Goal: Information Seeking & Learning: Check status

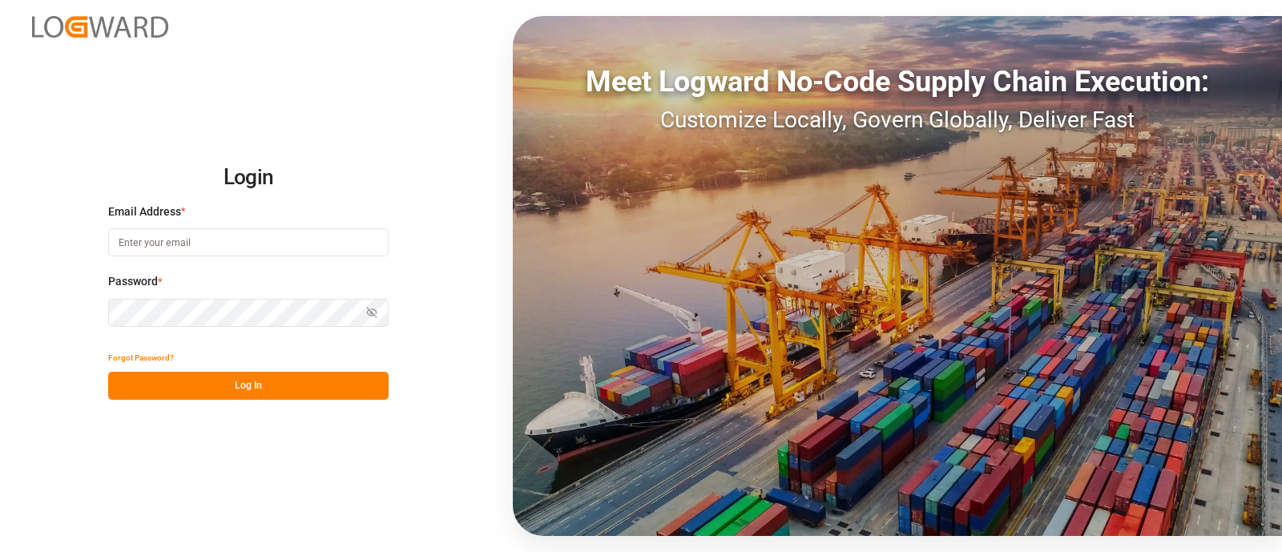
click at [256, 251] on input at bounding box center [248, 242] width 280 height 28
type input "[PERSON_NAME][EMAIL_ADDRESS][PERSON_NAME][DOMAIN_NAME]"
click at [204, 381] on button "Log In" at bounding box center [248, 386] width 280 height 28
click at [243, 253] on input at bounding box center [248, 242] width 280 height 28
type input "[PERSON_NAME][EMAIL_ADDRESS][PERSON_NAME][DOMAIN_NAME]"
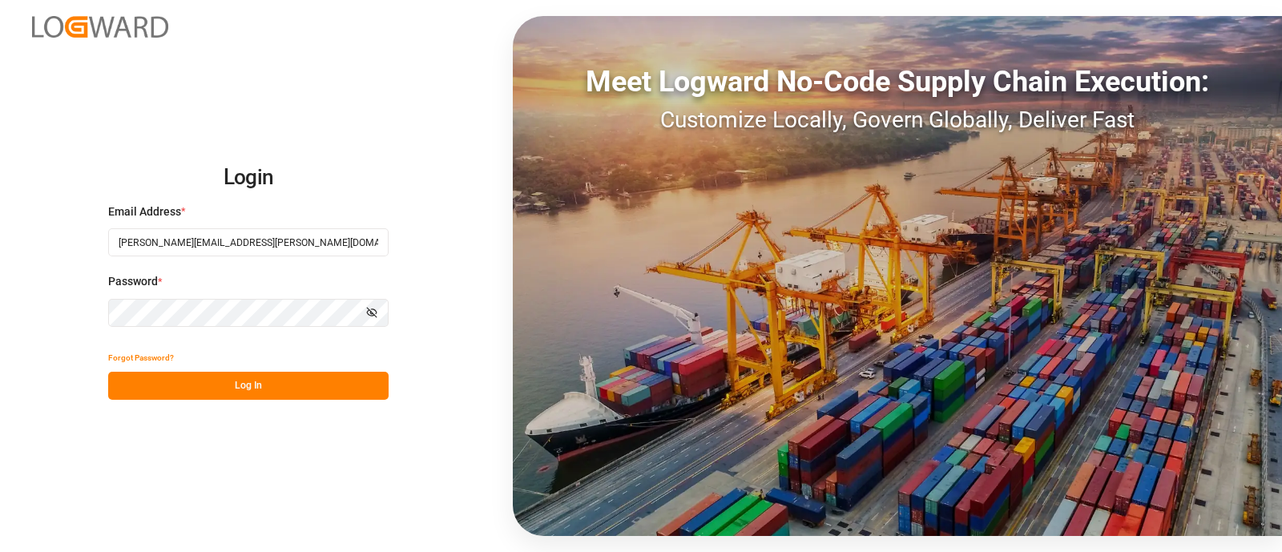
click at [240, 391] on button "Log In" at bounding box center [248, 386] width 280 height 28
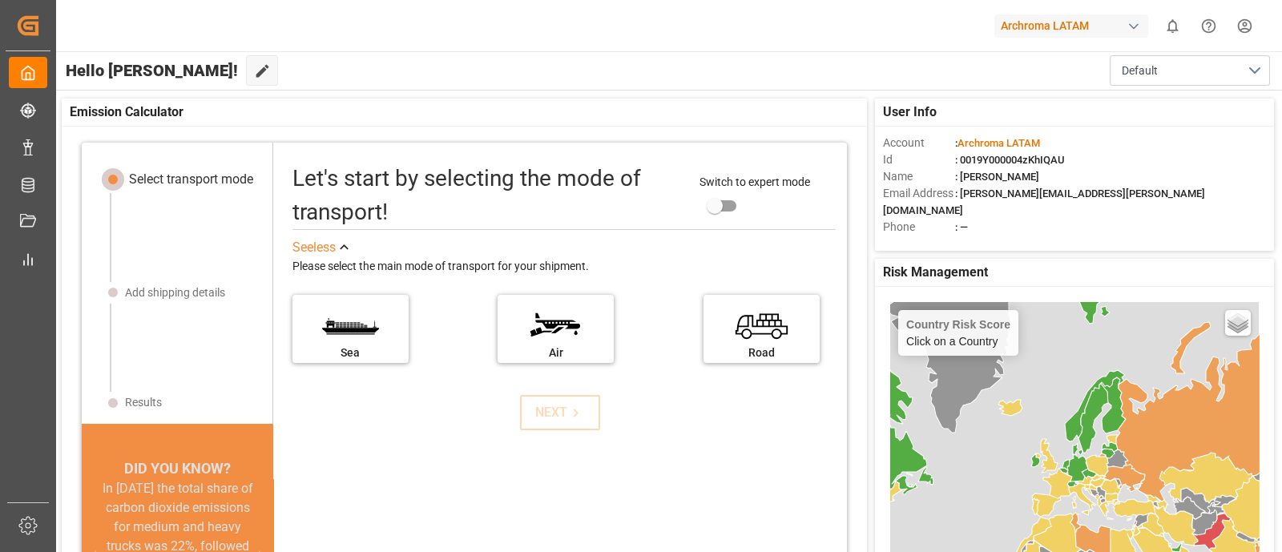
click at [701, 434] on div "Let's start by selecting the mode of transport! Switch to expert mode See less …" at bounding box center [560, 394] width 574 height 470
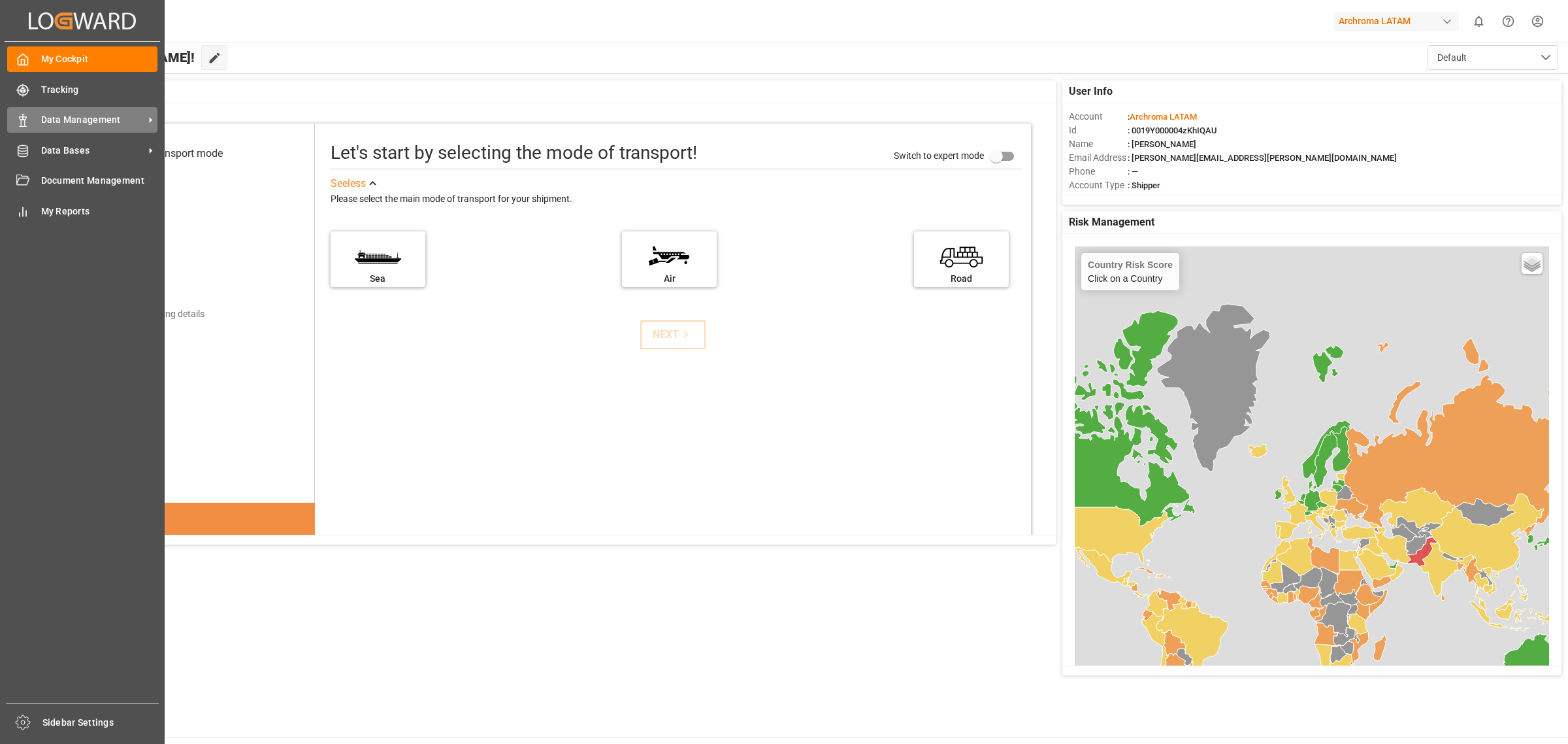
click at [23, 114] on line at bounding box center [23, 115] width 0 height 2
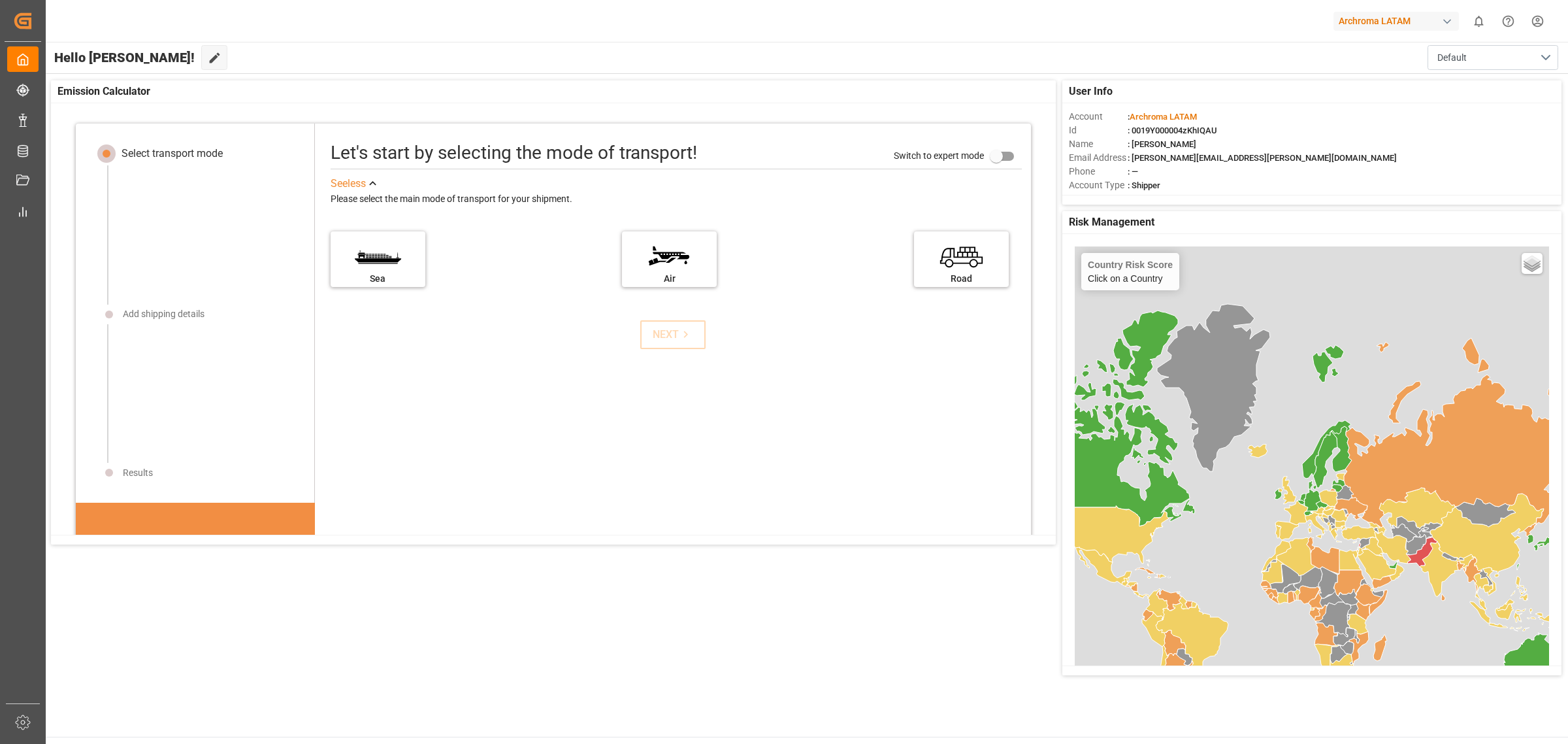
click at [550, 450] on div "User Info Account : Archroma LATAM Id : 0019Y000004zKhIQAU Name : Elsie Sanchez…" at bounding box center [806, 378] width 1524 height 608
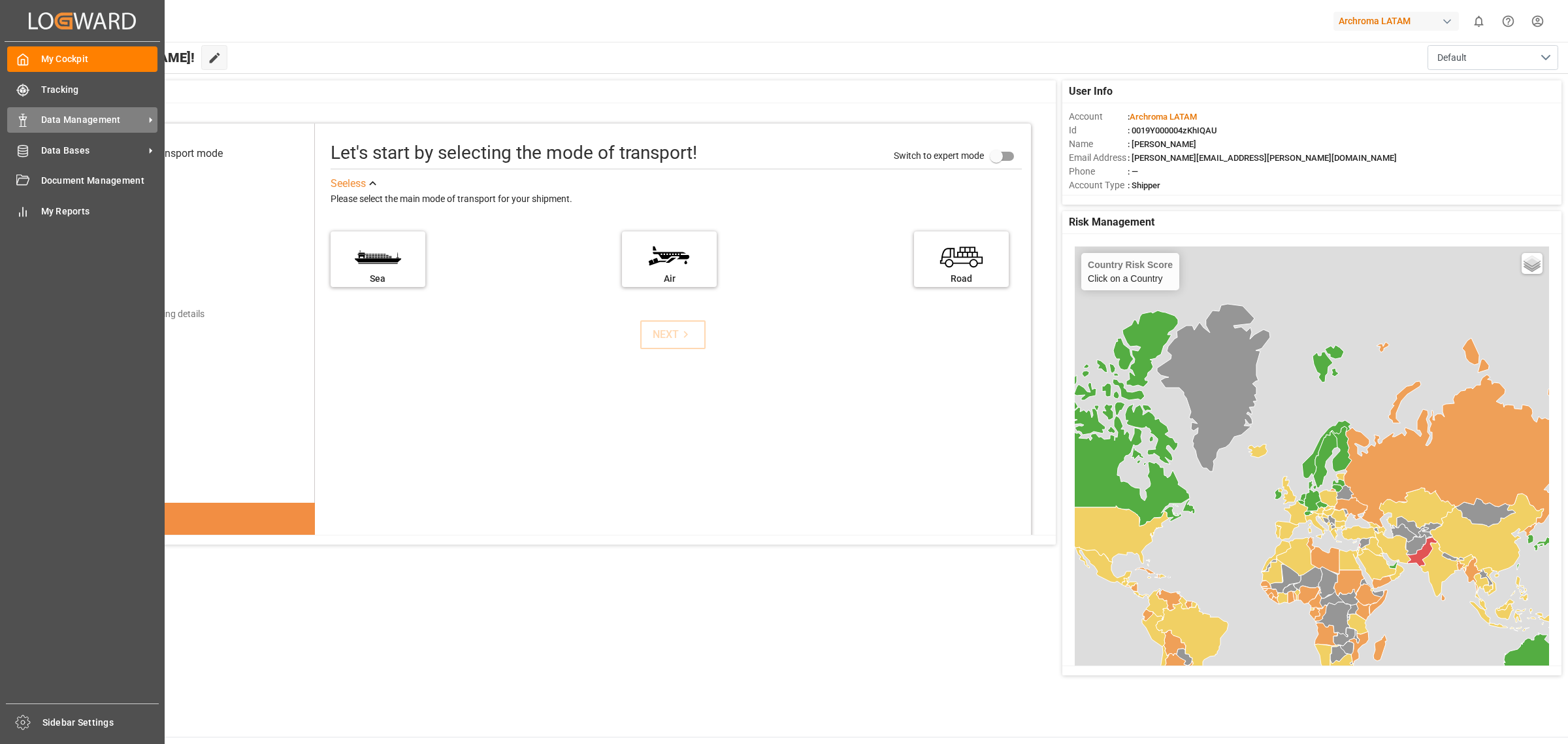
click at [98, 121] on span "Data Management" at bounding box center [92, 120] width 104 height 14
click at [103, 128] on div "Data Management Data Management" at bounding box center [82, 119] width 150 height 25
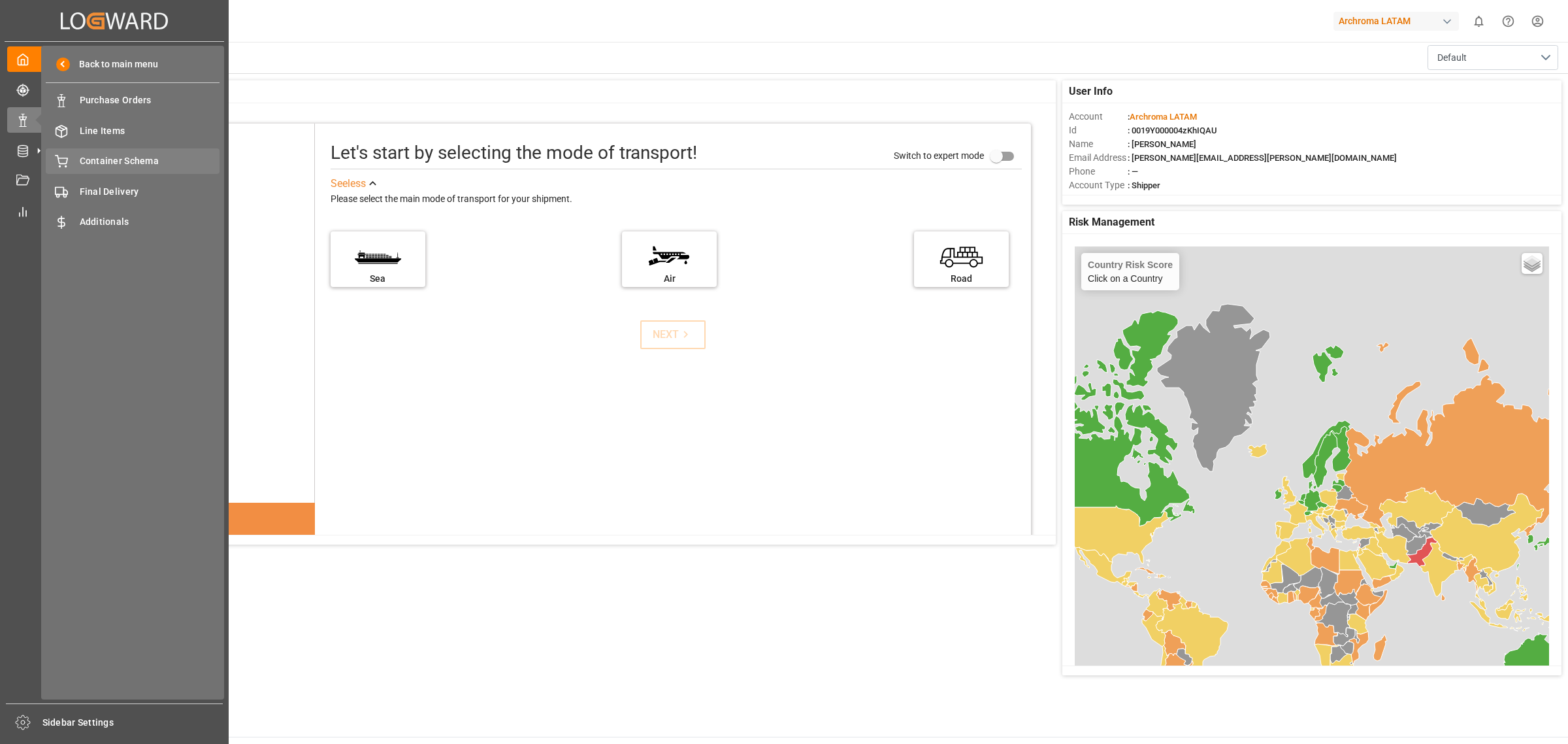
click at [138, 157] on span "Container Schema" at bounding box center [150, 161] width 140 height 14
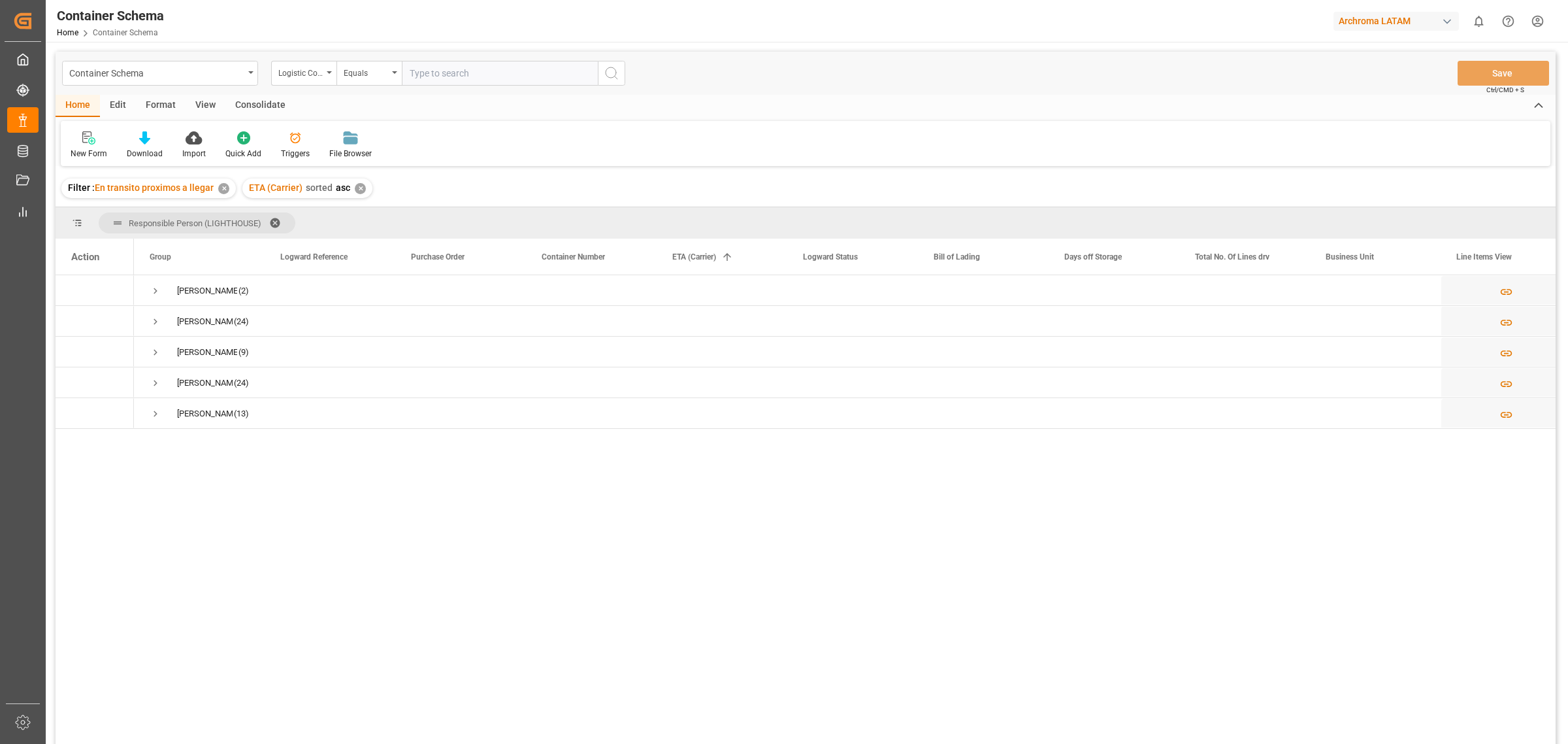
click at [225, 188] on div "✕" at bounding box center [224, 188] width 11 height 11
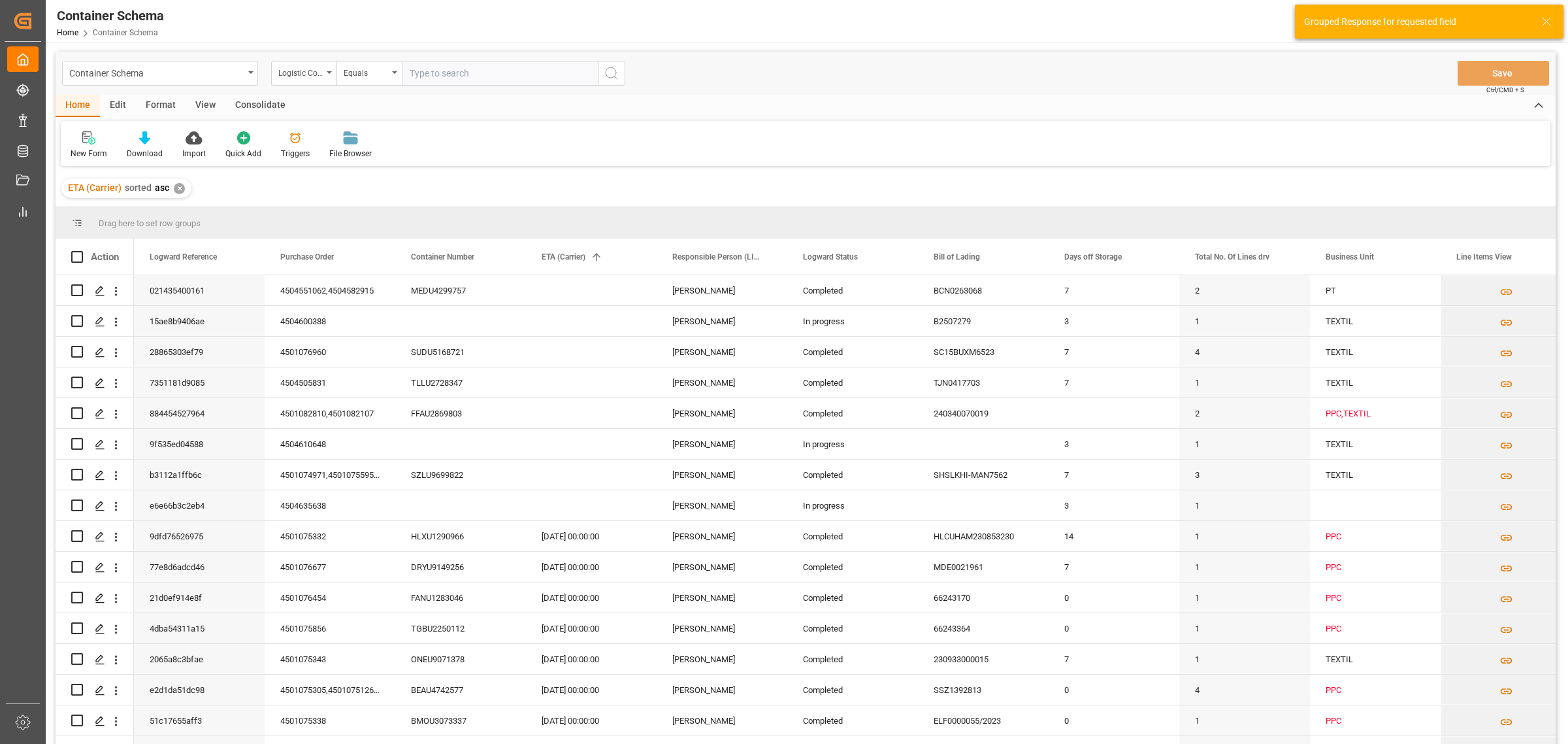
click at [181, 190] on div "✕" at bounding box center [179, 188] width 11 height 11
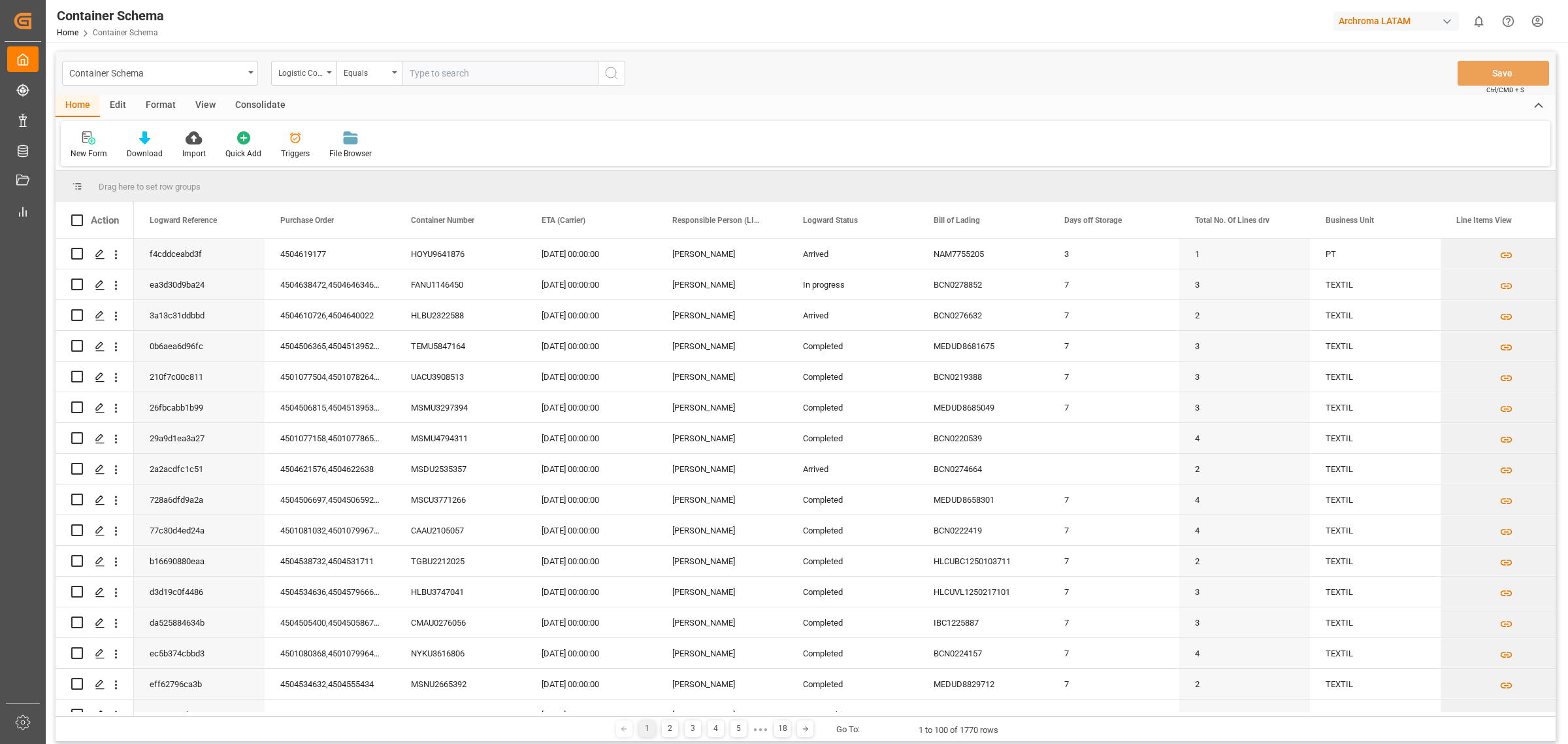
click at [121, 100] on div "Edit" at bounding box center [118, 105] width 36 height 22
click at [285, 135] on icon at bounding box center [287, 138] width 13 height 13
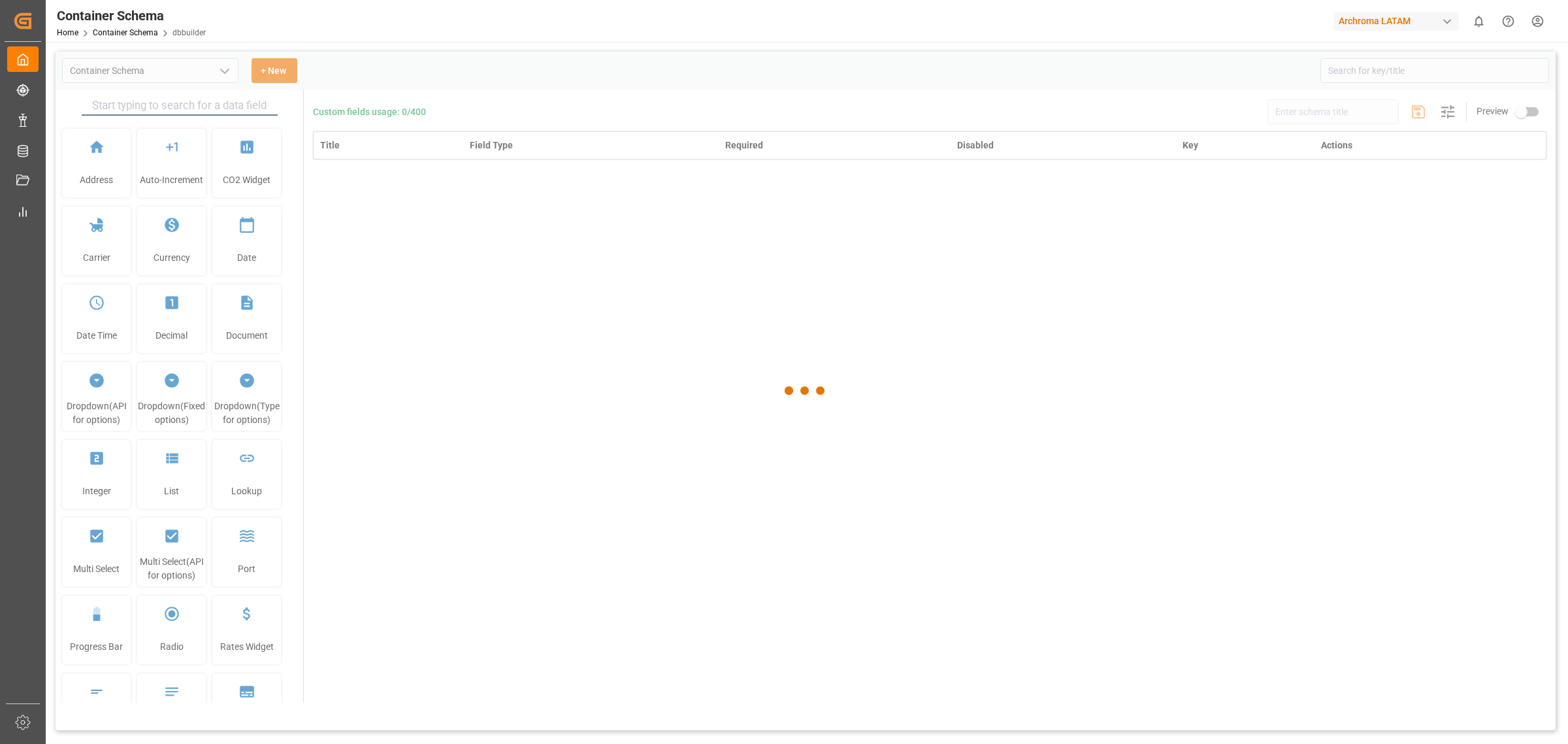
type input "Container Schema"
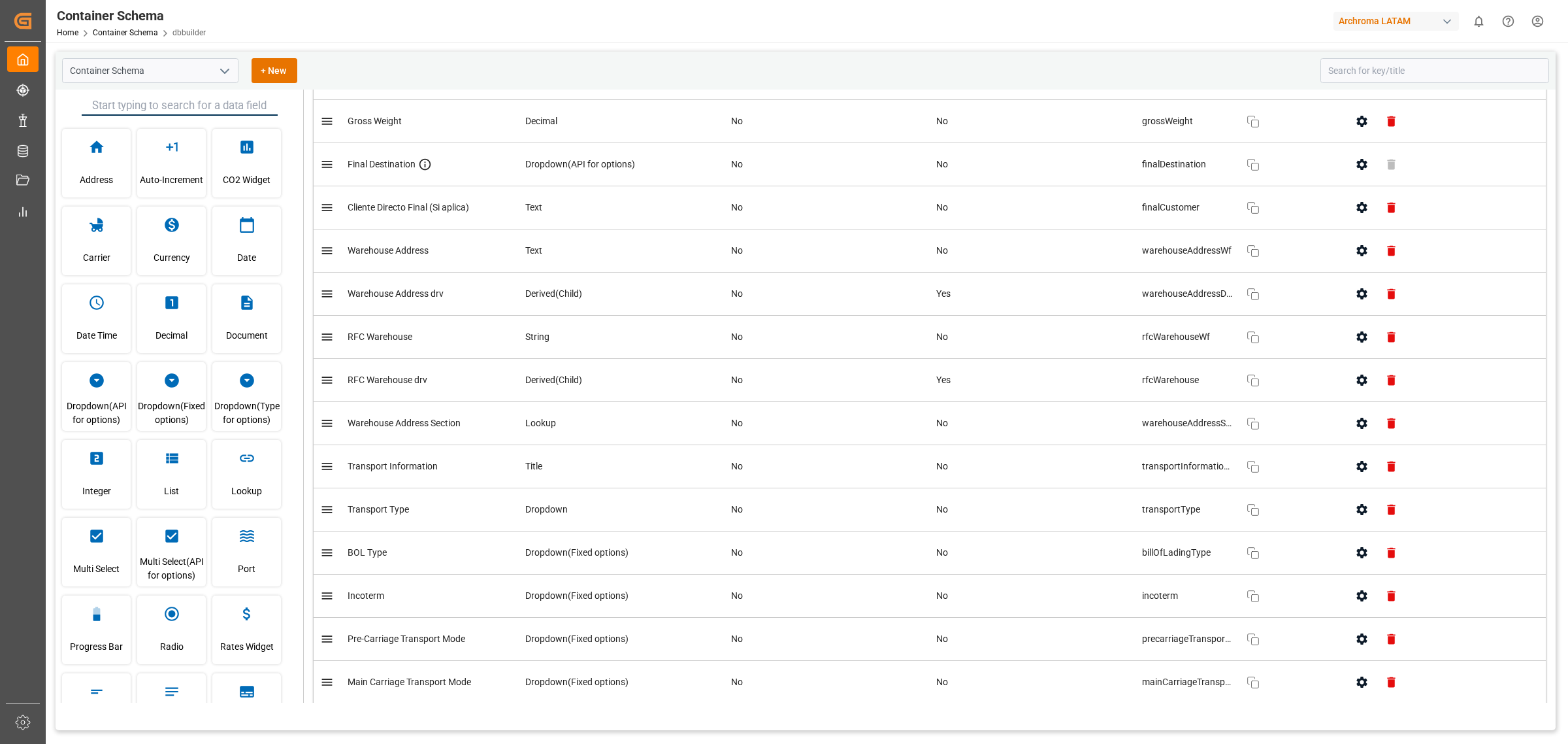
scroll to position [2125, 0]
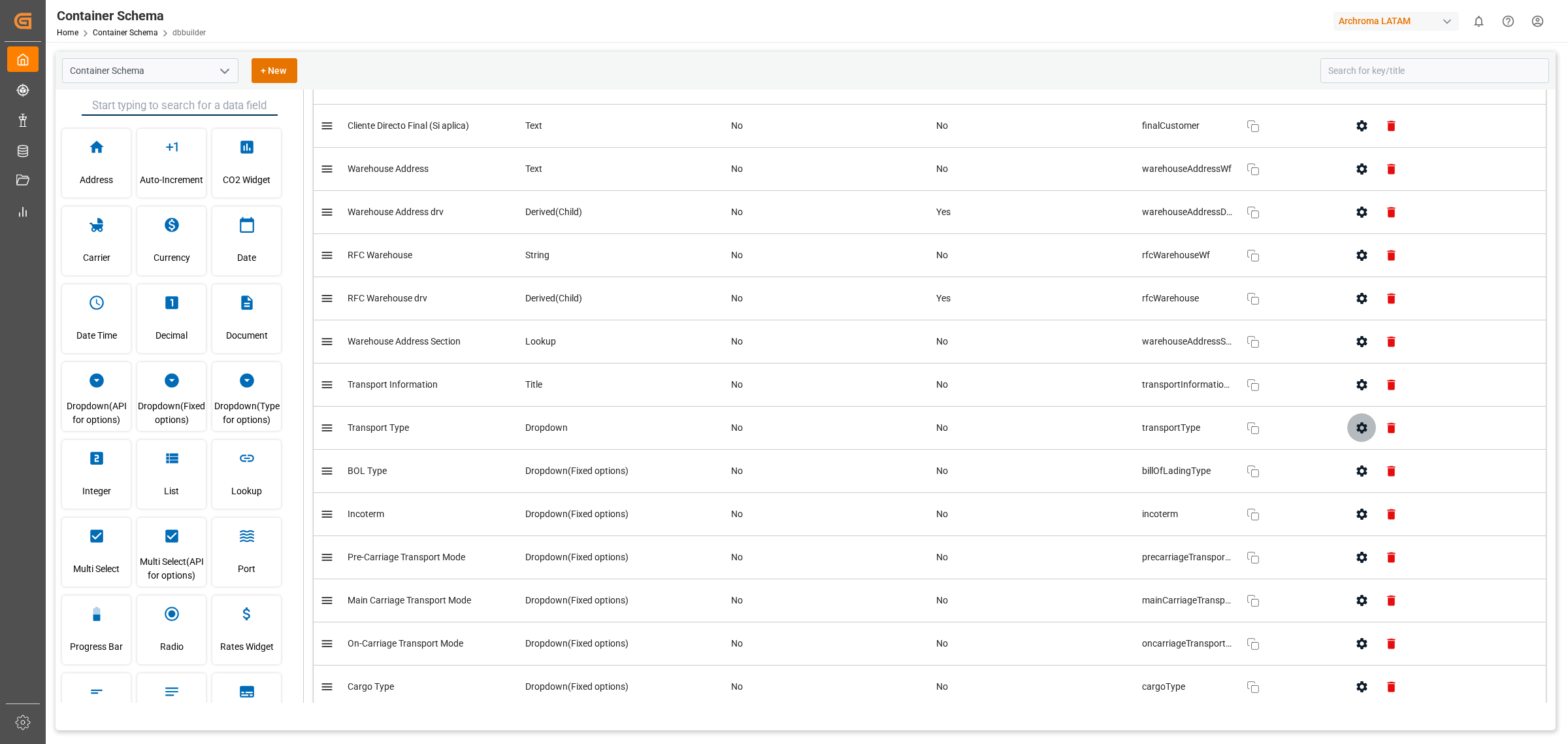
click at [1045, 433] on icon "button" at bounding box center [1362, 428] width 11 height 11
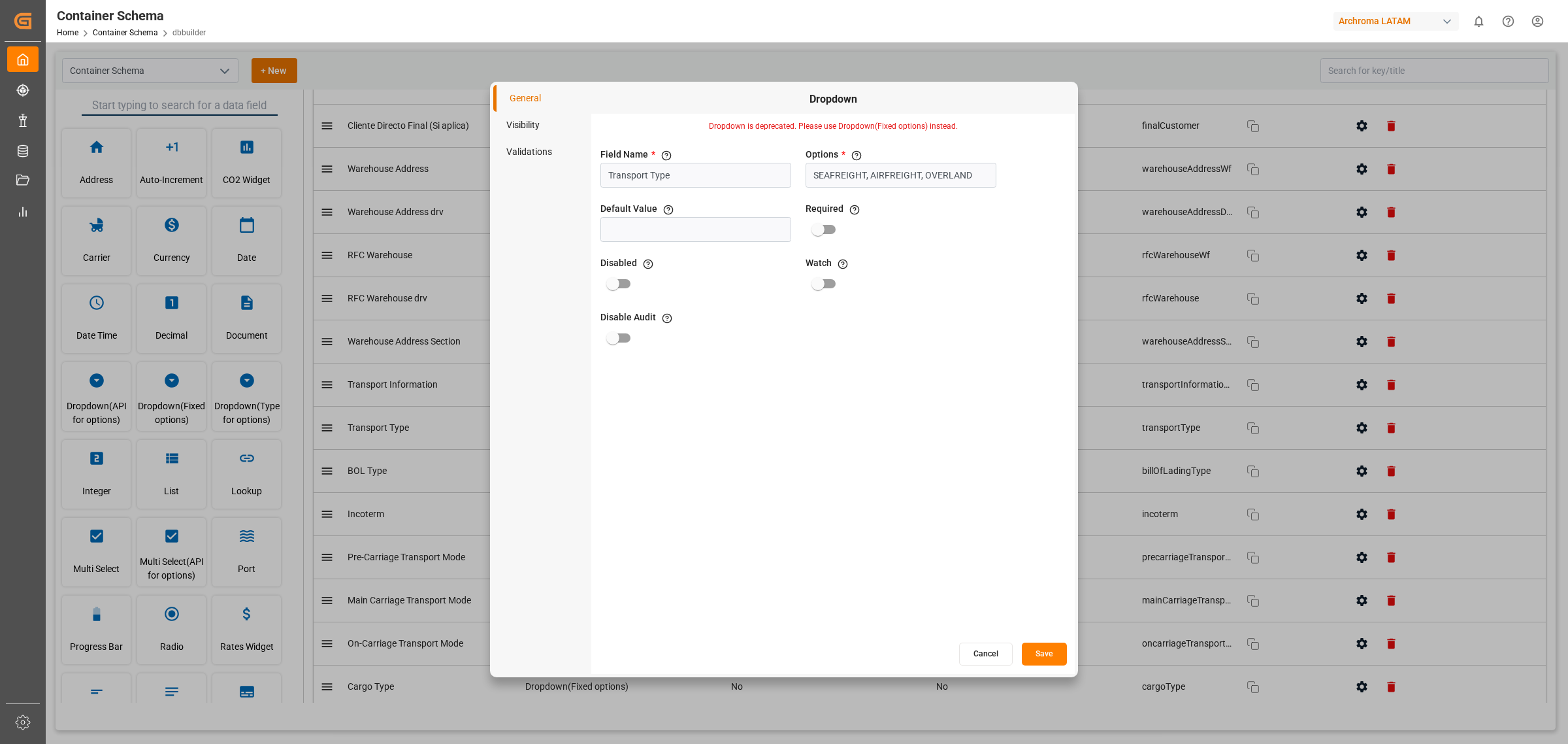
click at [988, 450] on button "Cancel" at bounding box center [986, 654] width 54 height 23
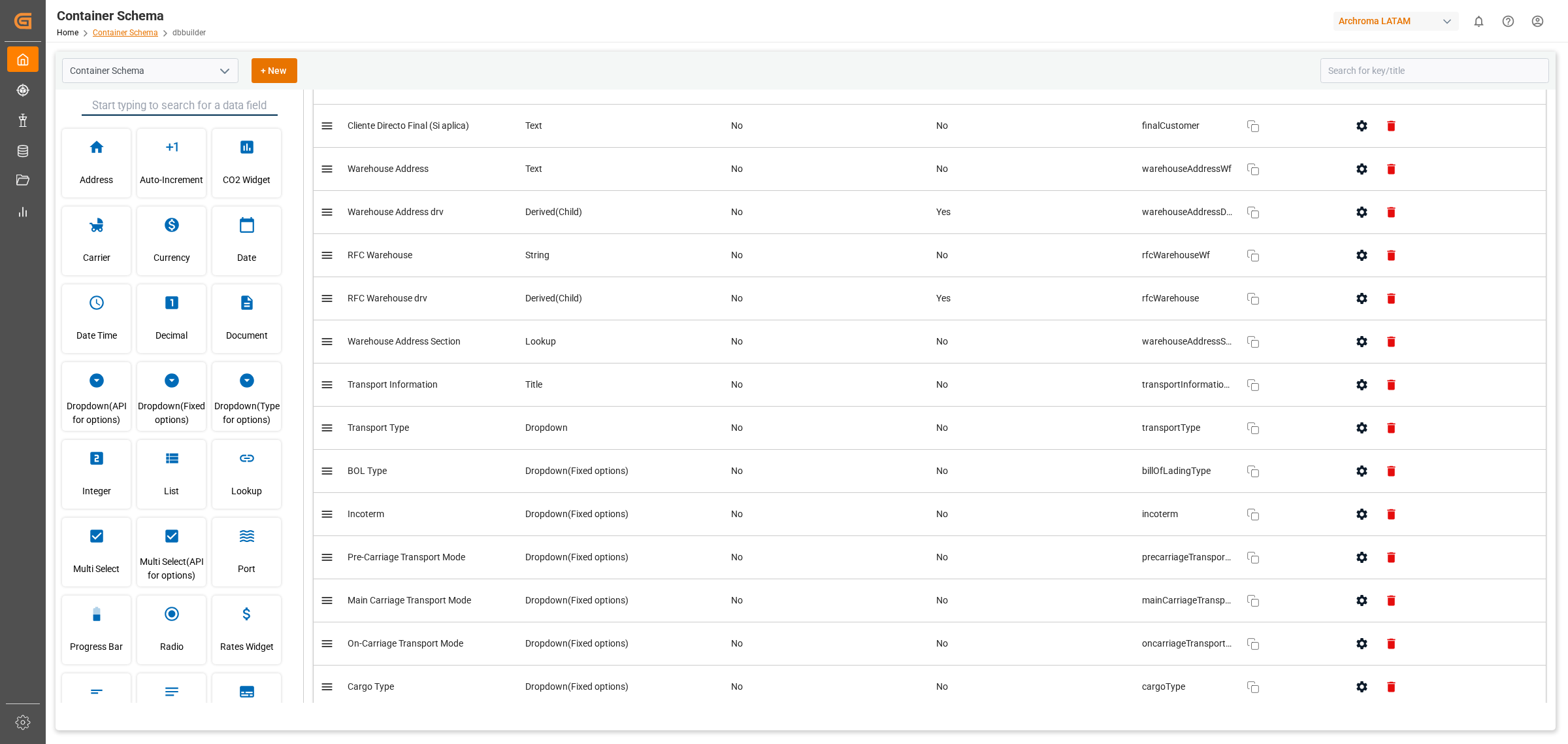
click at [140, 36] on link "Container Schema" at bounding box center [126, 32] width 65 height 9
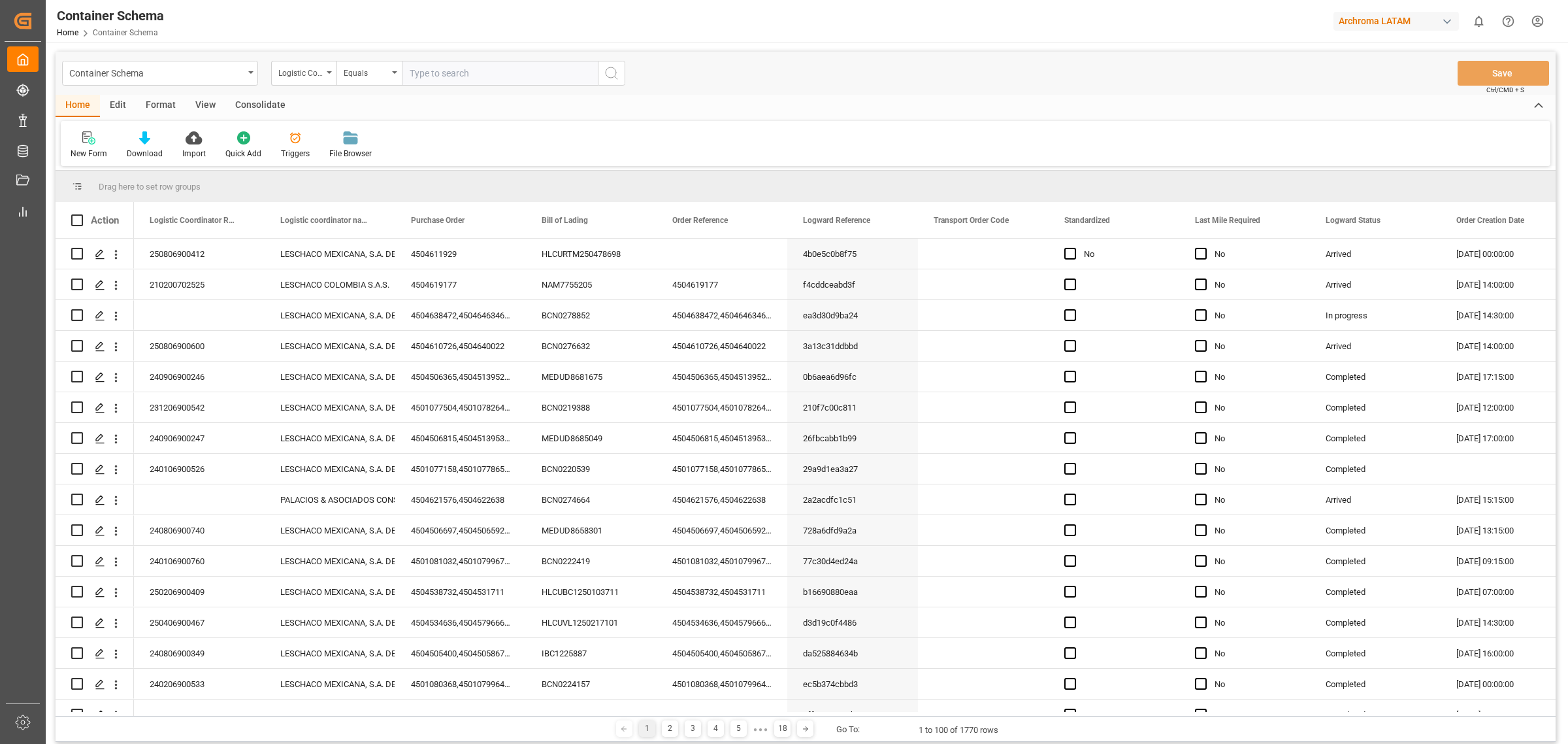
click at [237, 76] on div "Container Schema" at bounding box center [157, 73] width 174 height 16
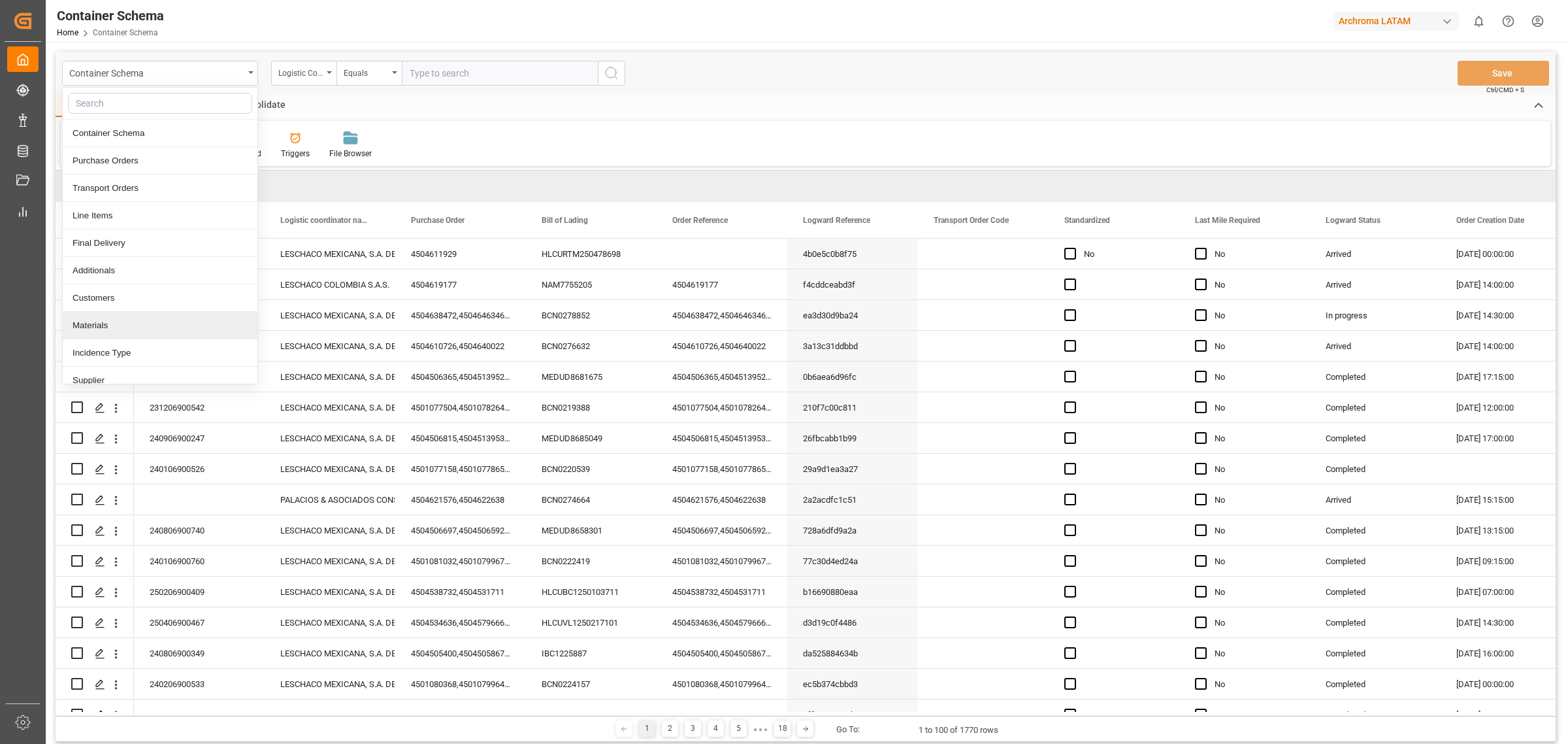
click at [152, 317] on div "Materials" at bounding box center [160, 326] width 195 height 28
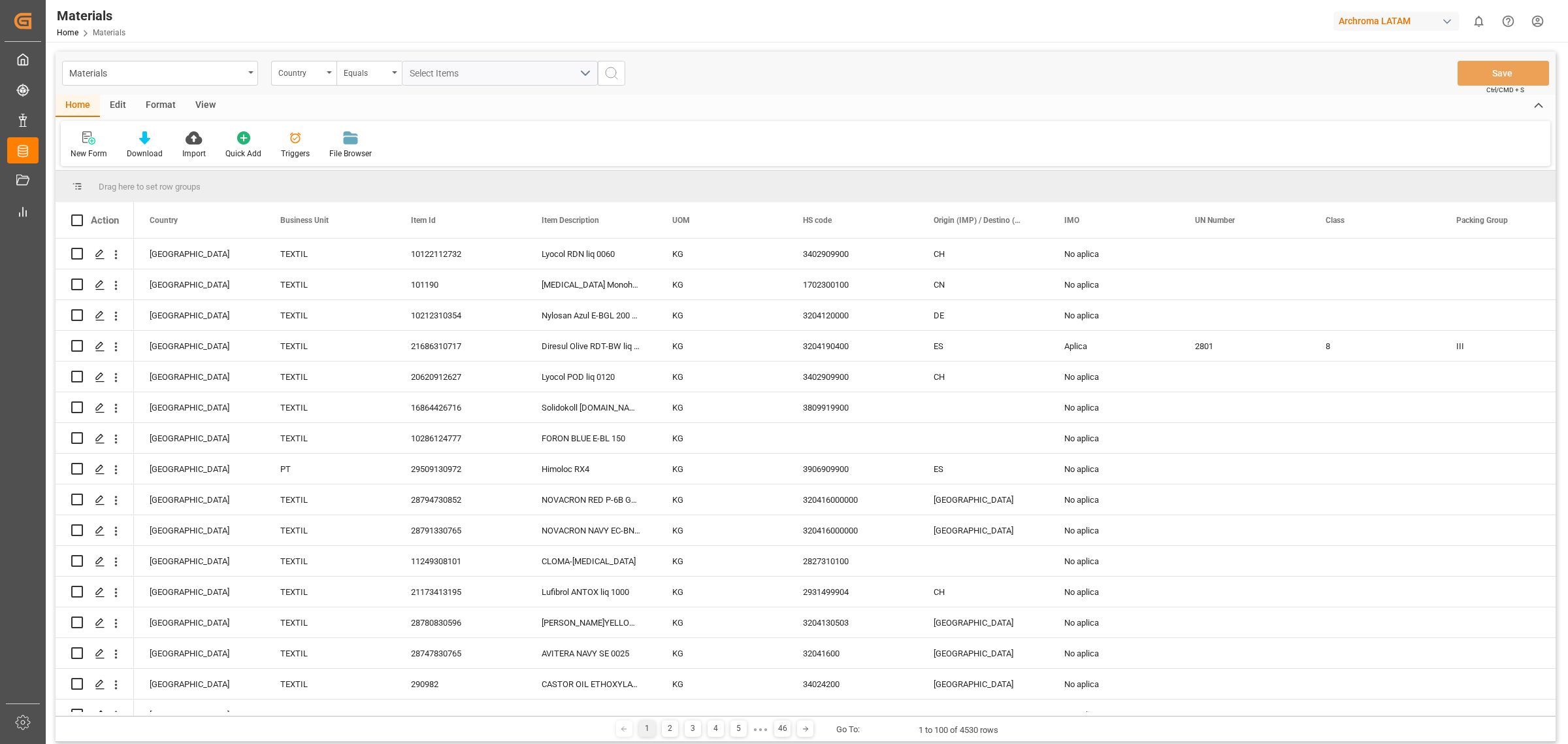
click at [780, 145] on div "New Form Download Import Quick Add Triggers File Browser" at bounding box center [806, 143] width 1490 height 45
click at [505, 108] on div "Home Edit Format View" at bounding box center [806, 105] width 1500 height 22
click at [484, 109] on div "Home Edit Format View" at bounding box center [806, 105] width 1500 height 22
click at [564, 73] on div "Select Items" at bounding box center [494, 73] width 170 height 14
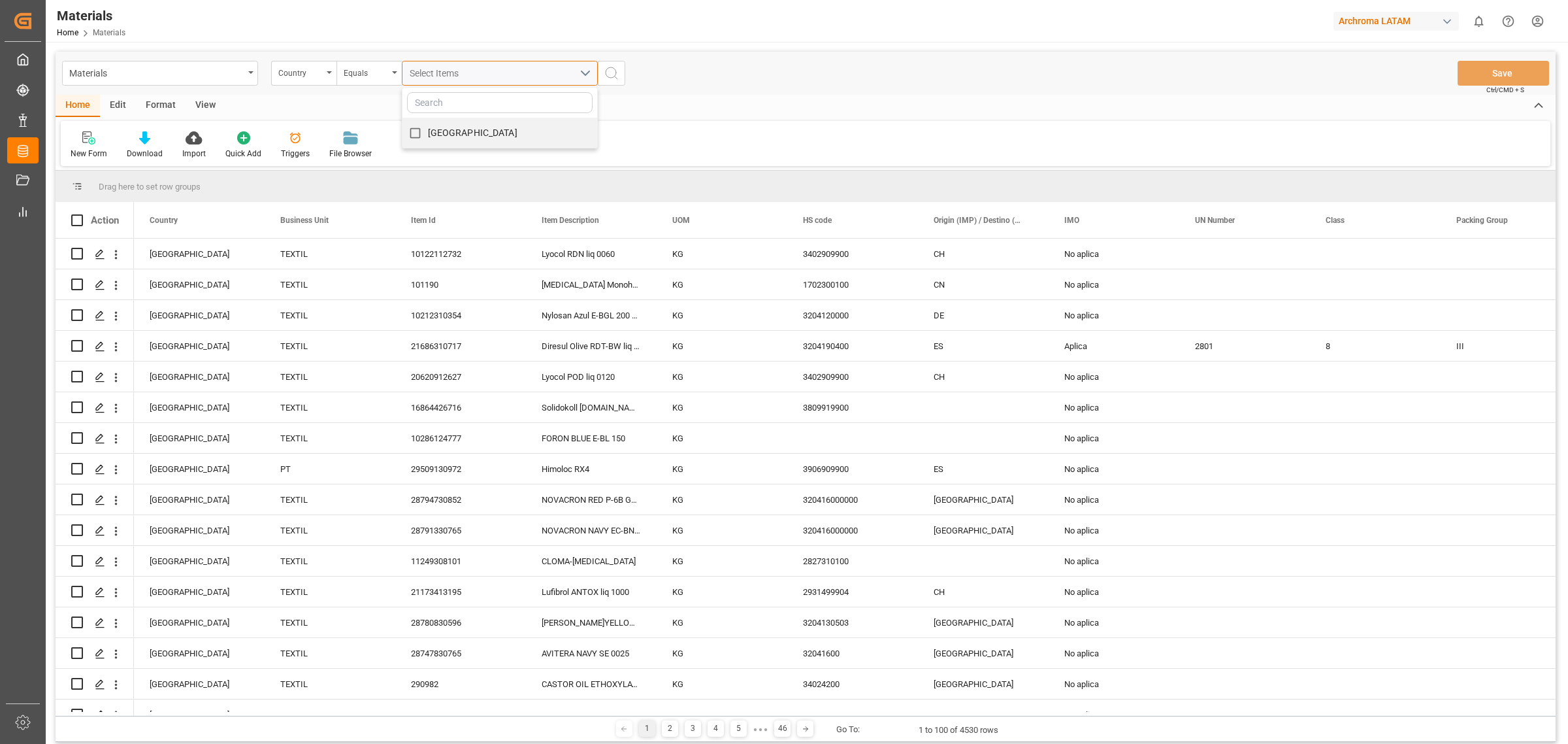
click at [575, 73] on div "Select Items" at bounding box center [494, 73] width 170 height 14
click at [501, 133] on div "New Form Download Import Quick Add Triggers File Browser" at bounding box center [806, 143] width 1490 height 45
click at [578, 73] on div "Select Items" at bounding box center [494, 73] width 170 height 14
click at [472, 123] on div "New Form Download Import Quick Add Triggers File Browser" at bounding box center [806, 143] width 1490 height 45
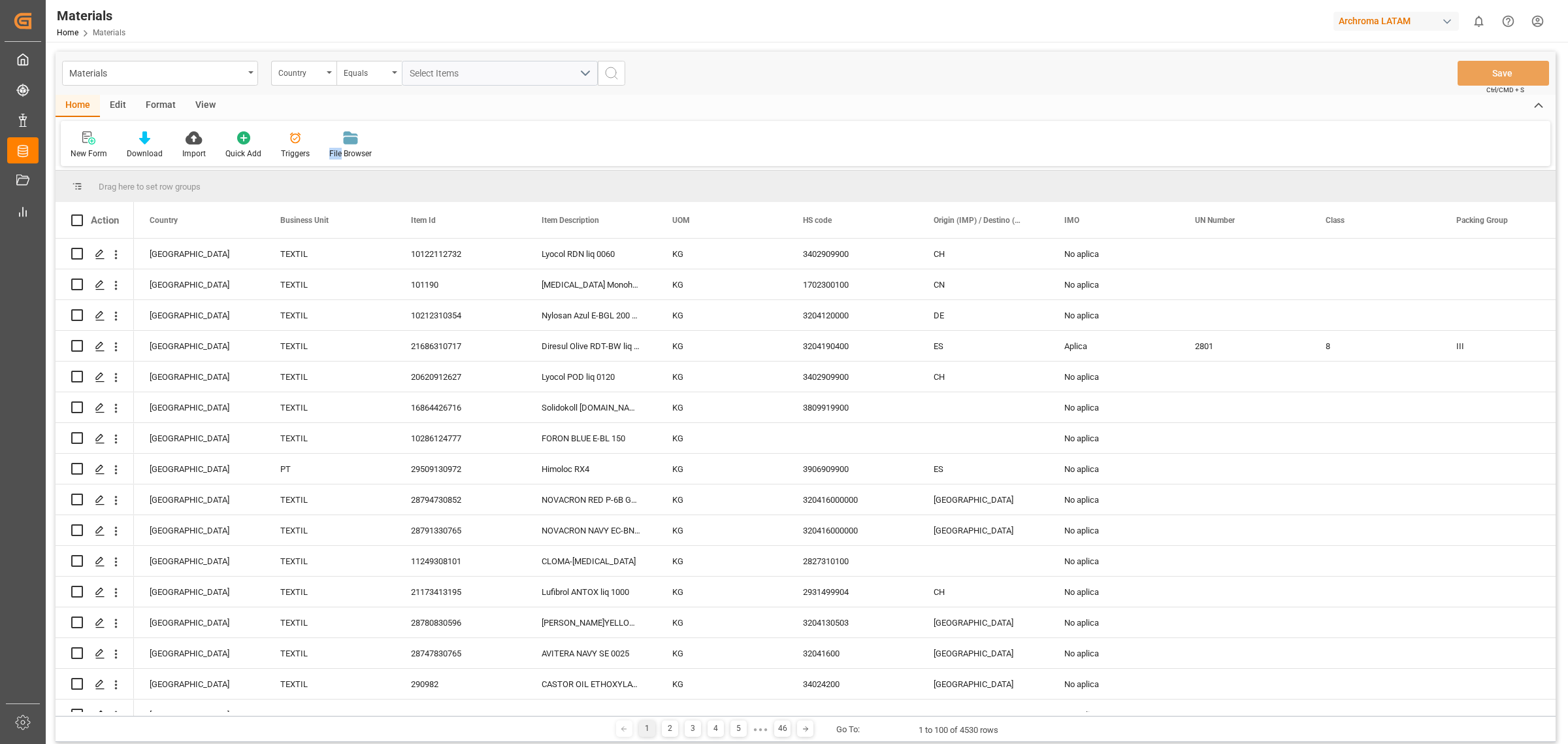
click at [472, 124] on div "New Form Download Import Quick Add Triggers File Browser" at bounding box center [806, 143] width 1490 height 45
click at [494, 125] on div "New Form Download Import Quick Add Triggers File Browser" at bounding box center [806, 143] width 1490 height 45
click at [721, 77] on div "Materials Country Equals Select Items Save Ctrl/CMD + S" at bounding box center [806, 73] width 1500 height 43
click at [1045, 11] on div "Archroma LATAM" at bounding box center [1399, 20] width 130 height 24
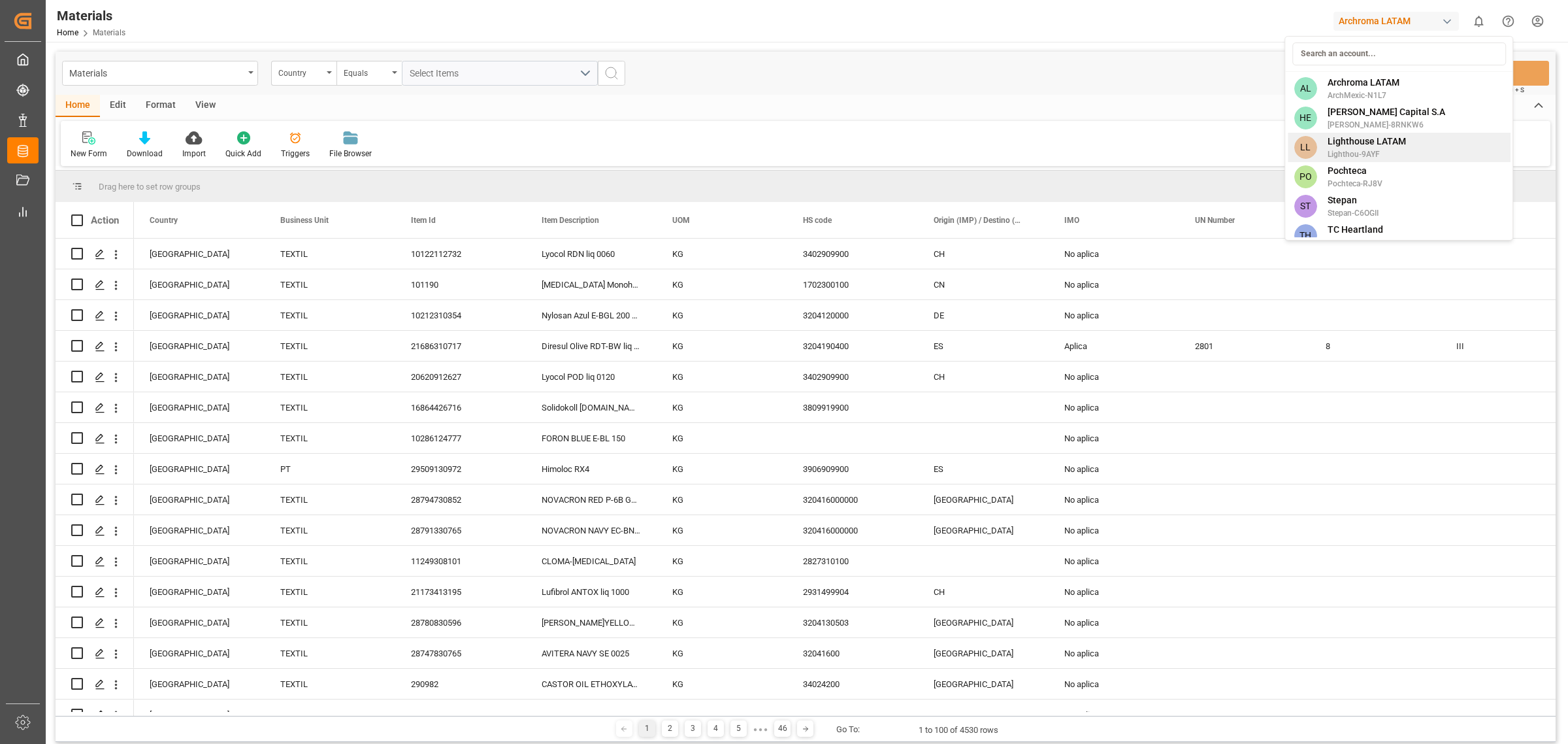
click at [1045, 166] on span "Pochteca" at bounding box center [1354, 170] width 55 height 14
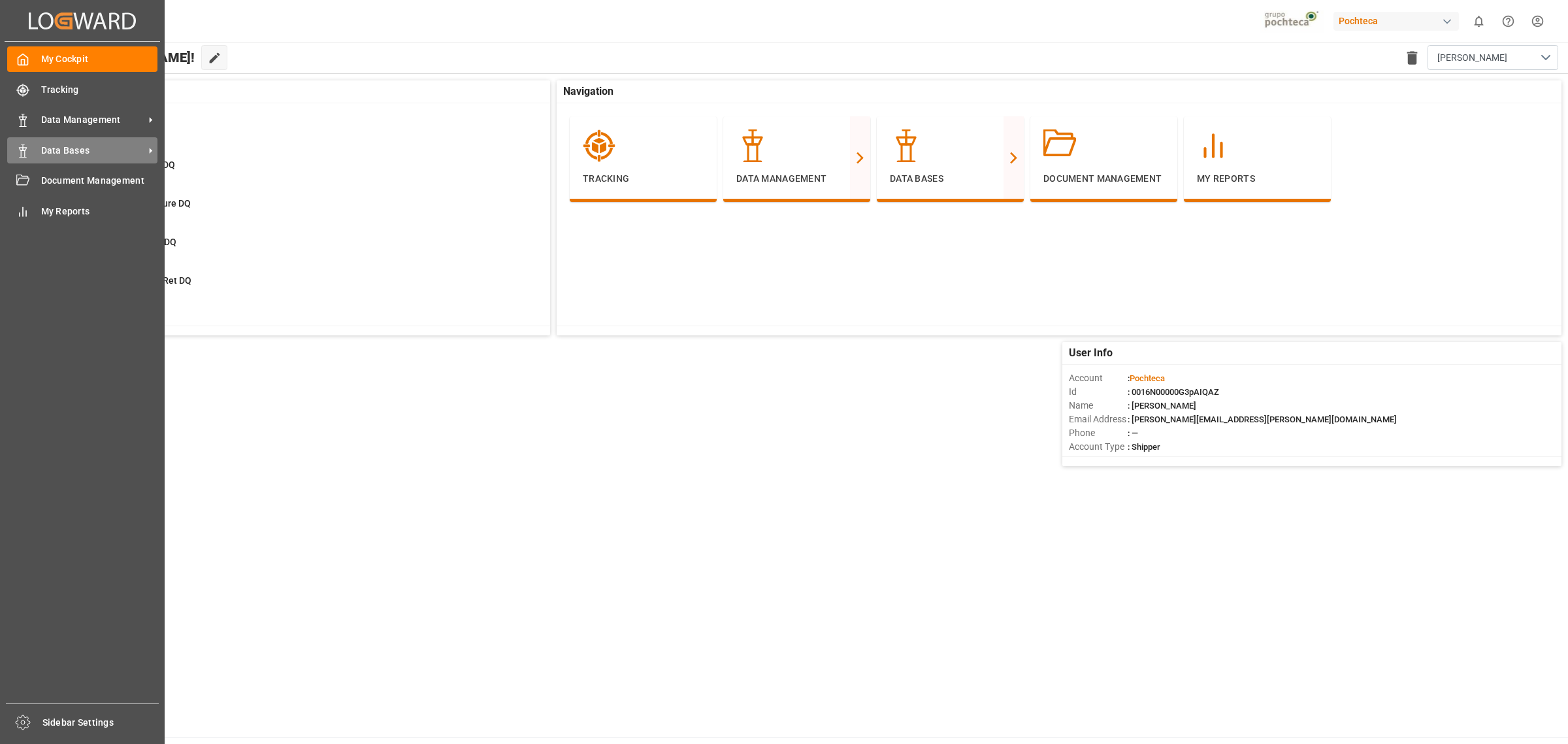
click at [86, 154] on span "Data Bases" at bounding box center [92, 150] width 104 height 14
click at [49, 116] on span "Data Management" at bounding box center [92, 120] width 104 height 14
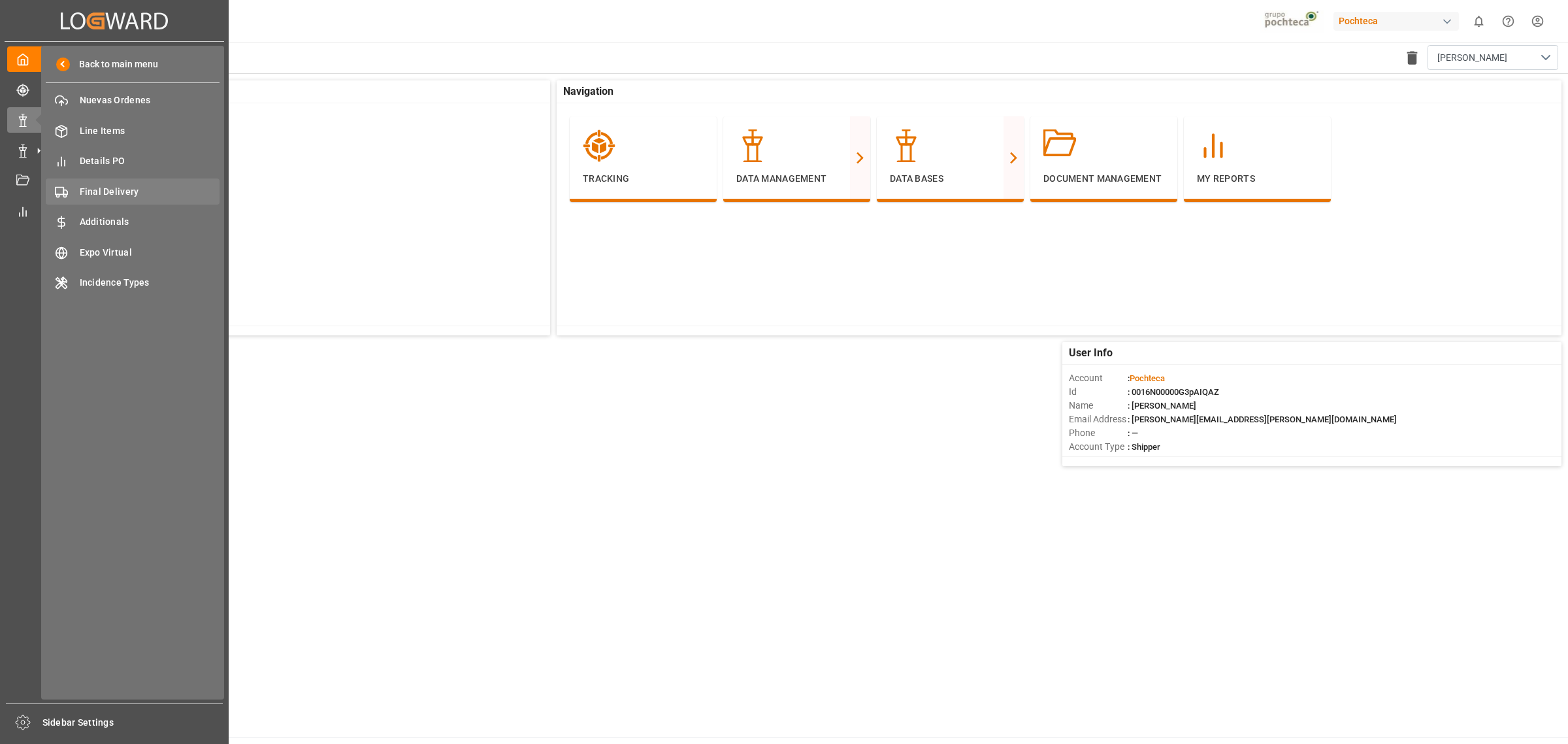
click at [143, 201] on div "Final Delivery Final Delivery" at bounding box center [132, 191] width 174 height 25
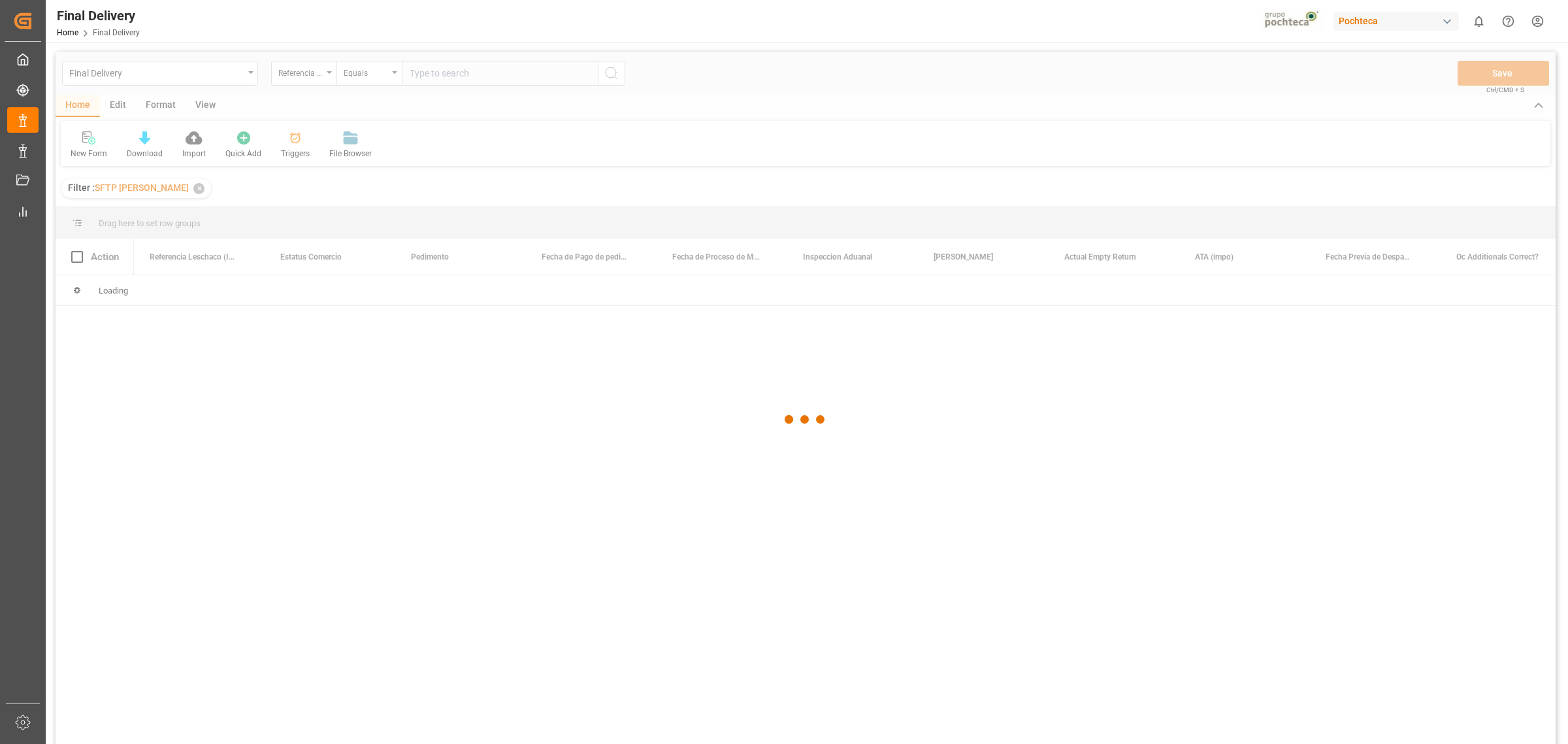
click at [192, 193] on div at bounding box center [806, 419] width 1500 height 736
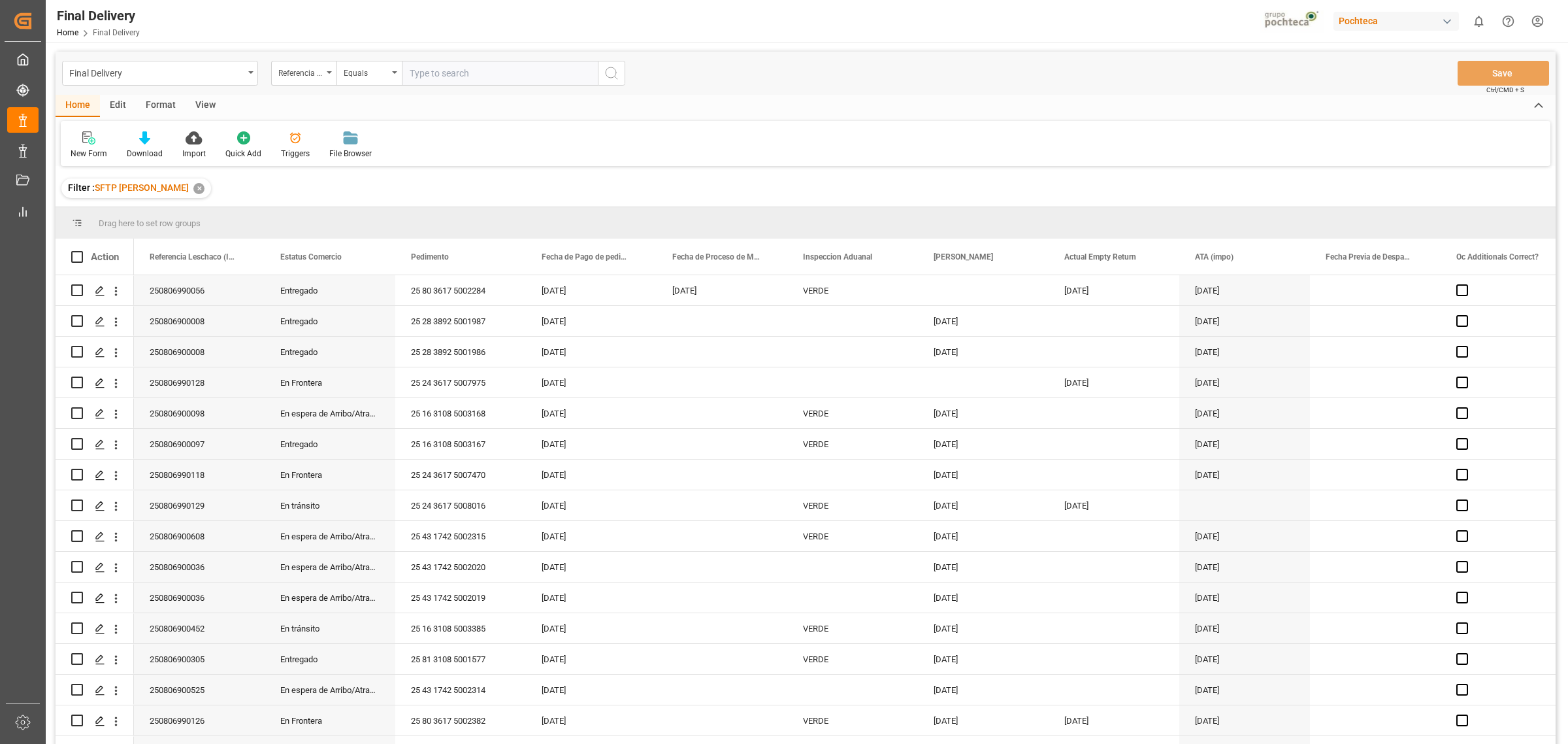
click at [193, 187] on div "✕" at bounding box center [199, 188] width 11 height 11
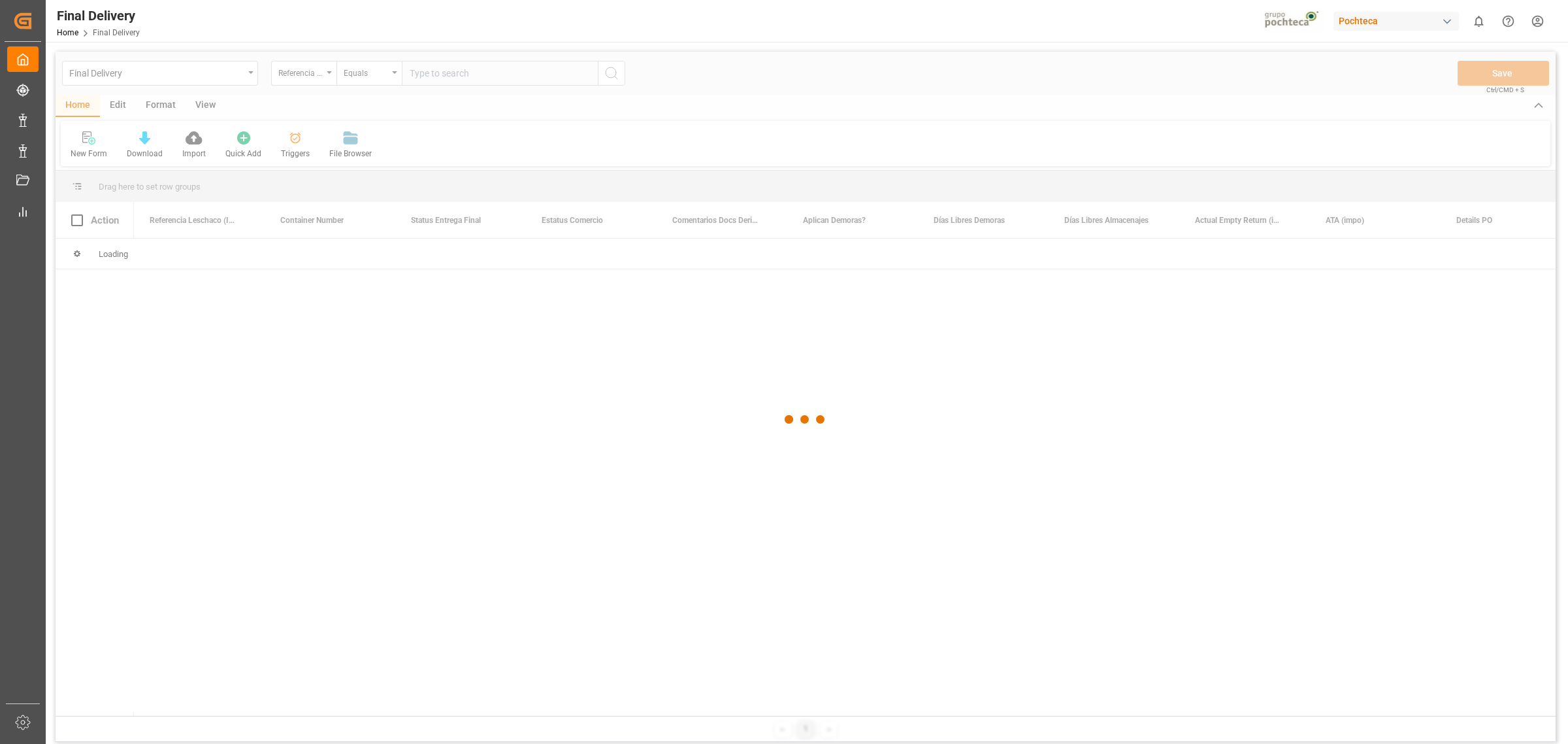
click at [400, 113] on div at bounding box center [806, 419] width 1500 height 736
click at [275, 104] on div at bounding box center [806, 419] width 1500 height 736
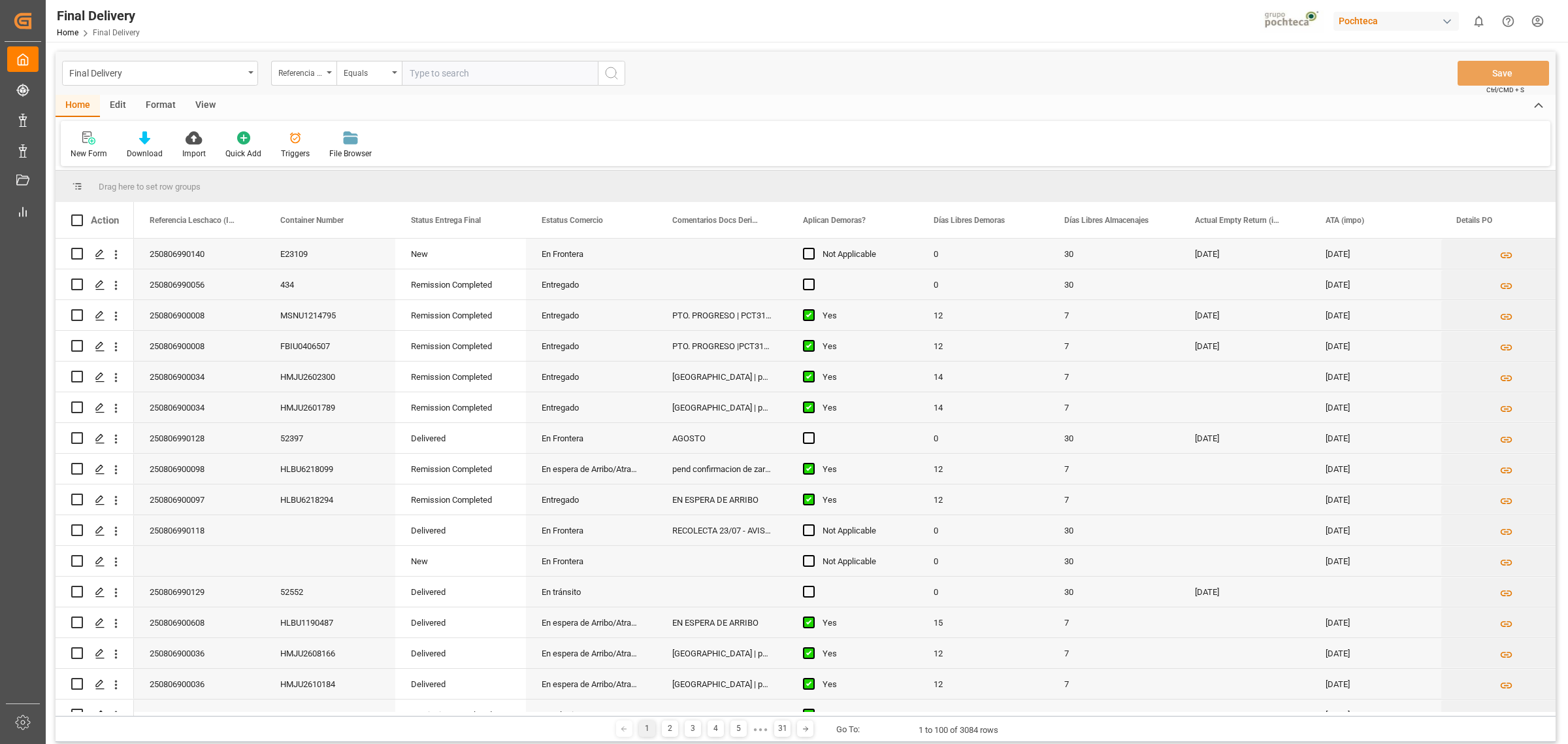
click at [675, 158] on div "New Form Download Import Quick Add Triggers File Browser" at bounding box center [806, 143] width 1490 height 45
click at [317, 61] on div "Referencia Leschaco (Impo)" at bounding box center [304, 73] width 65 height 24
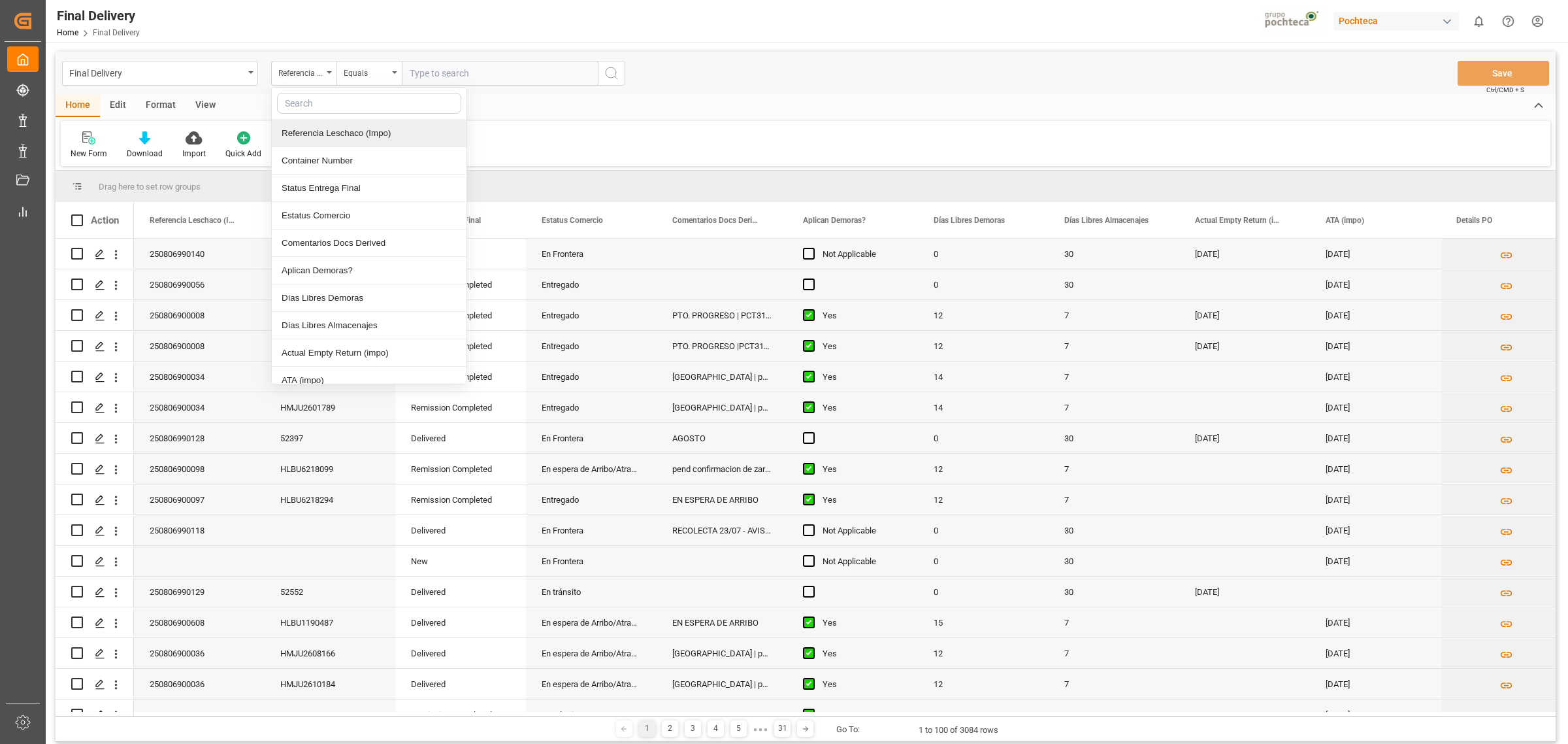
click at [330, 129] on div "Referencia Leschaco (Impo)" at bounding box center [369, 134] width 195 height 28
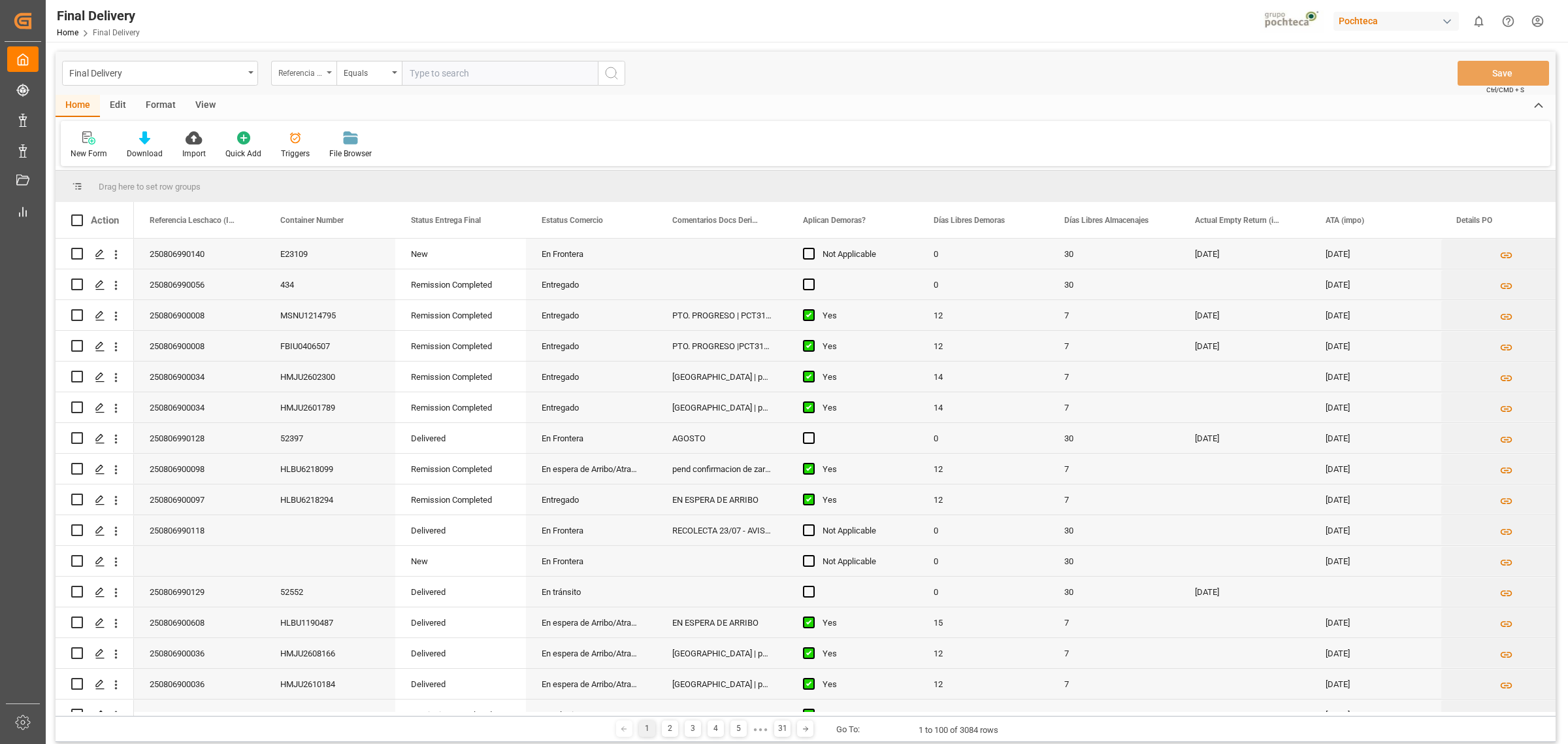
click at [321, 76] on div "Referencia Leschaco (Impo)" at bounding box center [300, 72] width 44 height 15
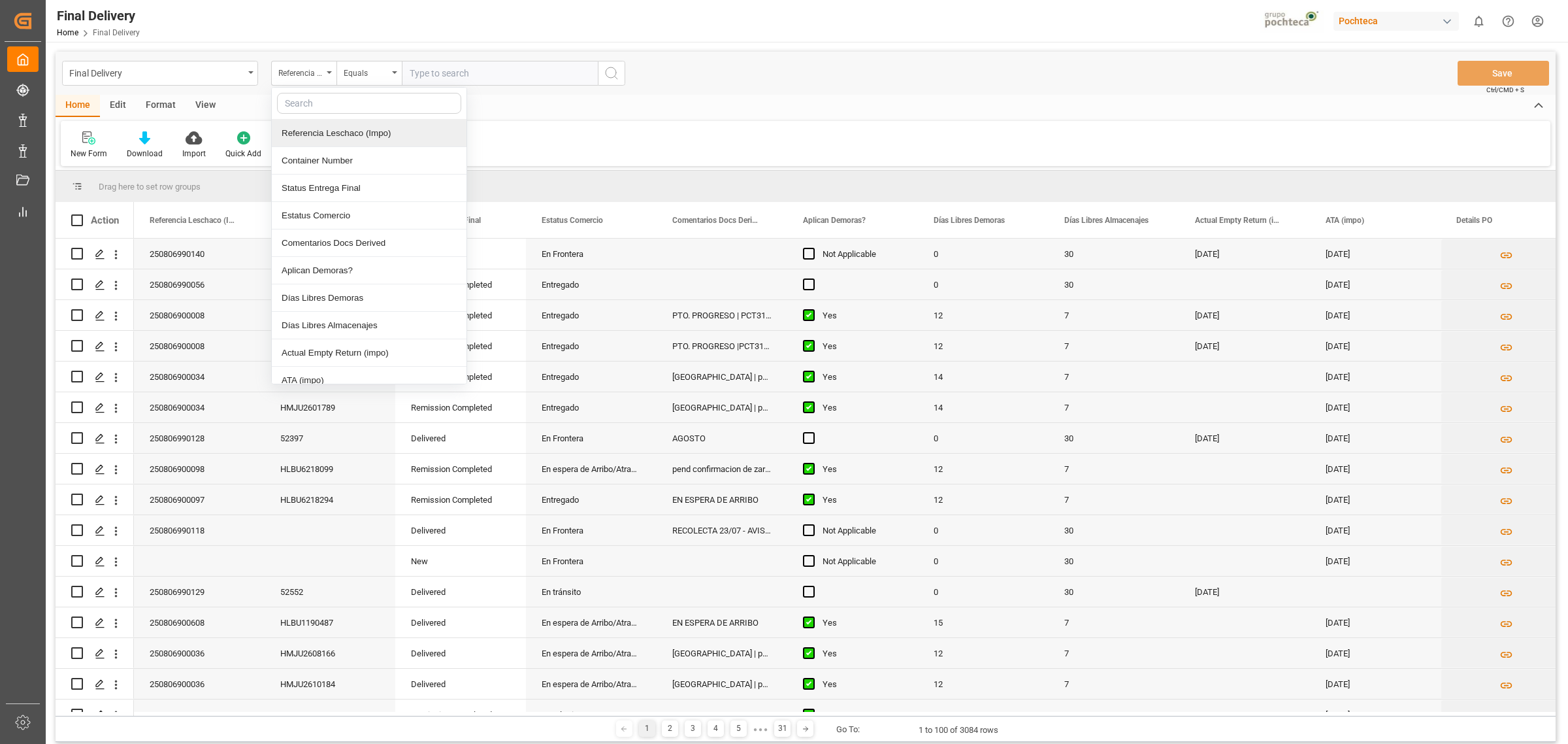
click at [363, 134] on div "Referencia Leschaco (Impo)" at bounding box center [369, 134] width 195 height 28
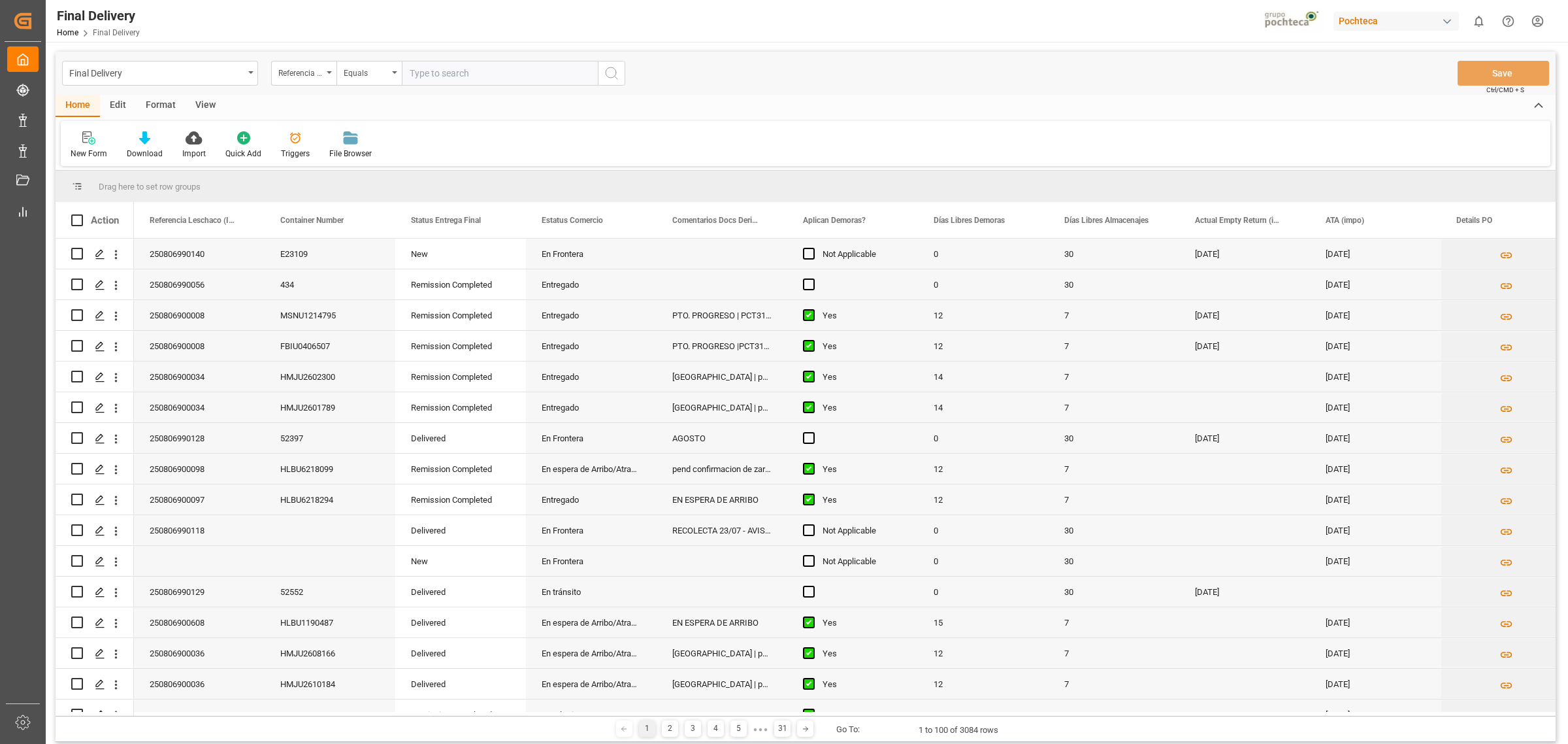
click at [439, 79] on input "text" at bounding box center [500, 73] width 196 height 24
click at [508, 82] on input "text" at bounding box center [500, 73] width 196 height 24
paste input "250806990142"
type input "250806990142"
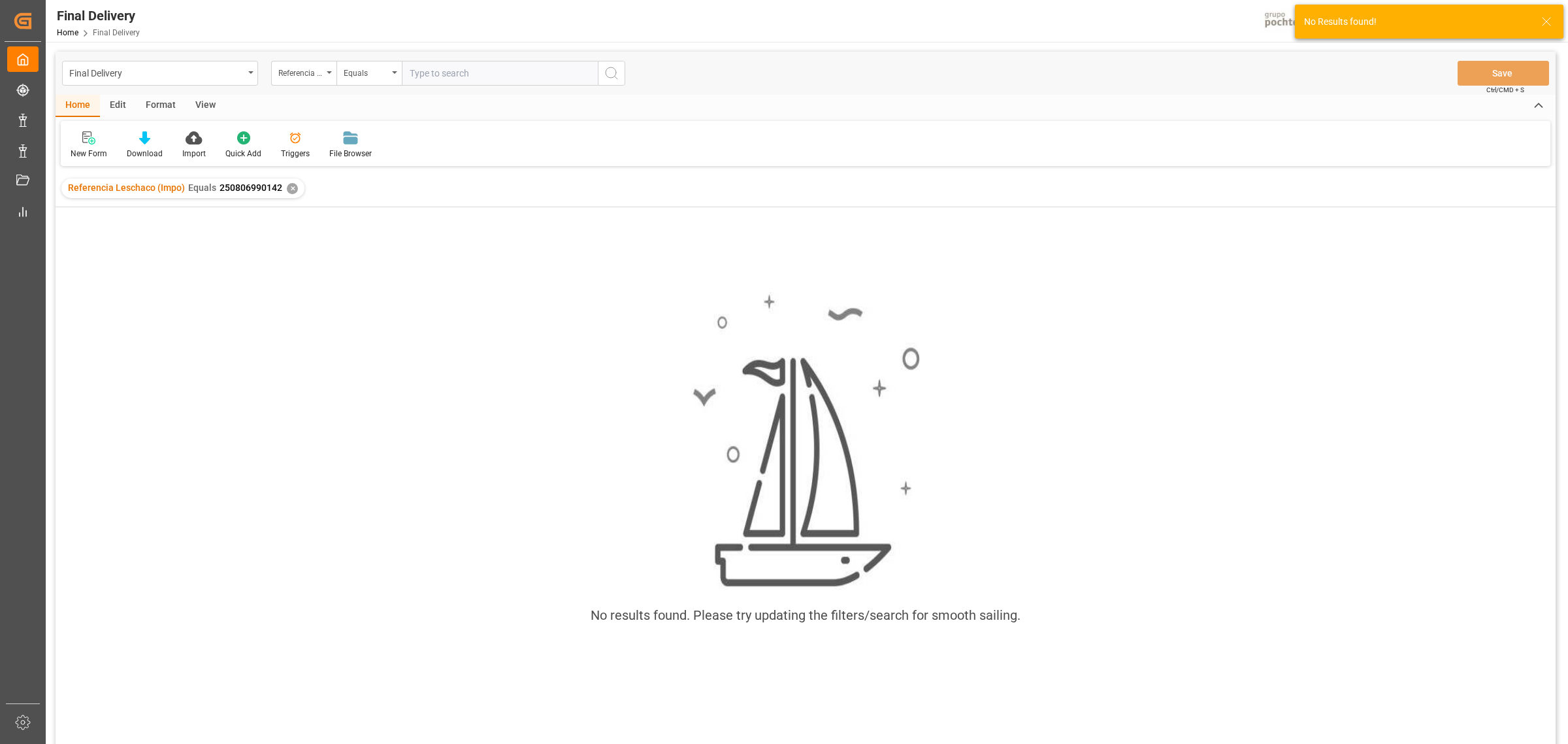
click at [292, 193] on div "Referencia Leschaco (Impo) Equals 250806990142 ✕" at bounding box center [183, 188] width 243 height 20
click at [292, 184] on div "✕" at bounding box center [293, 188] width 11 height 11
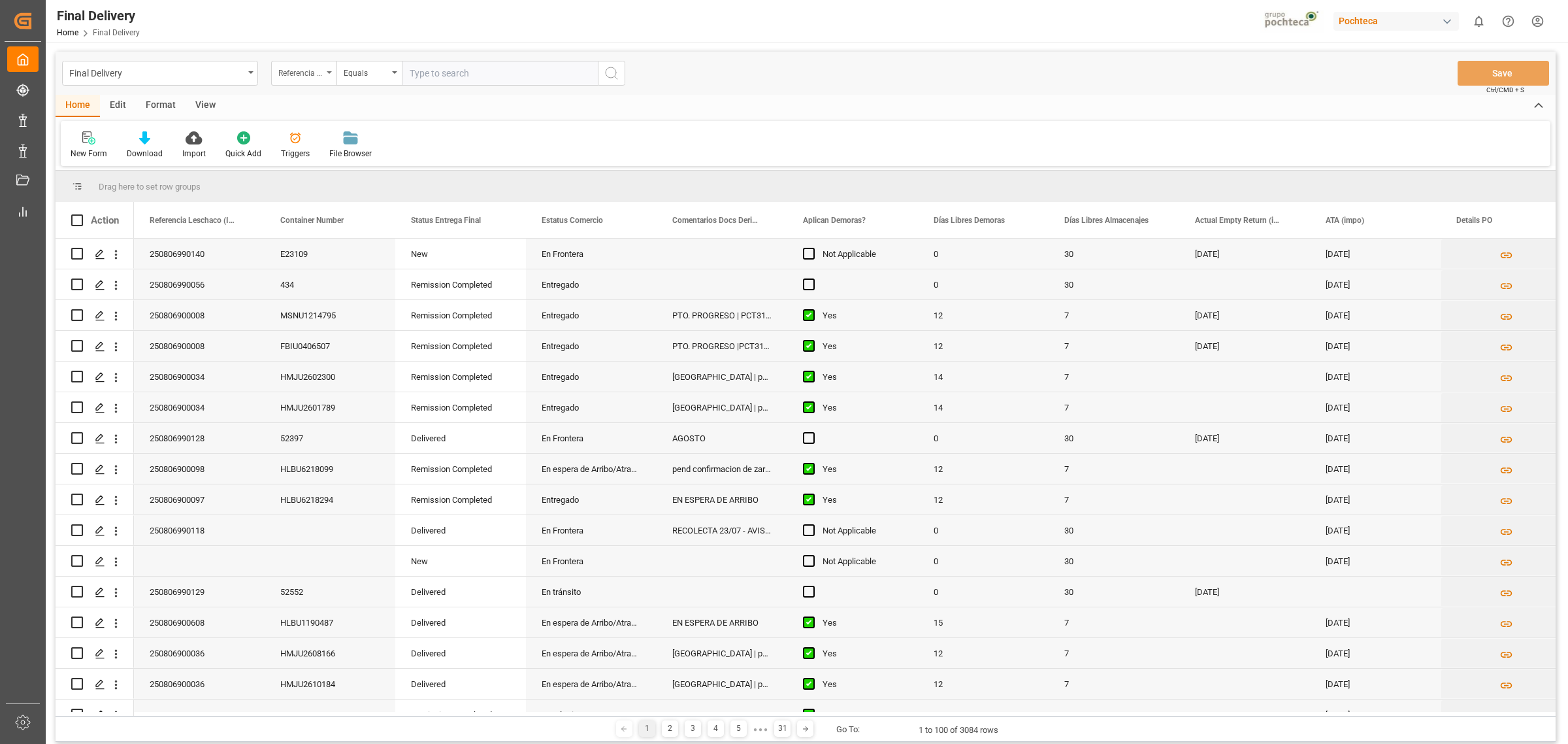
click at [325, 75] on div "Referencia Leschaco (Impo)" at bounding box center [304, 73] width 65 height 24
type input "r"
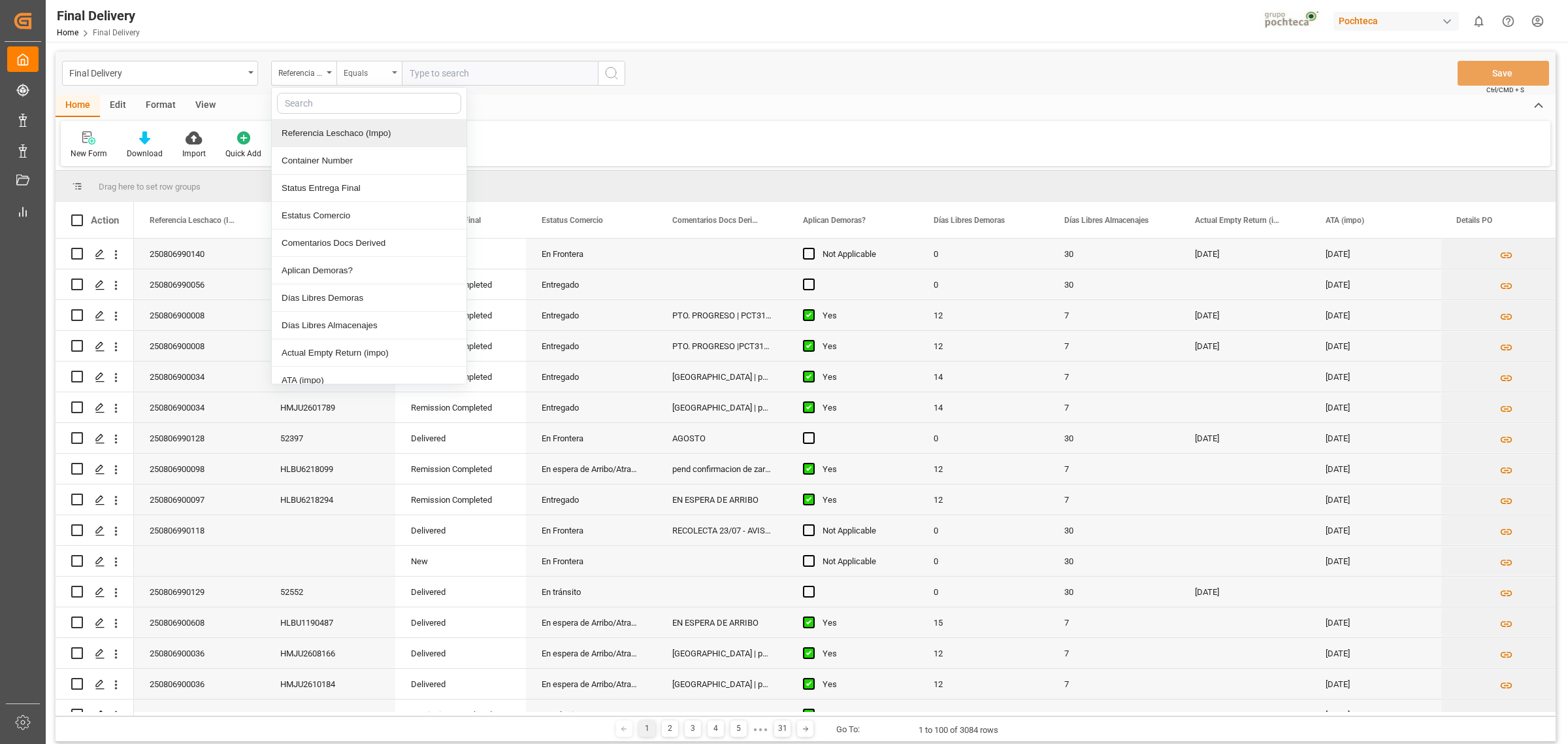
click at [368, 77] on div "Equals" at bounding box center [366, 72] width 44 height 15
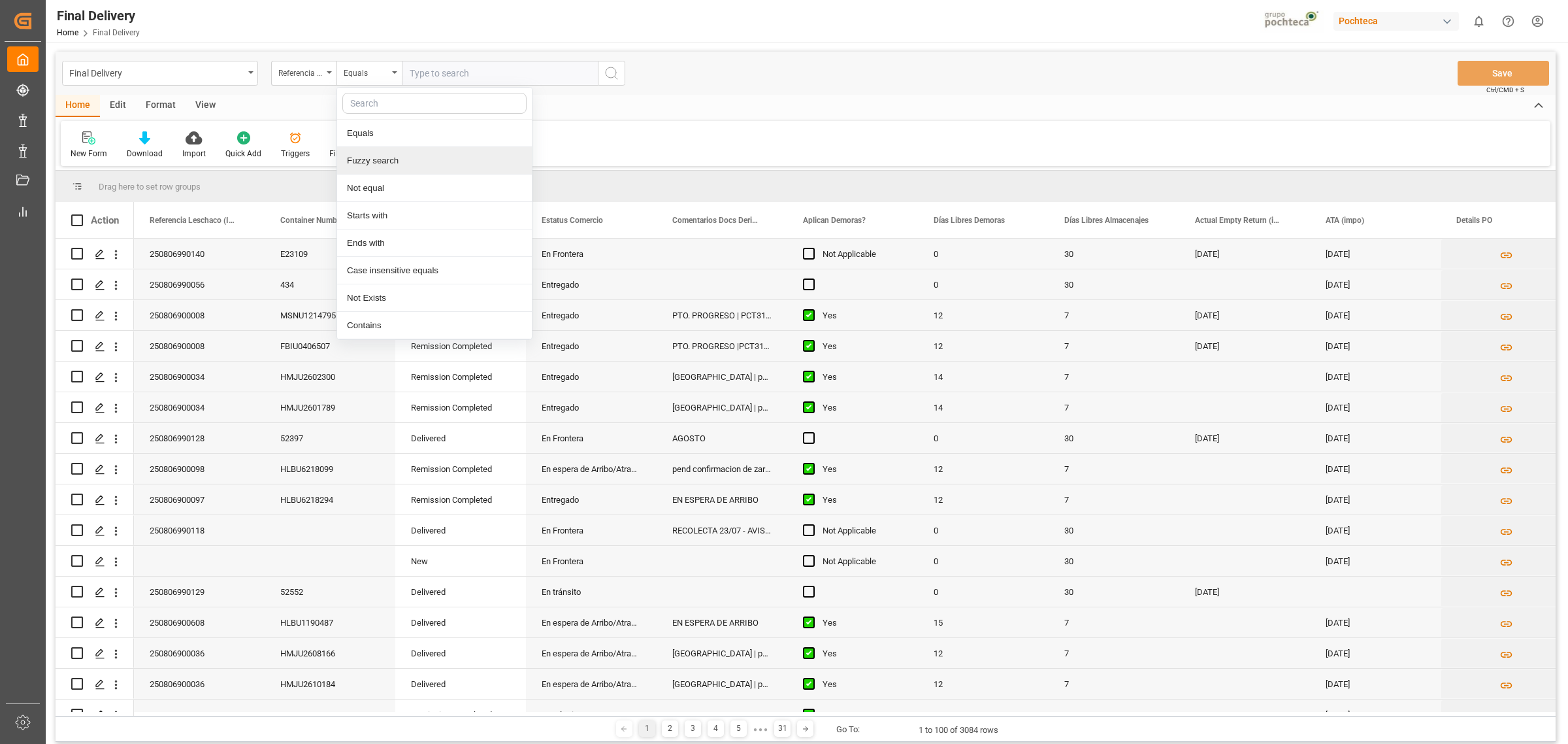
click at [389, 164] on div "Fuzzy search" at bounding box center [435, 161] width 195 height 28
paste input "250806990142"
type input "250806990142"
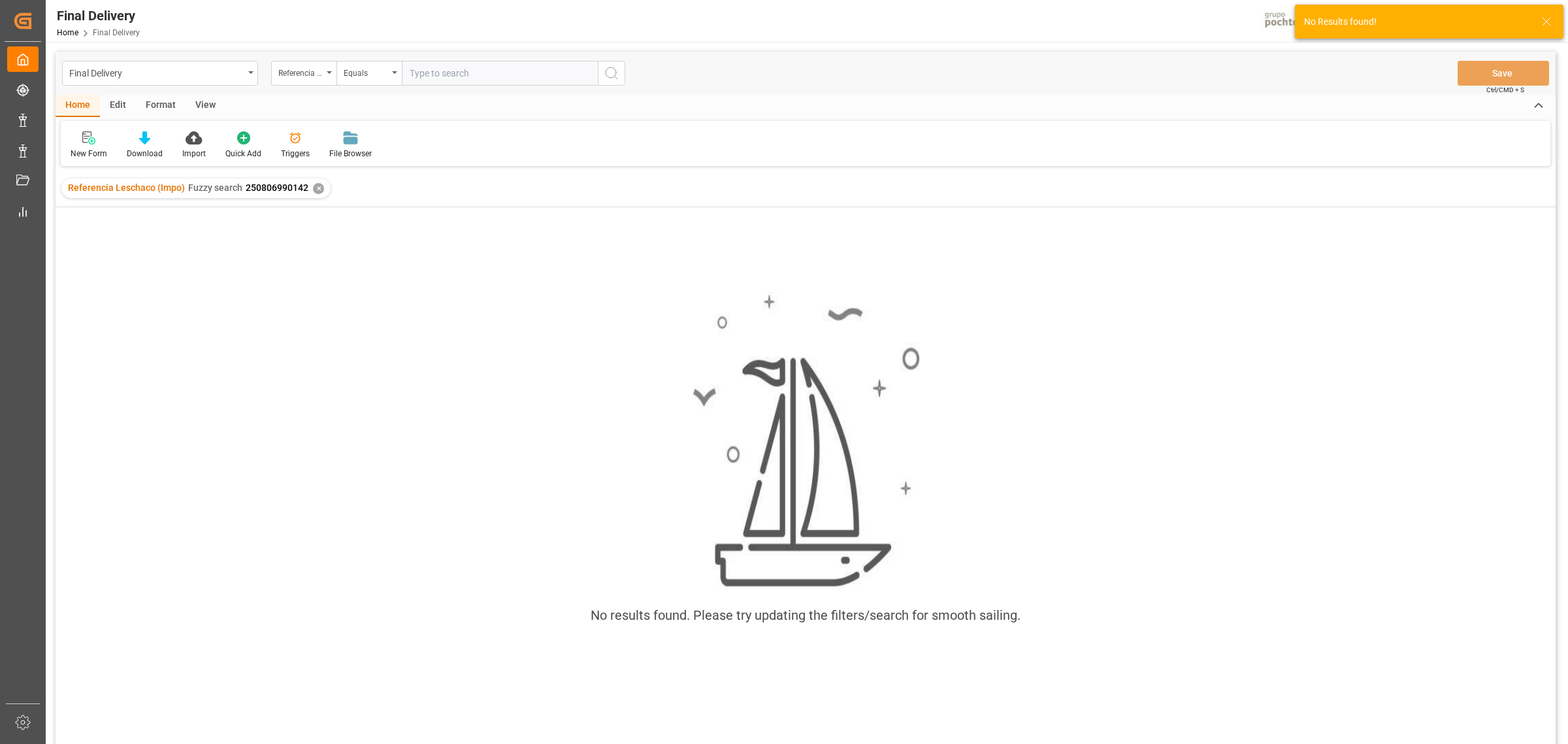
click at [313, 188] on div "✕" at bounding box center [319, 188] width 11 height 11
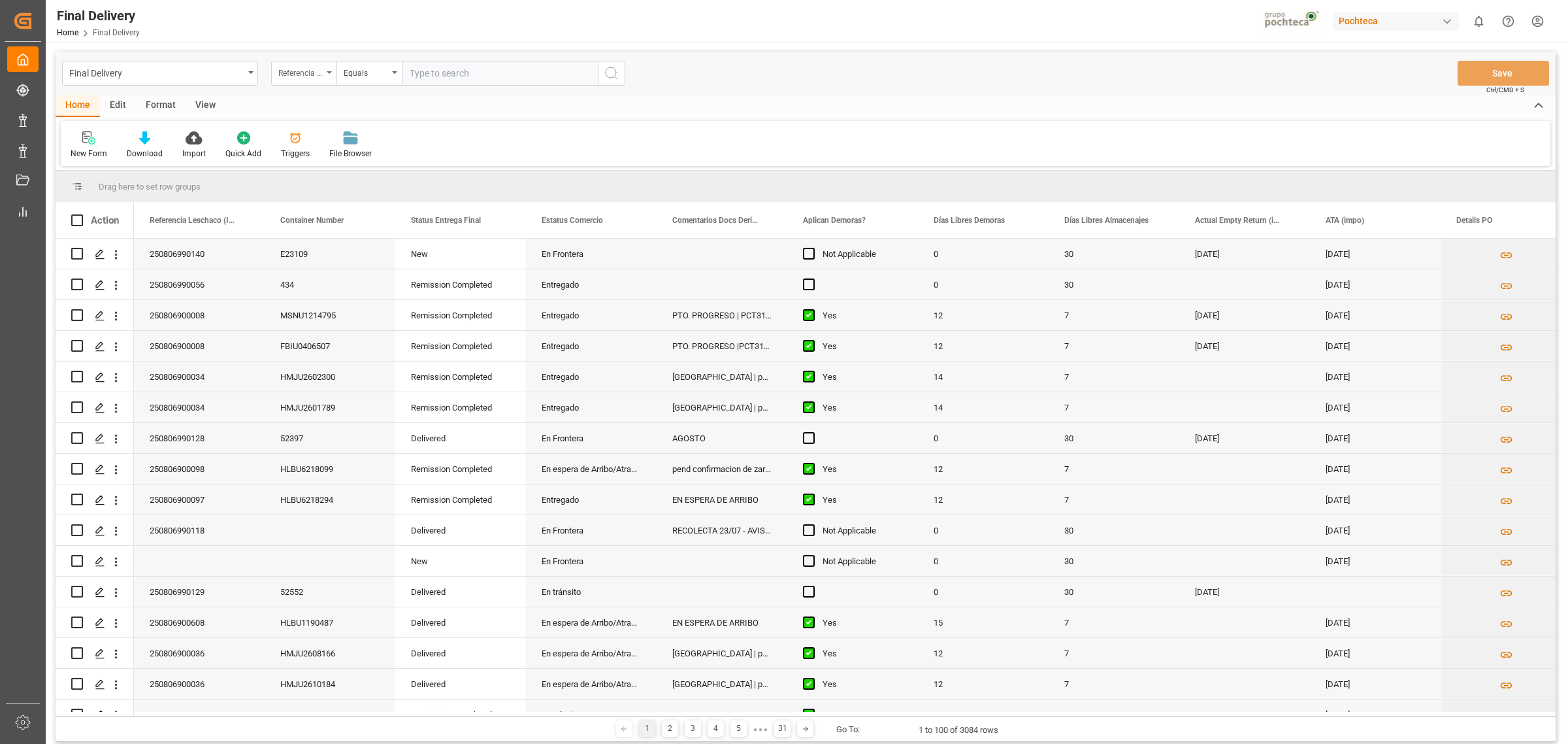
click at [321, 66] on div "Referencia Leschaco (Impo)" at bounding box center [300, 72] width 44 height 15
click at [369, 170] on div "Container Number" at bounding box center [369, 161] width 195 height 28
click at [360, 64] on div "Equals" at bounding box center [366, 72] width 44 height 15
drag, startPoint x: 367, startPoint y: 132, endPoint x: 373, endPoint y: 126, distance: 8.5
click at [367, 133] on div "Equals" at bounding box center [435, 134] width 195 height 28
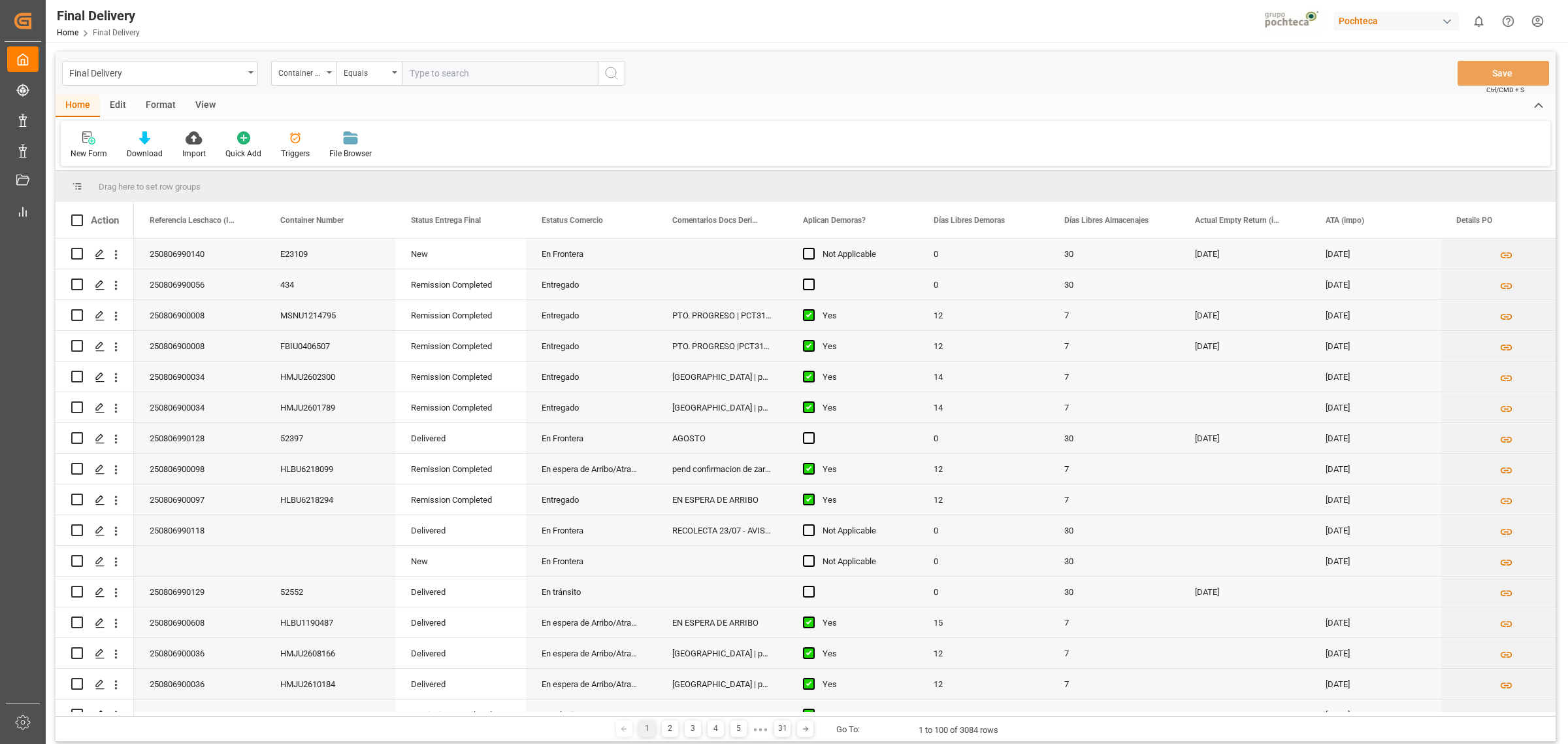
click at [446, 68] on input "text" at bounding box center [500, 73] width 196 height 24
click at [443, 69] on input "text" at bounding box center [500, 73] width 196 height 24
click at [491, 73] on input "E82" at bounding box center [500, 73] width 196 height 24
type input "E82369"
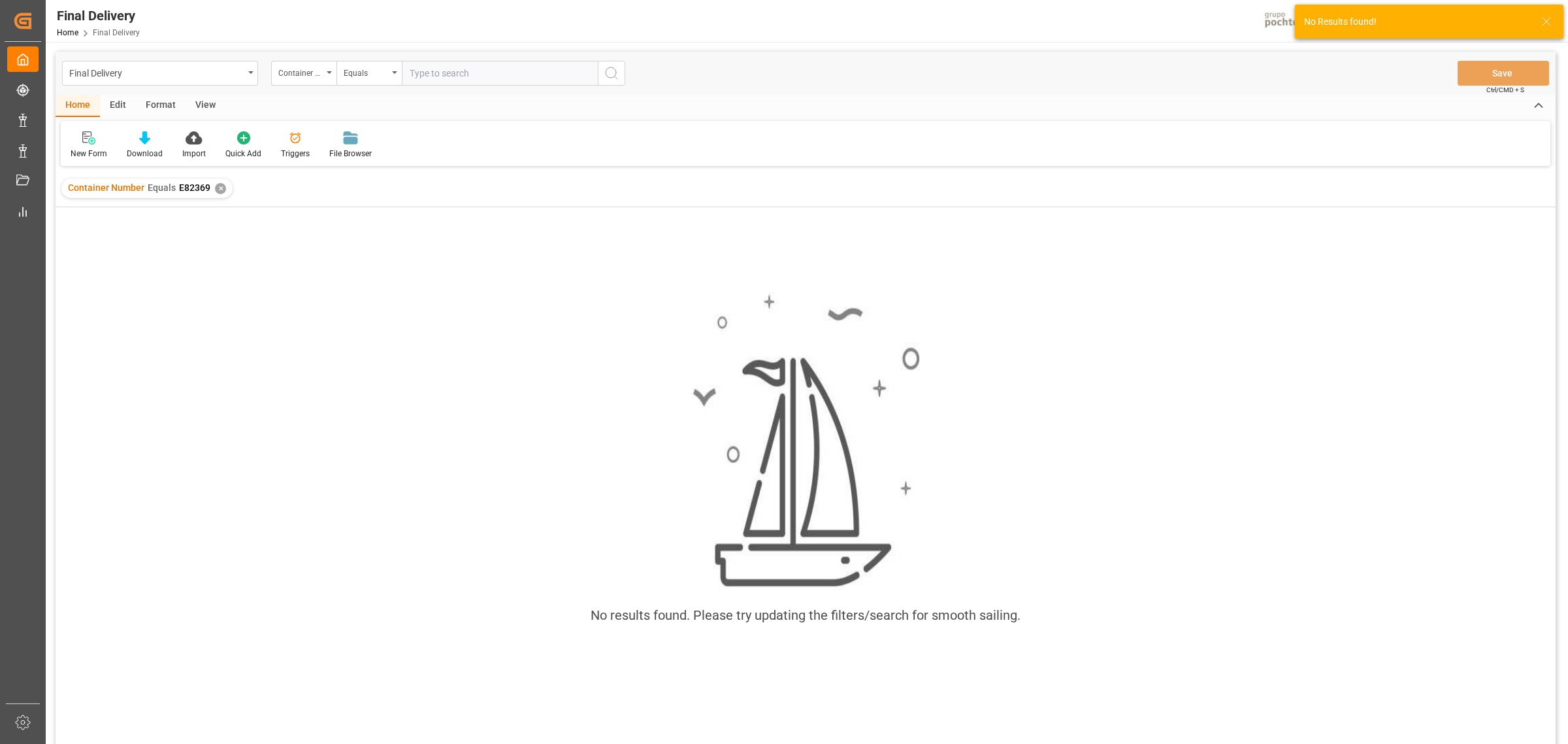
click at [324, 317] on div "No results found. Please try updating the filters/search for smooth sailing." at bounding box center [806, 465] width 1500 height 367
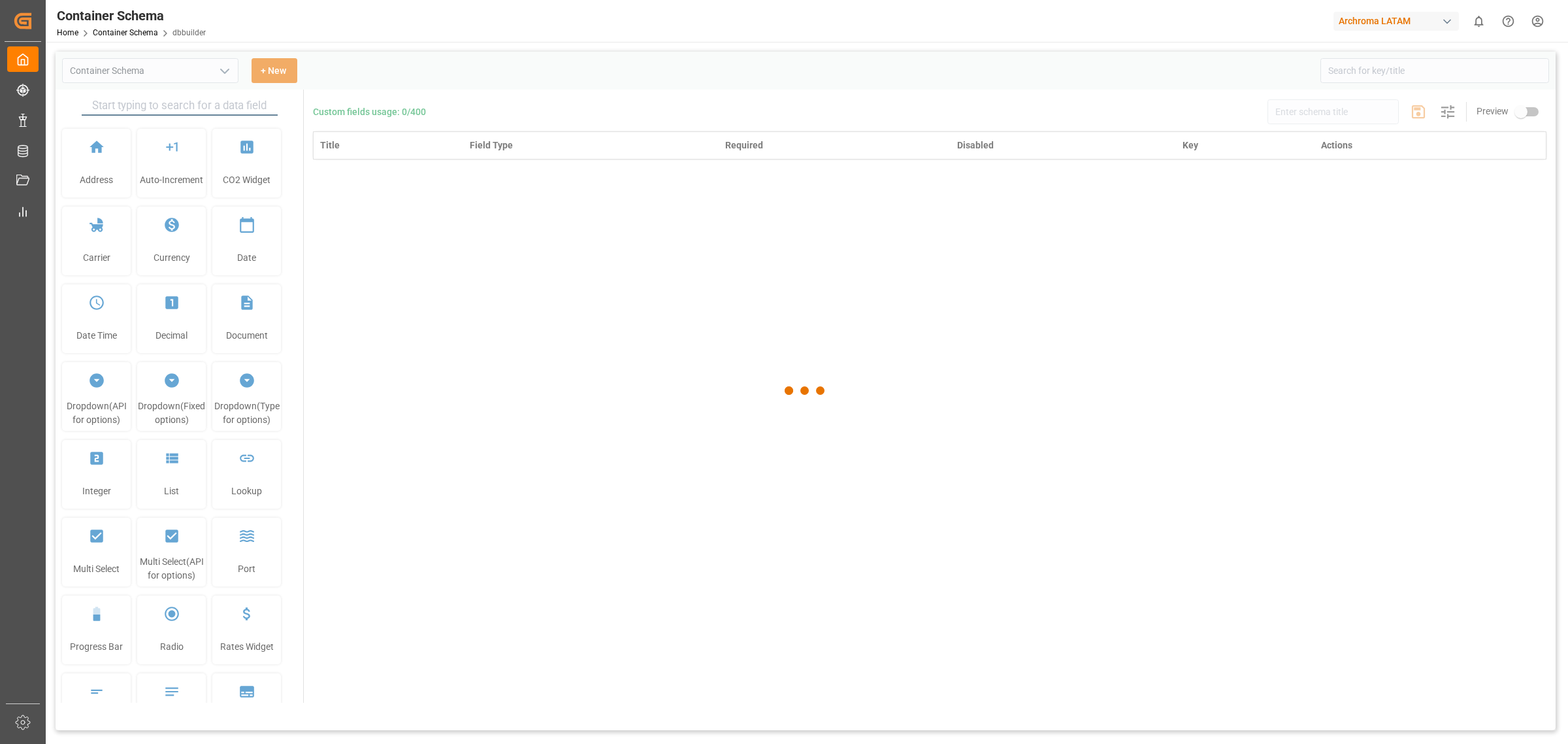
type input "Container Schema"
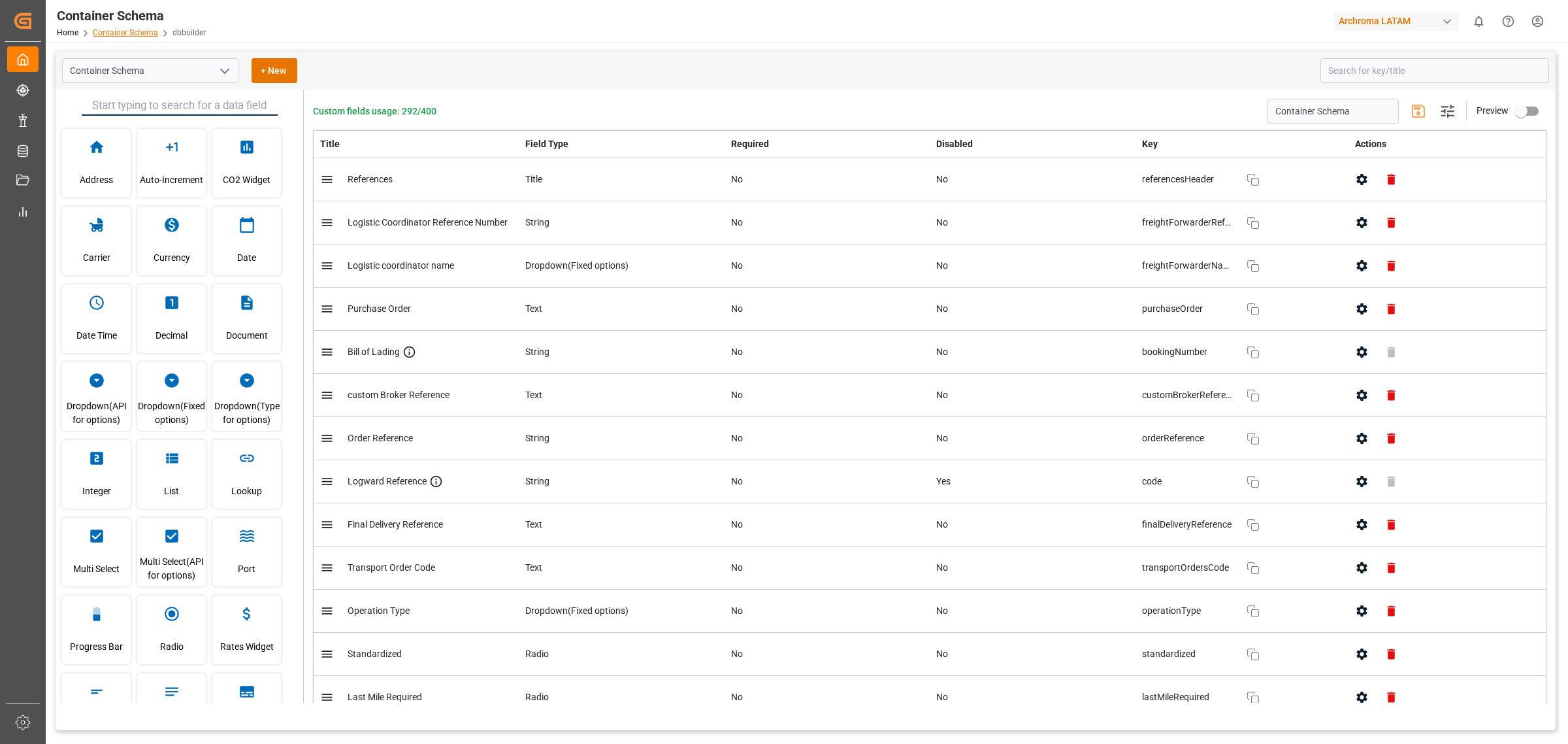
click at [145, 33] on link "Container Schema" at bounding box center [126, 32] width 65 height 9
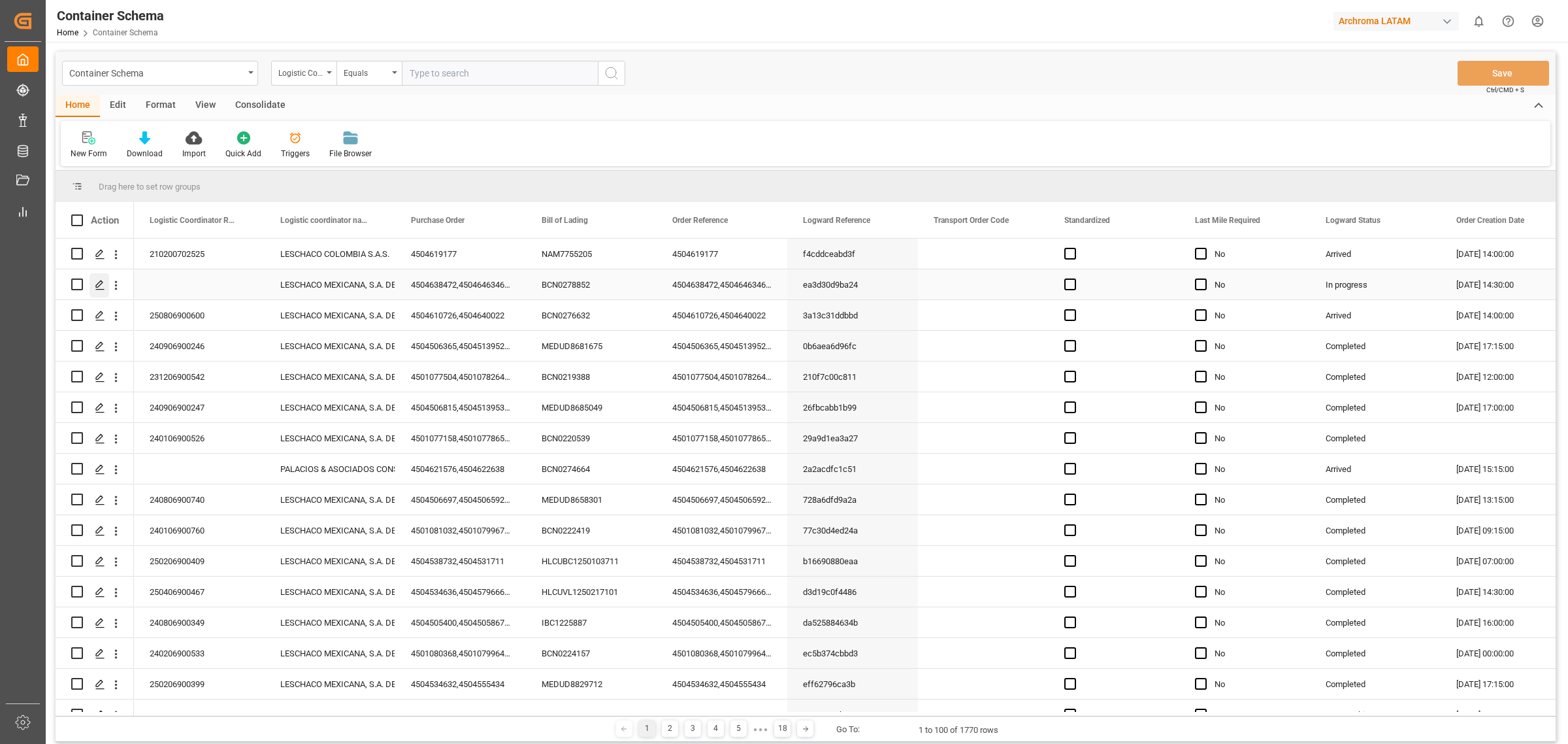
click at [104, 294] on div "Press SPACE to select this row." at bounding box center [99, 286] width 20 height 24
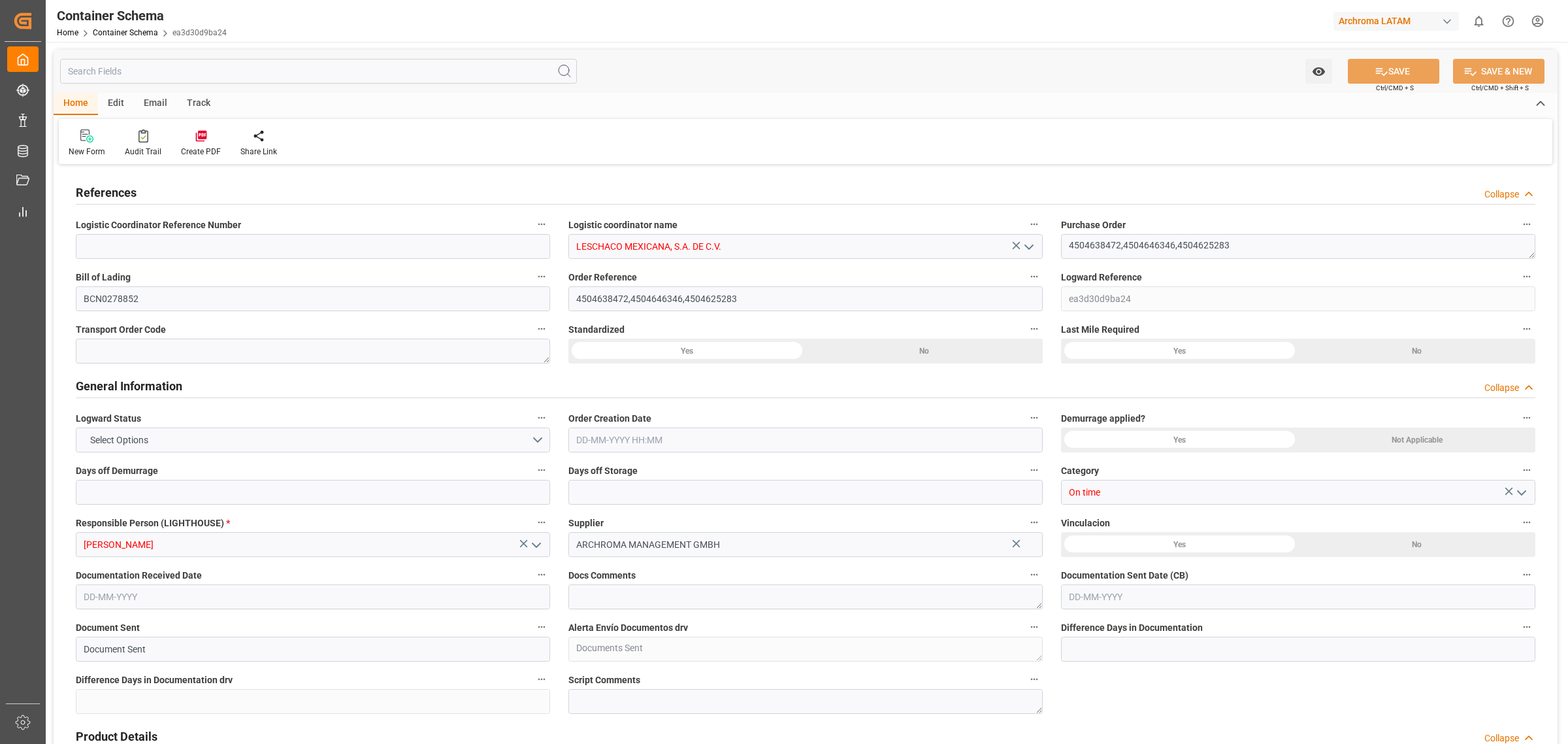
type input "10"
type input "7"
type input "0"
type input "3"
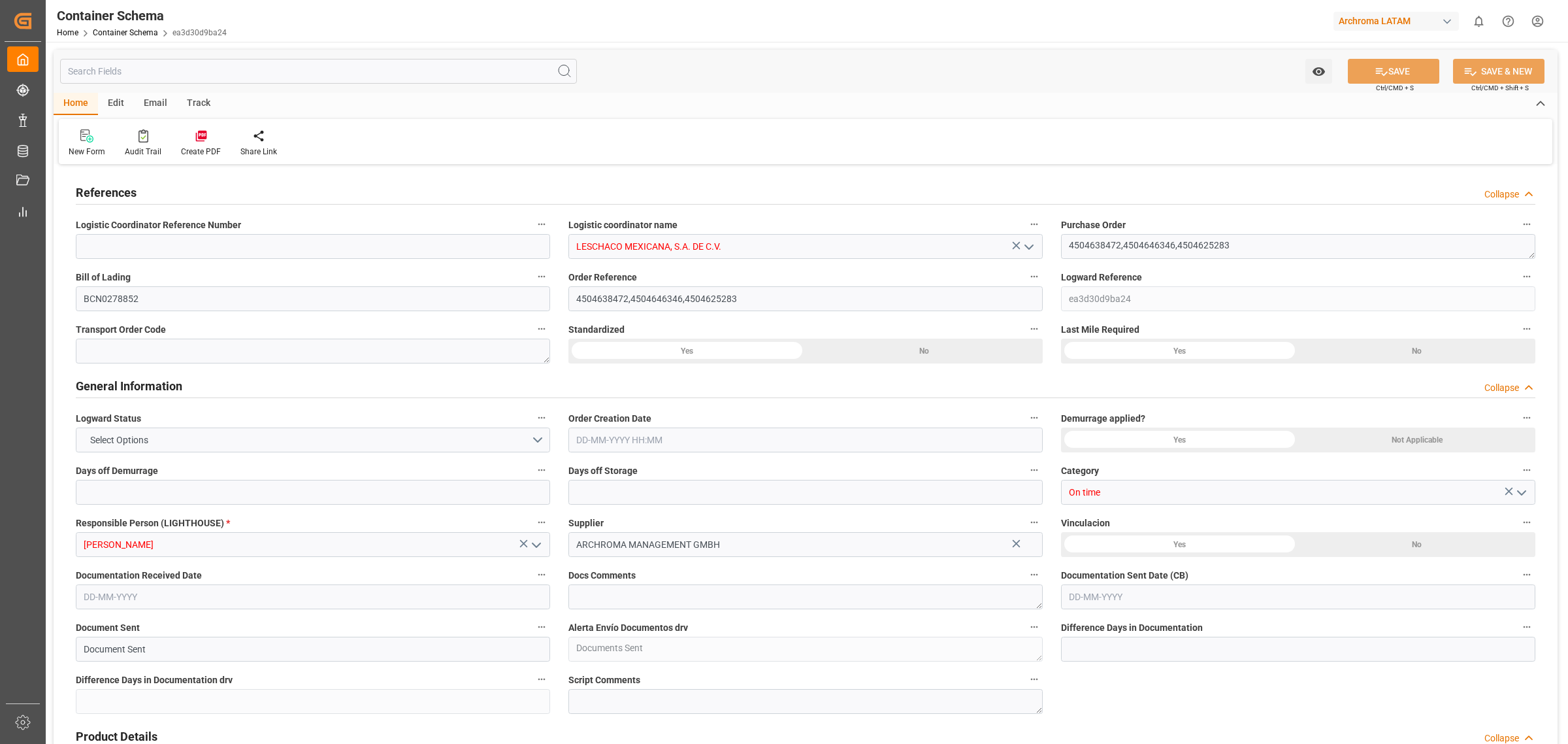
type input "74"
type input "4370"
type input "4576.44"
type input "Hapag Lloyd"
type input "Hapag Lloyd Aktiengesellschaft"
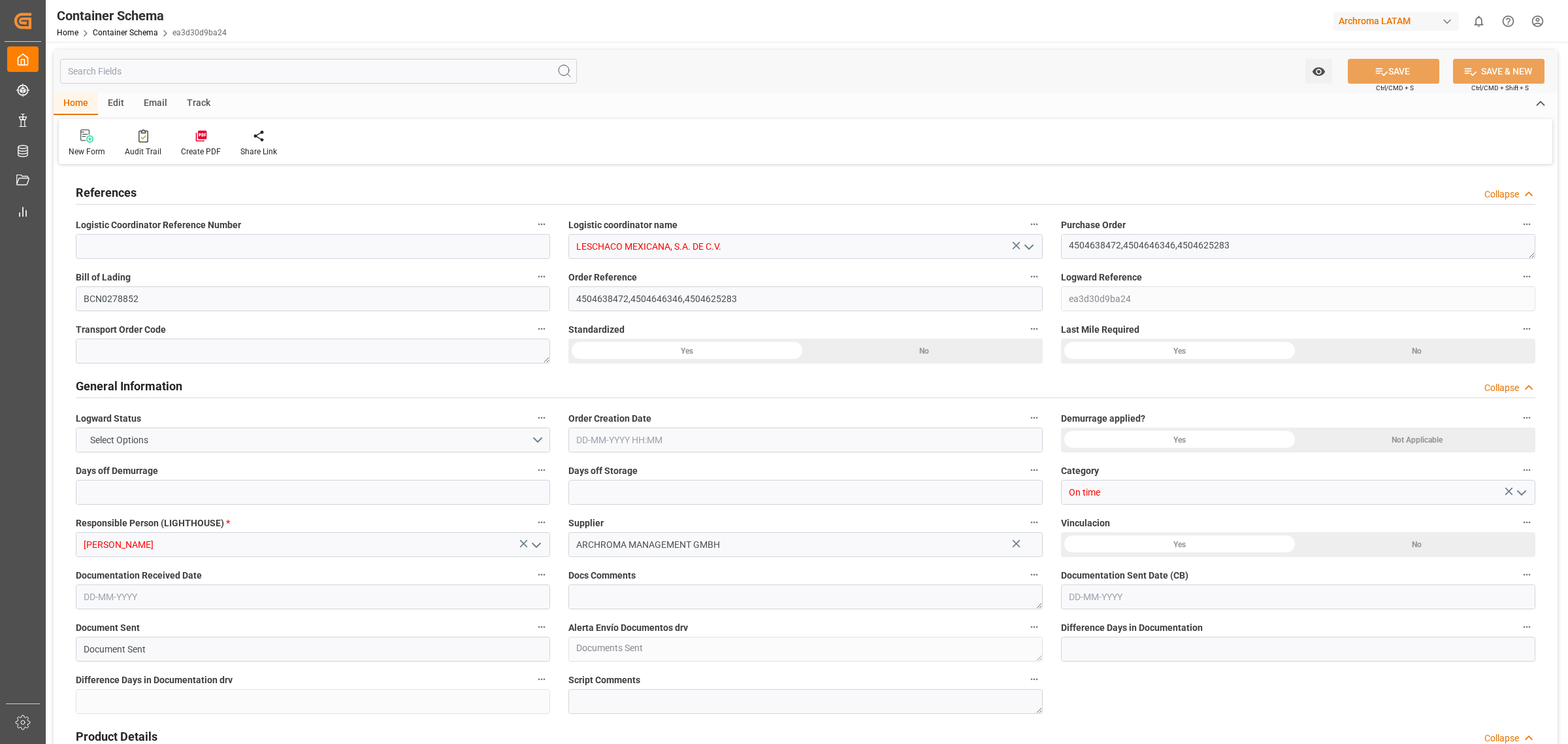
type input "ESBCN"
type input "MXVER"
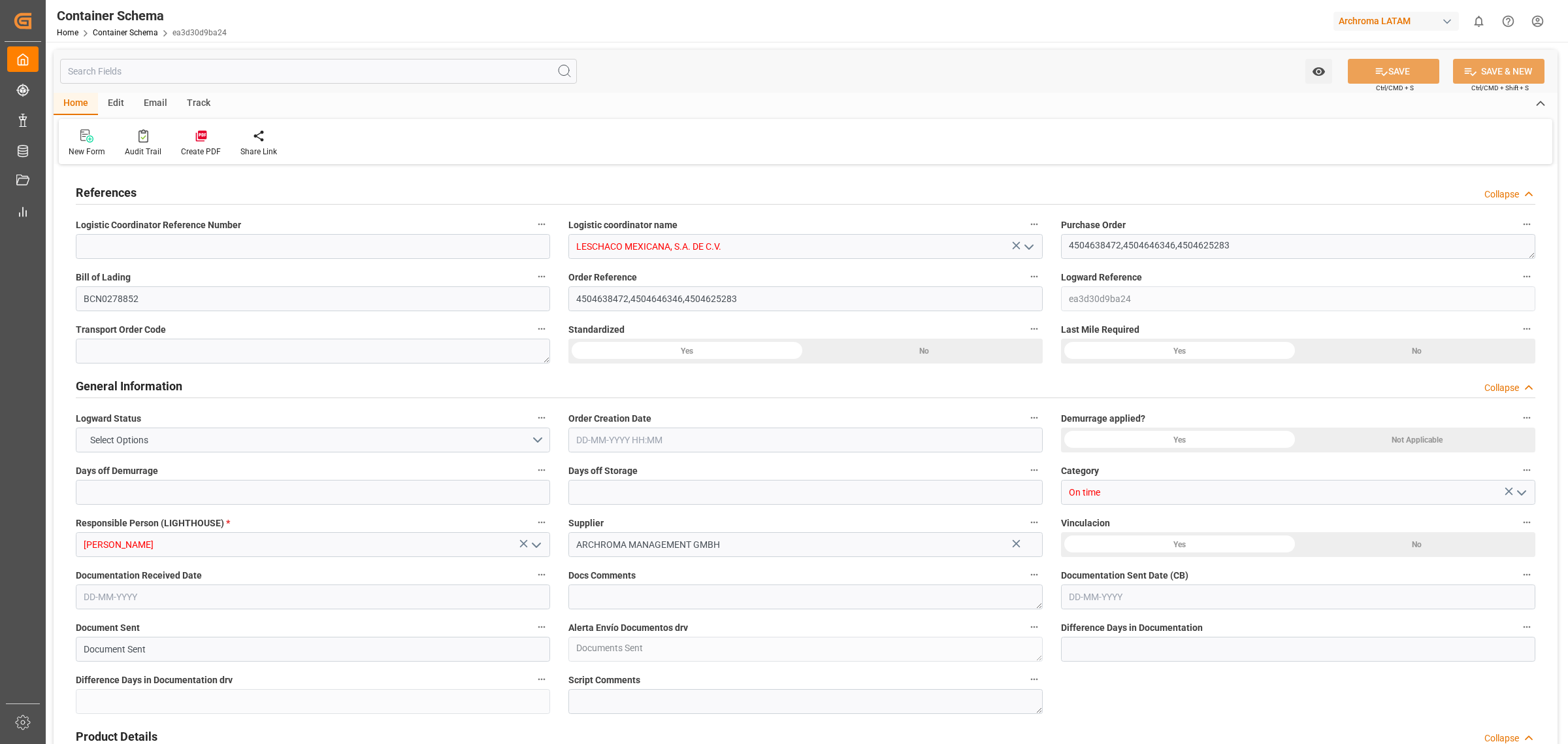
type input "9295957"
type input "0"
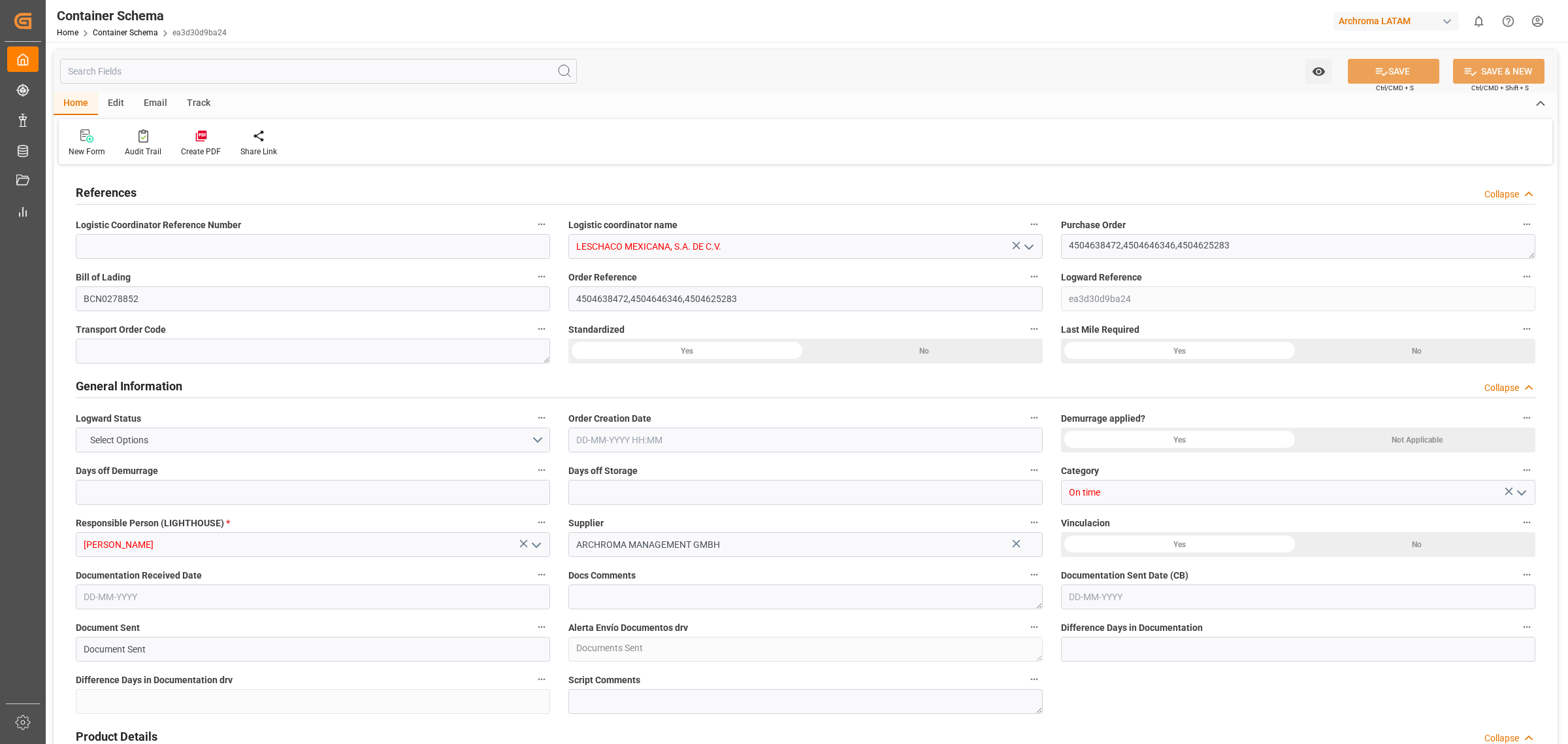
type input "0"
type input "12-08-2025 14:30"
type input "12-08-2025"
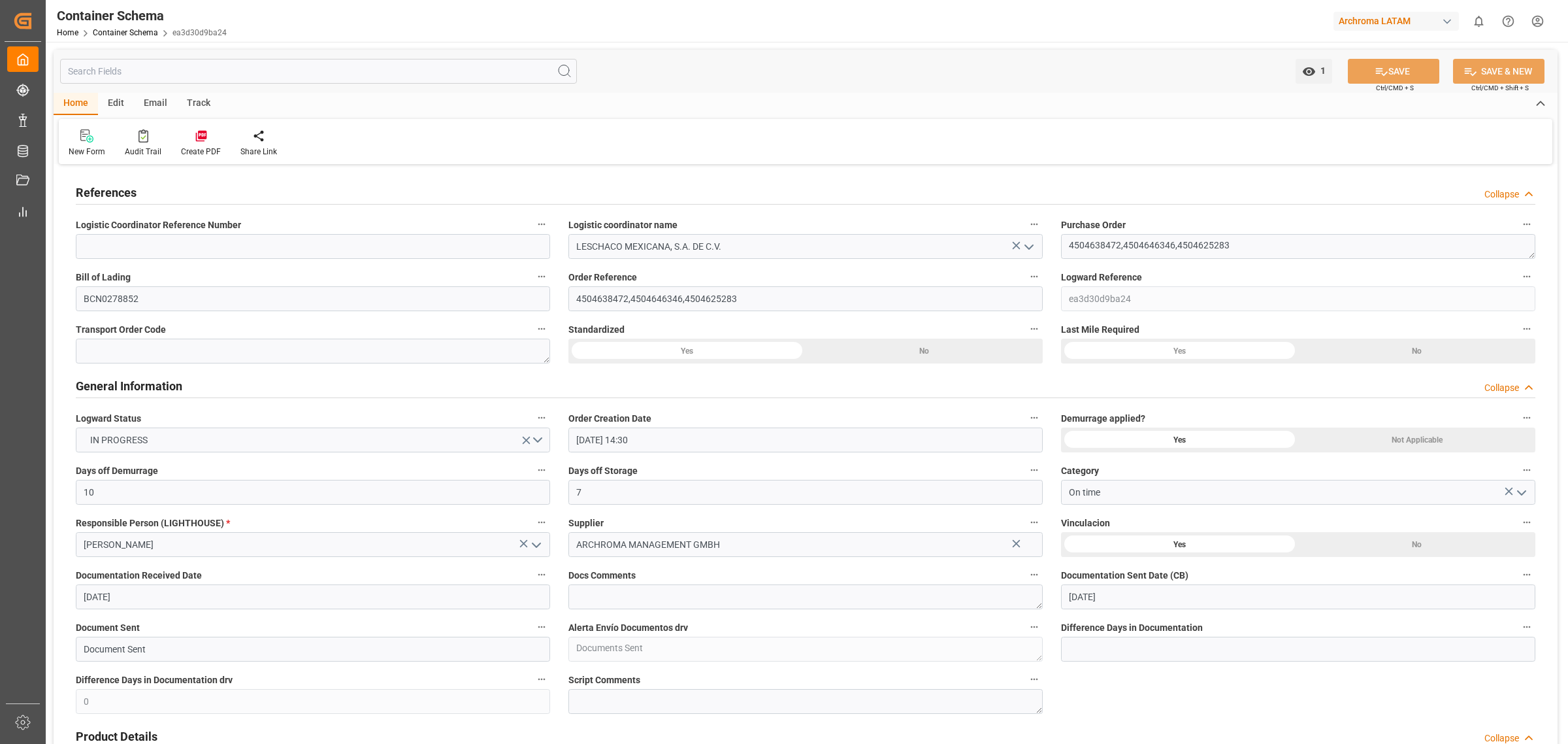
type input "28-08-2025"
type input "12-08-2025"
type input "12-08-2025 20:56"
type input "12-08-2025 20:49"
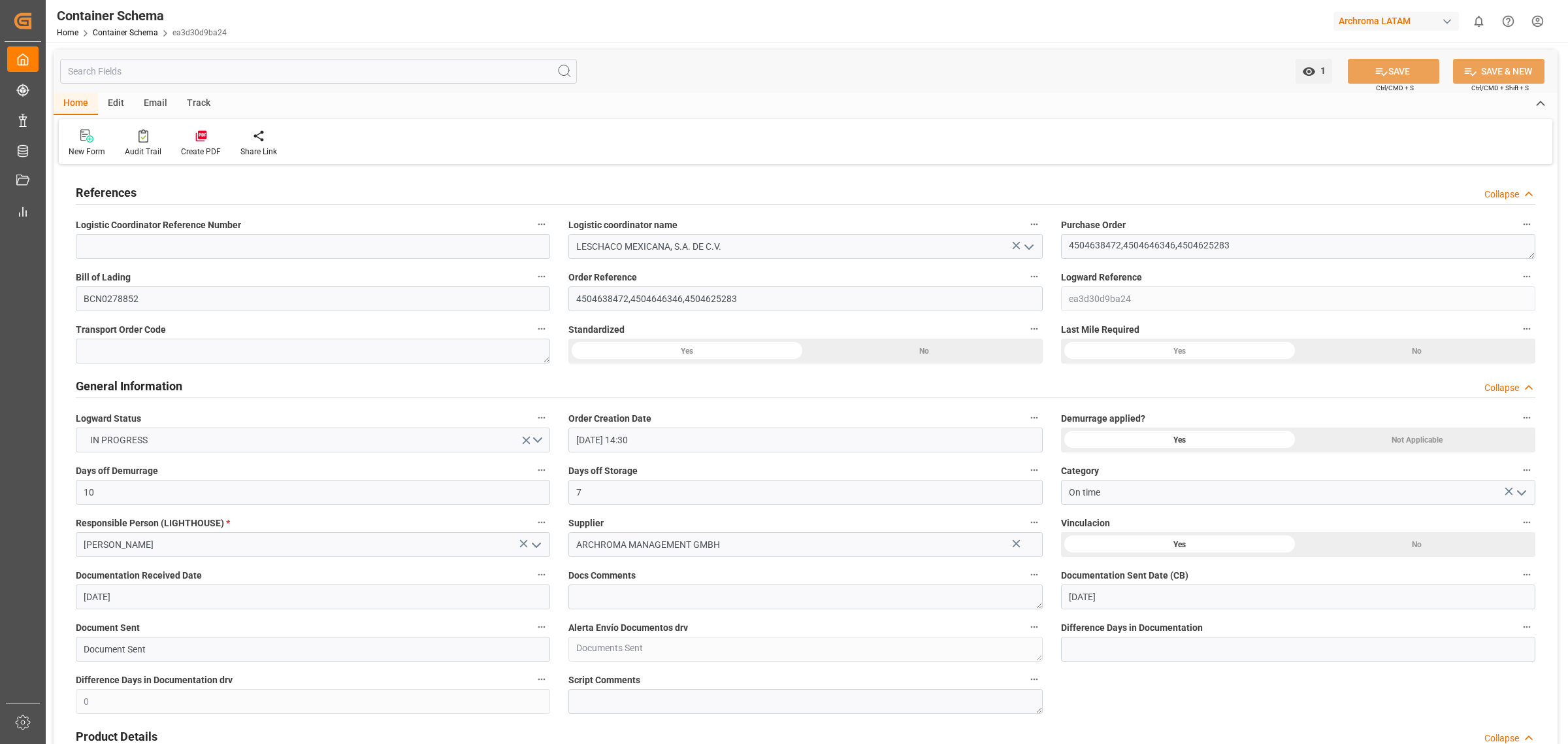
type input "12-08-2025"
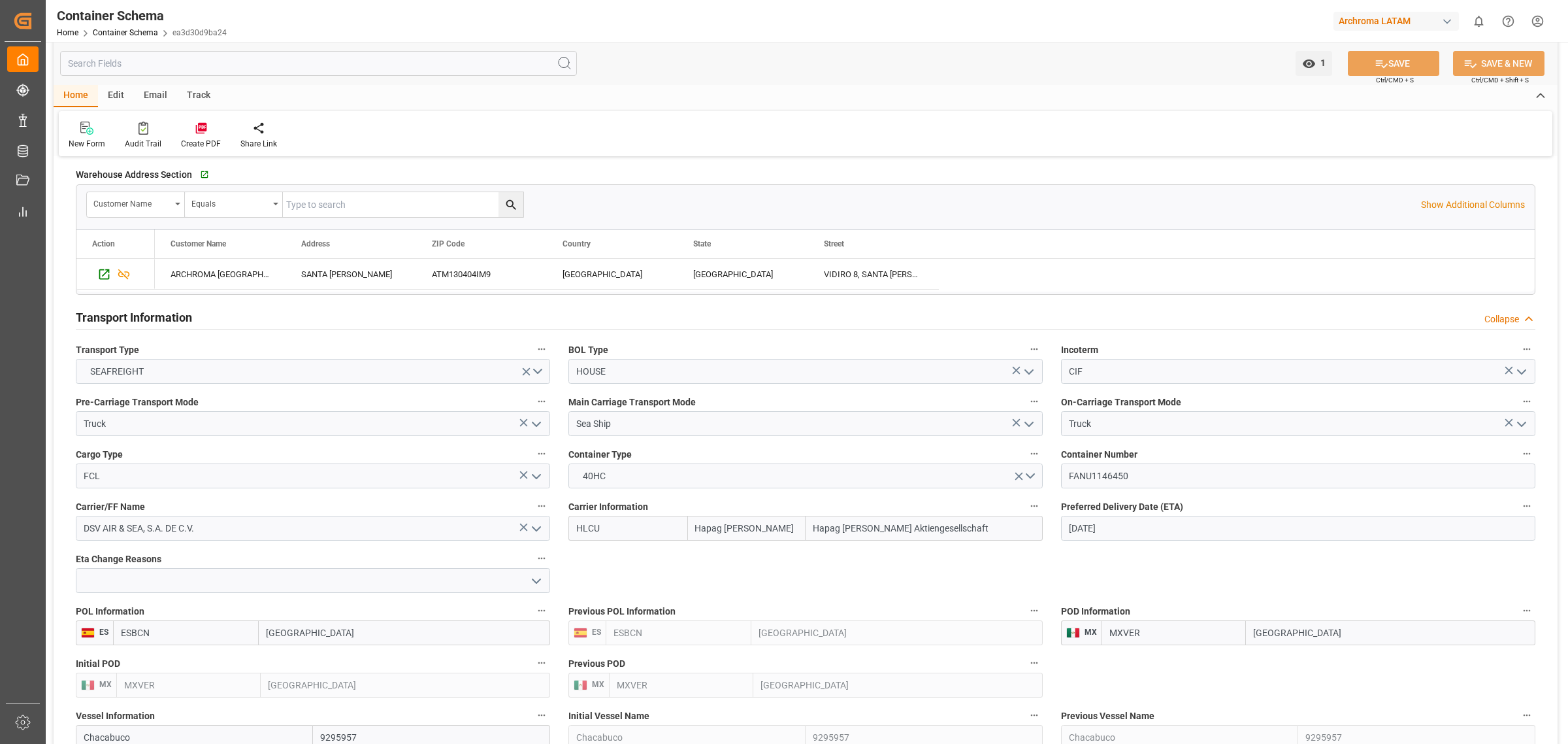
scroll to position [1144, 0]
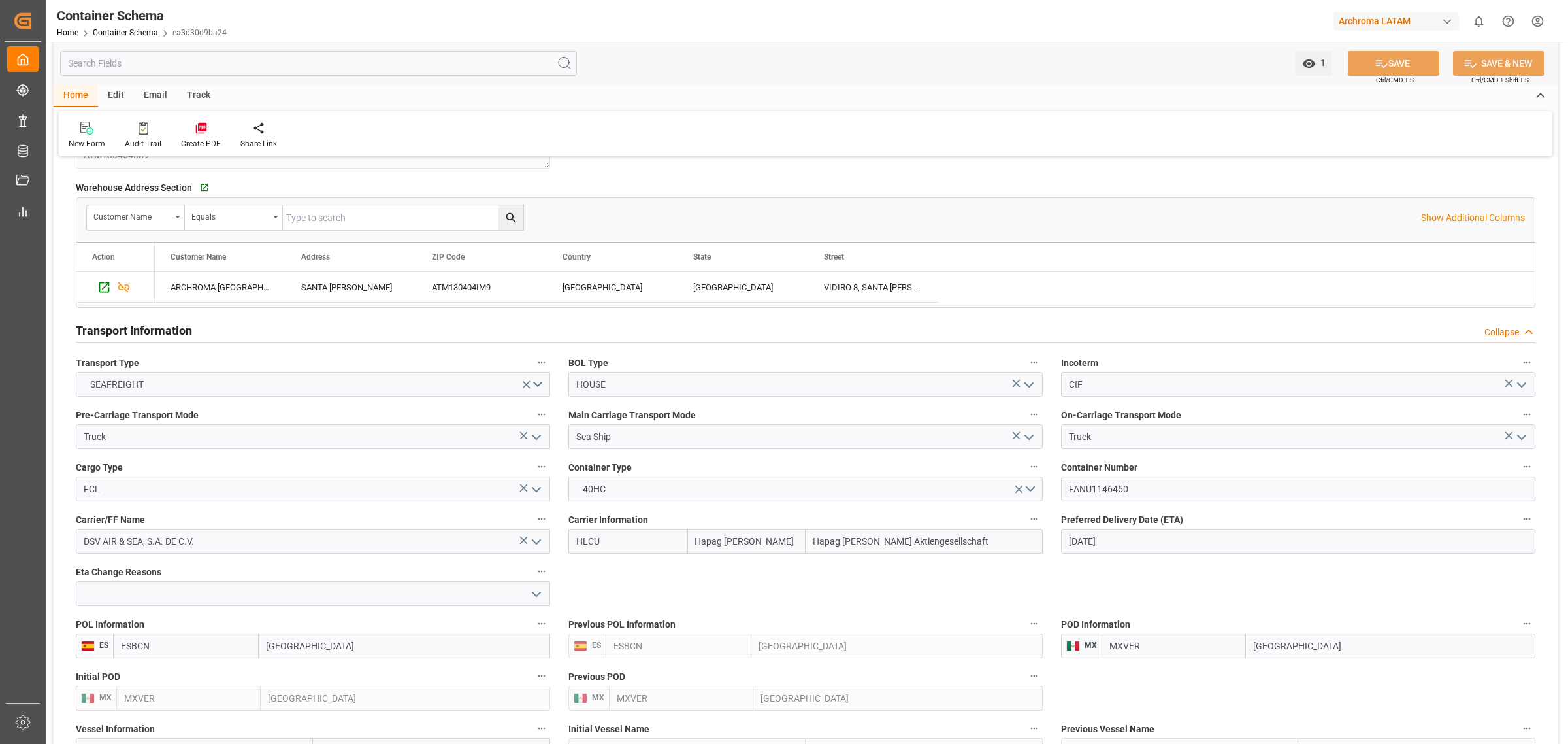
click at [1033, 387] on icon "open menu" at bounding box center [1029, 384] width 15 height 16
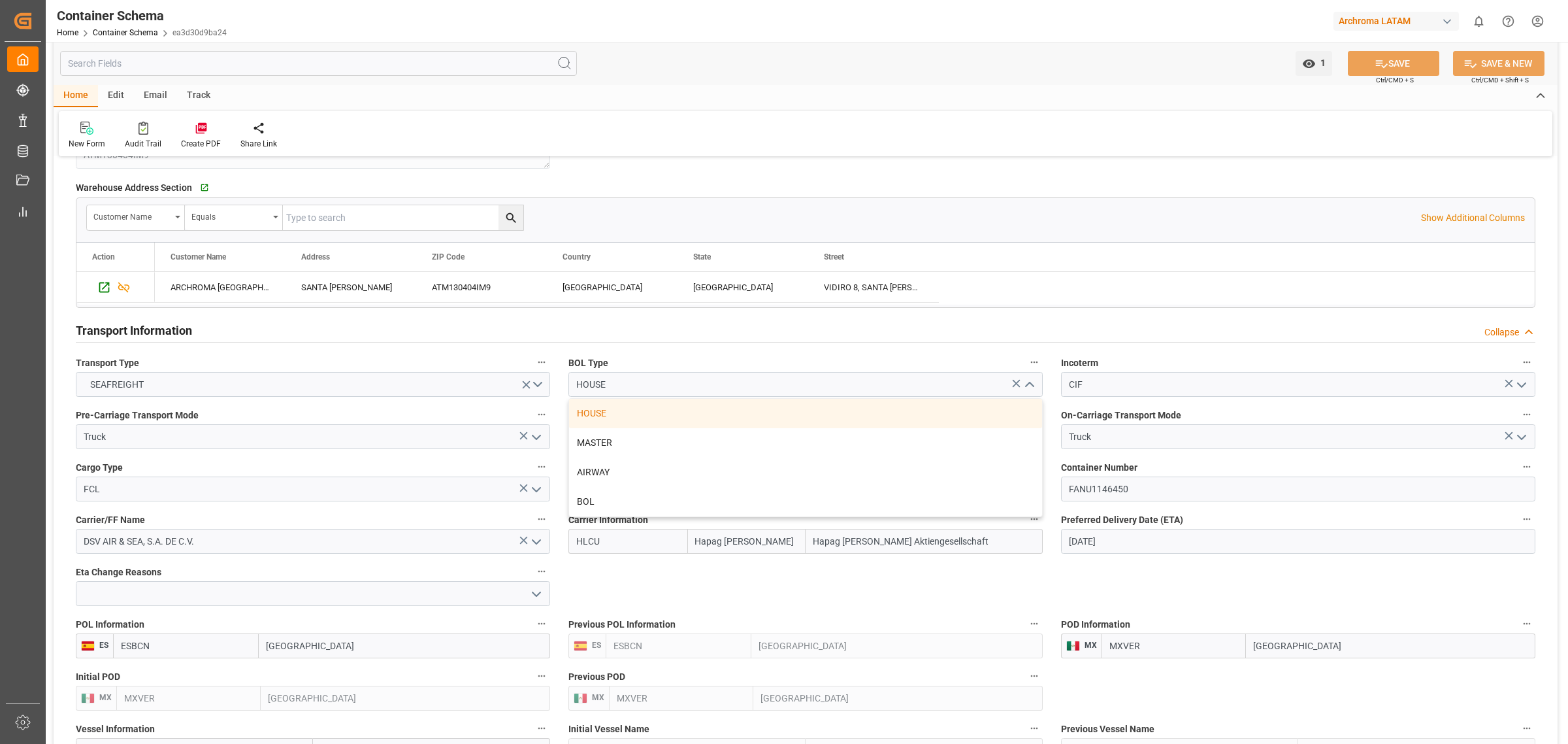
click at [1033, 387] on icon "close menu" at bounding box center [1029, 384] width 15 height 16
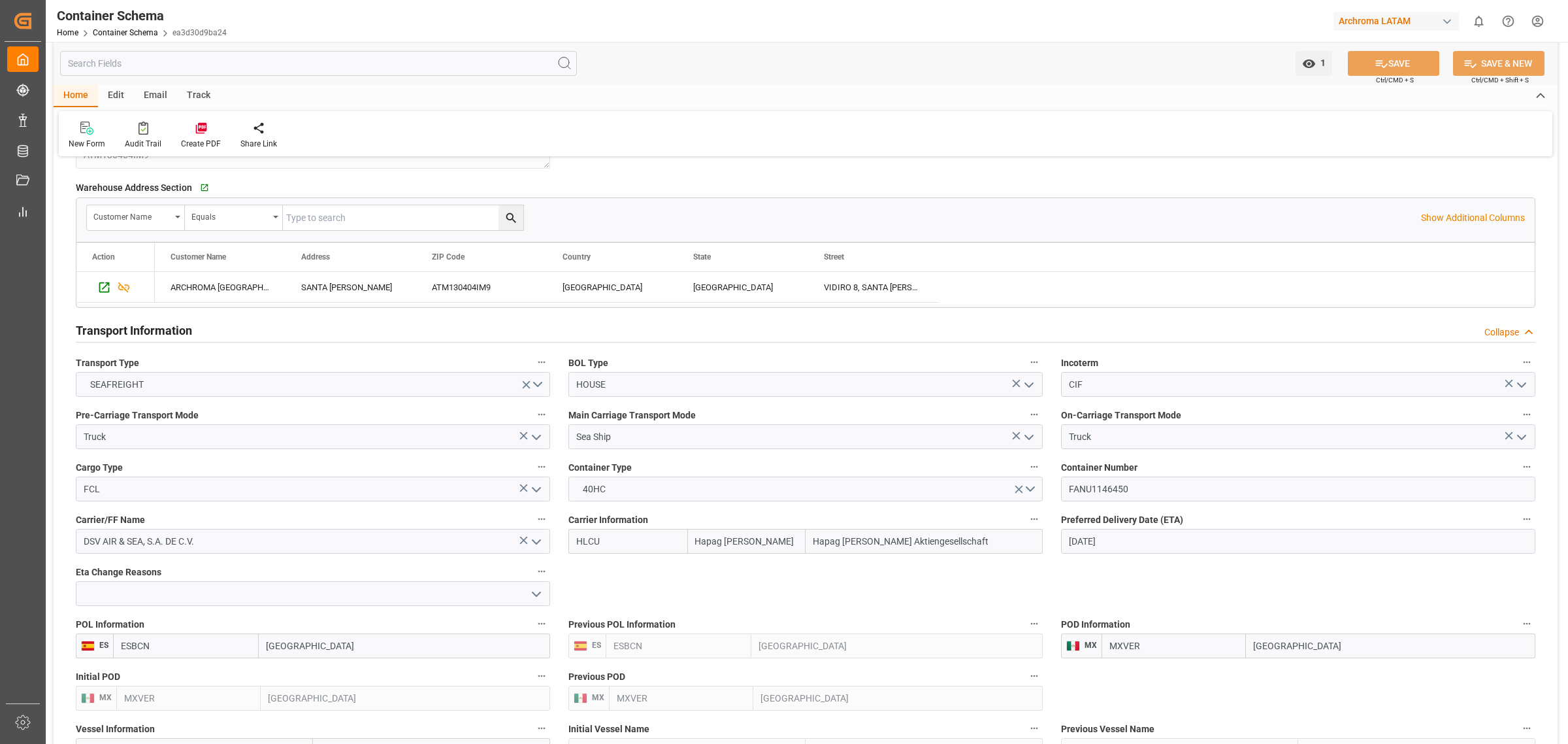
click at [1033, 387] on icon "open menu" at bounding box center [1029, 384] width 15 height 16
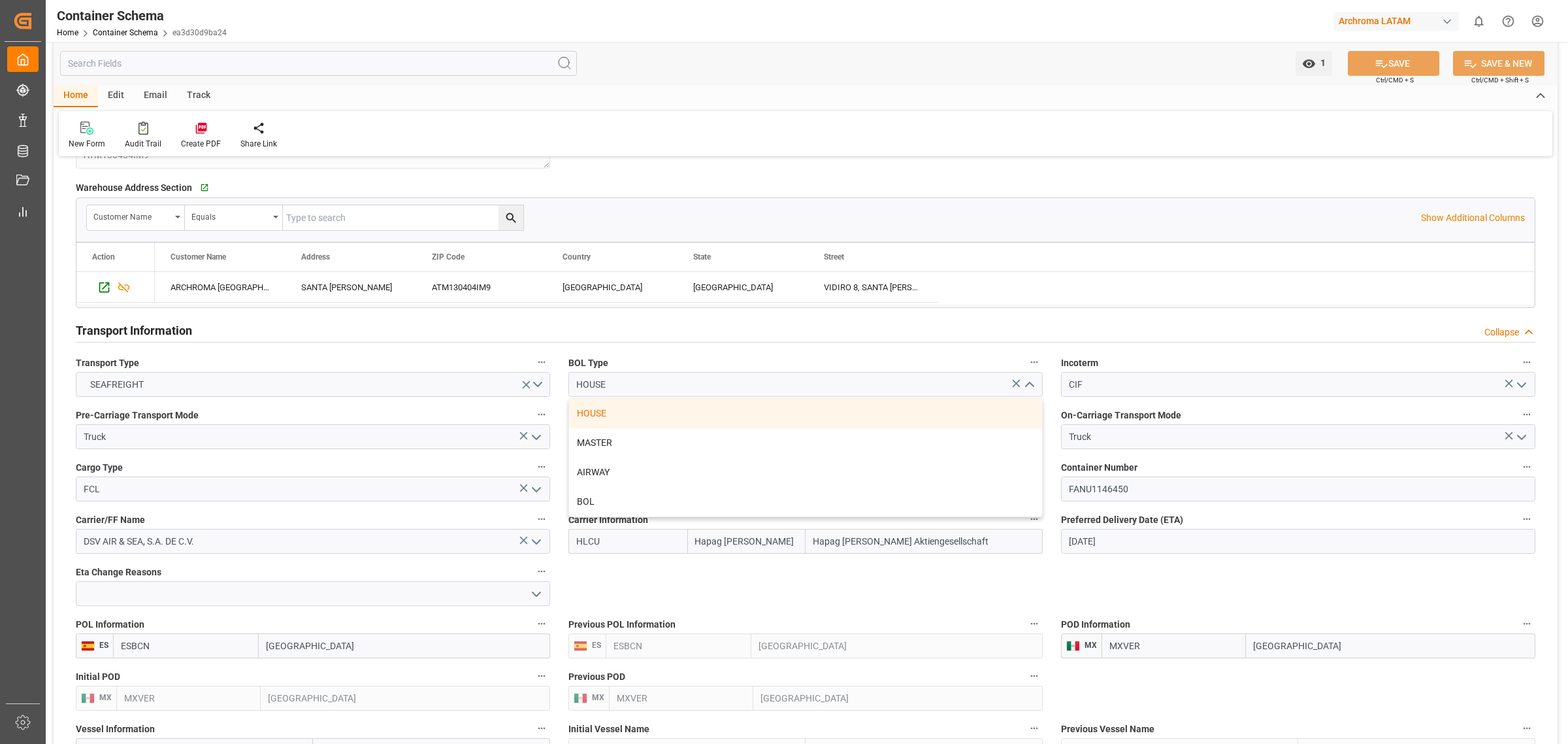
click at [1045, 370] on div "BOL Type HOUSE HOUSE MASTER AIRWAY BOL" at bounding box center [806, 375] width 492 height 52
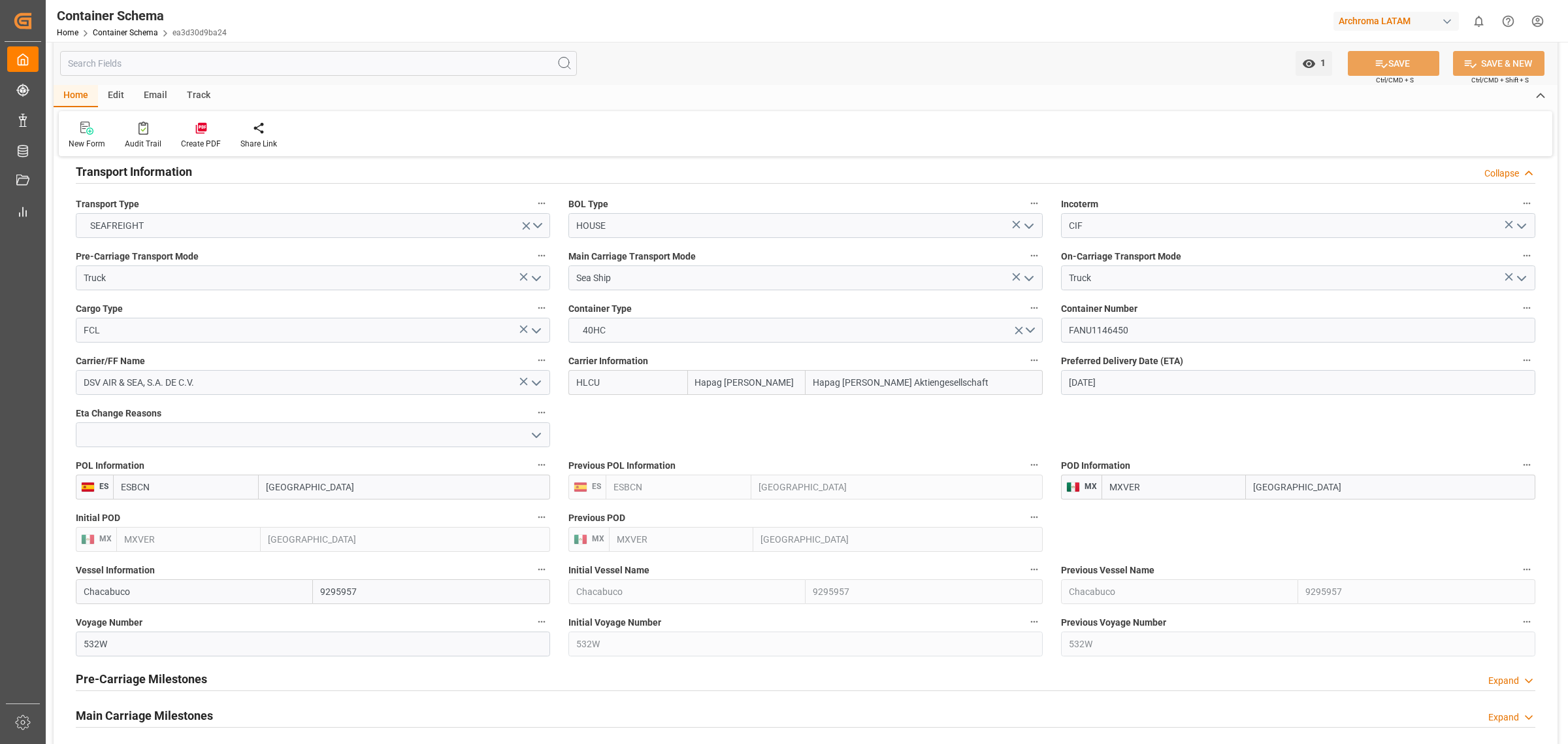
scroll to position [1308, 0]
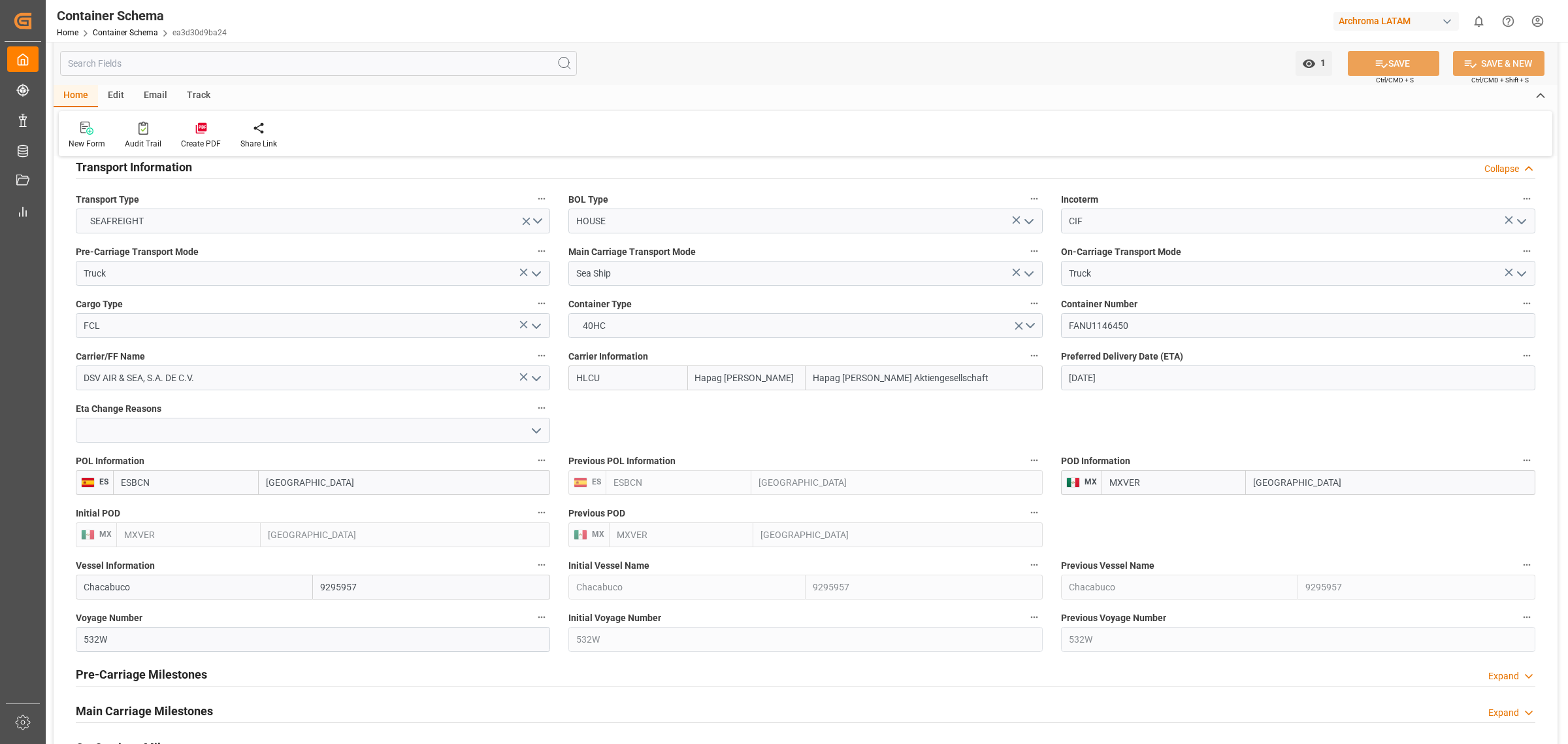
click at [539, 324] on icon "open menu" at bounding box center [536, 326] width 15 height 16
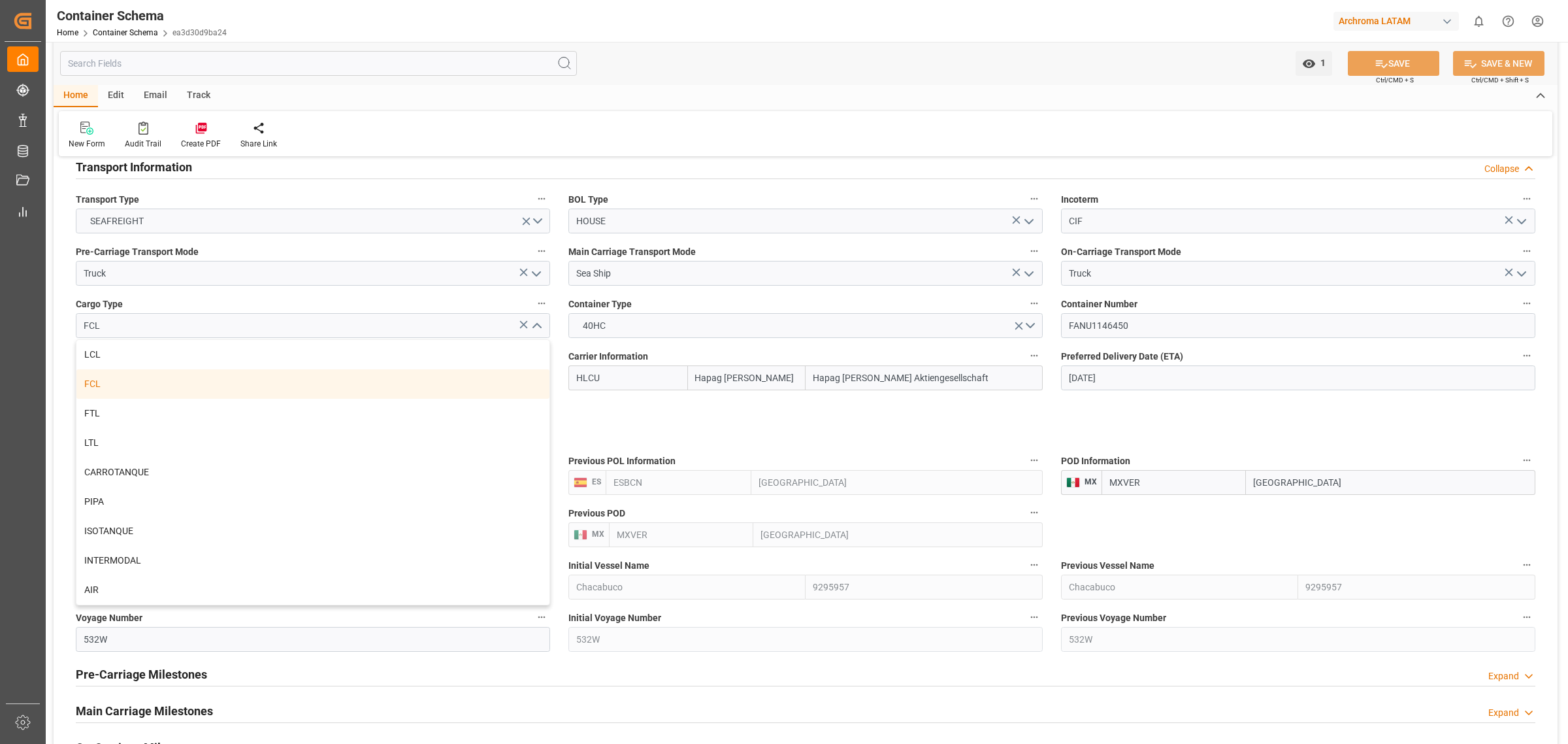
click at [539, 324] on icon "close menu" at bounding box center [536, 326] width 15 height 16
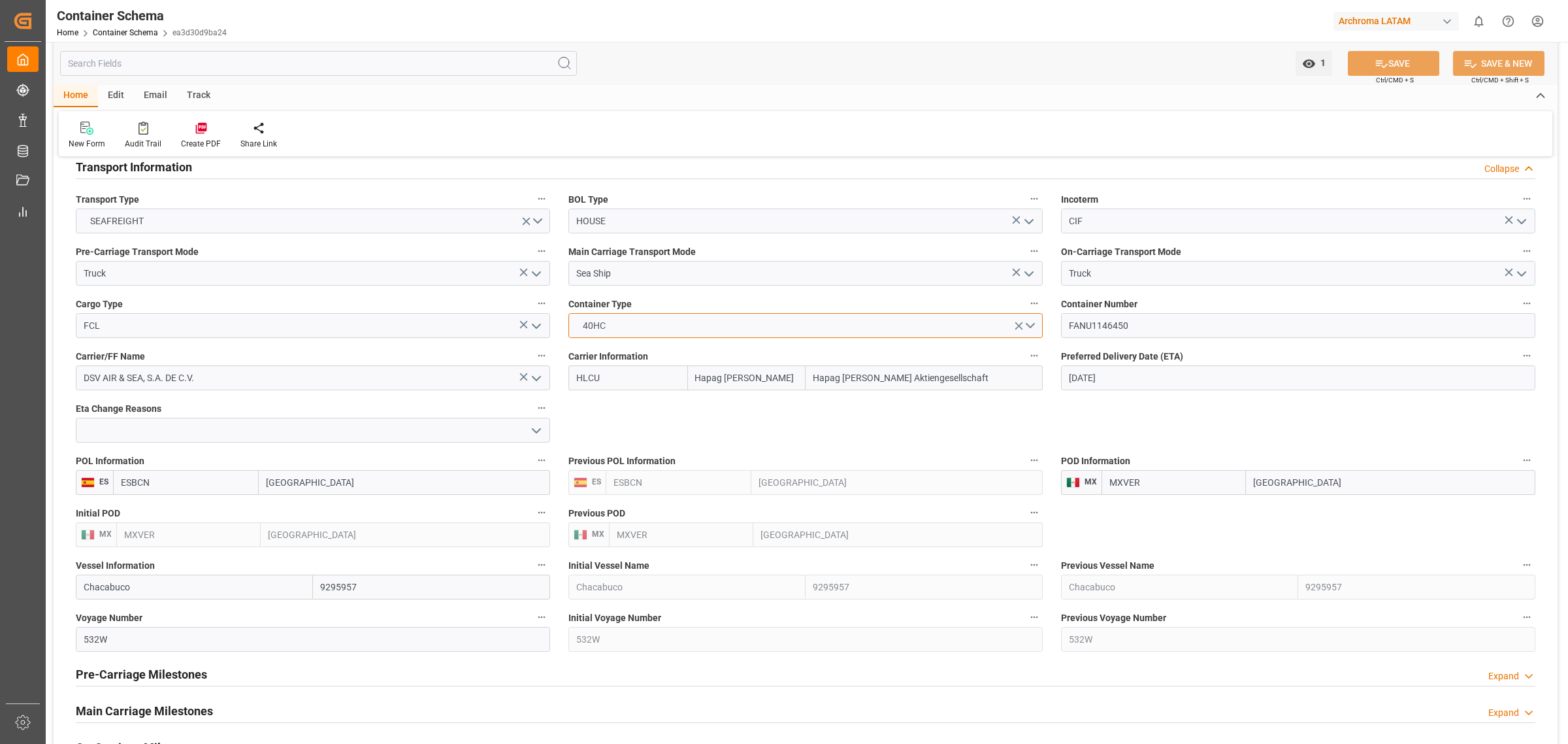
click at [1028, 324] on button "40HC" at bounding box center [806, 326] width 475 height 24
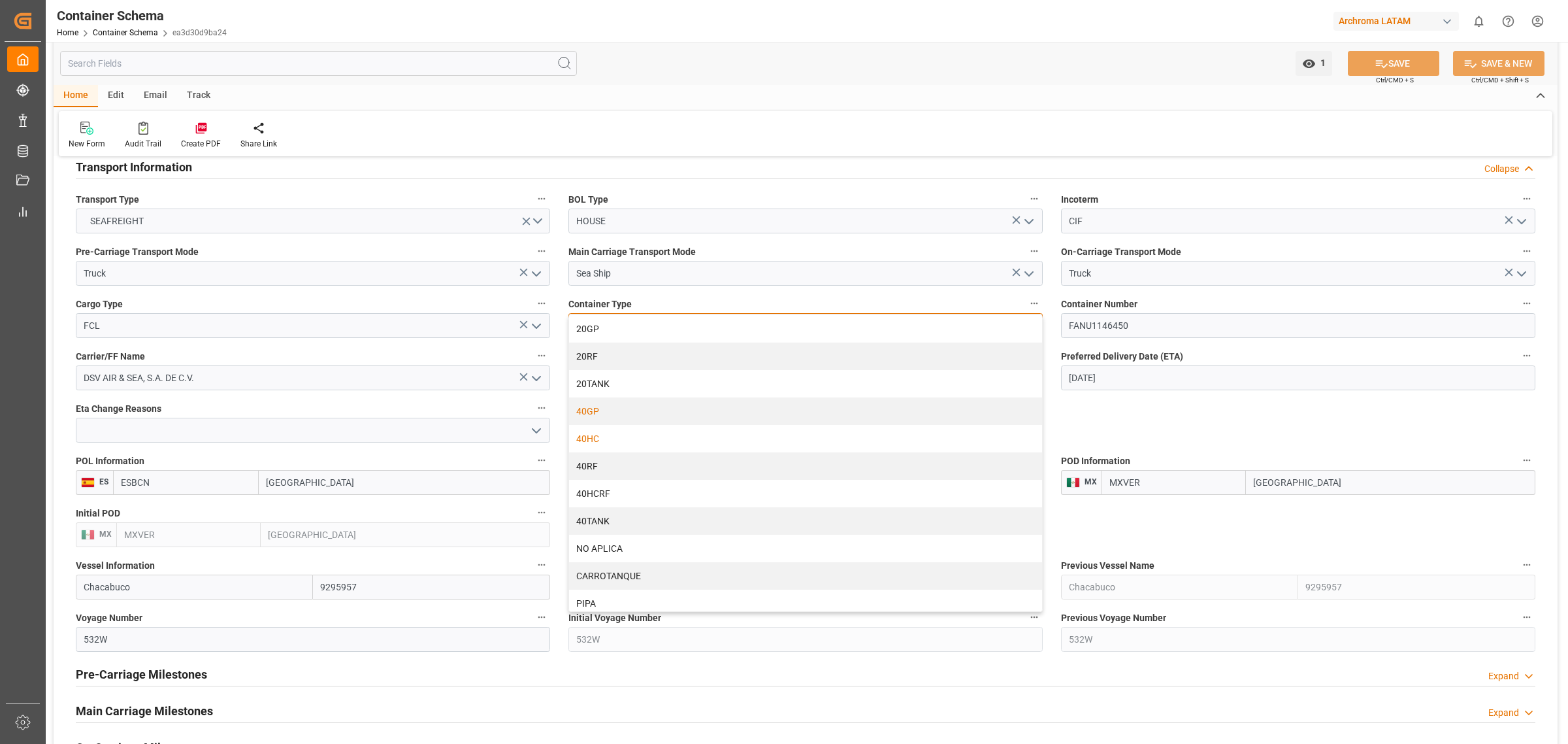
scroll to position [33, 0]
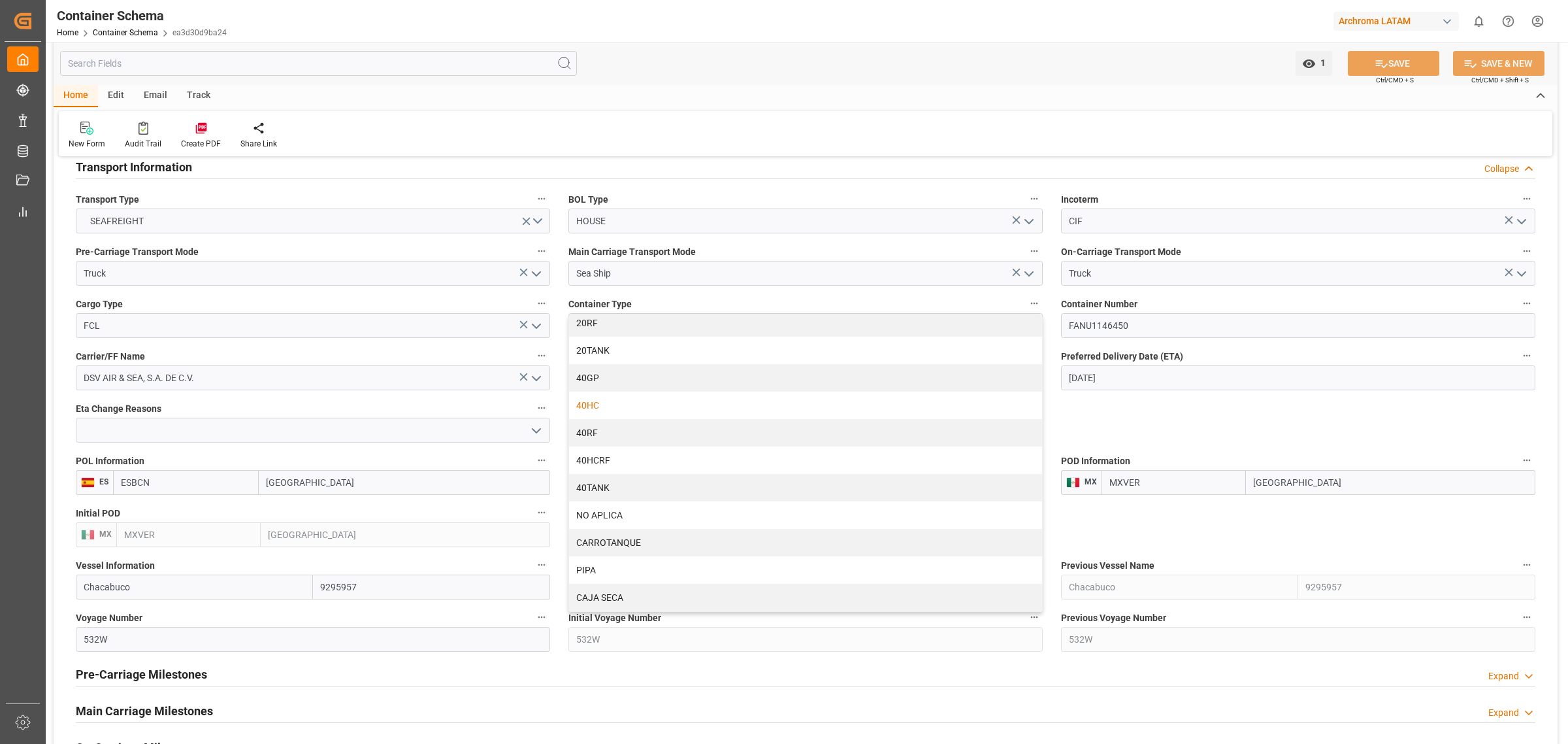
click at [1059, 308] on div "Container Number FANU1146450" at bounding box center [1298, 317] width 492 height 52
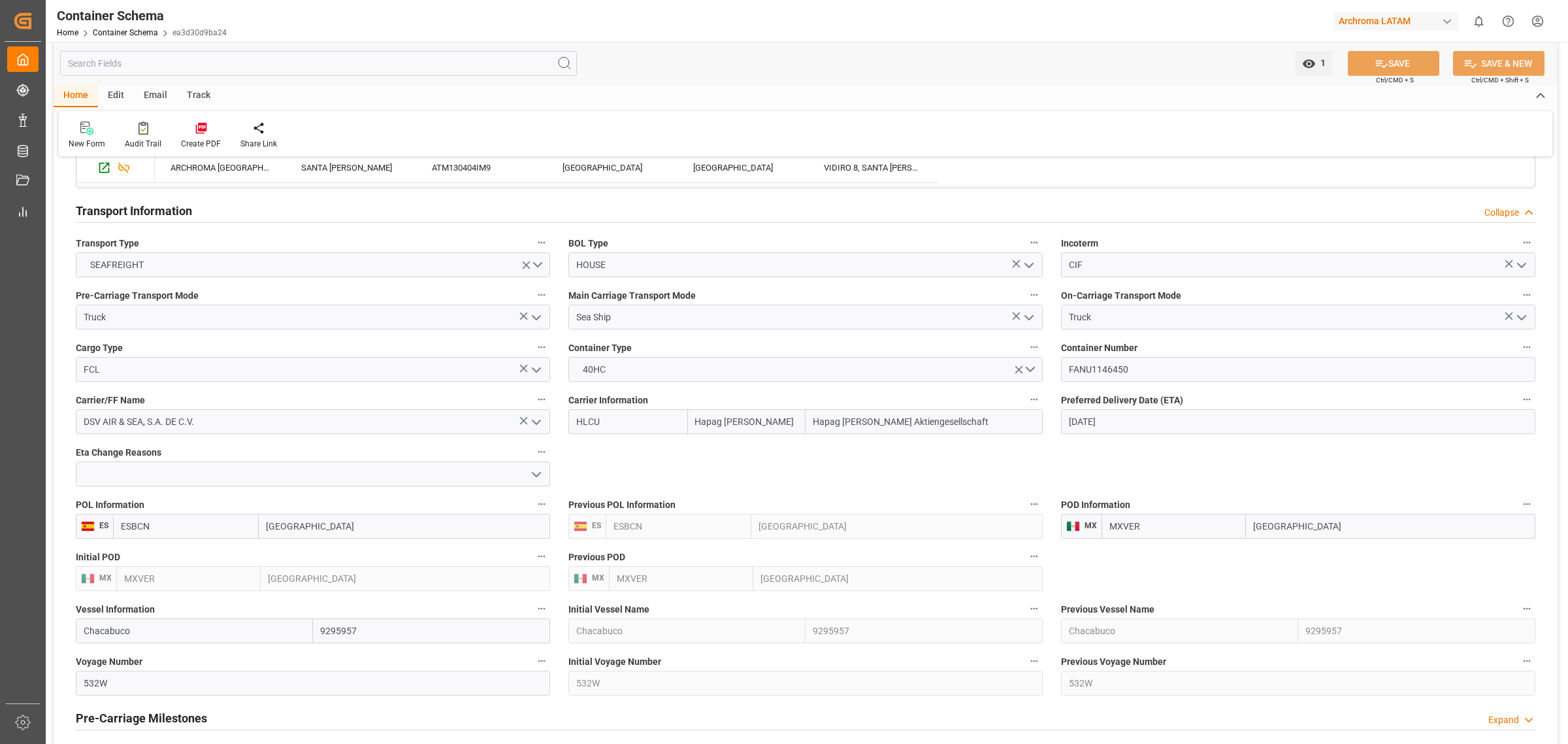
scroll to position [1308, 0]
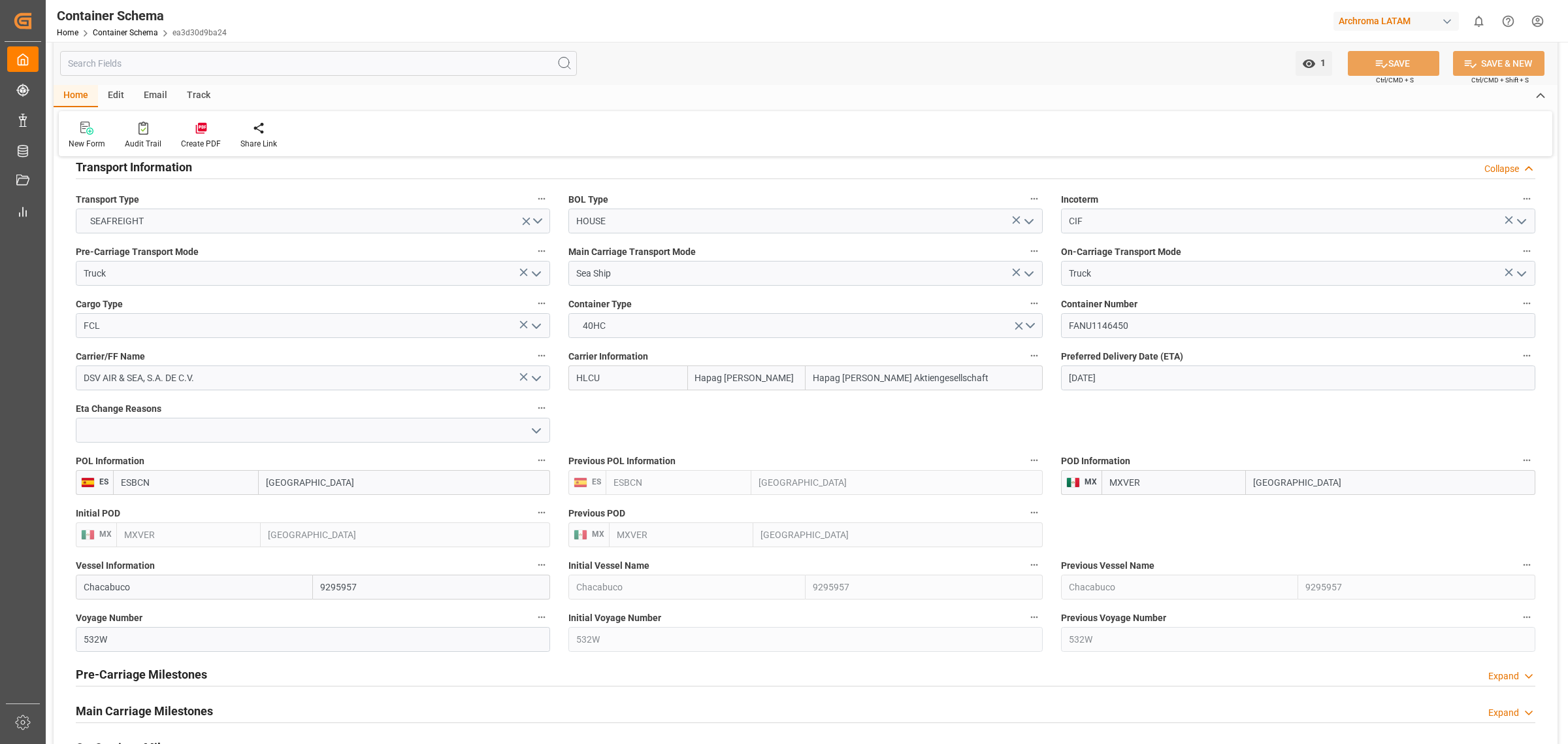
click at [1159, 378] on input "28-08-2025" at bounding box center [1298, 378] width 475 height 24
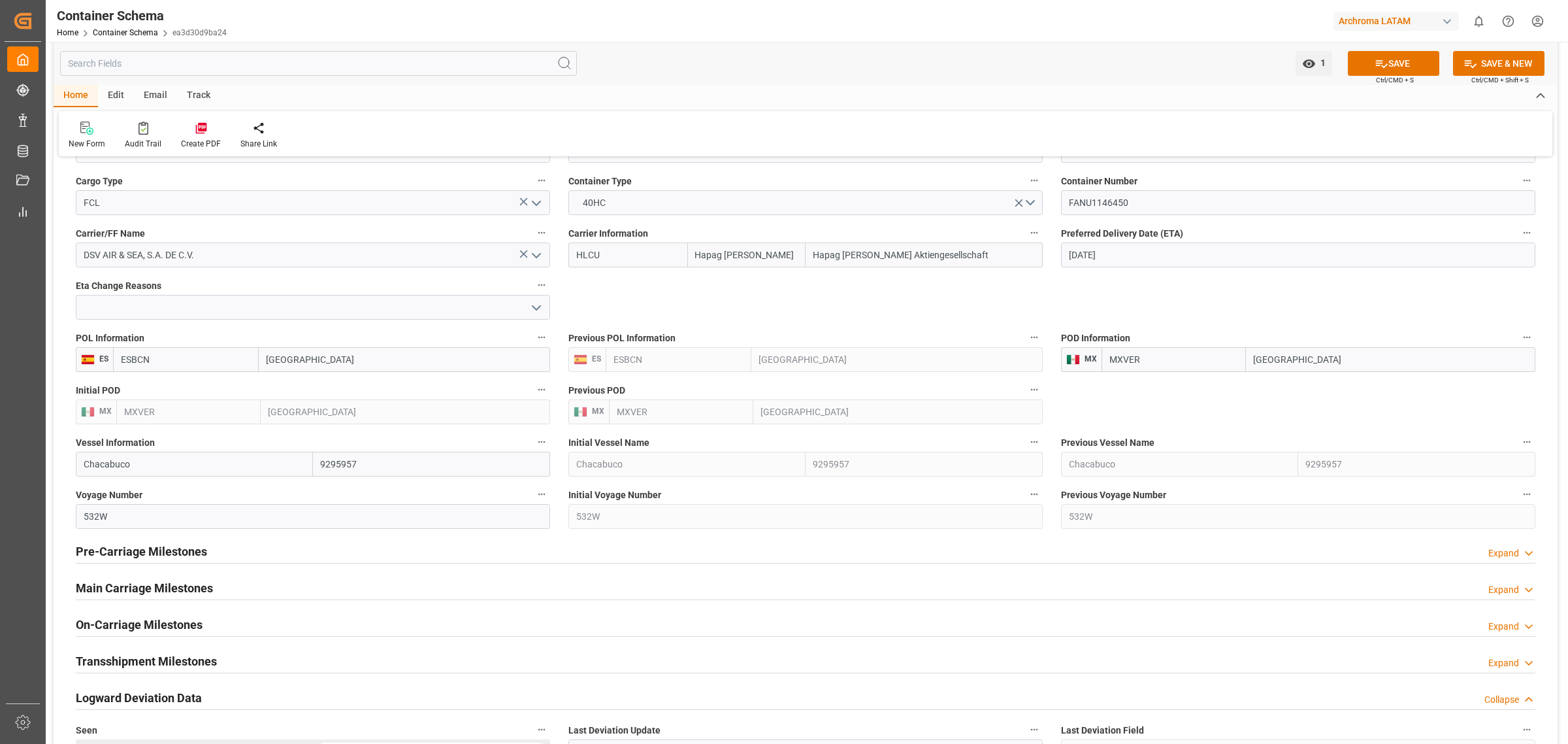
scroll to position [1471, 0]
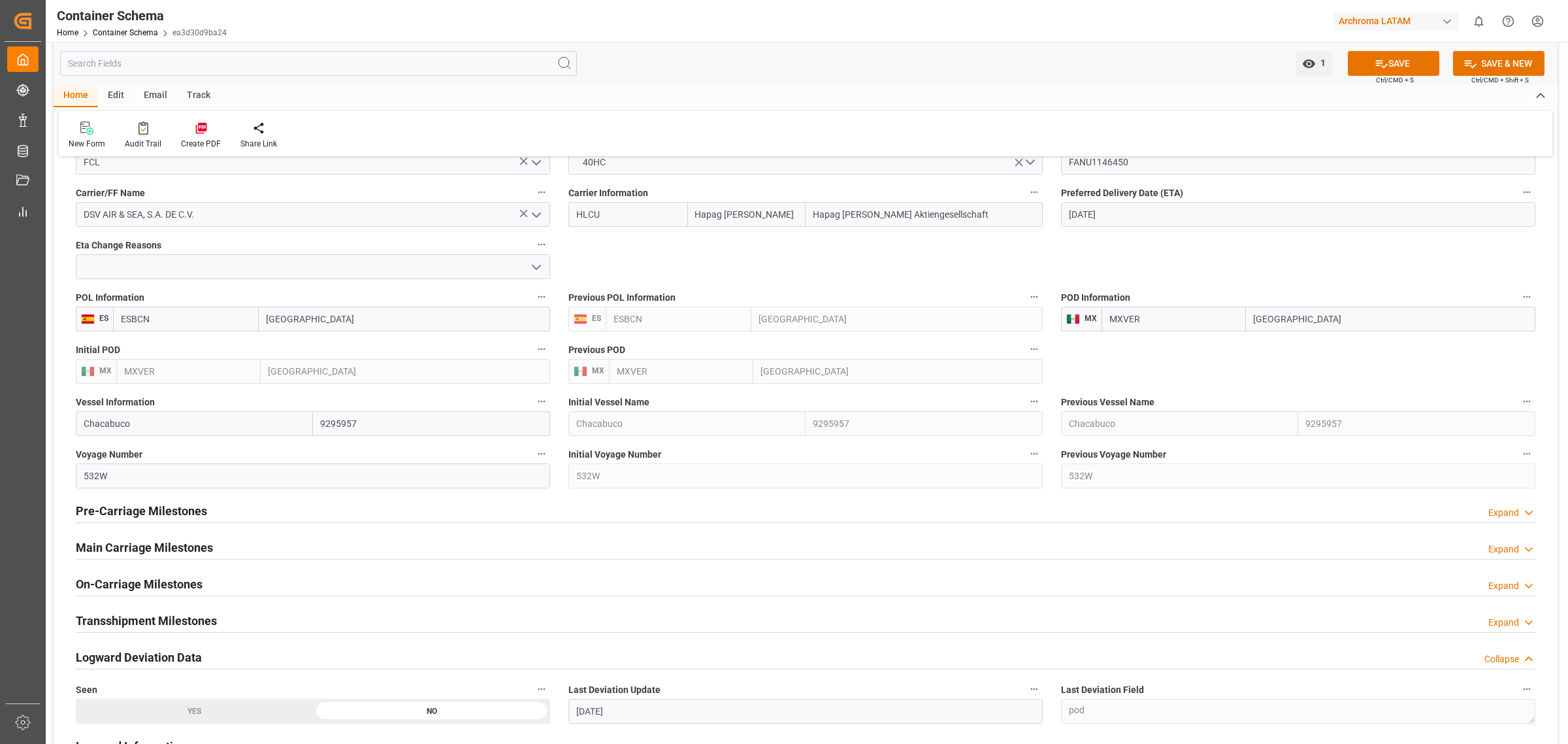
click at [389, 318] on input "Barcelona" at bounding box center [404, 319] width 291 height 24
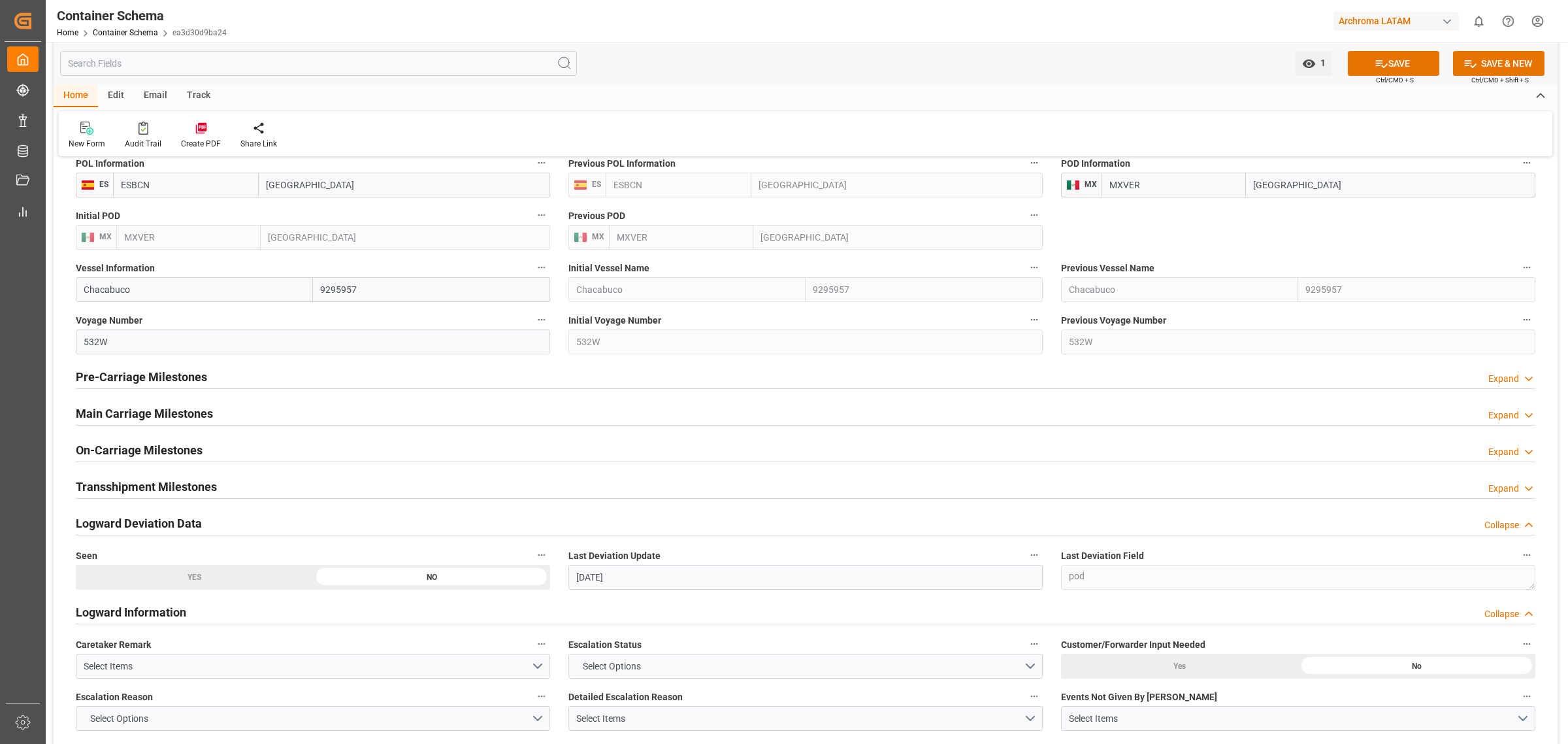
scroll to position [1634, 0]
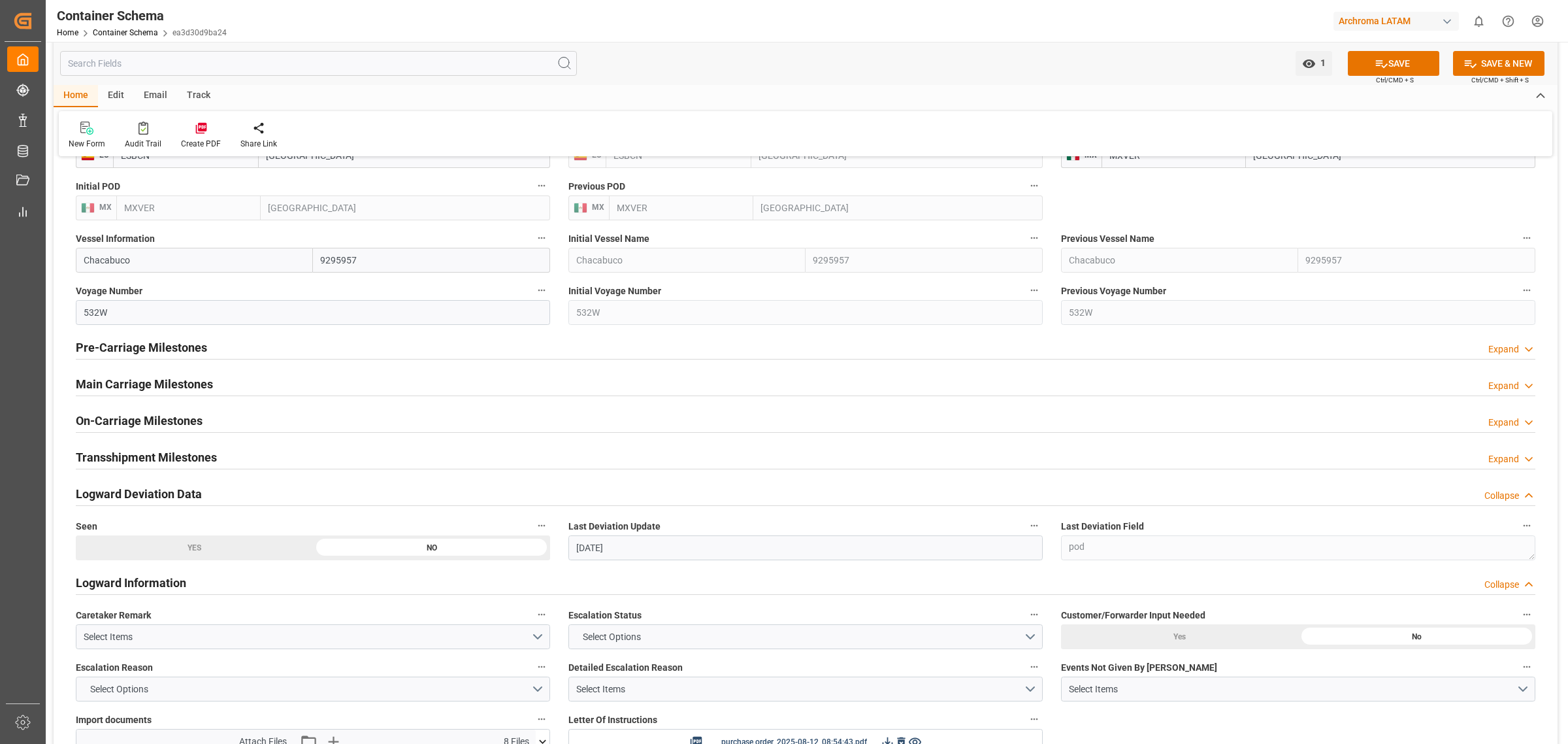
click at [542, 351] on div "Pre-Carriage Milestones Expand" at bounding box center [806, 347] width 1460 height 24
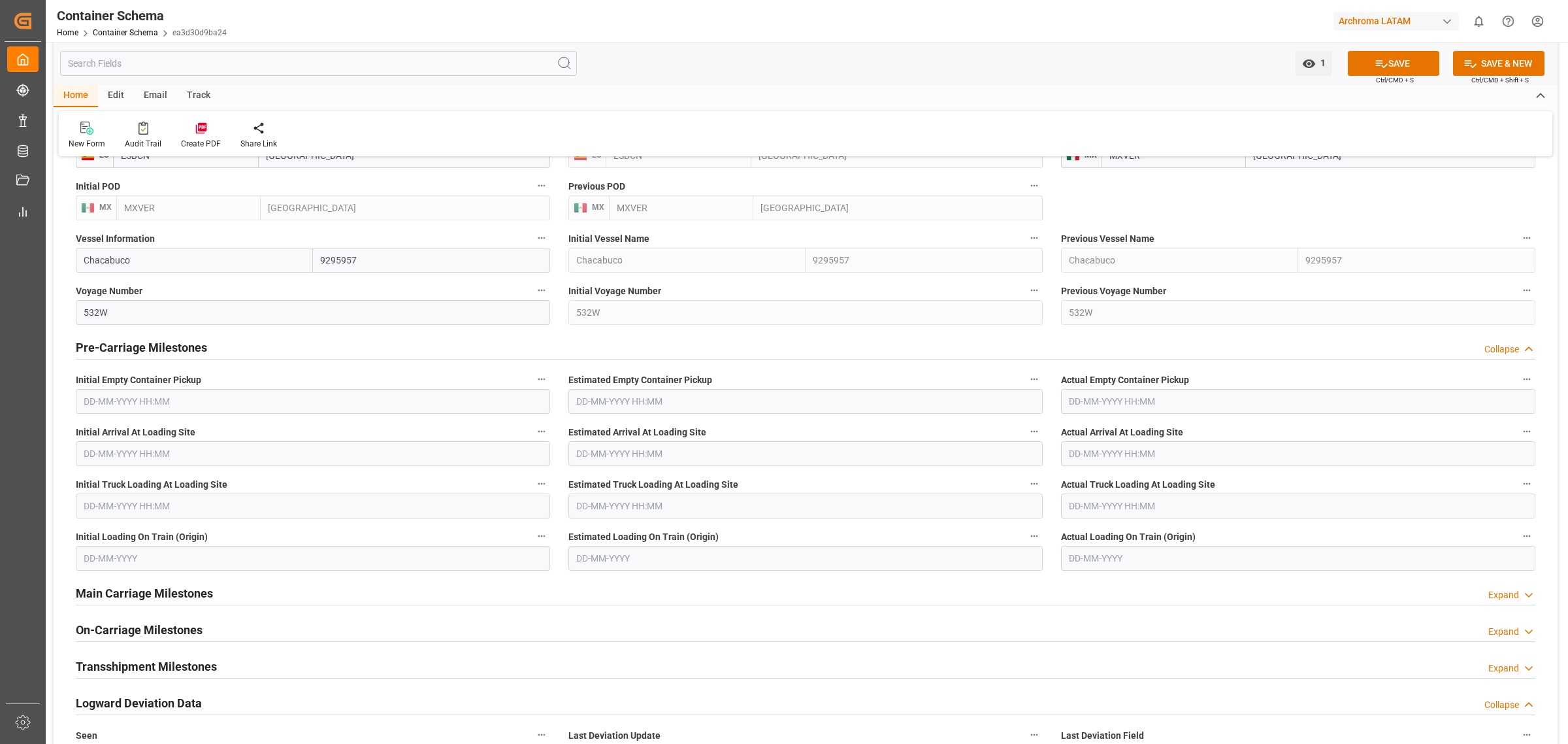
click at [542, 350] on div "Pre-Carriage Milestones Collapse" at bounding box center [806, 347] width 1460 height 24
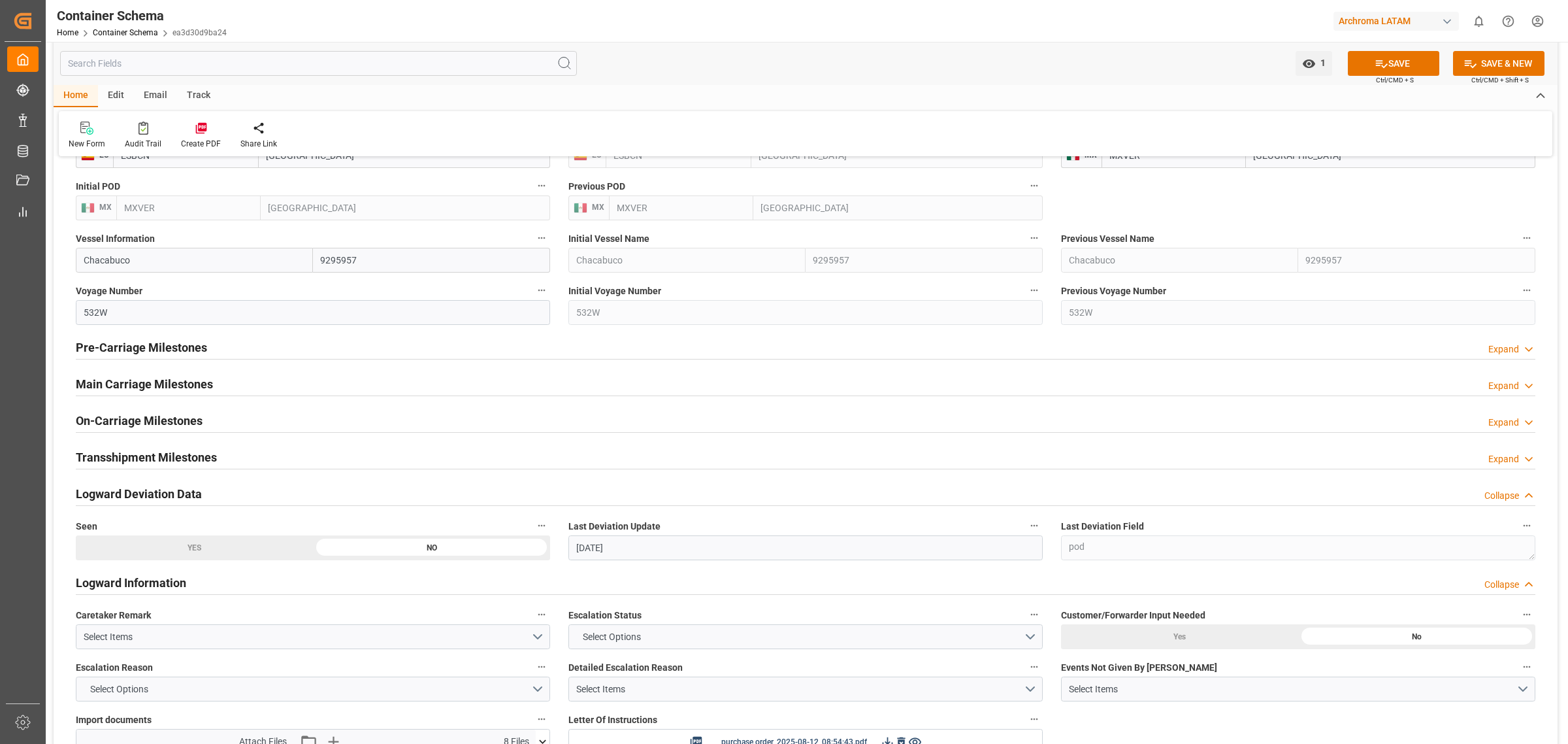
drag, startPoint x: 532, startPoint y: 353, endPoint x: 479, endPoint y: 311, distance: 67.6
click at [532, 353] on div "Pre-Carriage Milestones Expand" at bounding box center [806, 347] width 1460 height 24
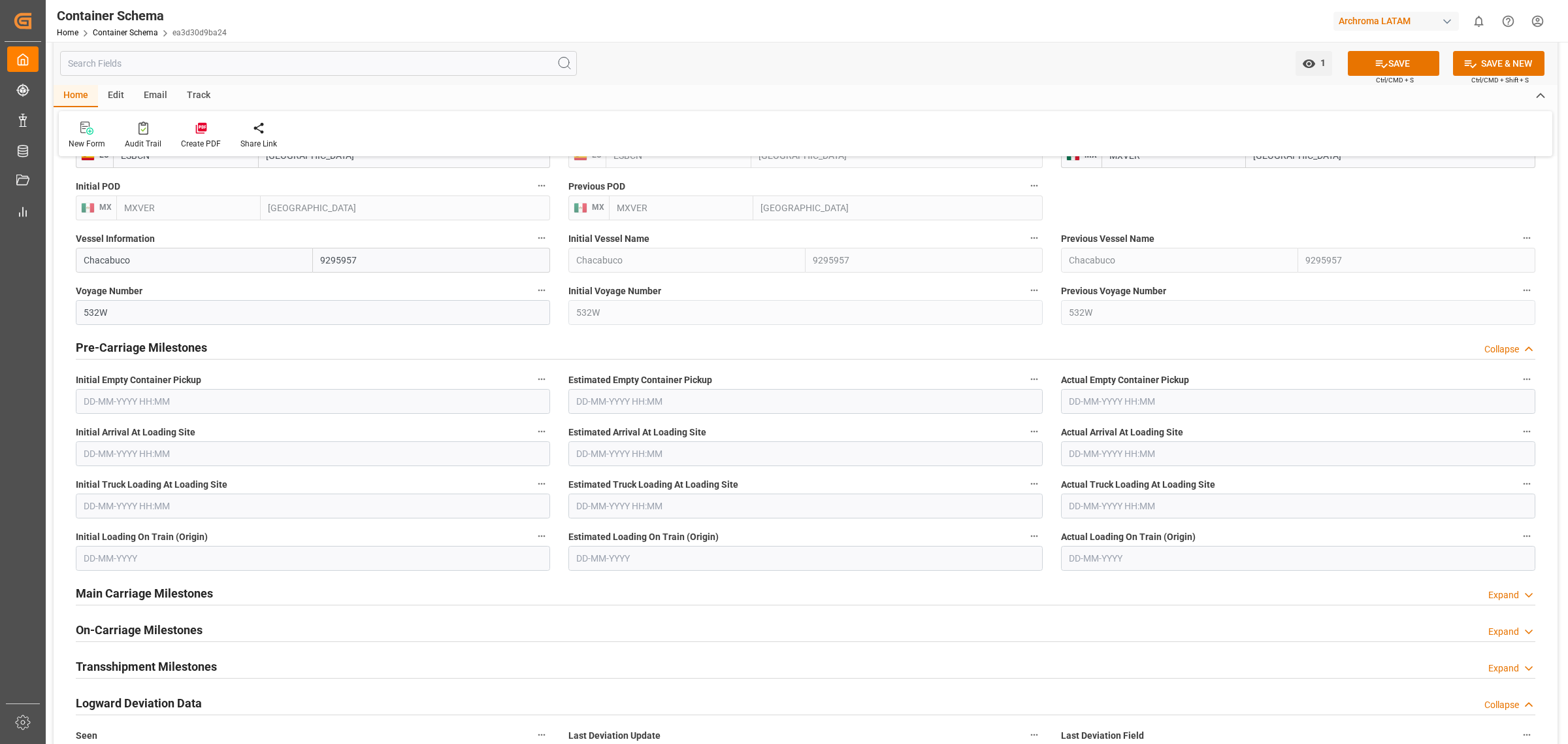
drag, startPoint x: 298, startPoint y: 347, endPoint x: 298, endPoint y: 361, distance: 14.0
click at [298, 347] on div "Pre-Carriage Milestones Collapse" at bounding box center [806, 347] width 1460 height 24
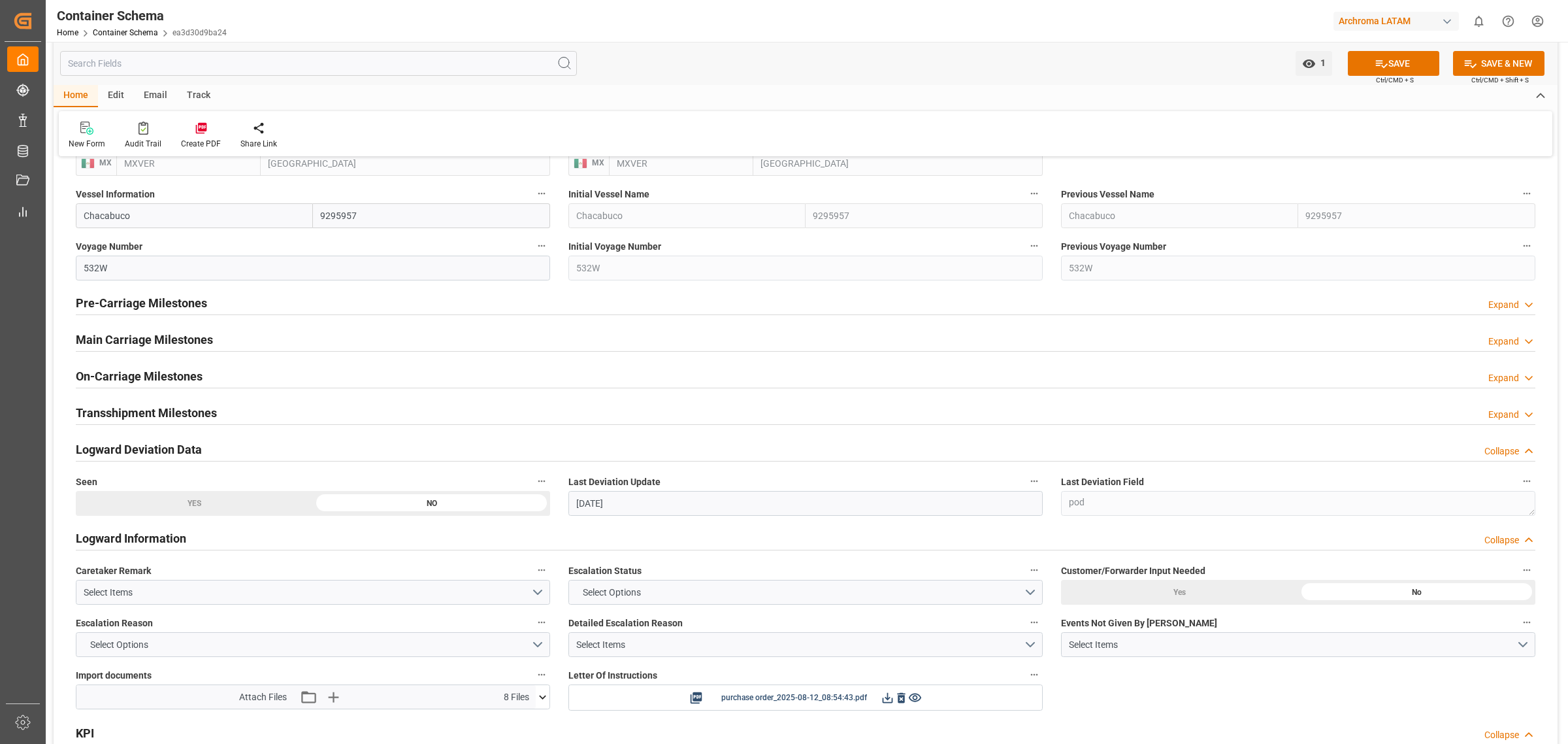
scroll to position [1716, 0]
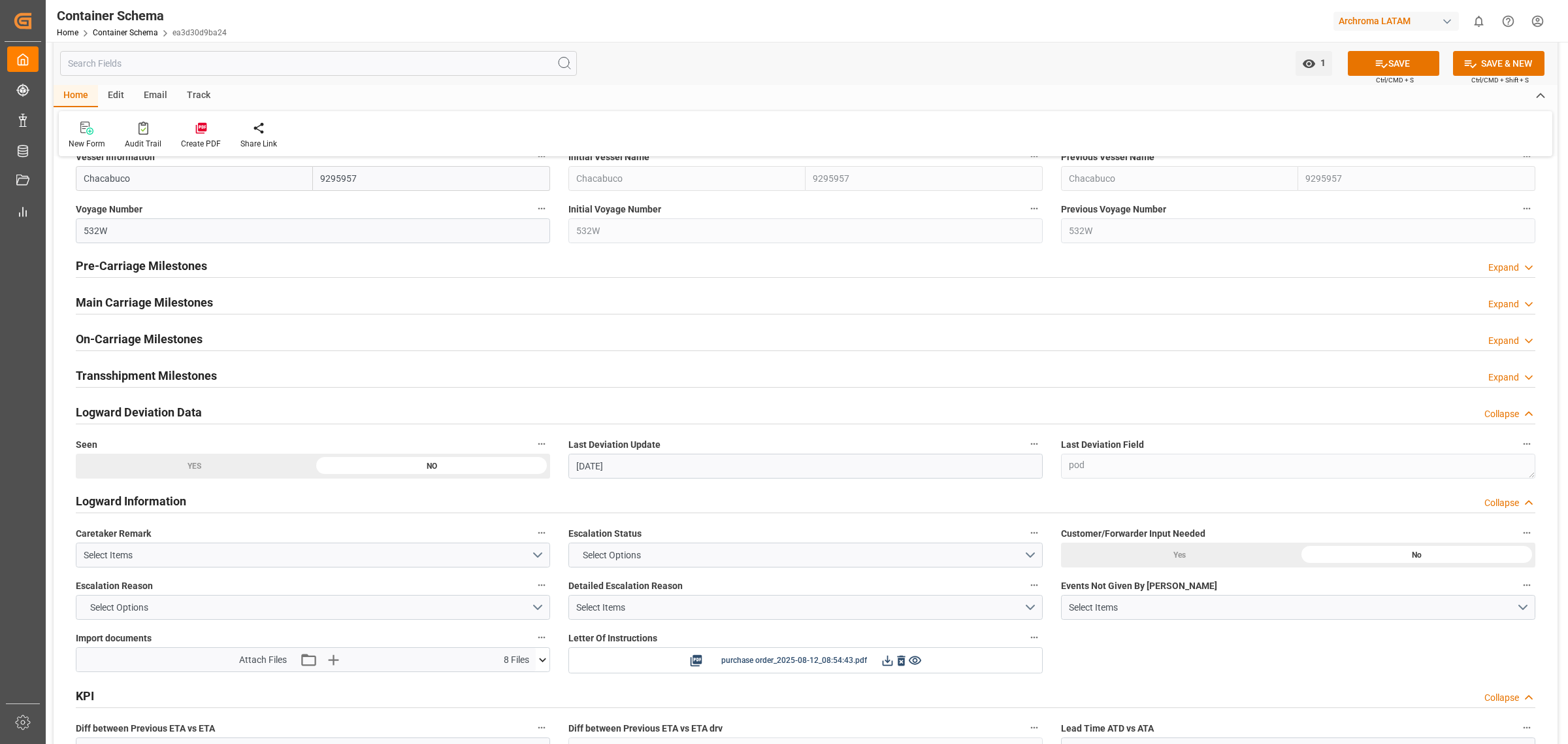
click at [202, 296] on h2 "Main Carriage Milestones" at bounding box center [144, 303] width 137 height 18
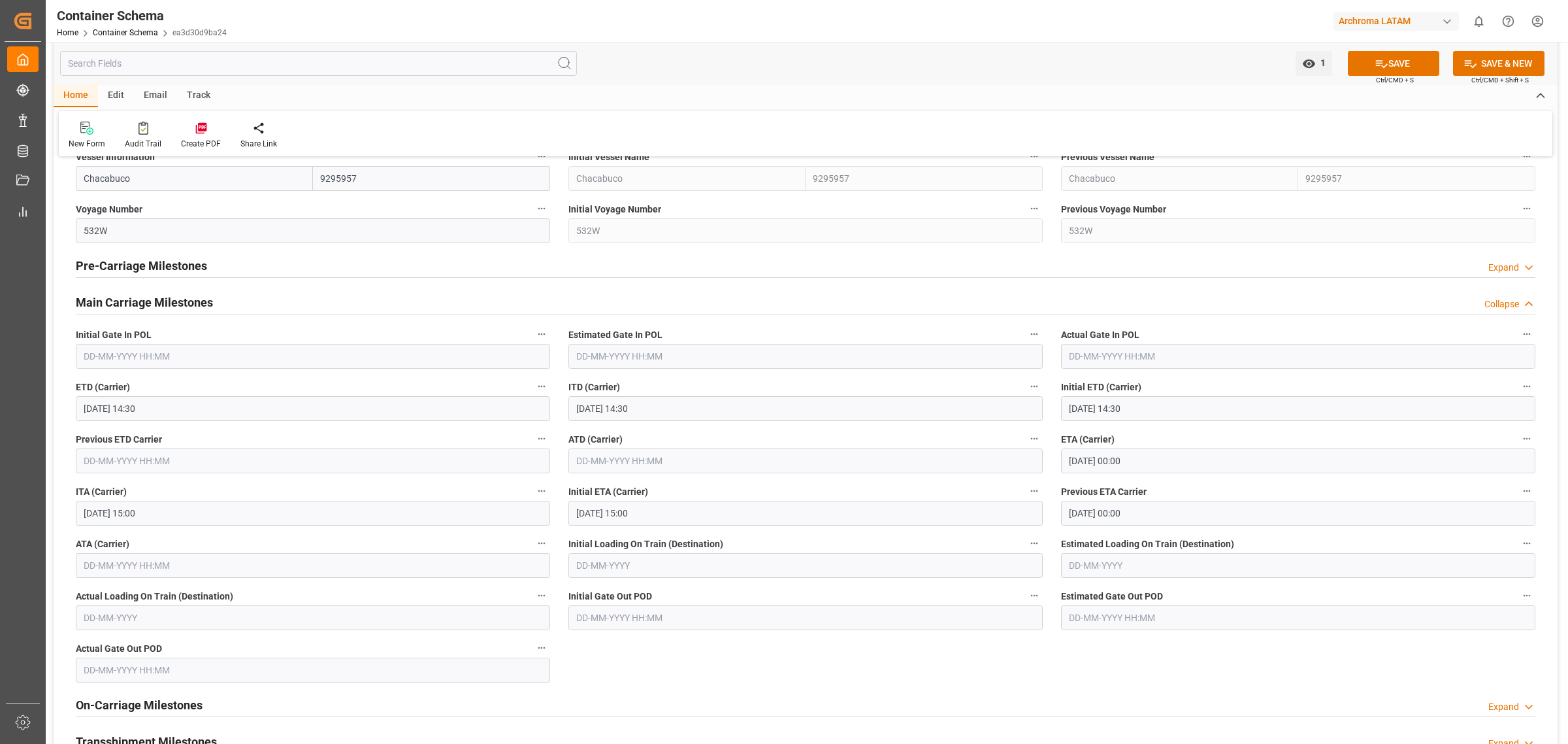
click at [377, 312] on div "Main Carriage Milestones Collapse" at bounding box center [806, 301] width 1460 height 24
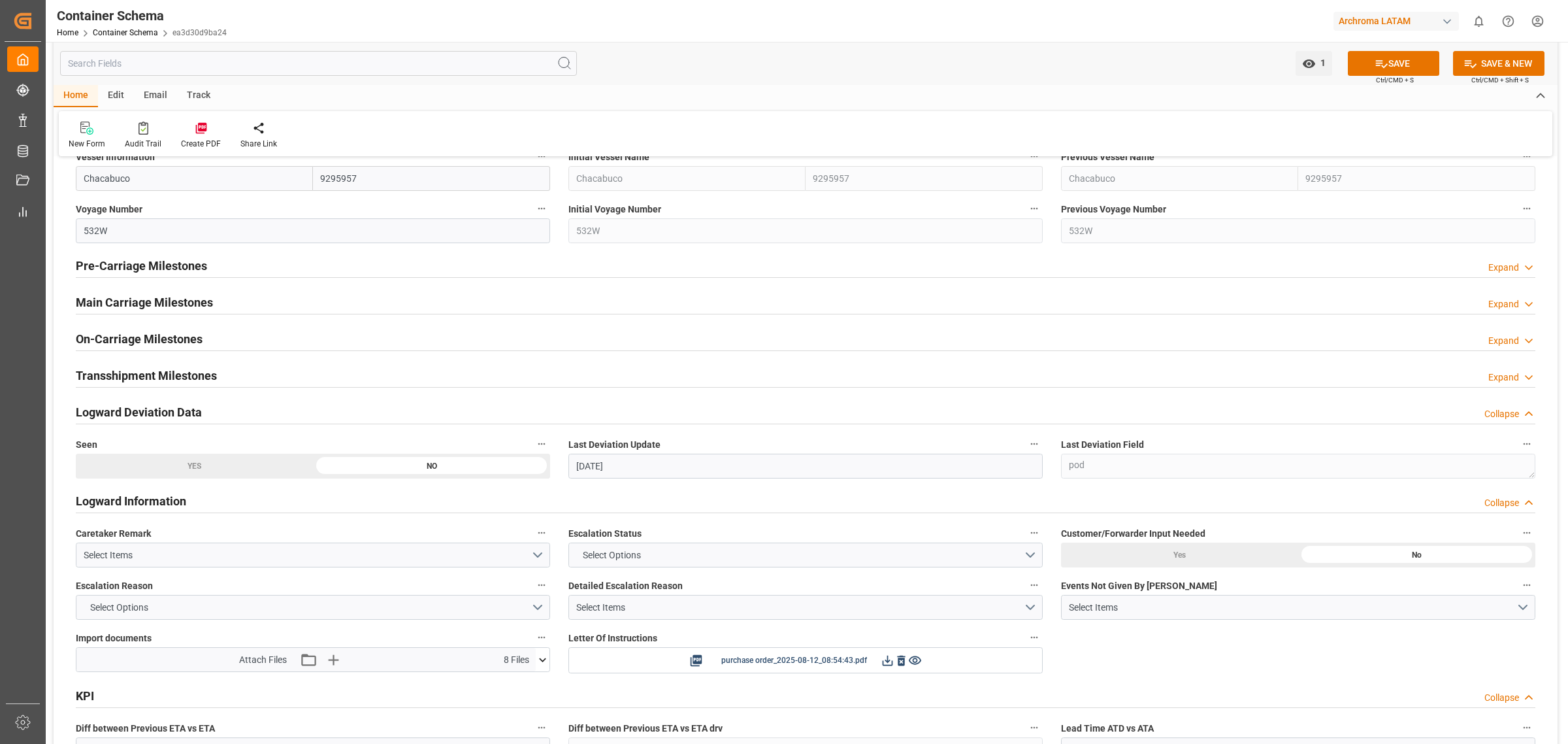
click at [211, 344] on div "On-Carriage Milestones Expand" at bounding box center [806, 338] width 1460 height 24
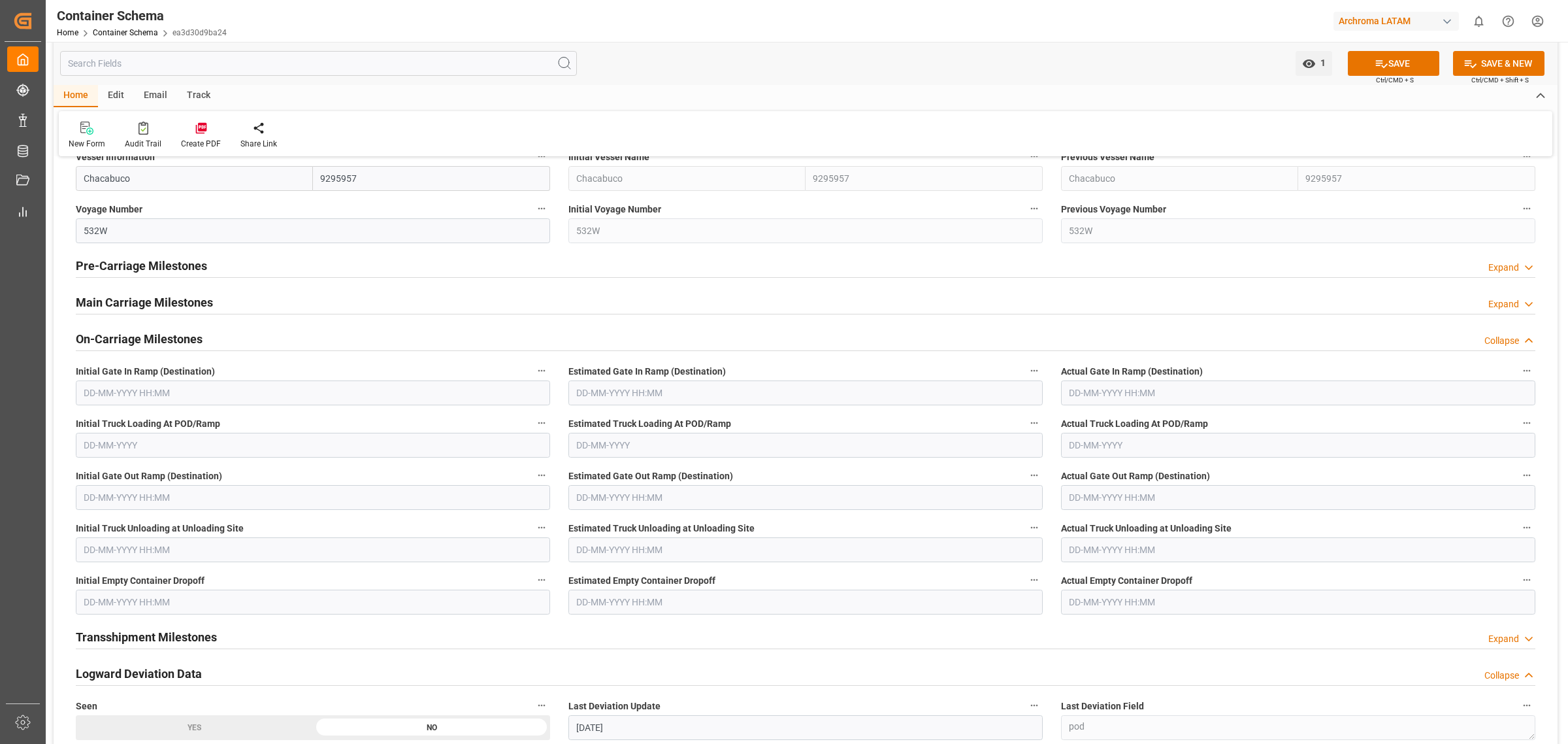
click at [211, 344] on div "On-Carriage Milestones Collapse" at bounding box center [806, 338] width 1460 height 24
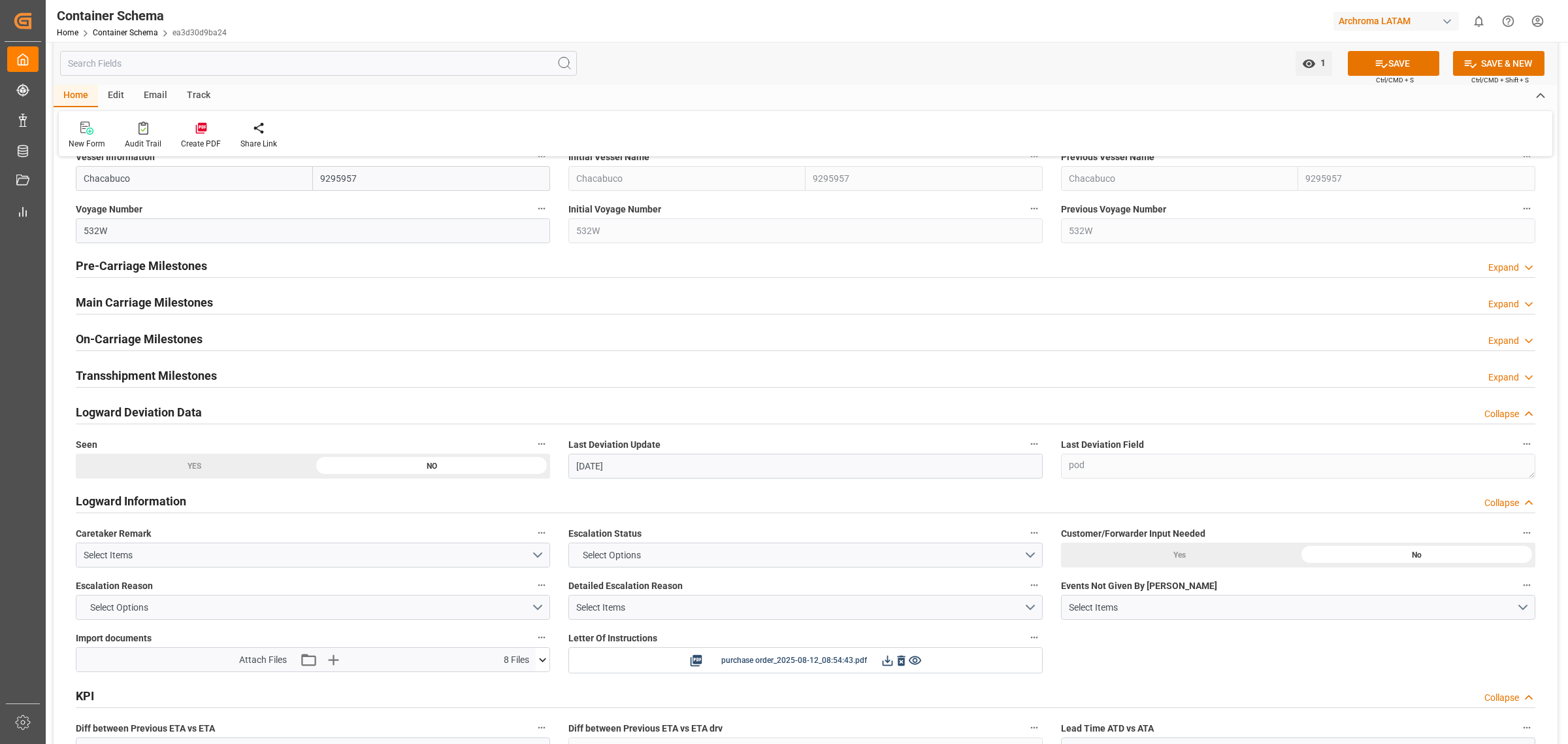
click at [211, 344] on div "On-Carriage Milestones Expand" at bounding box center [806, 338] width 1460 height 24
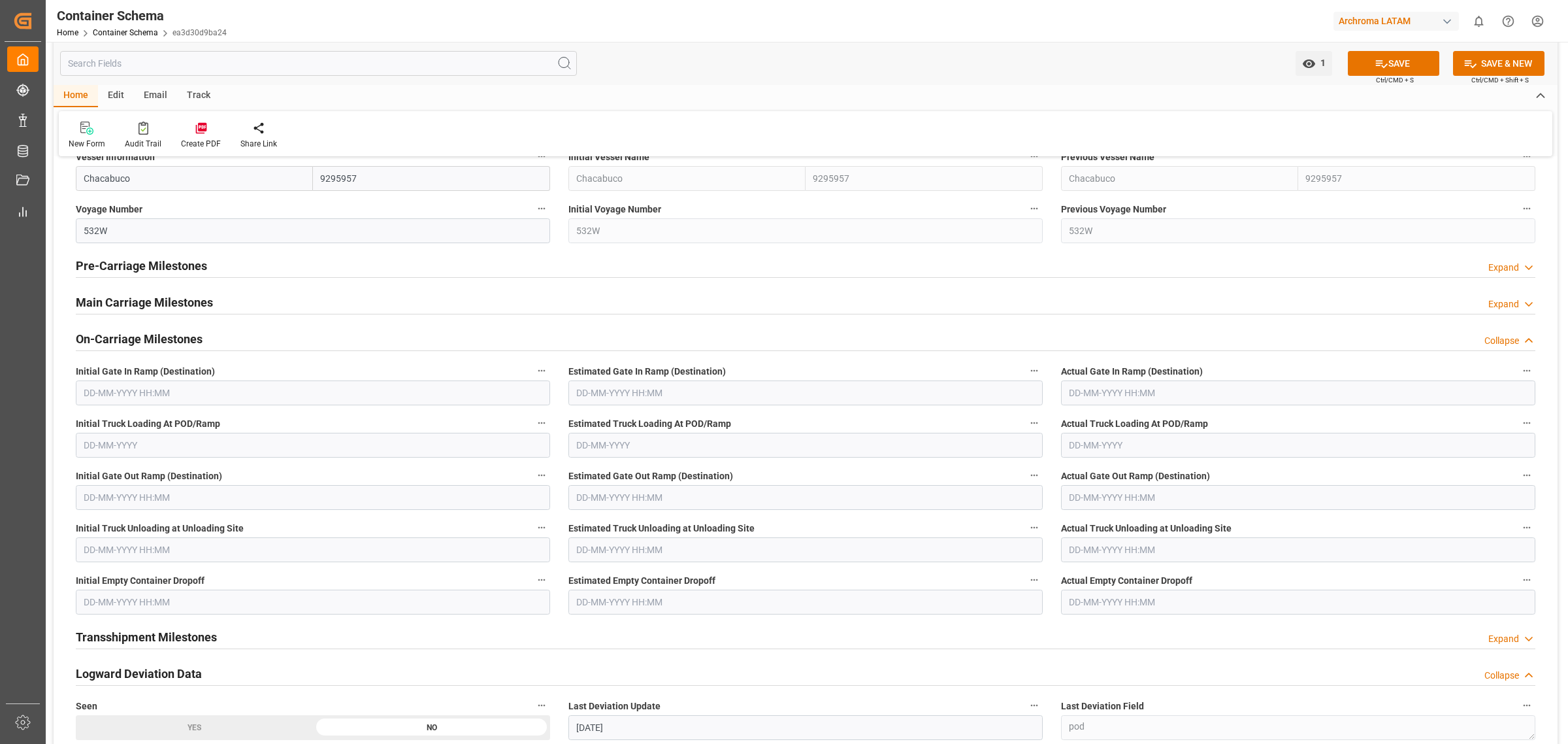
click at [211, 344] on div "On-Carriage Milestones Collapse" at bounding box center [806, 338] width 1460 height 24
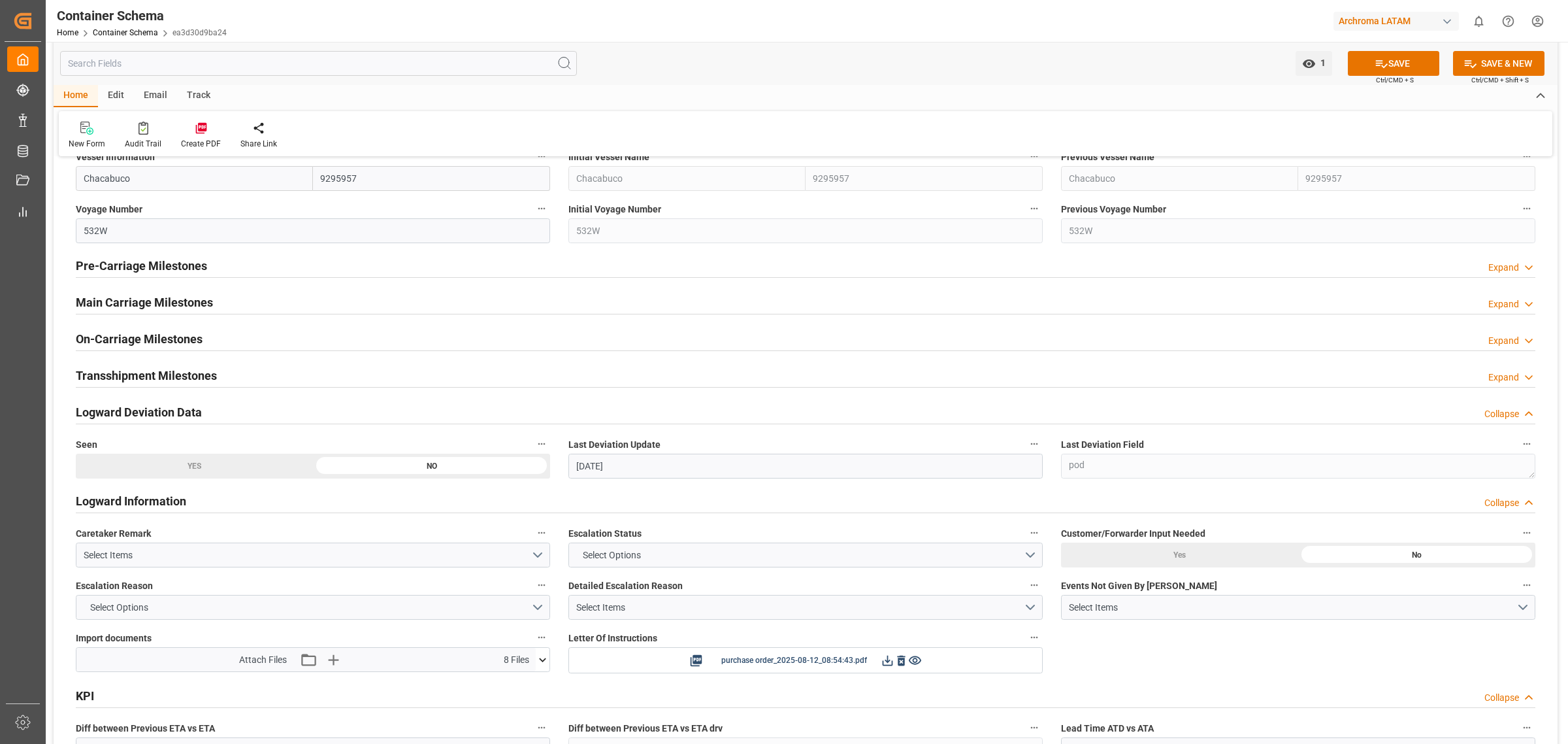
click at [211, 344] on div "On-Carriage Milestones Expand" at bounding box center [806, 338] width 1460 height 24
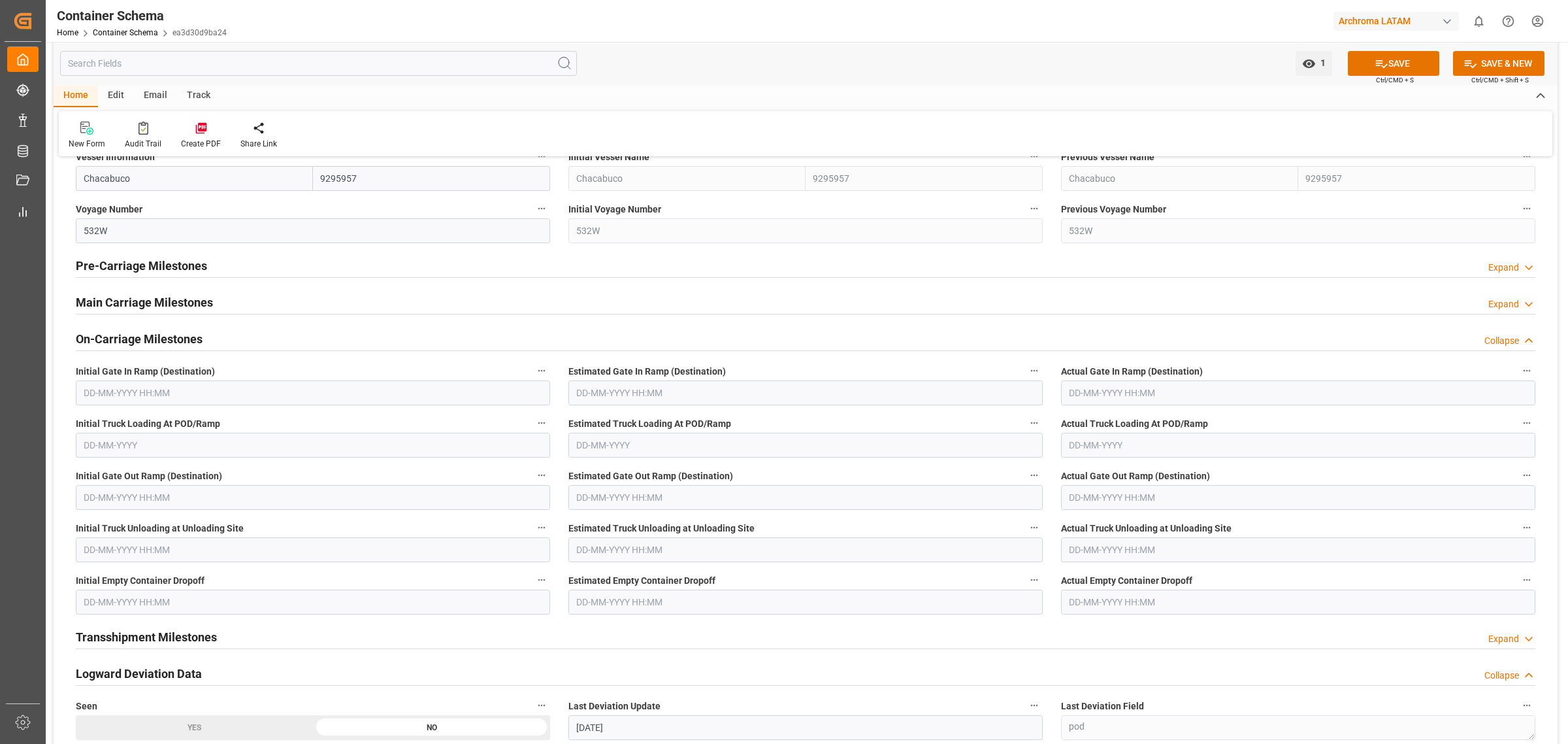
click at [211, 344] on div "On-Carriage Milestones Collapse" at bounding box center [806, 338] width 1460 height 24
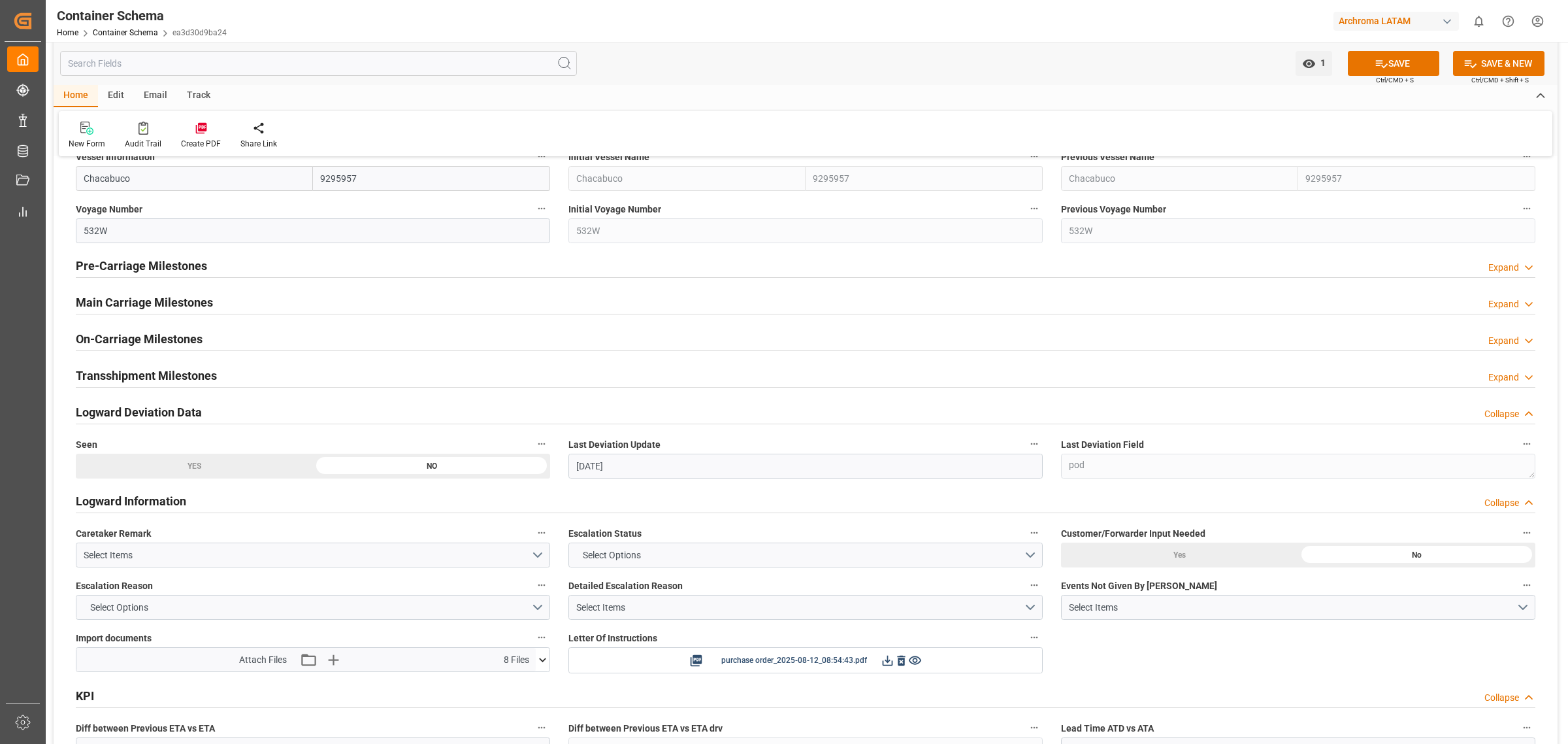
click at [211, 344] on div "On-Carriage Milestones Expand" at bounding box center [806, 338] width 1460 height 24
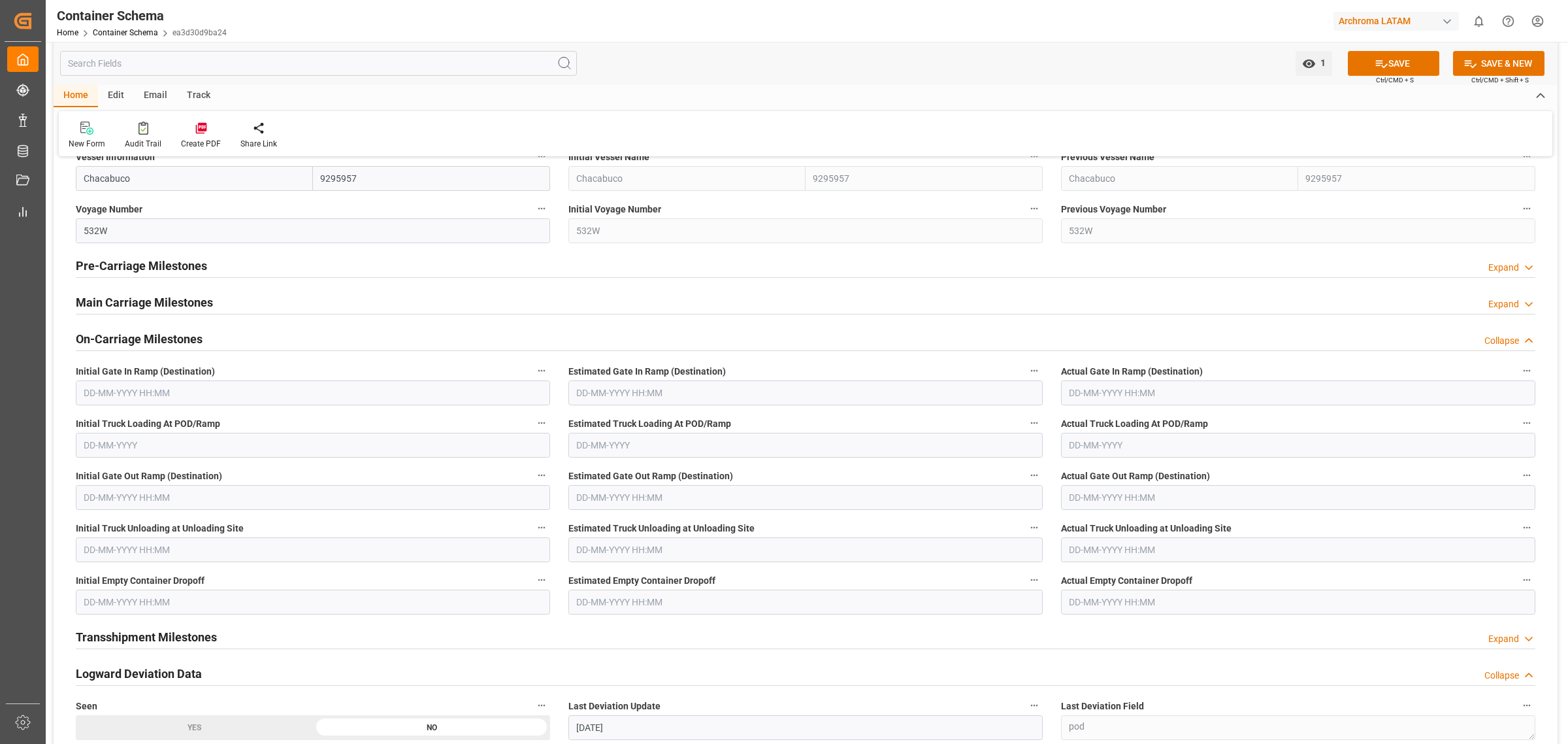
click at [211, 344] on div "On-Carriage Milestones Collapse" at bounding box center [806, 338] width 1460 height 24
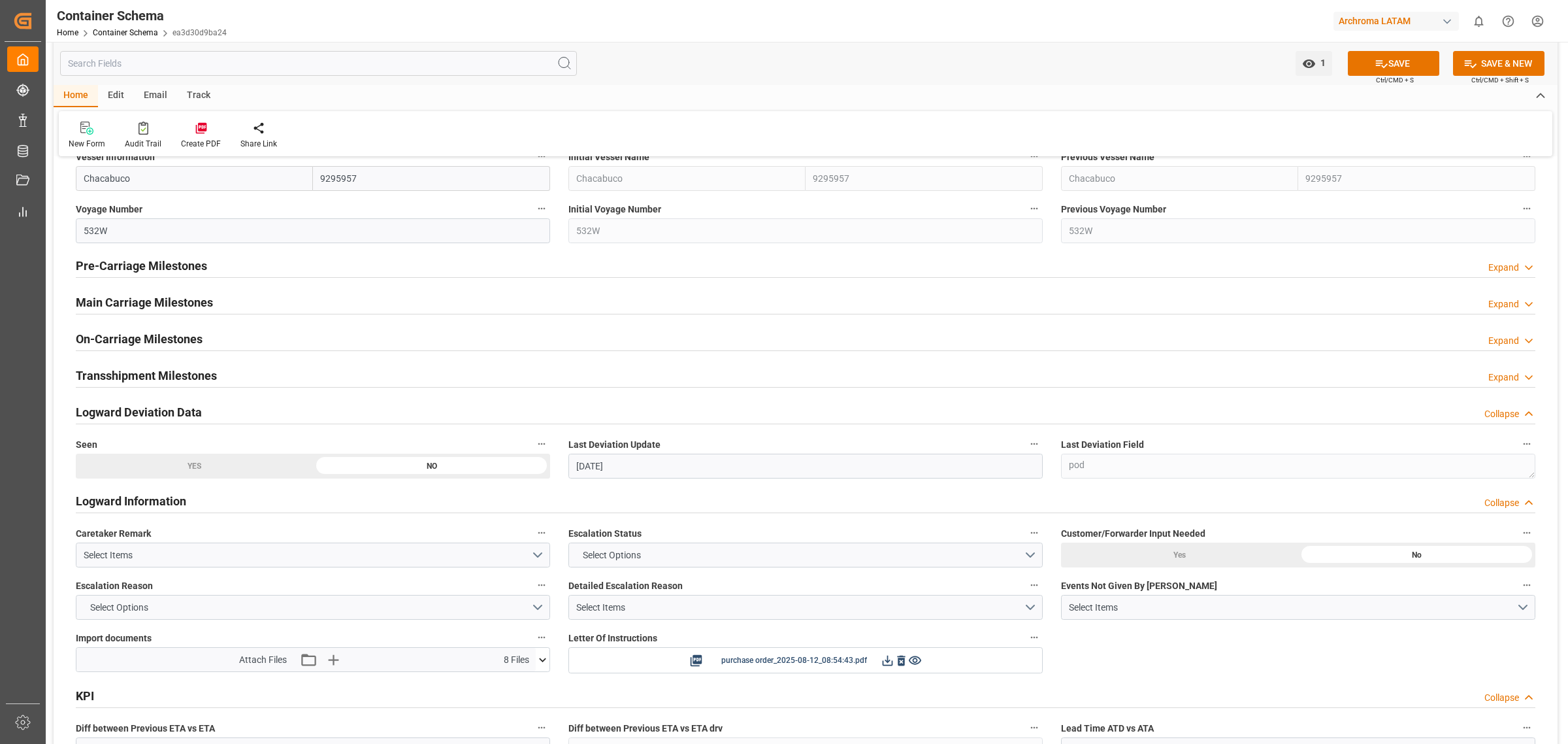
click at [219, 383] on div "Transshipment Milestones Expand" at bounding box center [806, 374] width 1460 height 24
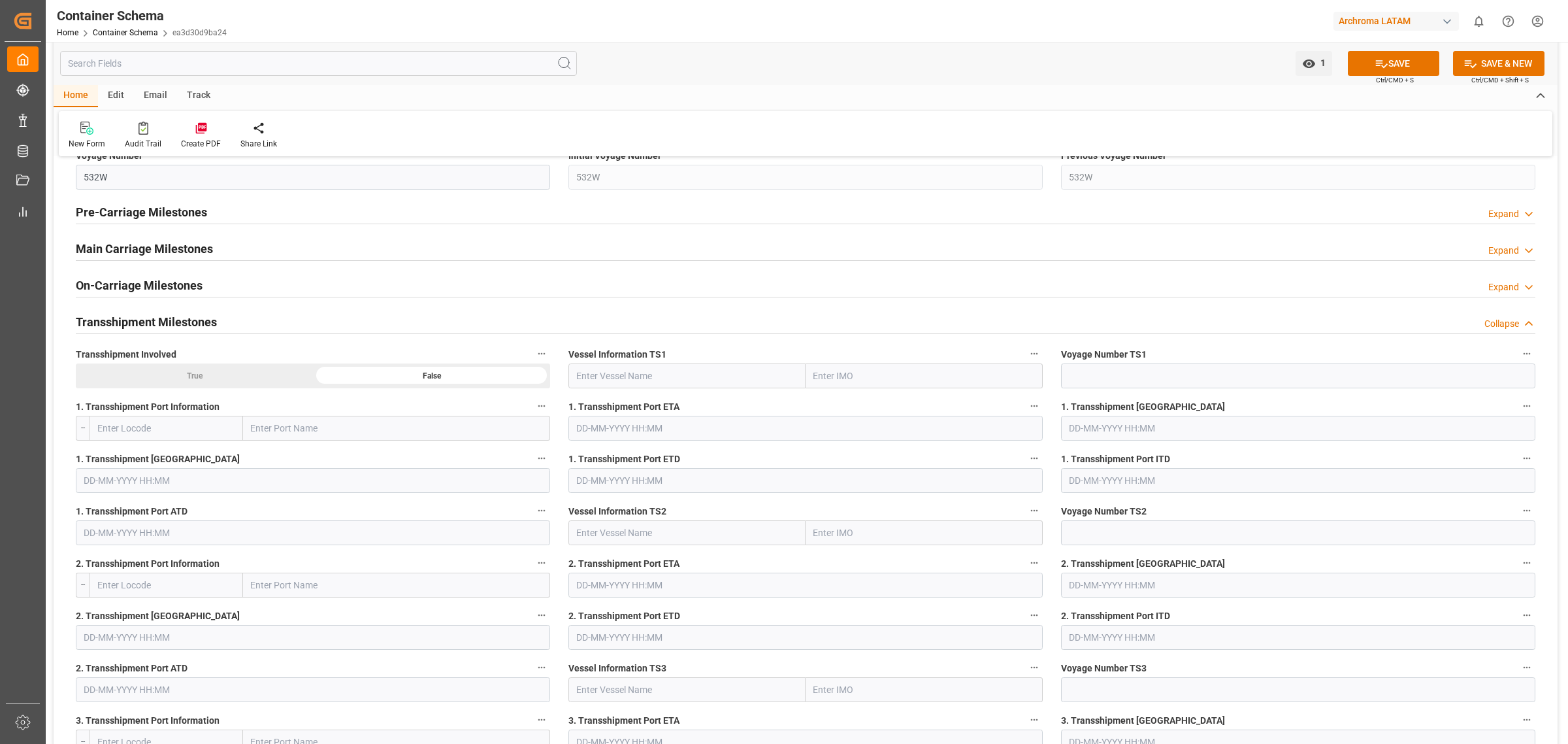
scroll to position [1798, 0]
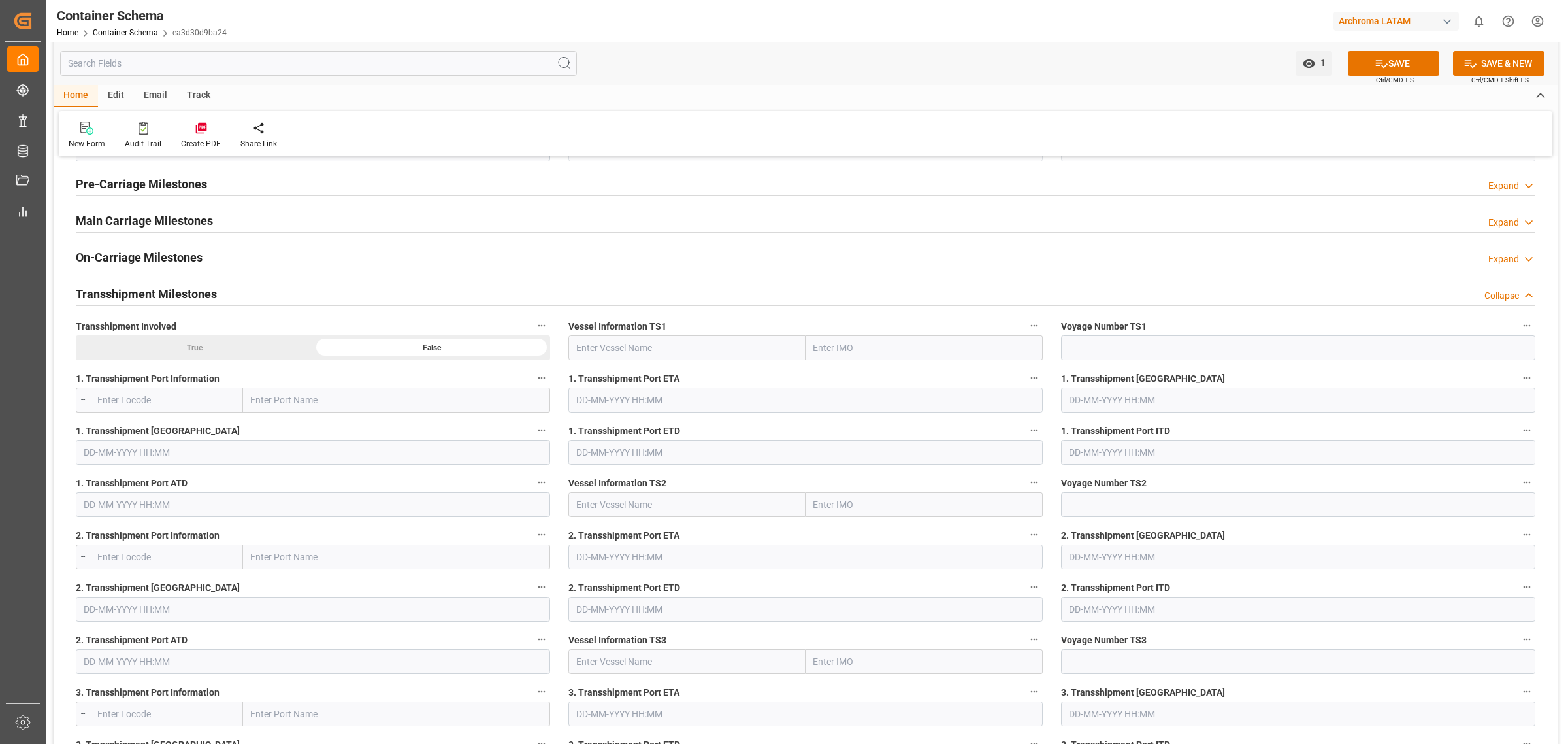
click at [204, 298] on h2 "Transshipment Milestones" at bounding box center [146, 294] width 141 height 18
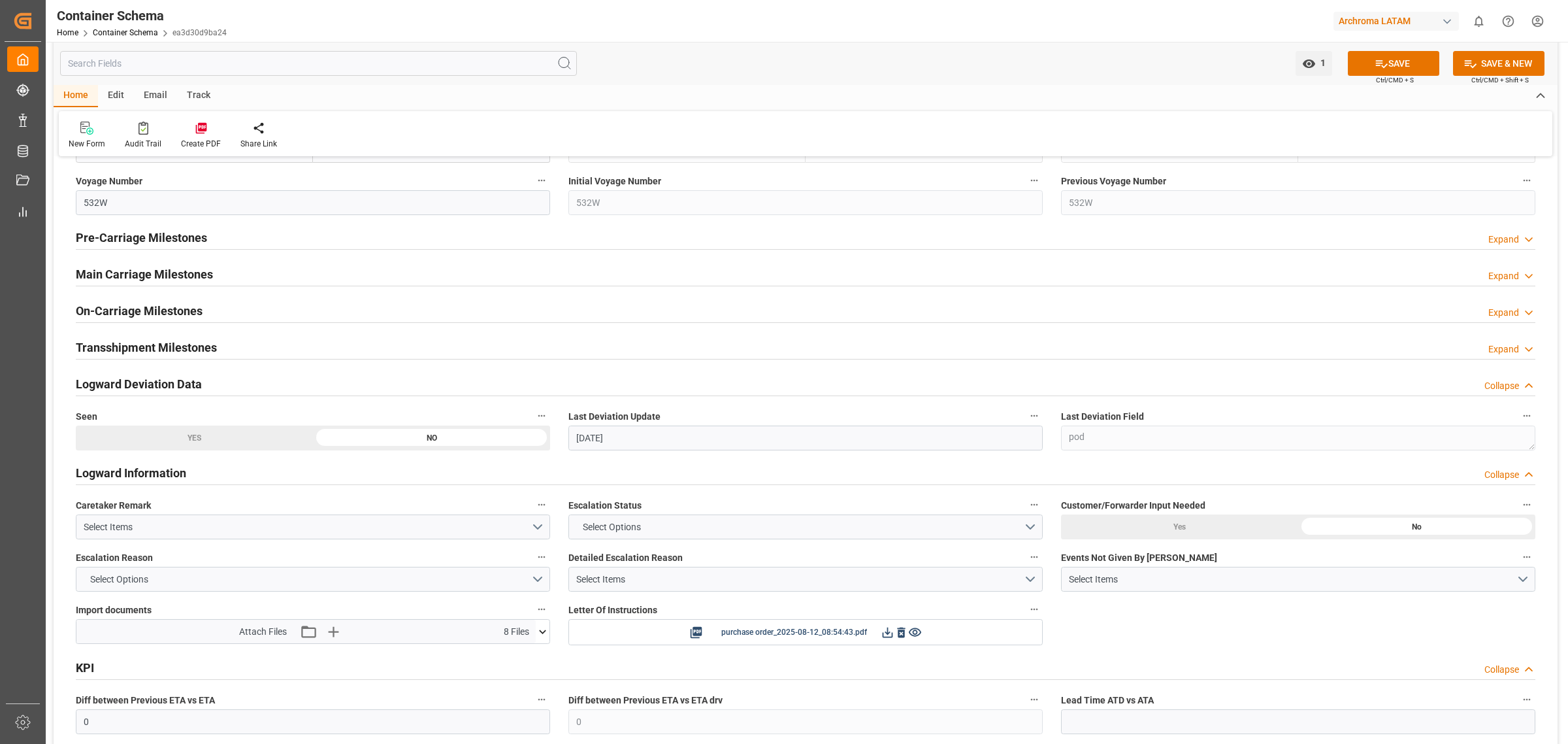
scroll to position [1716, 0]
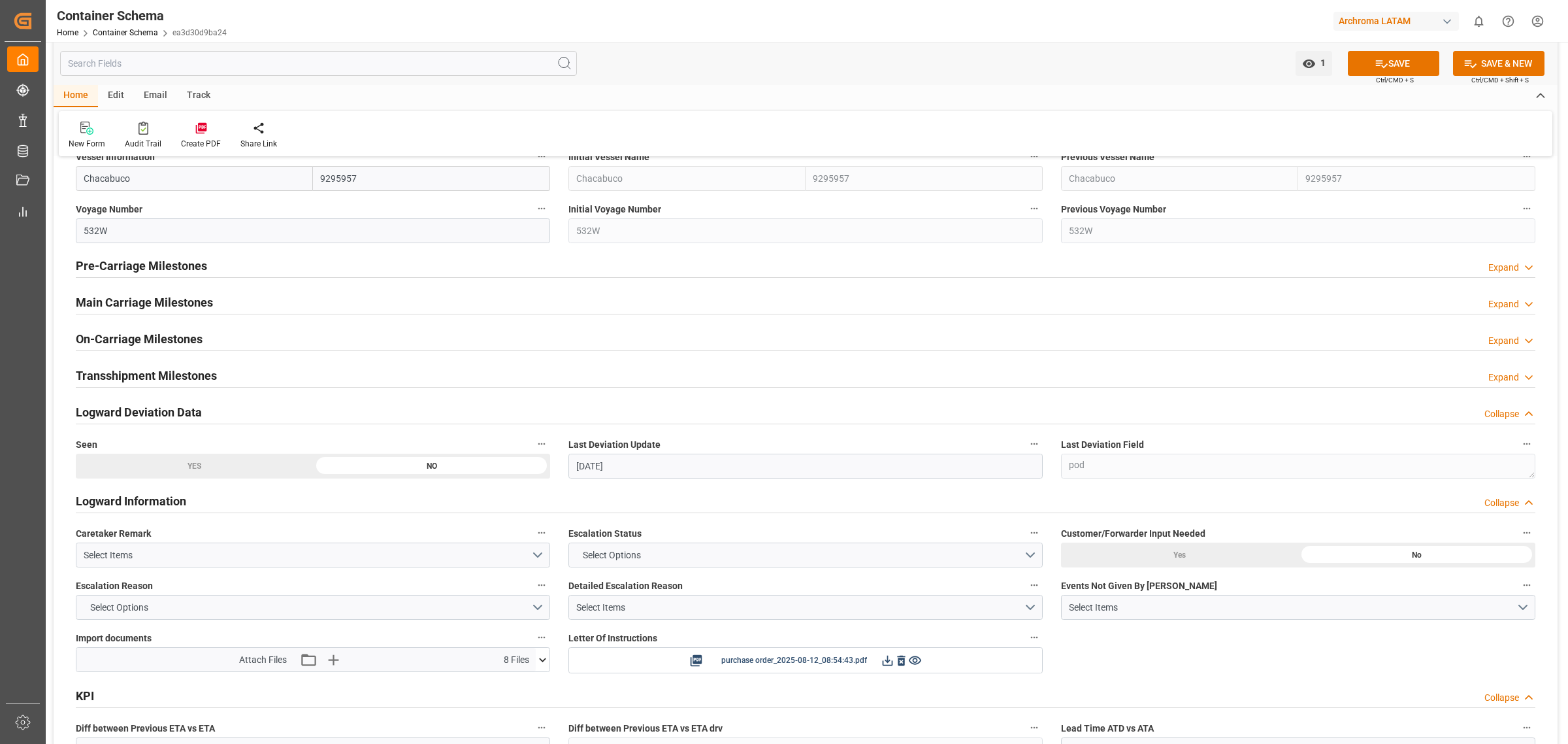
click at [377, 301] on div "Main Carriage Milestones Expand" at bounding box center [806, 301] width 1460 height 24
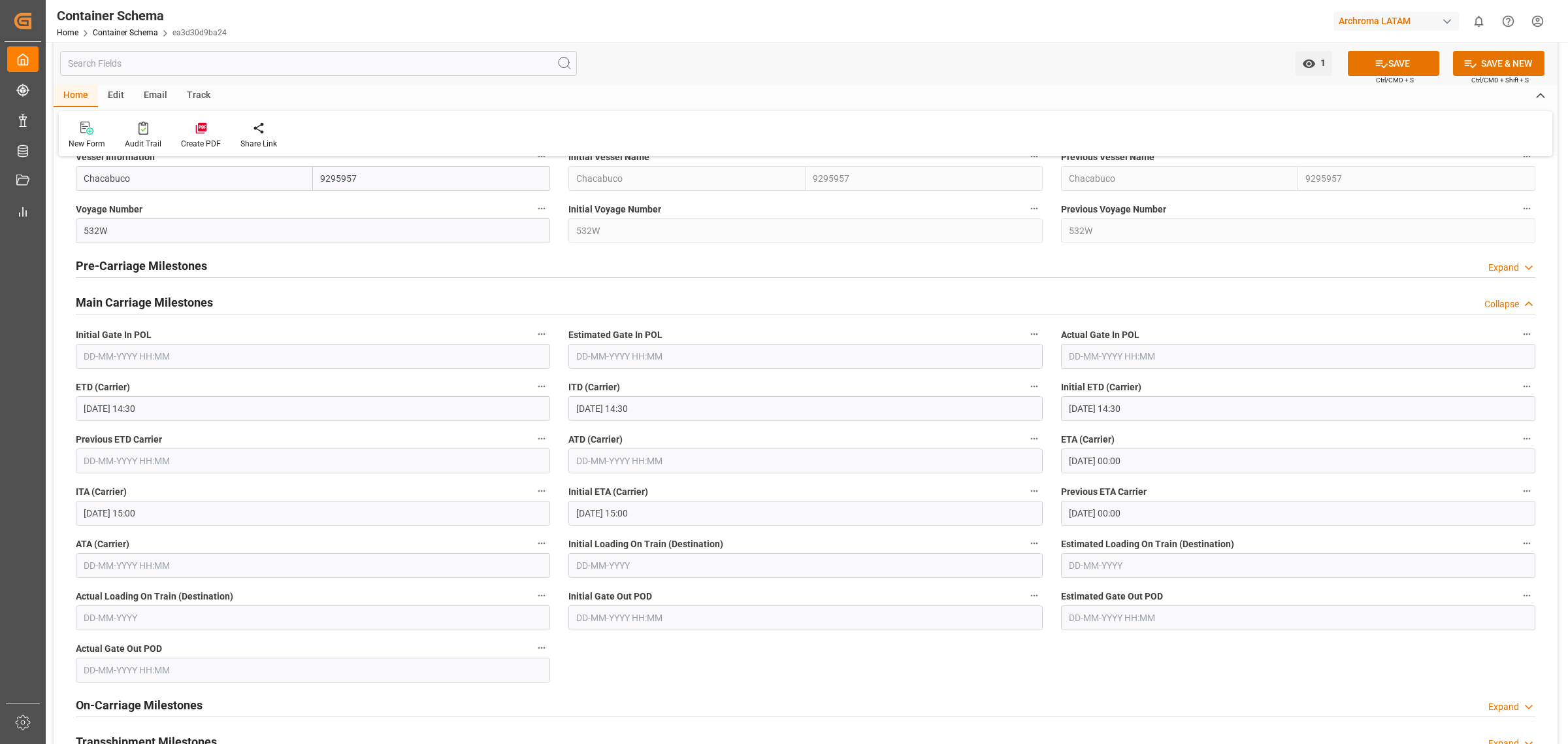
click at [337, 298] on div "Main Carriage Milestones Collapse" at bounding box center [806, 301] width 1460 height 24
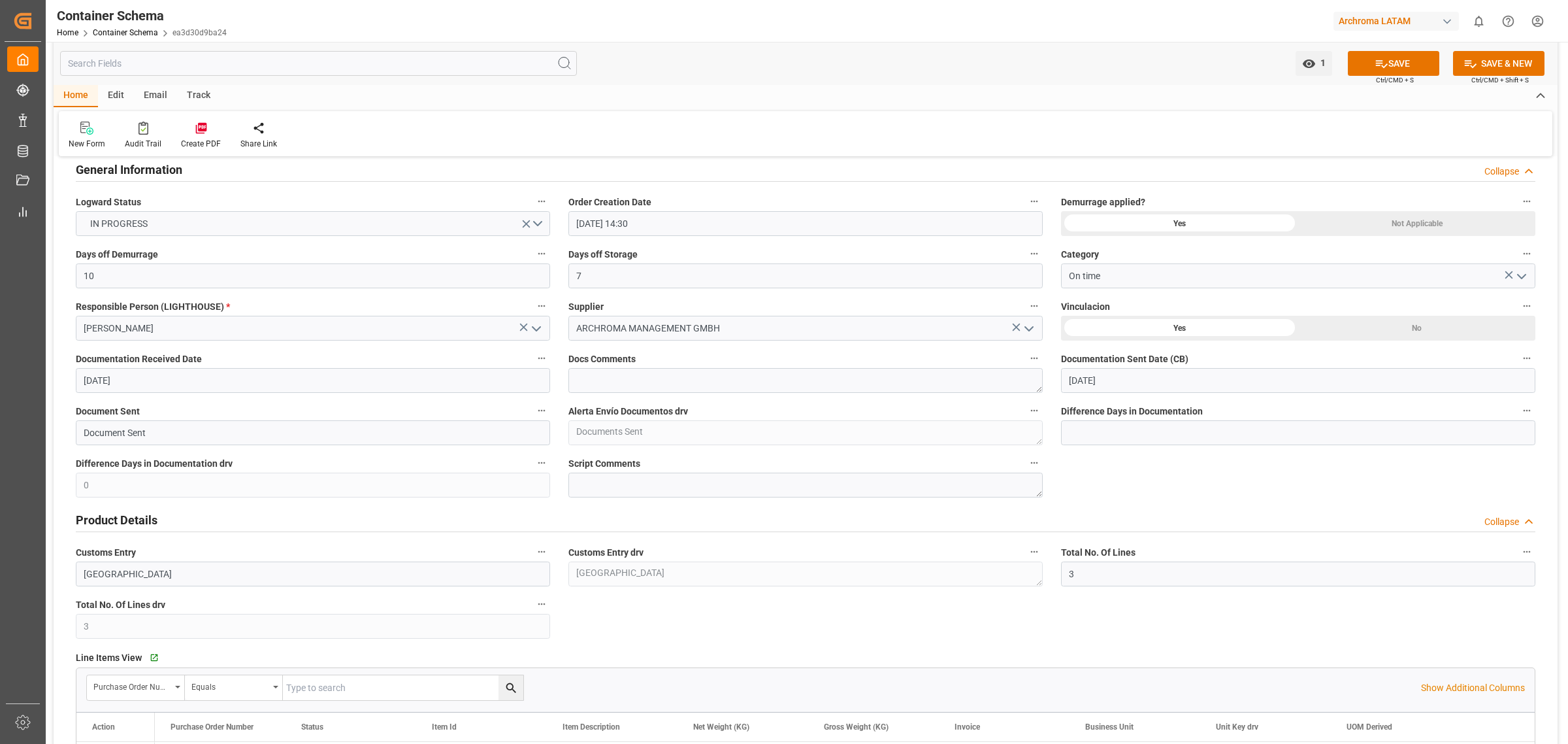
scroll to position [246, 0]
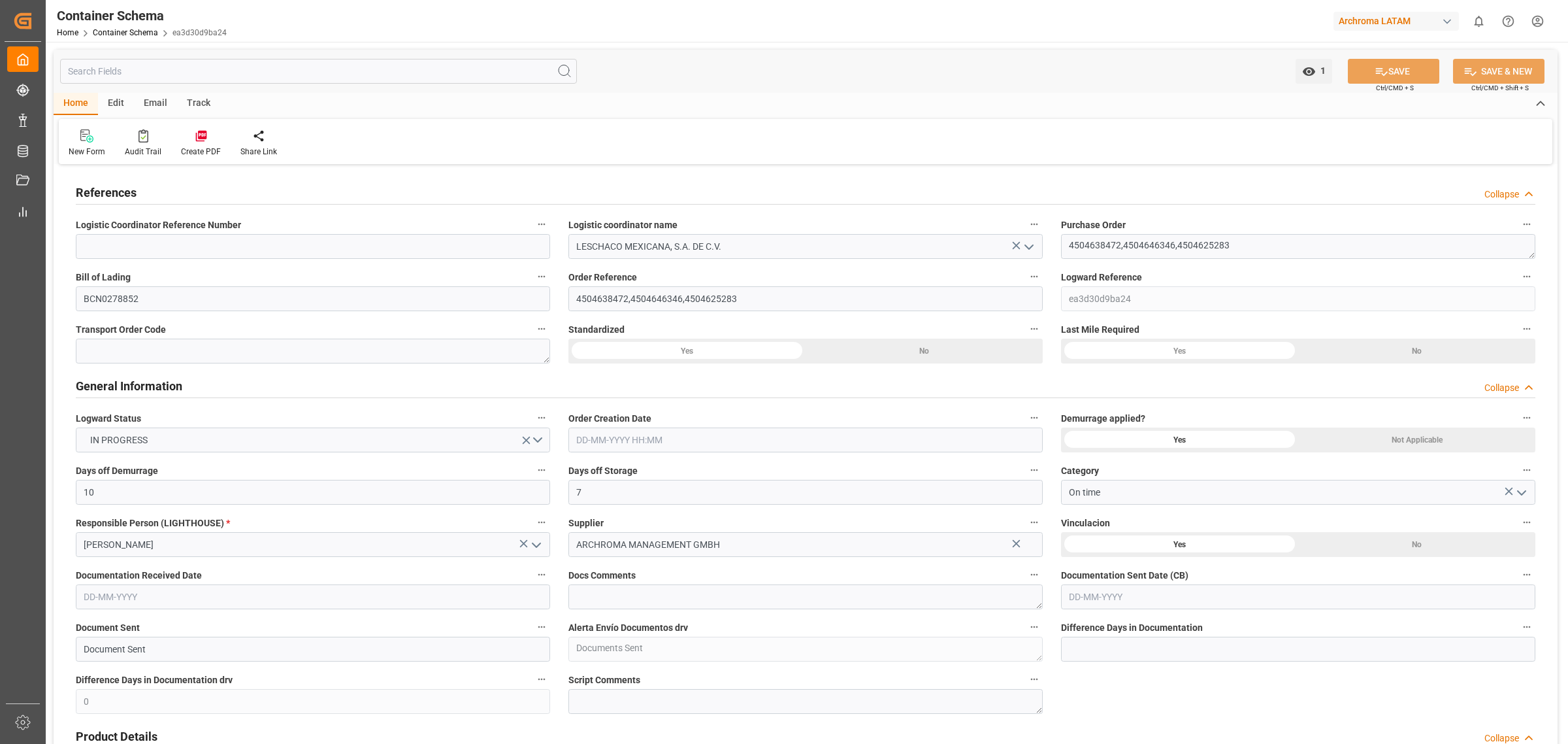
type input "10"
type input "7"
type input "0"
type input "3"
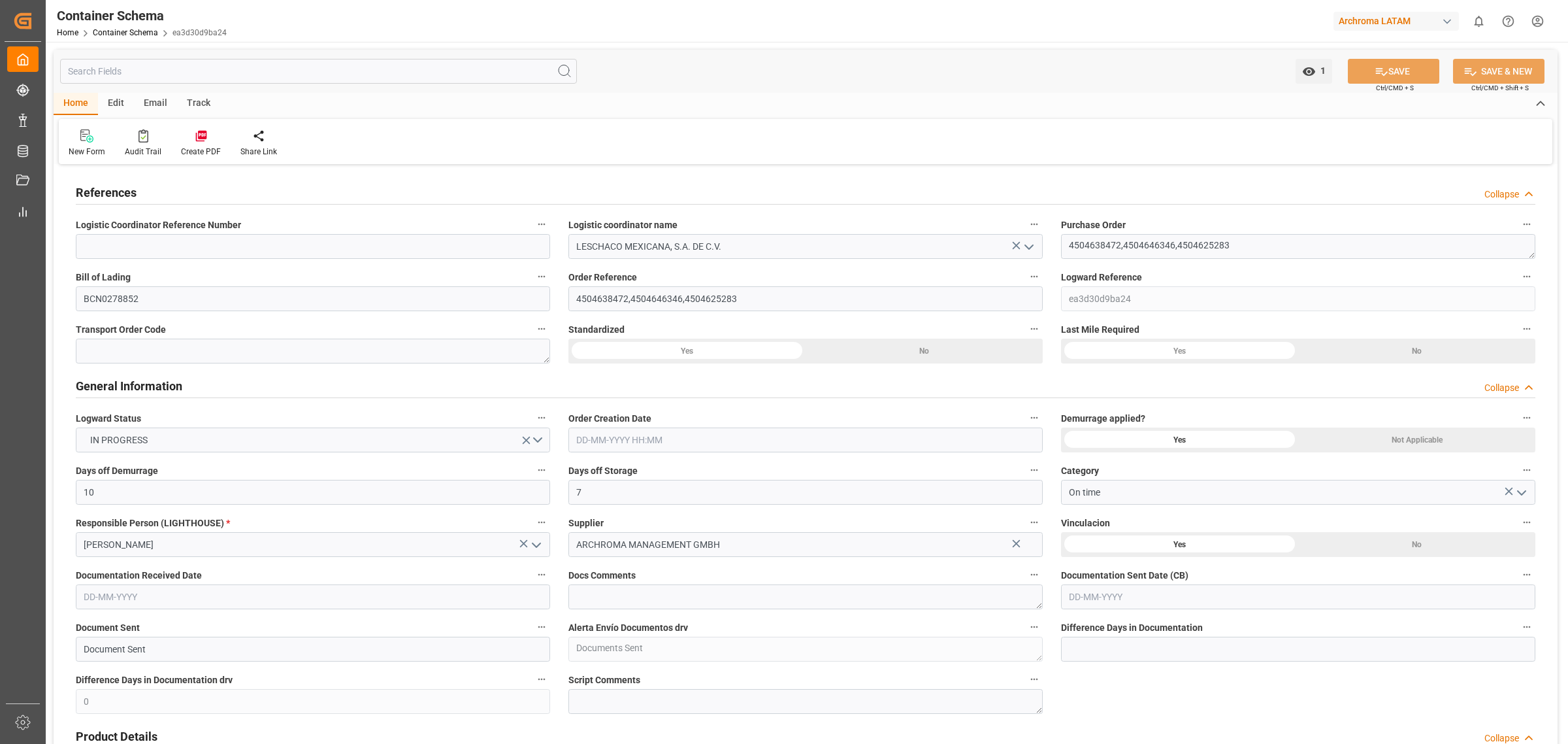
type input "74"
type input "4370"
type input "4576.44"
type input "Hapag Lloyd"
type input "Hapag Lloyd Aktiengesellschaft"
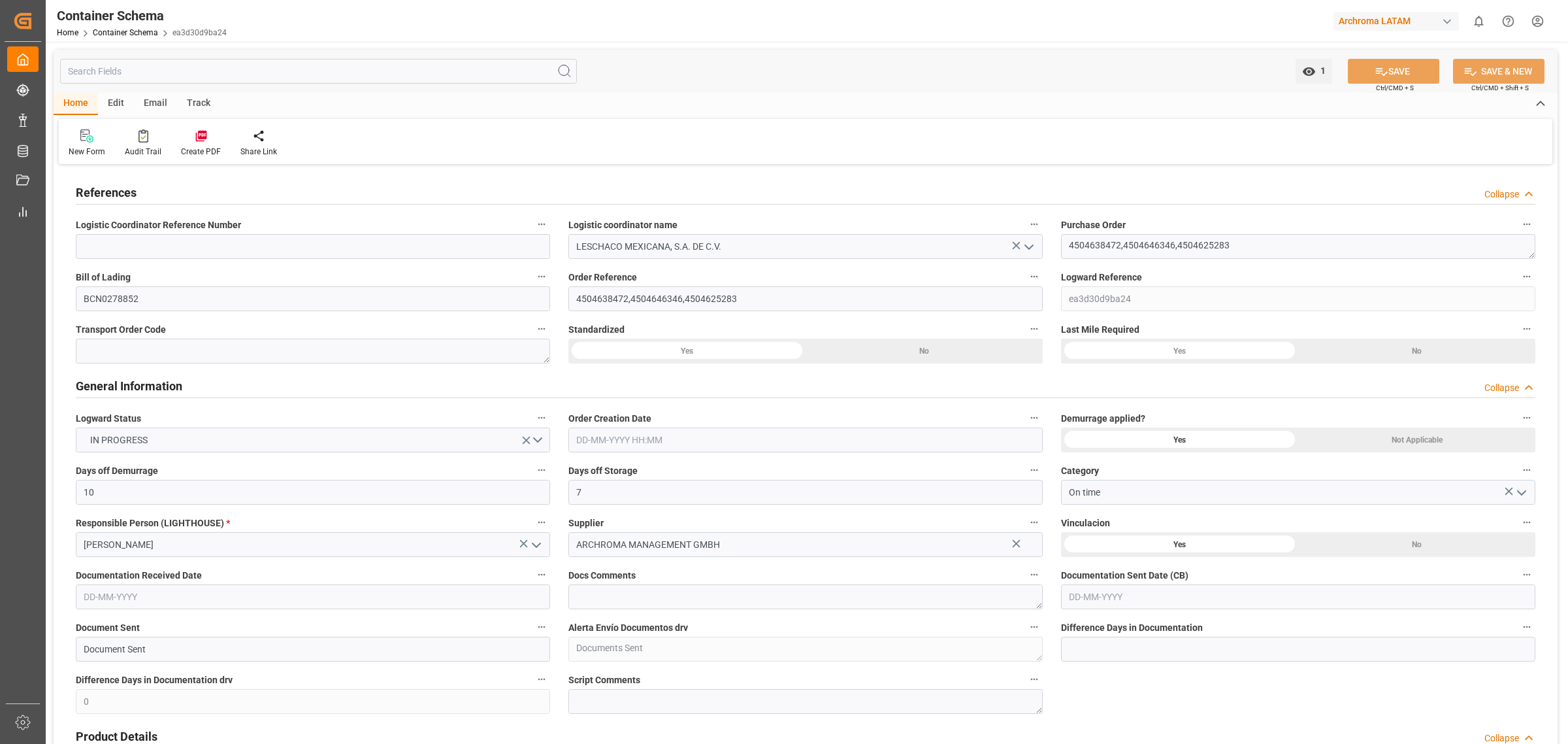
type input "ESBCN"
type input "MXVER"
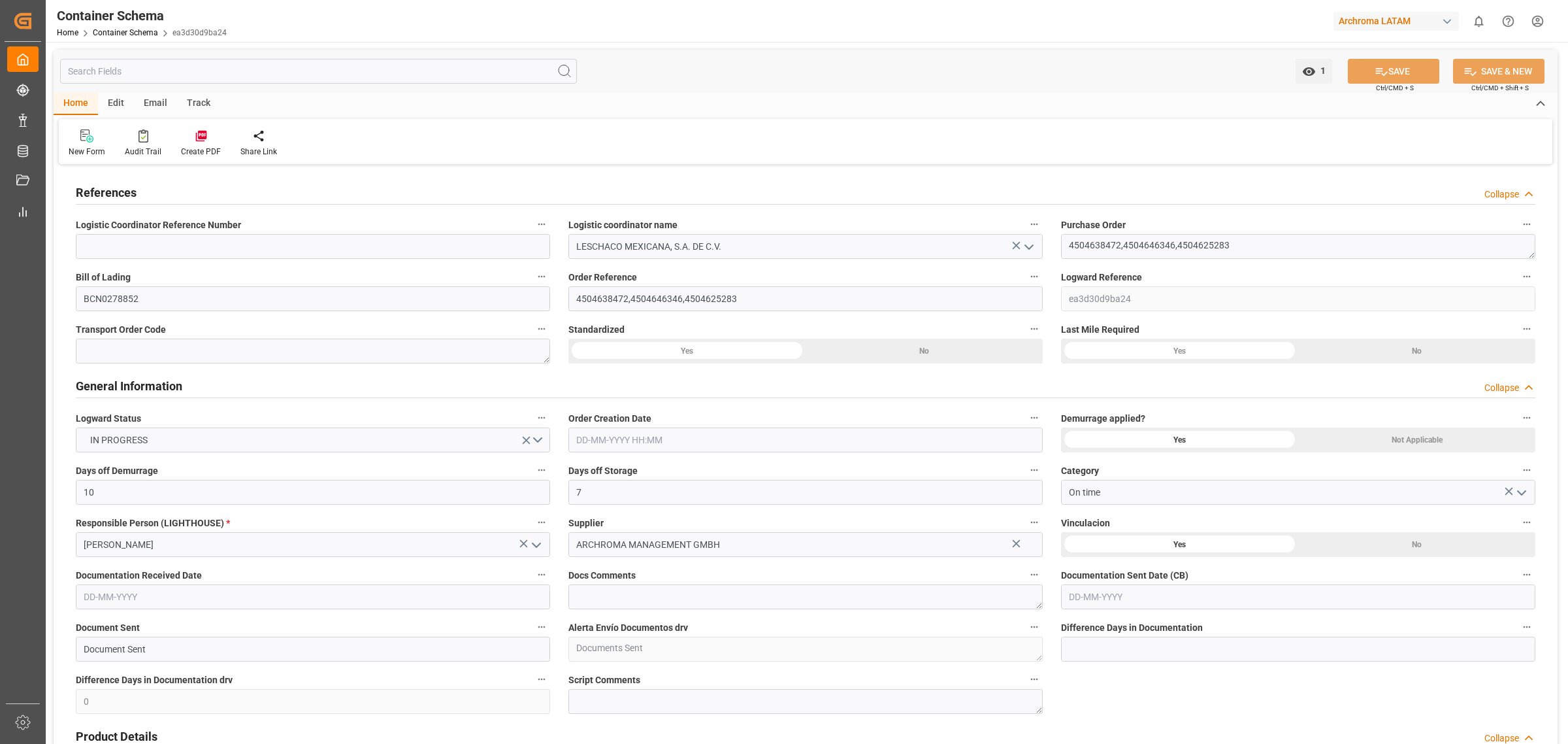
type input "9295957"
type input "0"
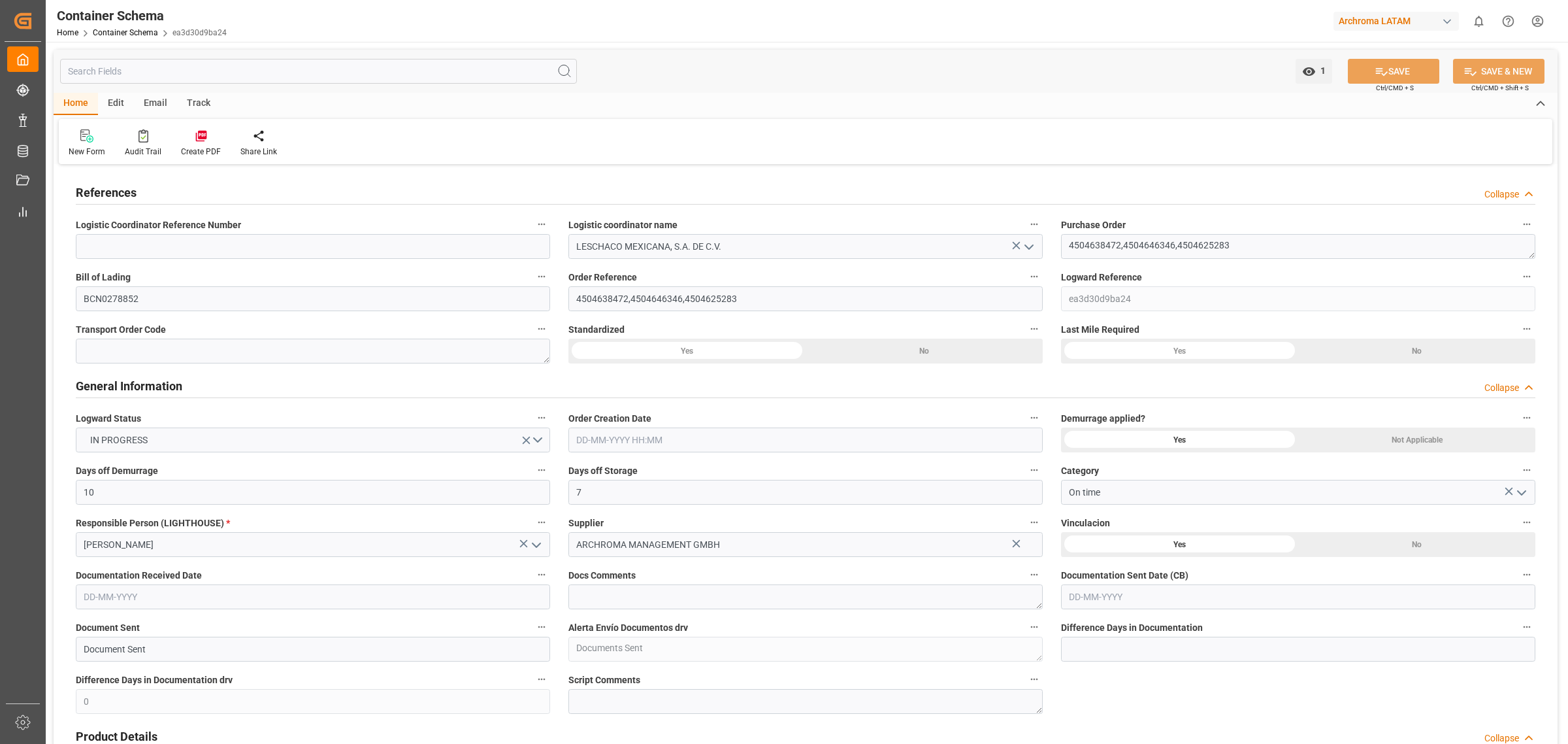
type input "0"
type input "12-08-2025 14:30"
type input "12-08-2025"
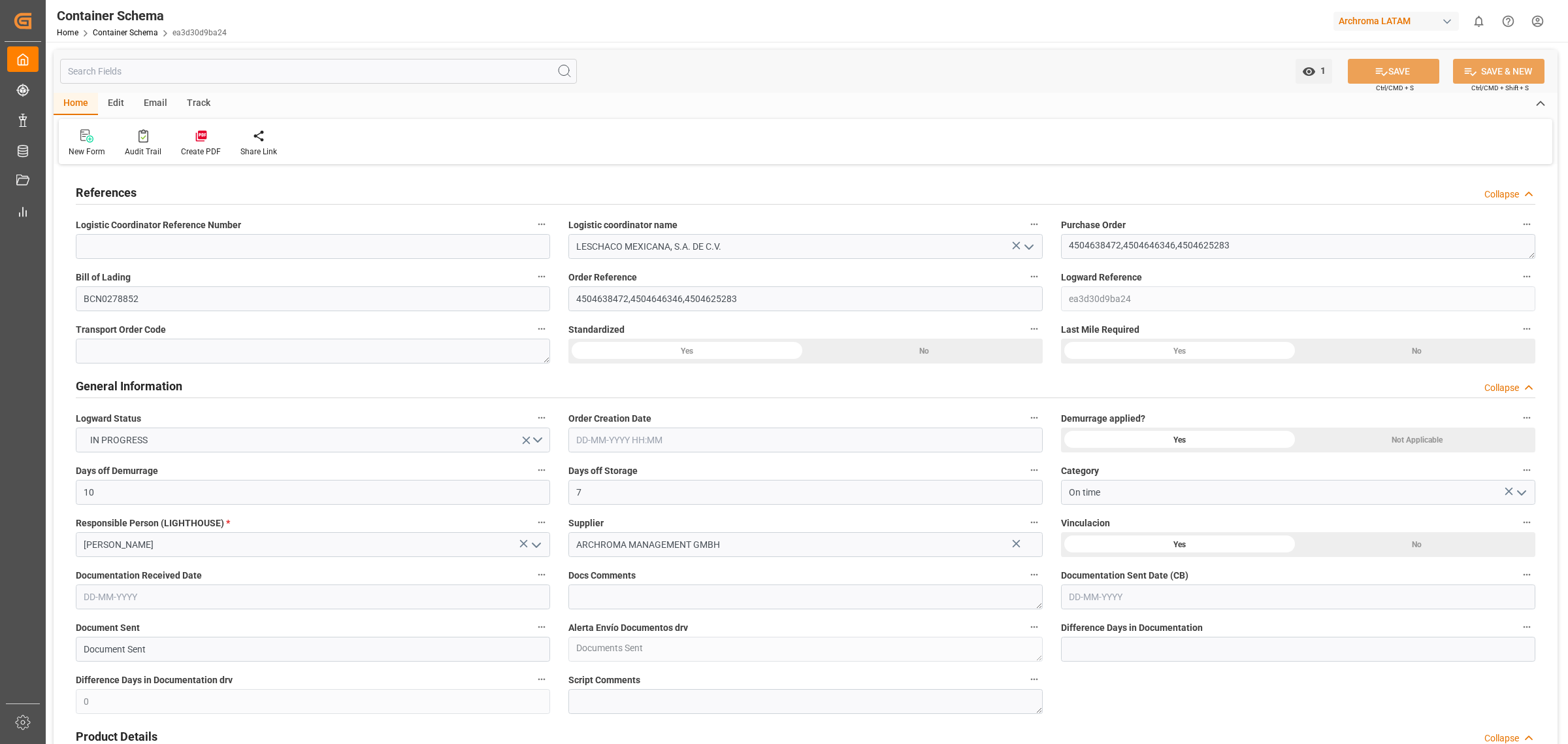
type input "28-08-2025"
type input "12-08-2025"
type input "12-08-2025 20:56"
type input "12-08-2025 20:49"
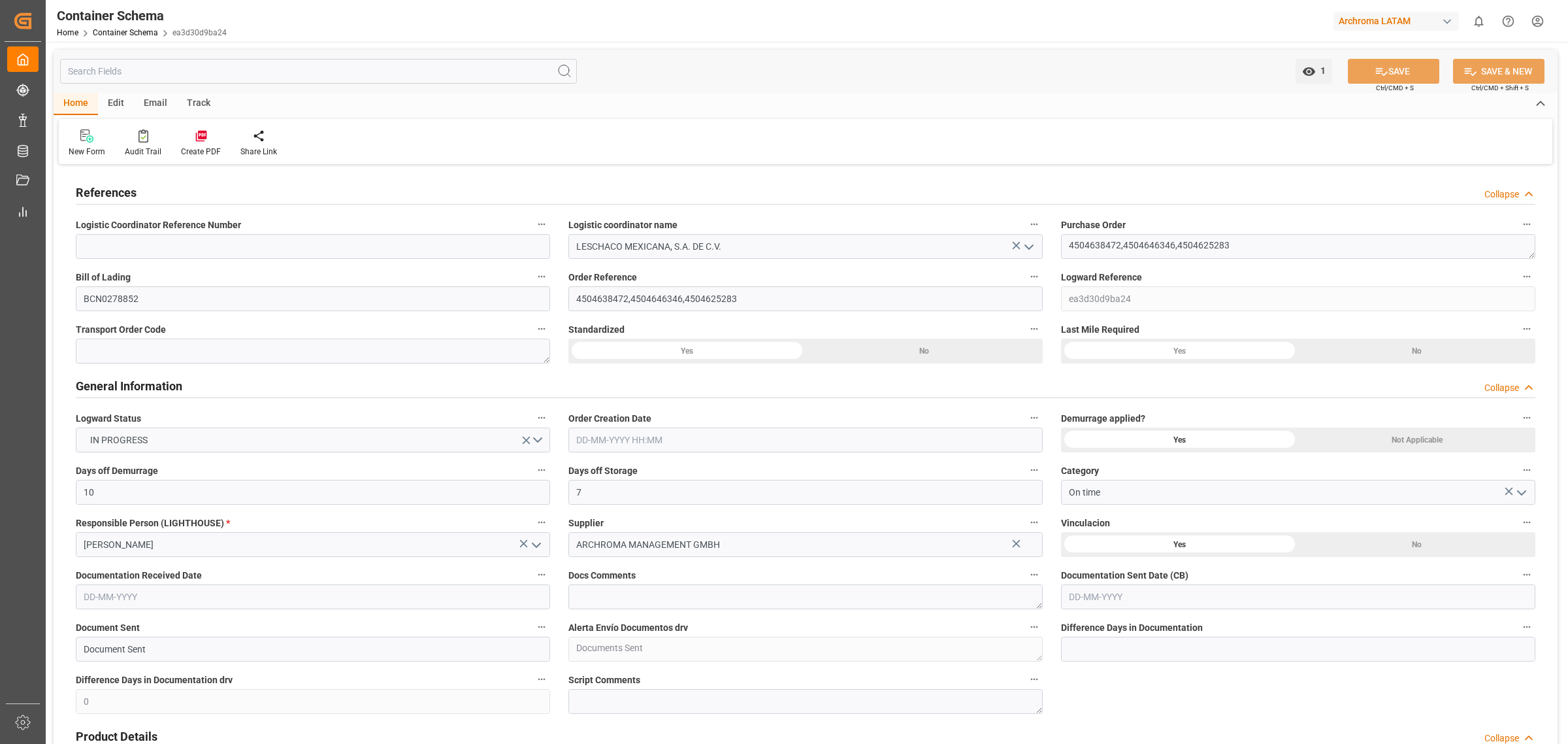
type input "12-08-2025"
click at [197, 129] on div at bounding box center [201, 135] width 40 height 14
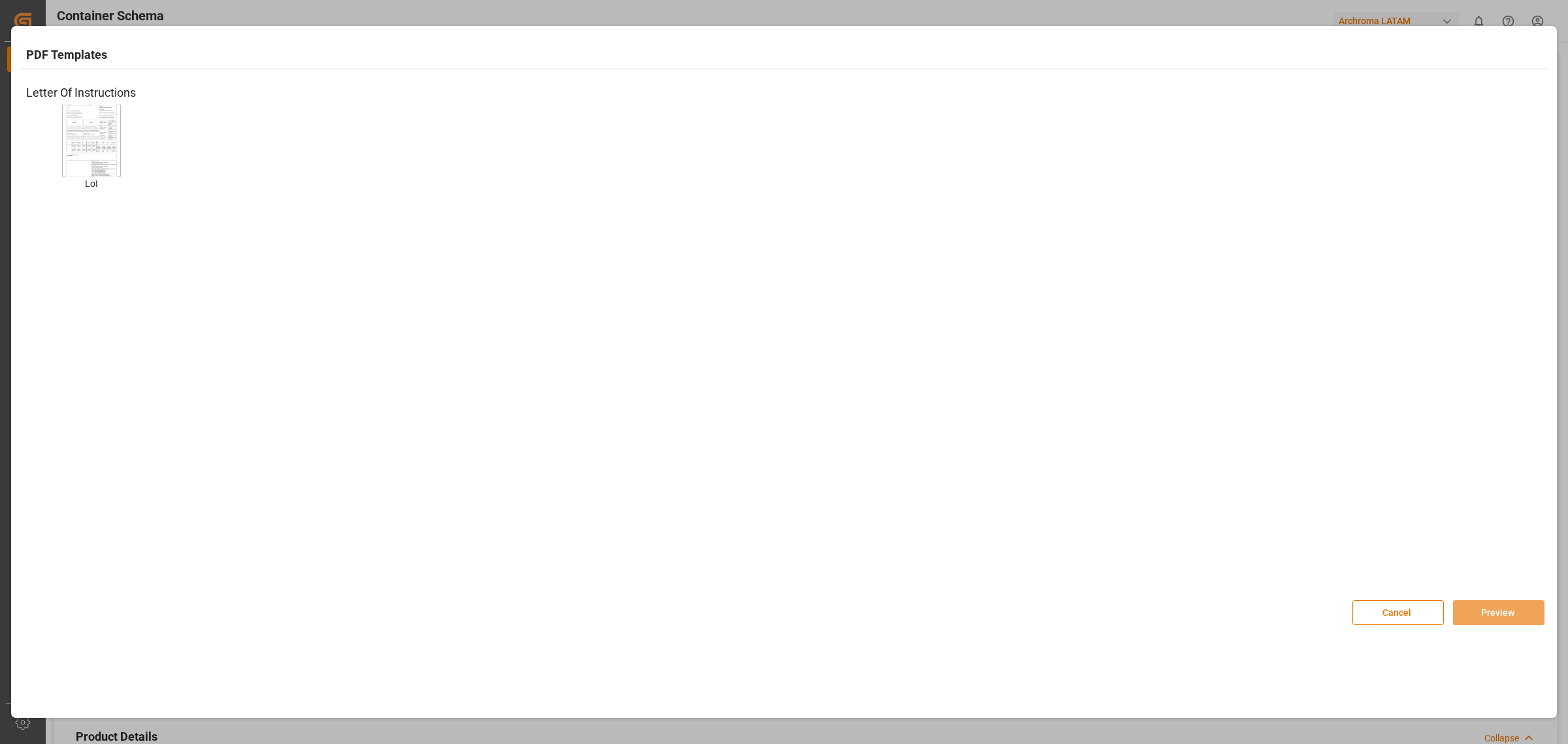
click at [109, 166] on img at bounding box center [91, 140] width 52 height 74
click at [1518, 615] on button "Preview" at bounding box center [1499, 613] width 91 height 24
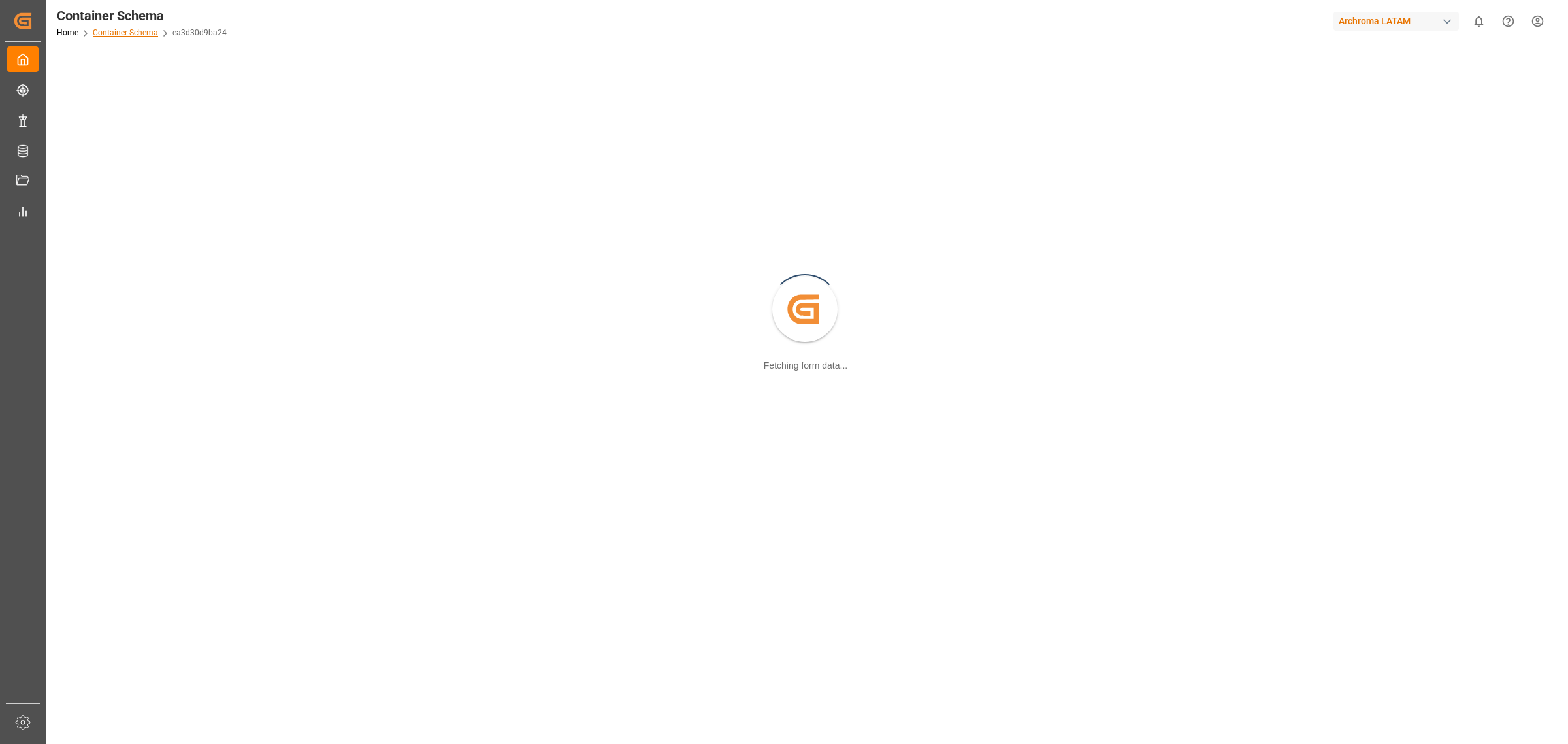
click at [117, 33] on link "Container Schema" at bounding box center [126, 32] width 65 height 9
click at [228, 78] on div at bounding box center [806, 419] width 1500 height 736
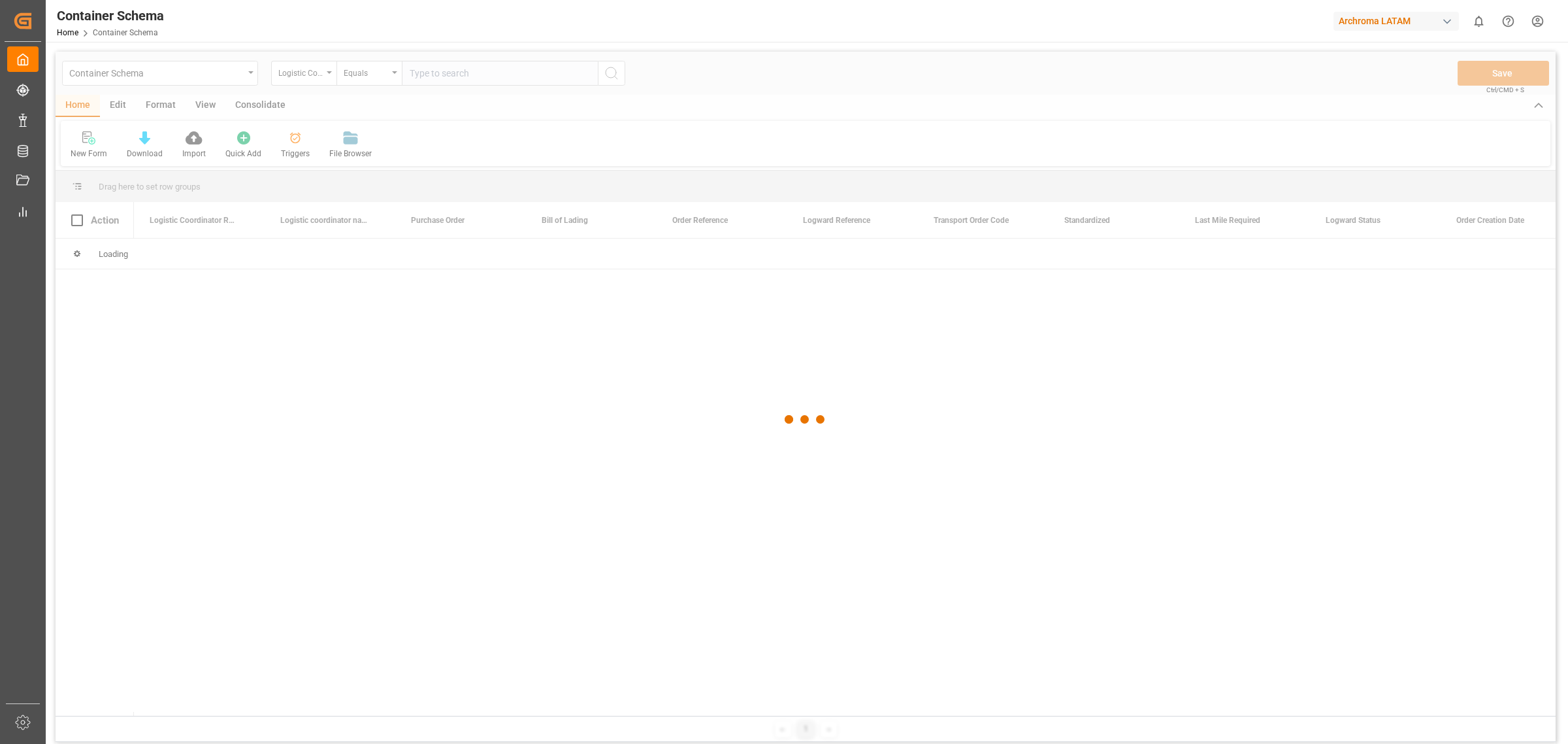
click at [236, 83] on div at bounding box center [806, 419] width 1500 height 736
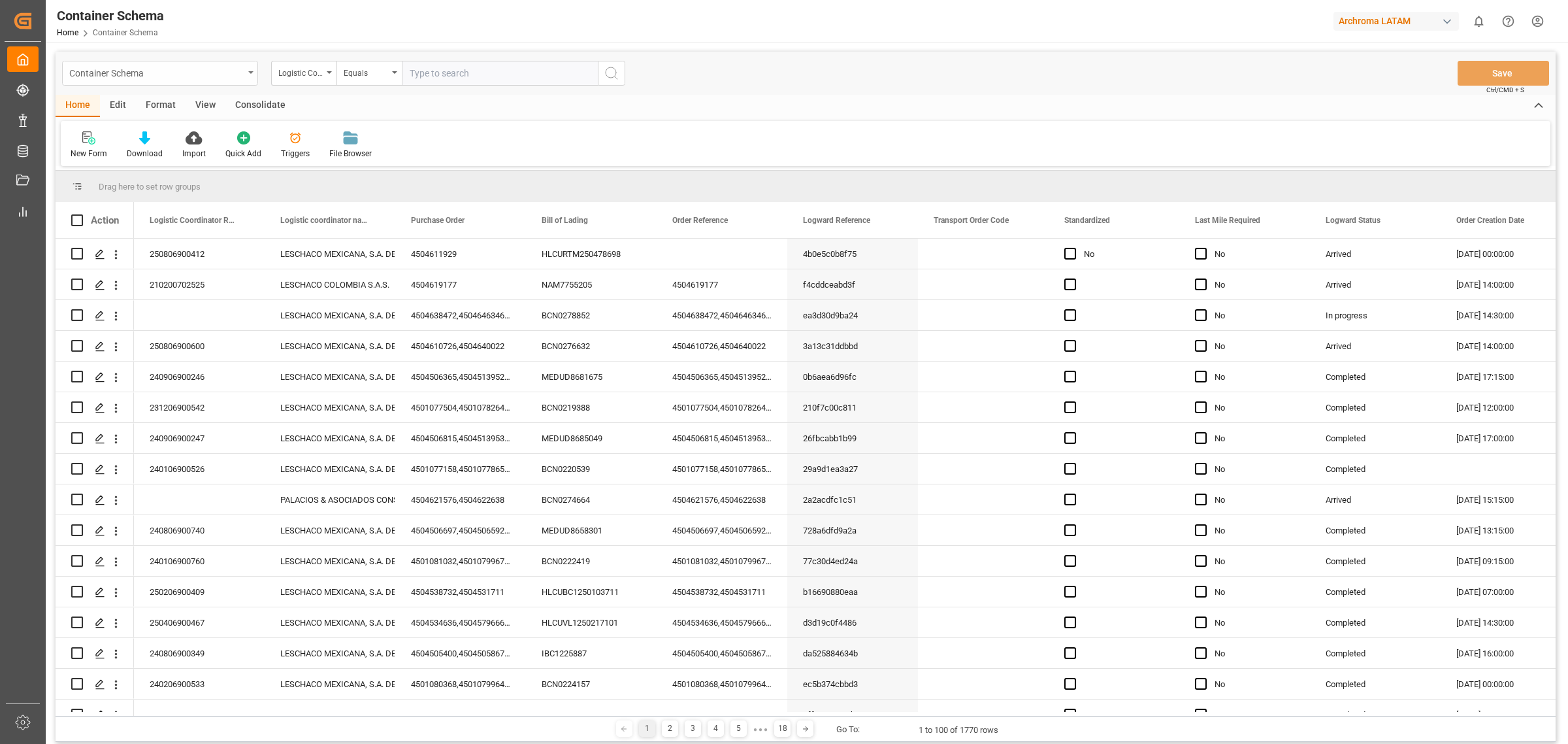
click at [250, 81] on div "Container Schema" at bounding box center [160, 73] width 196 height 24
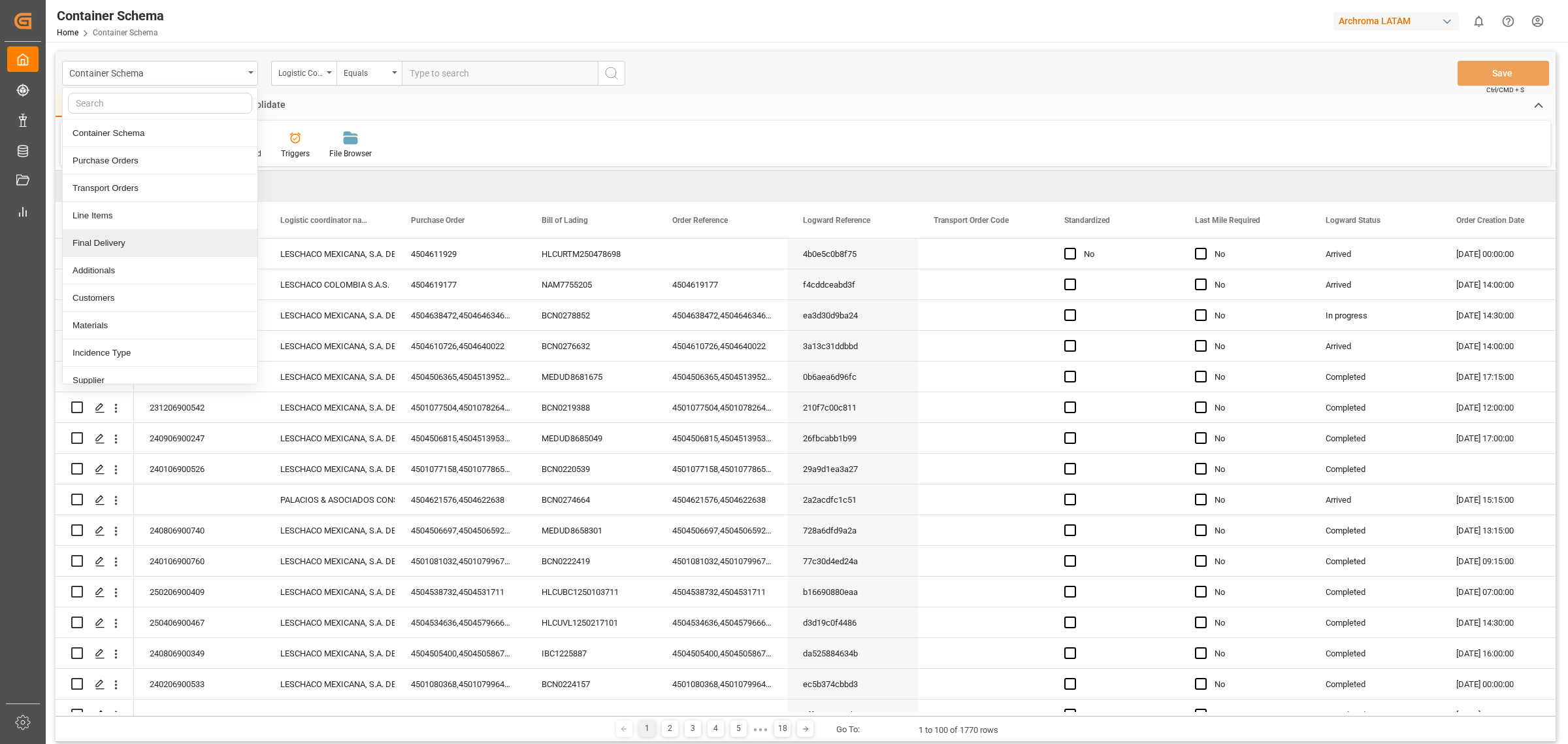
click at [146, 255] on div "Final Delivery" at bounding box center [160, 243] width 195 height 28
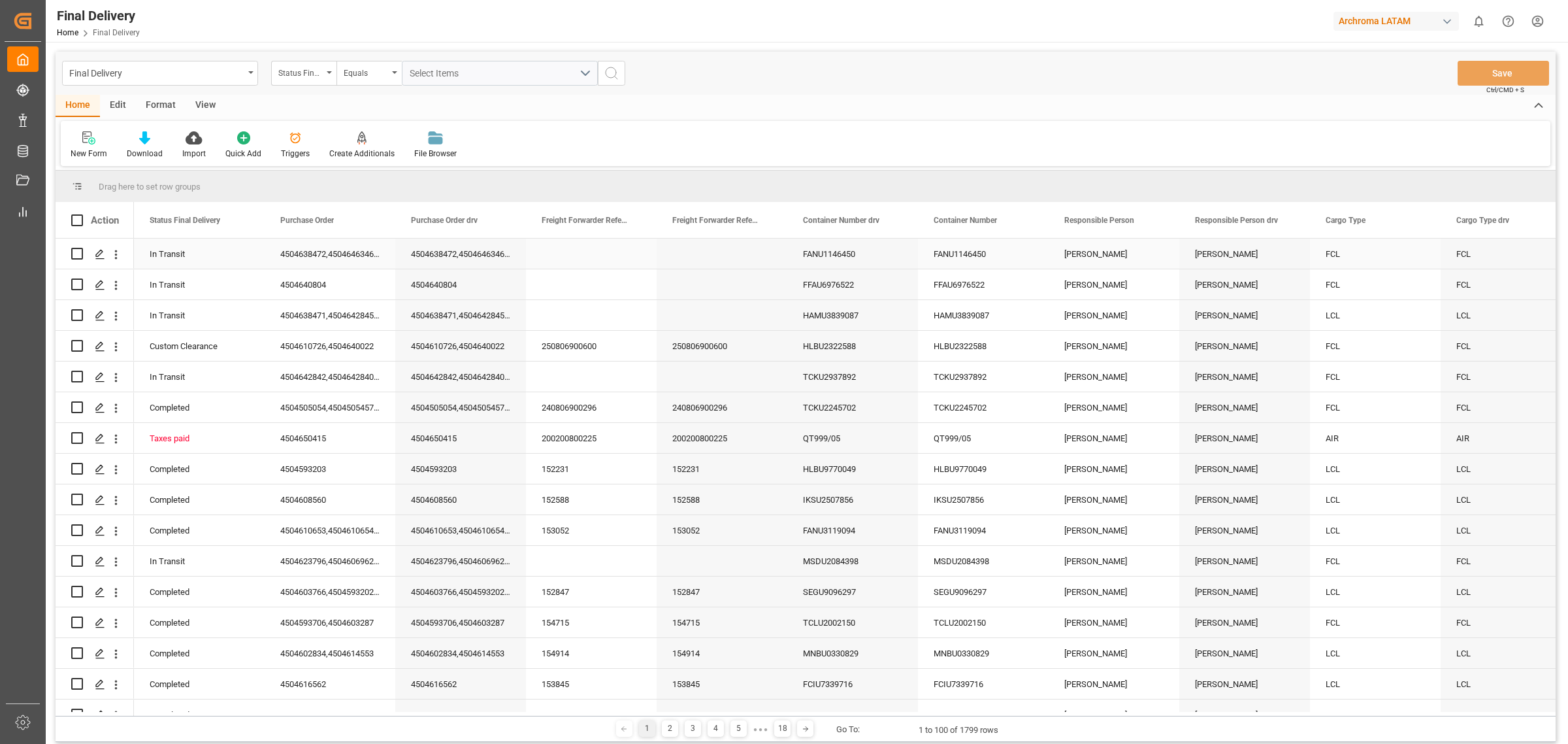
click at [104, 257] on icon "Press SPACE to select this row." at bounding box center [99, 254] width 11 height 11
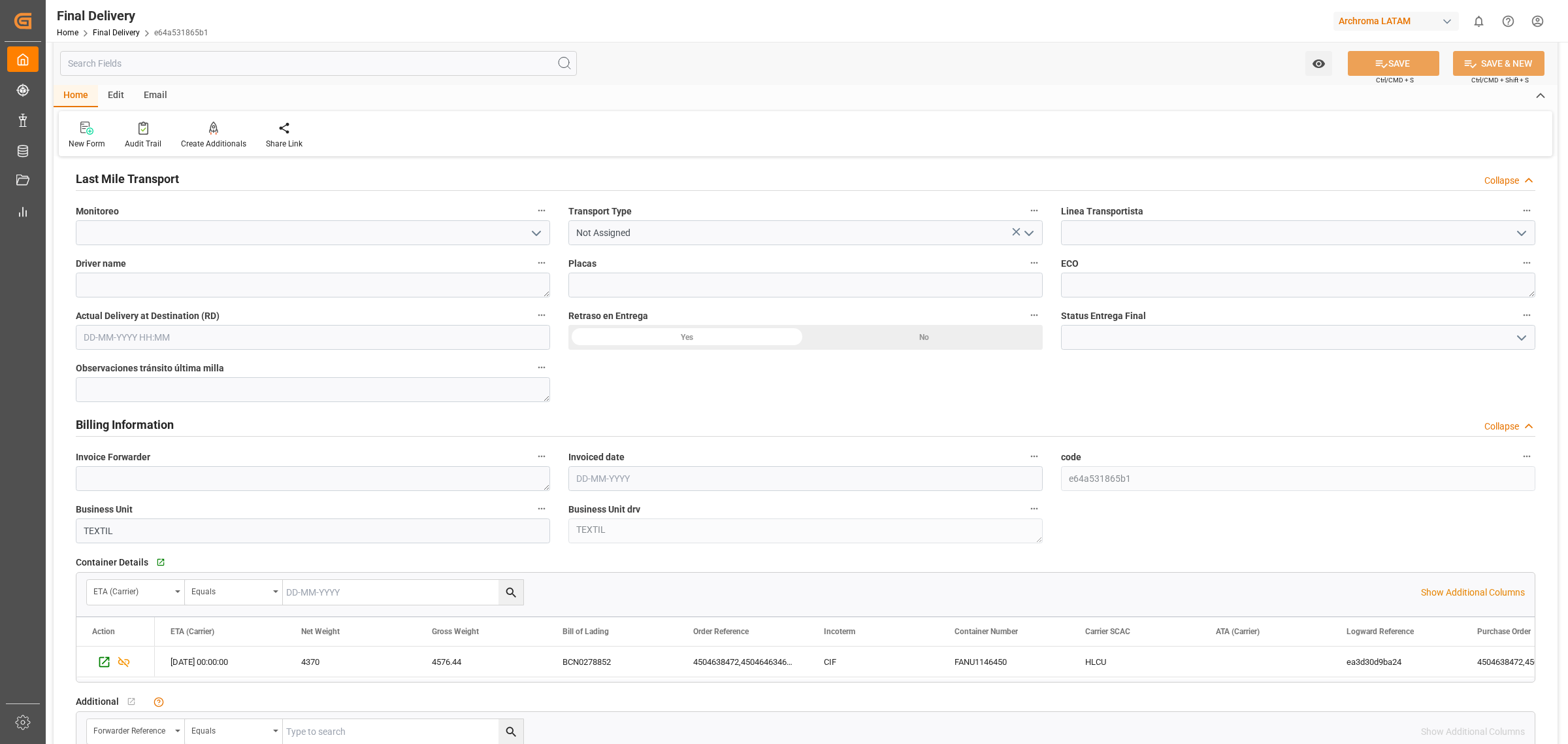
scroll to position [1062, 0]
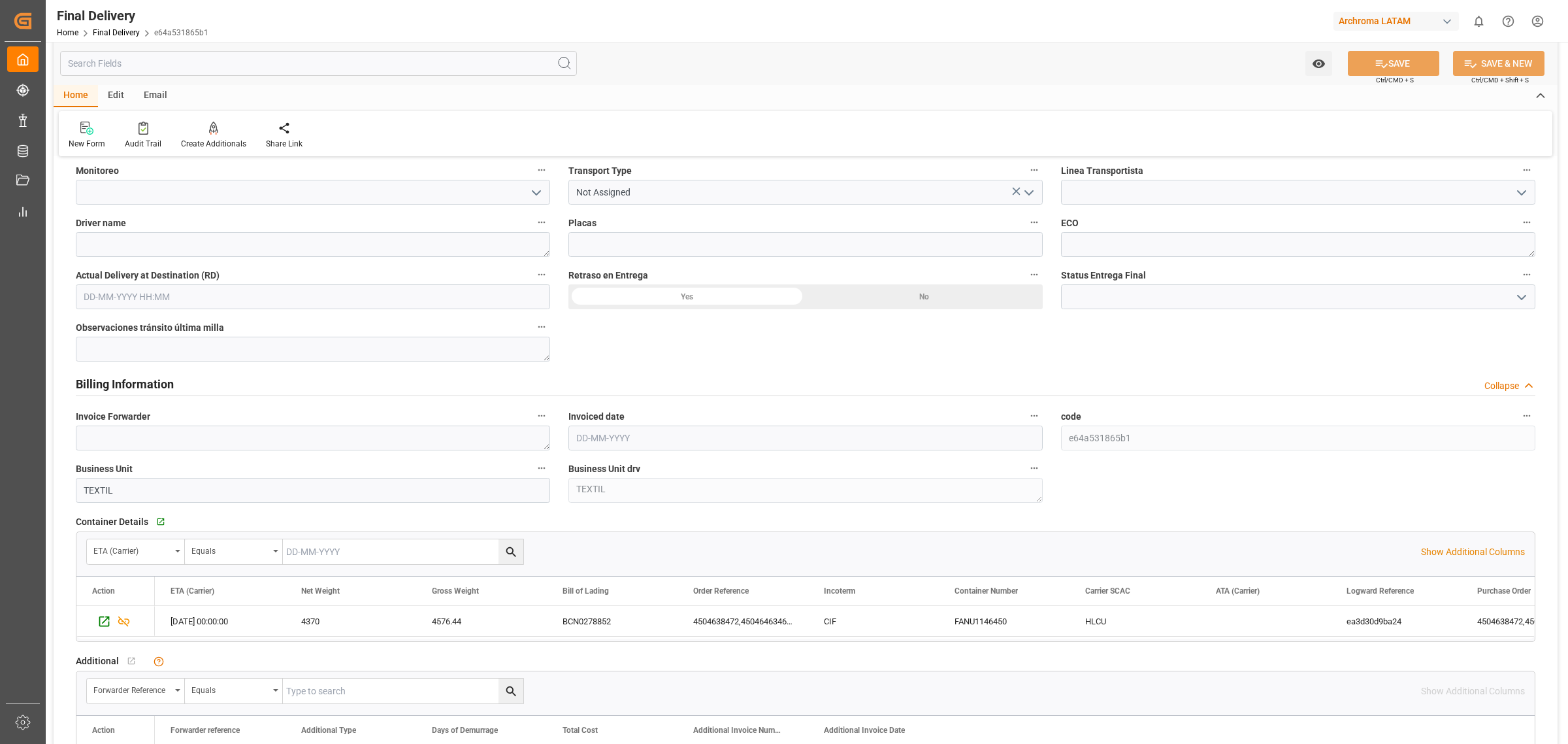
click at [124, 24] on div "Final Delivery" at bounding box center [133, 16] width 152 height 20
click at [130, 28] on link "Final Delivery" at bounding box center [117, 32] width 47 height 9
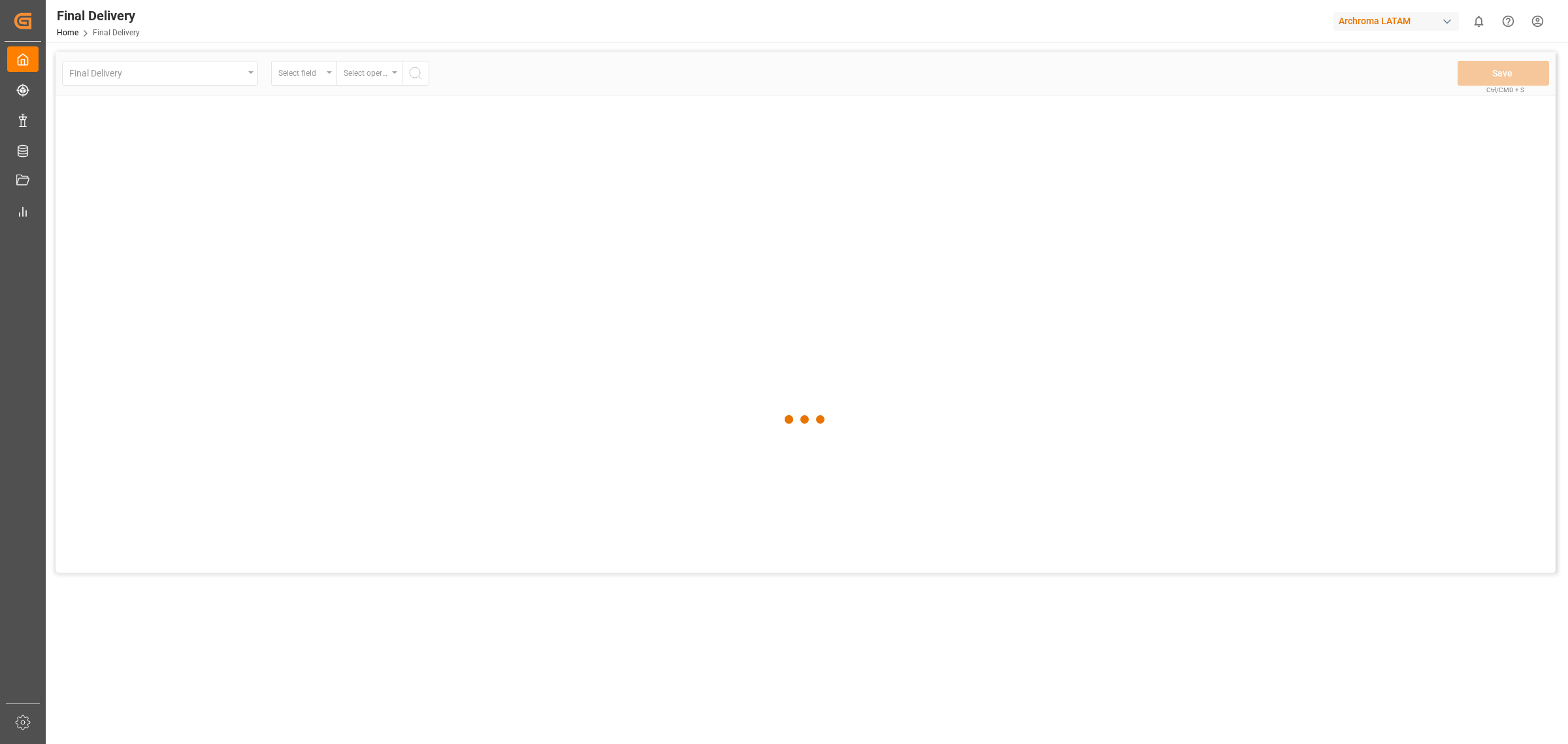
click at [243, 76] on div at bounding box center [806, 419] width 1500 height 736
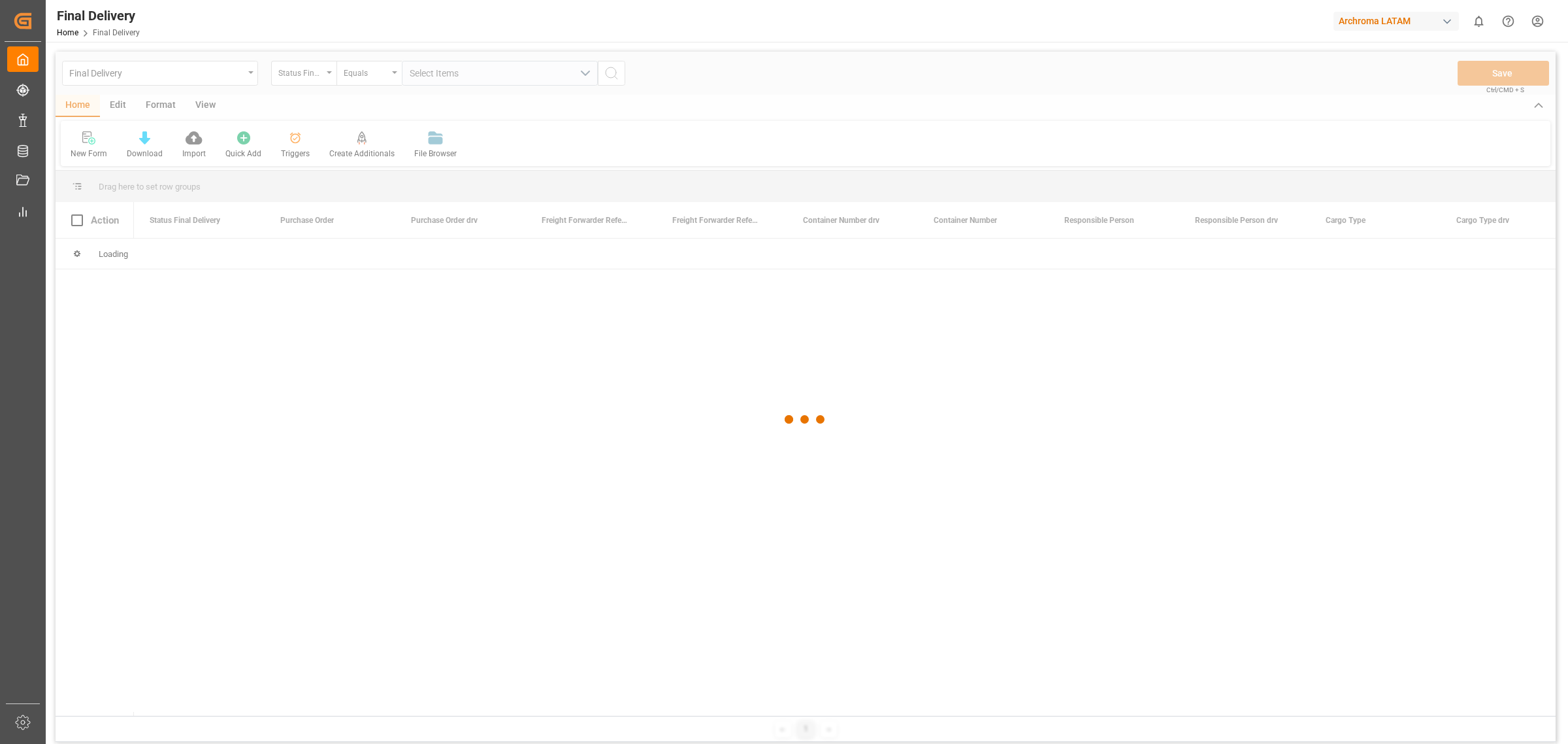
click at [243, 76] on div at bounding box center [806, 419] width 1500 height 736
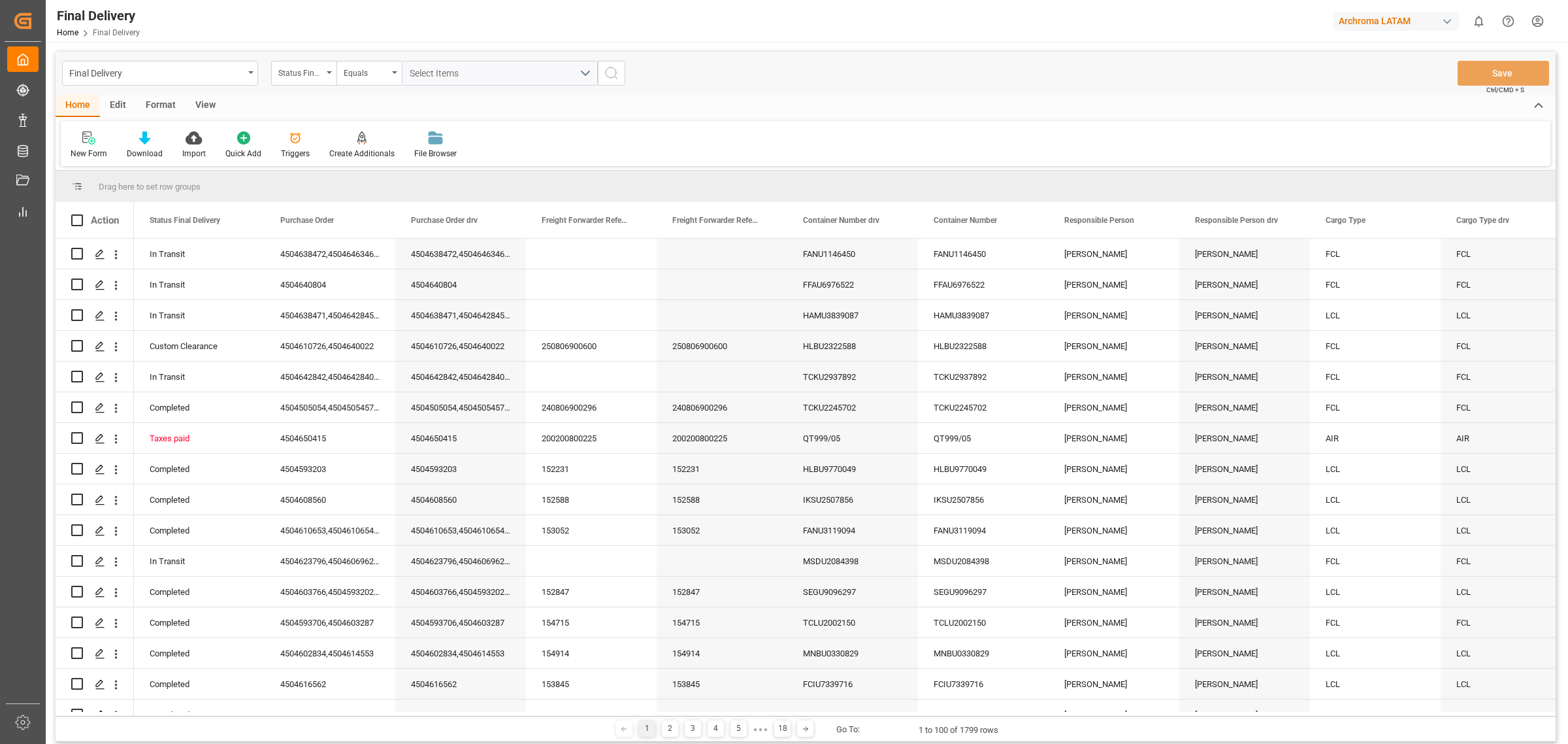
click at [243, 76] on div "Final Delivery" at bounding box center [157, 73] width 174 height 16
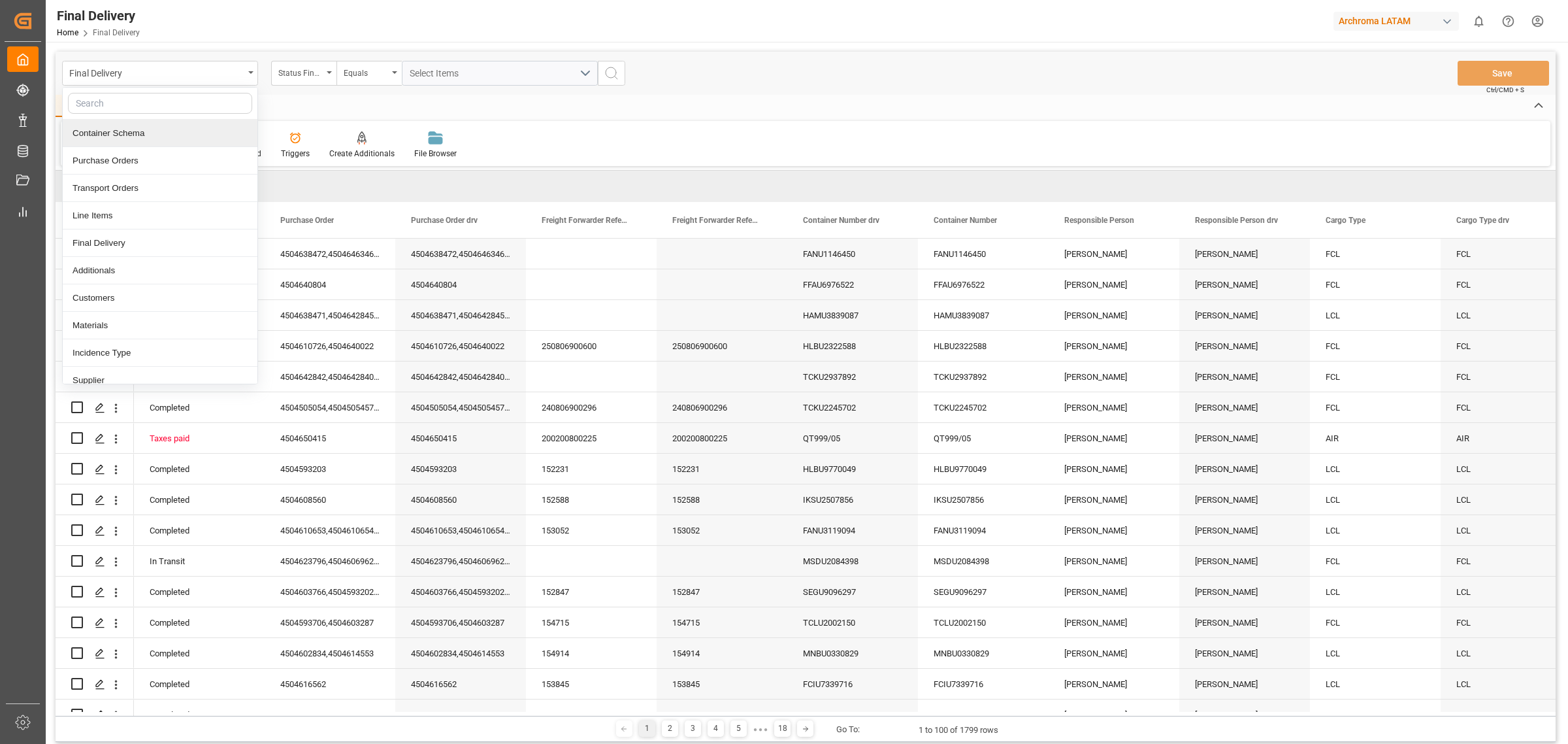
click at [131, 123] on div "Container Schema" at bounding box center [160, 134] width 195 height 28
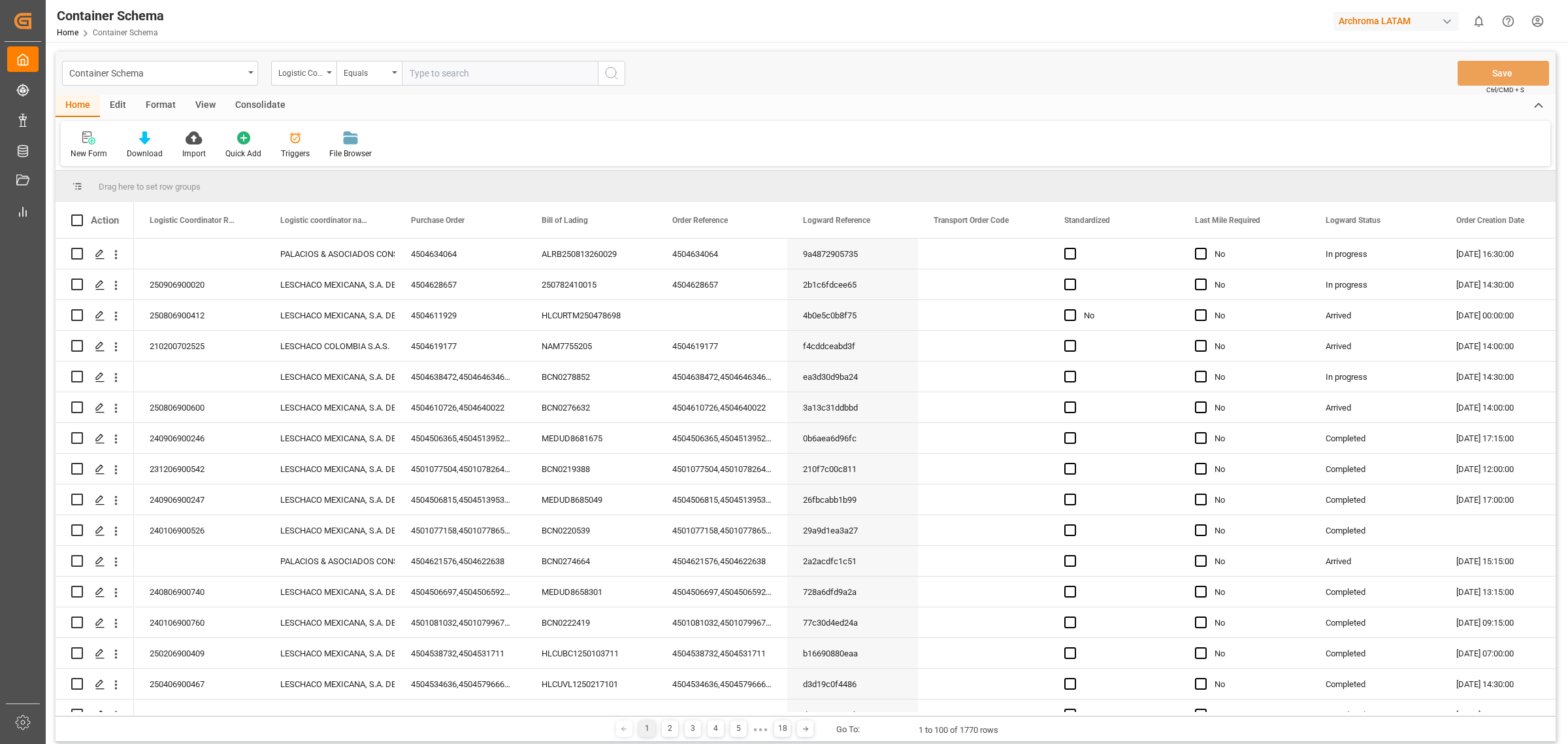
click at [82, 129] on div "New Form Download Import Quick Add Triggers File Browser" at bounding box center [806, 143] width 1490 height 45
click at [92, 150] on div "New Form" at bounding box center [89, 153] width 37 height 11
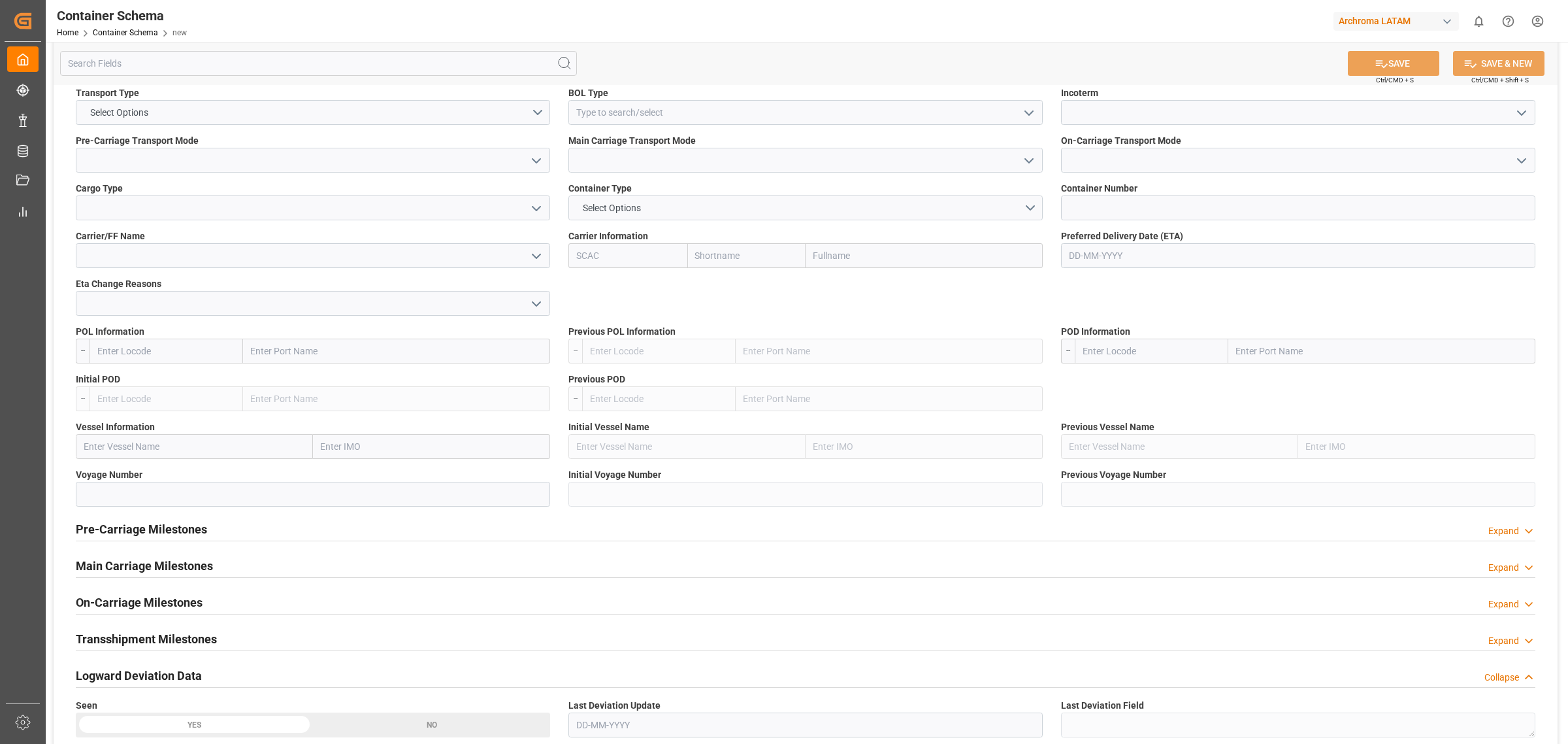
scroll to position [1062, 0]
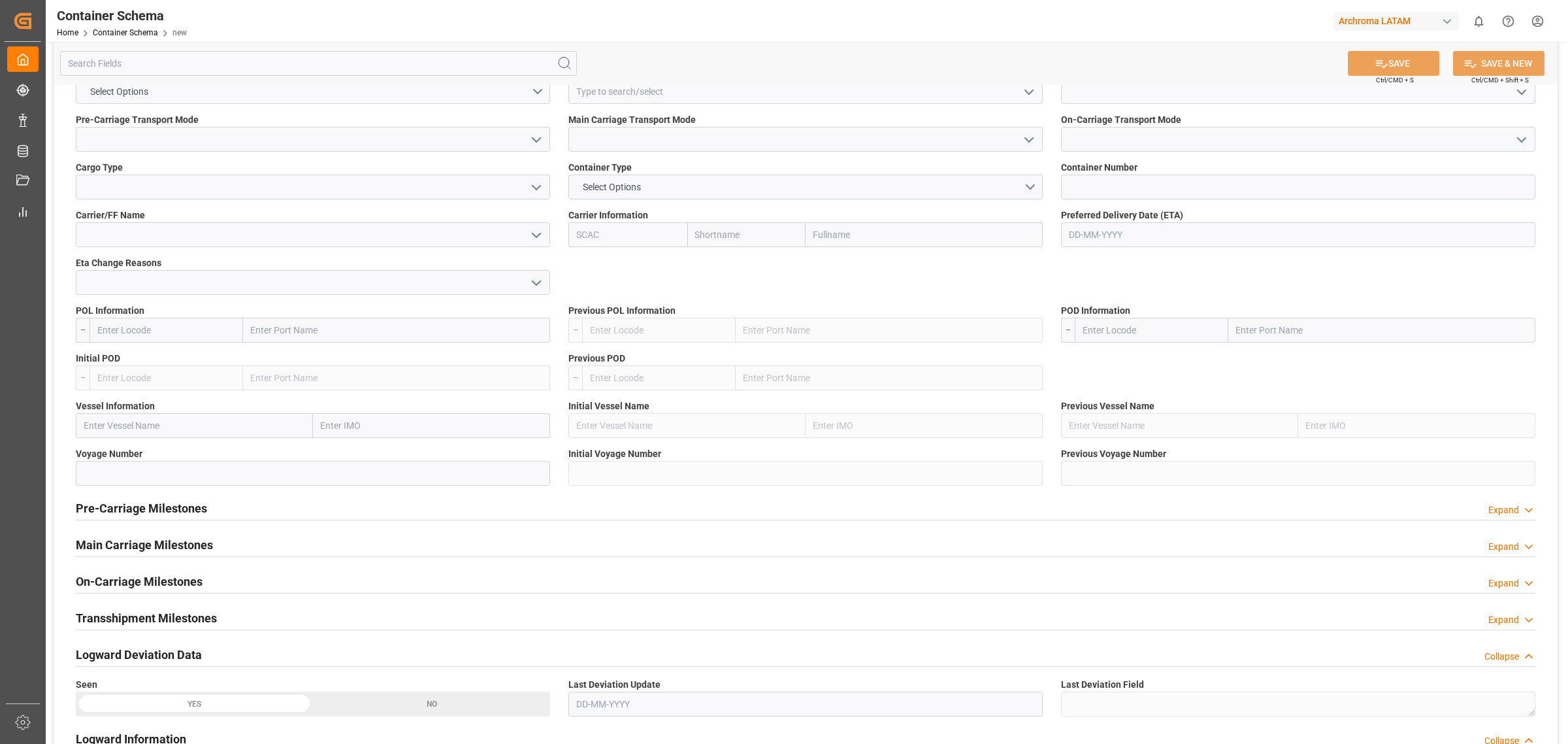
click at [316, 332] on input "text" at bounding box center [396, 330] width 307 height 24
click at [135, 330] on input "text" at bounding box center [166, 330] width 153 height 24
click at [312, 321] on input "text" at bounding box center [396, 330] width 307 height 24
type input "p"
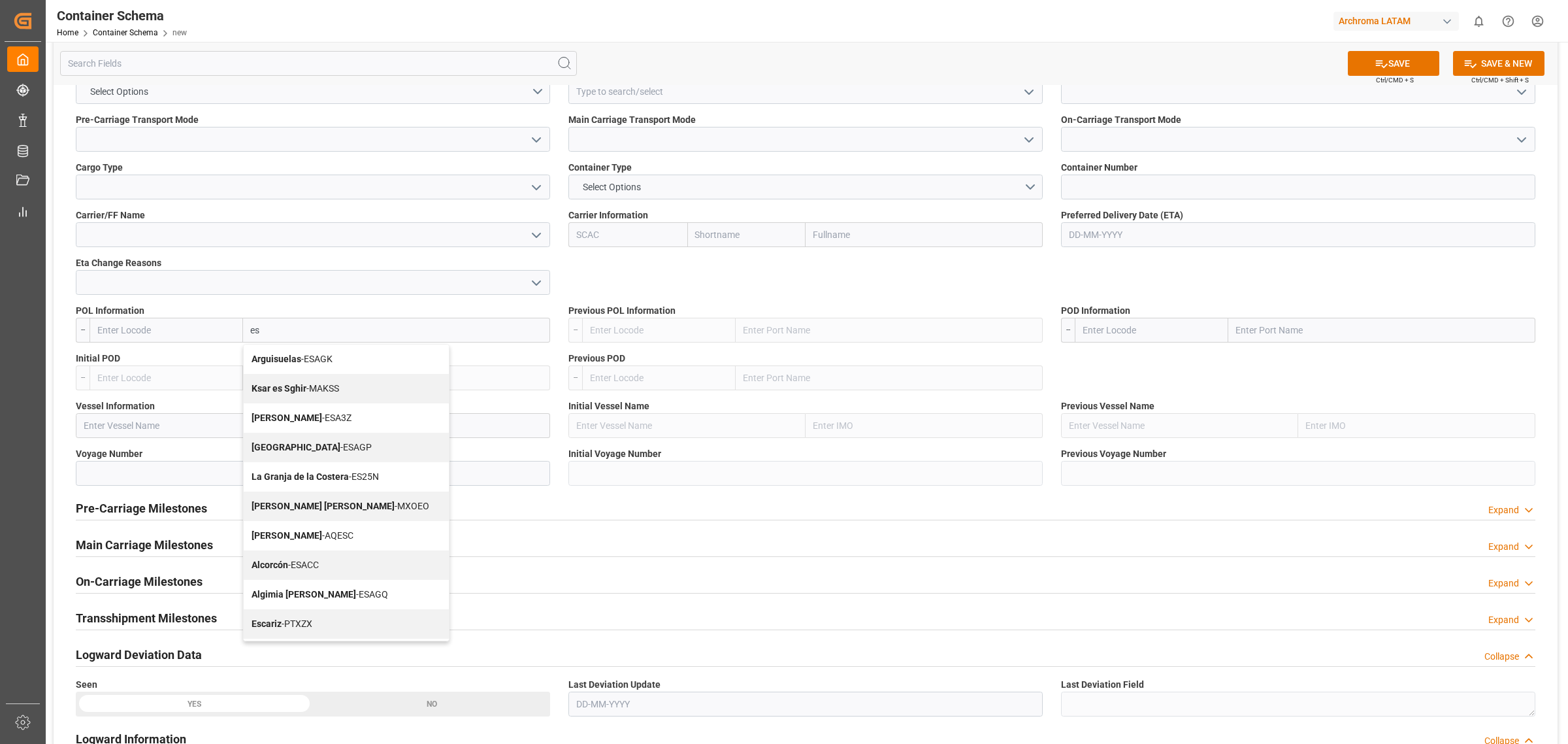
type input "e"
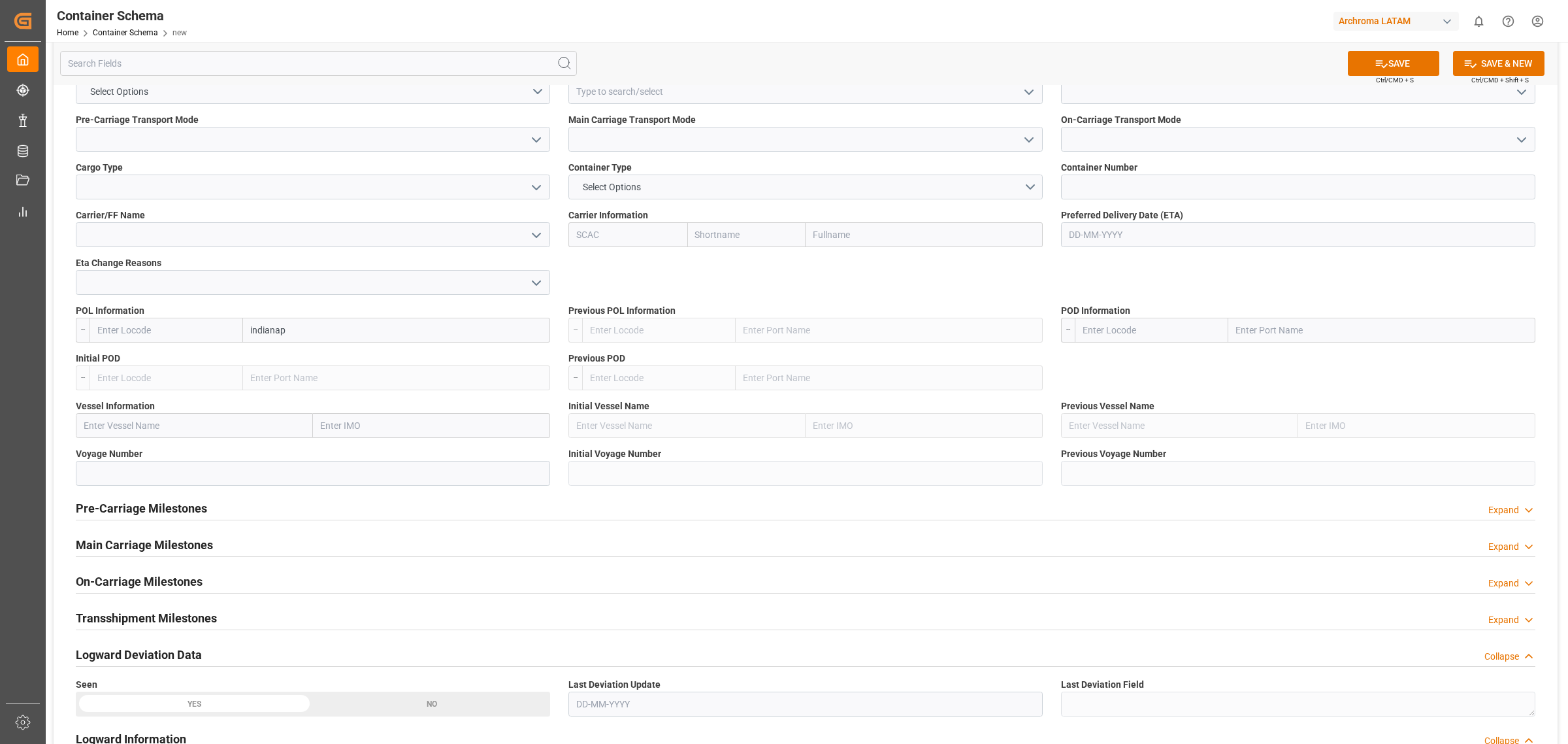
scroll to position [0, 0]
type input "indianapol"
click at [320, 357] on span "Indianapolis - USIND" at bounding box center [311, 359] width 117 height 11
type input "USIND"
type input "Indianapolis"
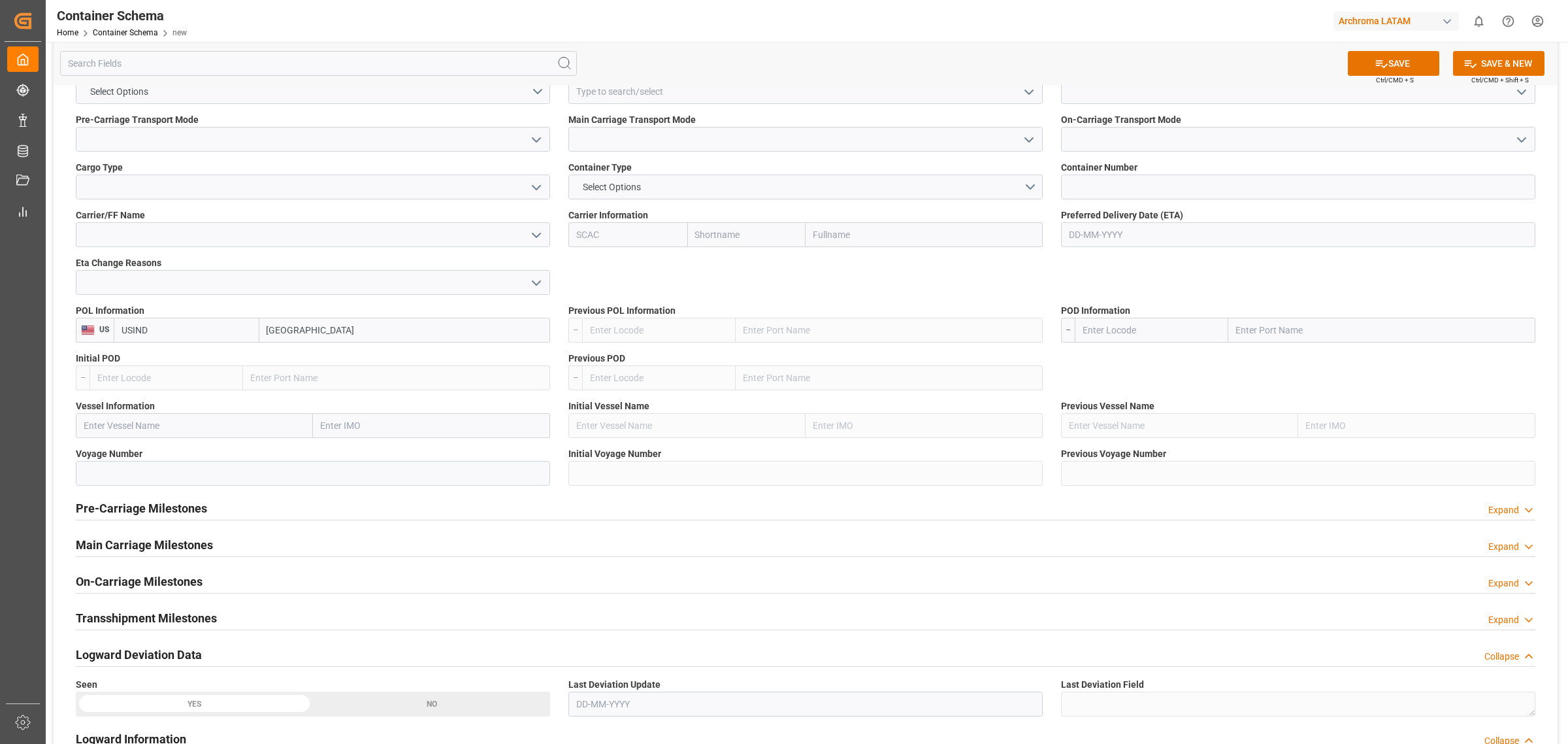
click at [354, 304] on label "POL Information" at bounding box center [313, 311] width 475 height 14
click at [347, 334] on input "Indianapolis" at bounding box center [404, 330] width 291 height 24
click at [347, 332] on input "Indianapolis" at bounding box center [404, 330] width 291 height 24
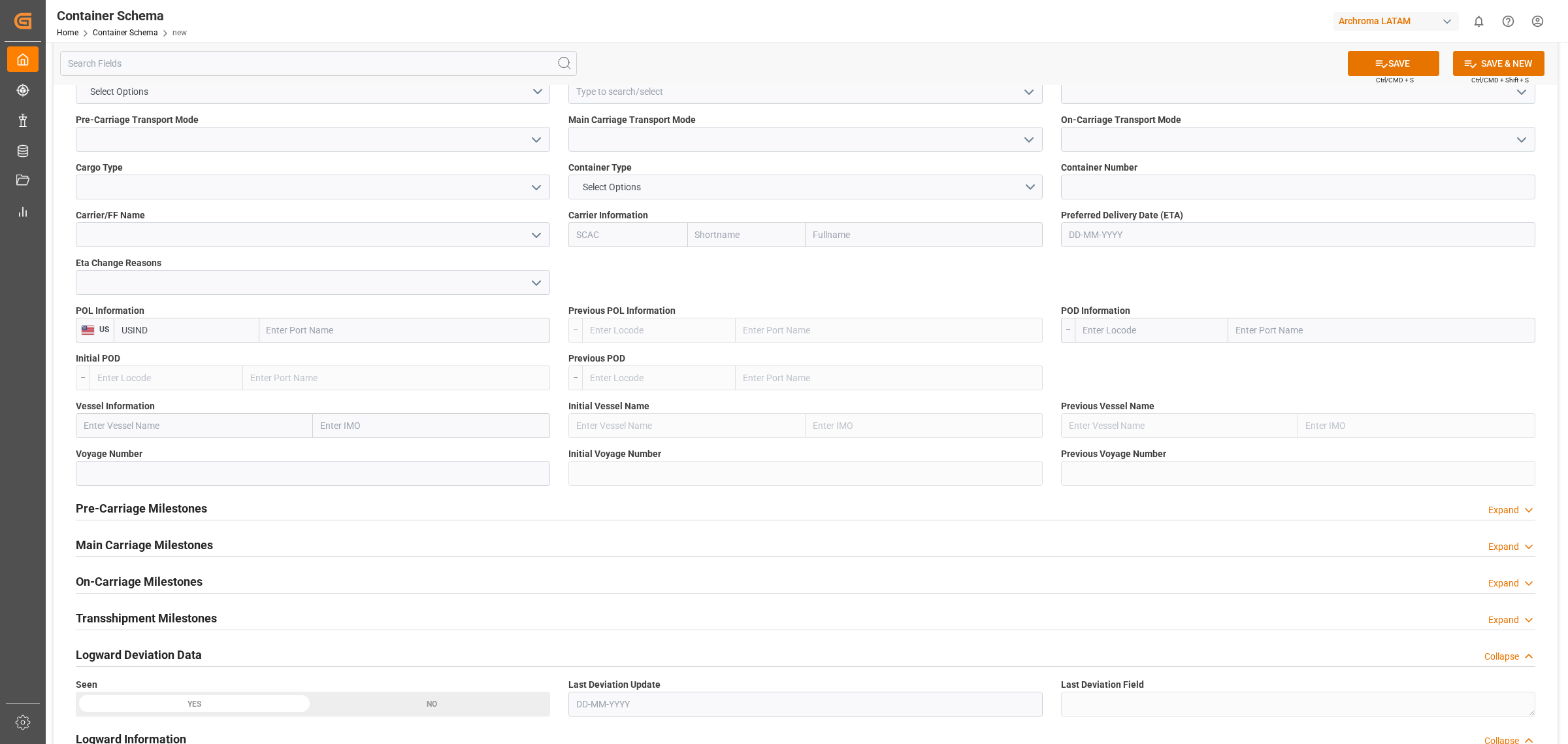
click at [206, 332] on input "USIND" at bounding box center [186, 330] width 146 height 24
click at [200, 302] on div "POL Information US" at bounding box center [313, 323] width 492 height 48
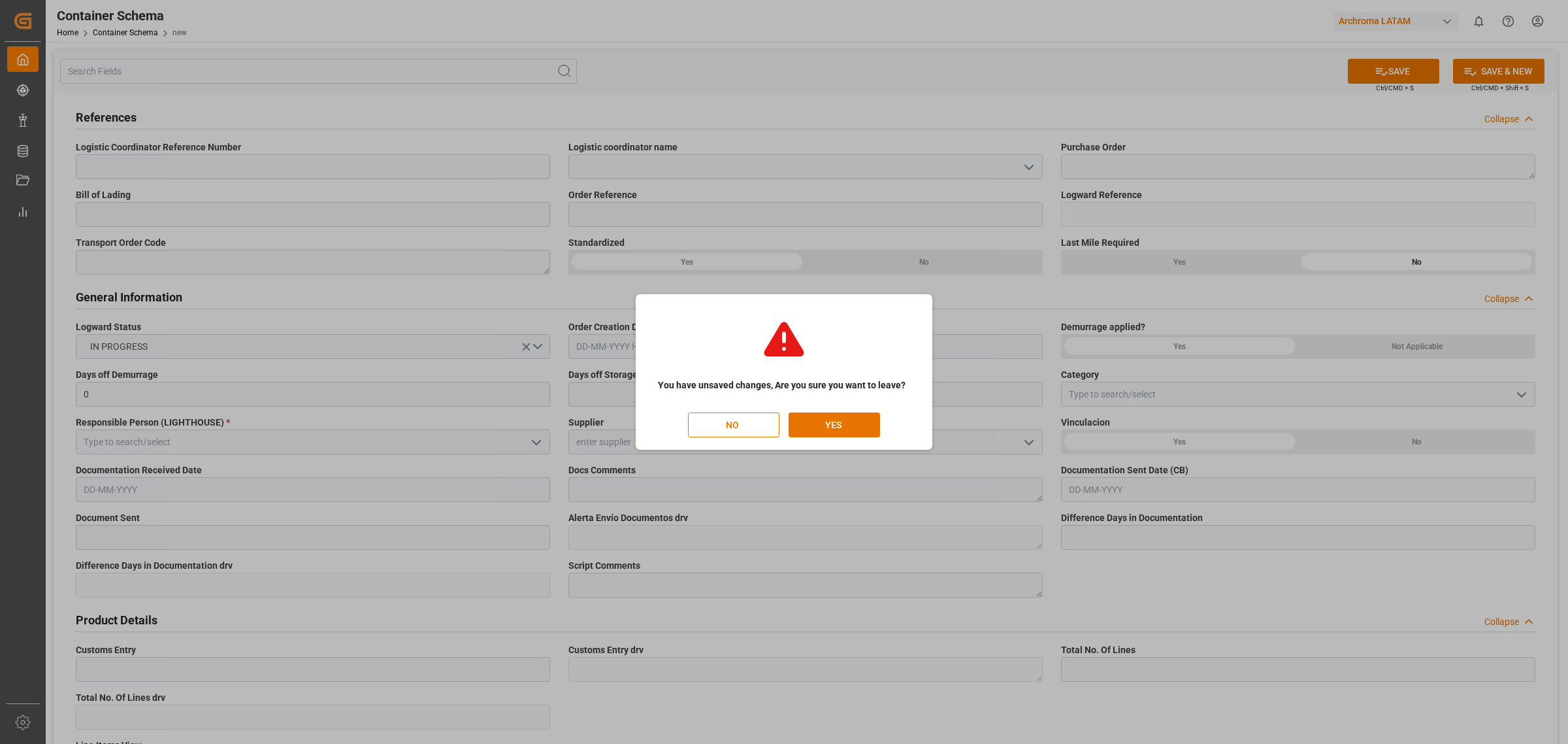
click at [844, 442] on div "You have unsaved changes, Are you sure you want to leave? NO YES" at bounding box center [784, 372] width 290 height 149
click at [847, 427] on button "YES" at bounding box center [834, 425] width 91 height 24
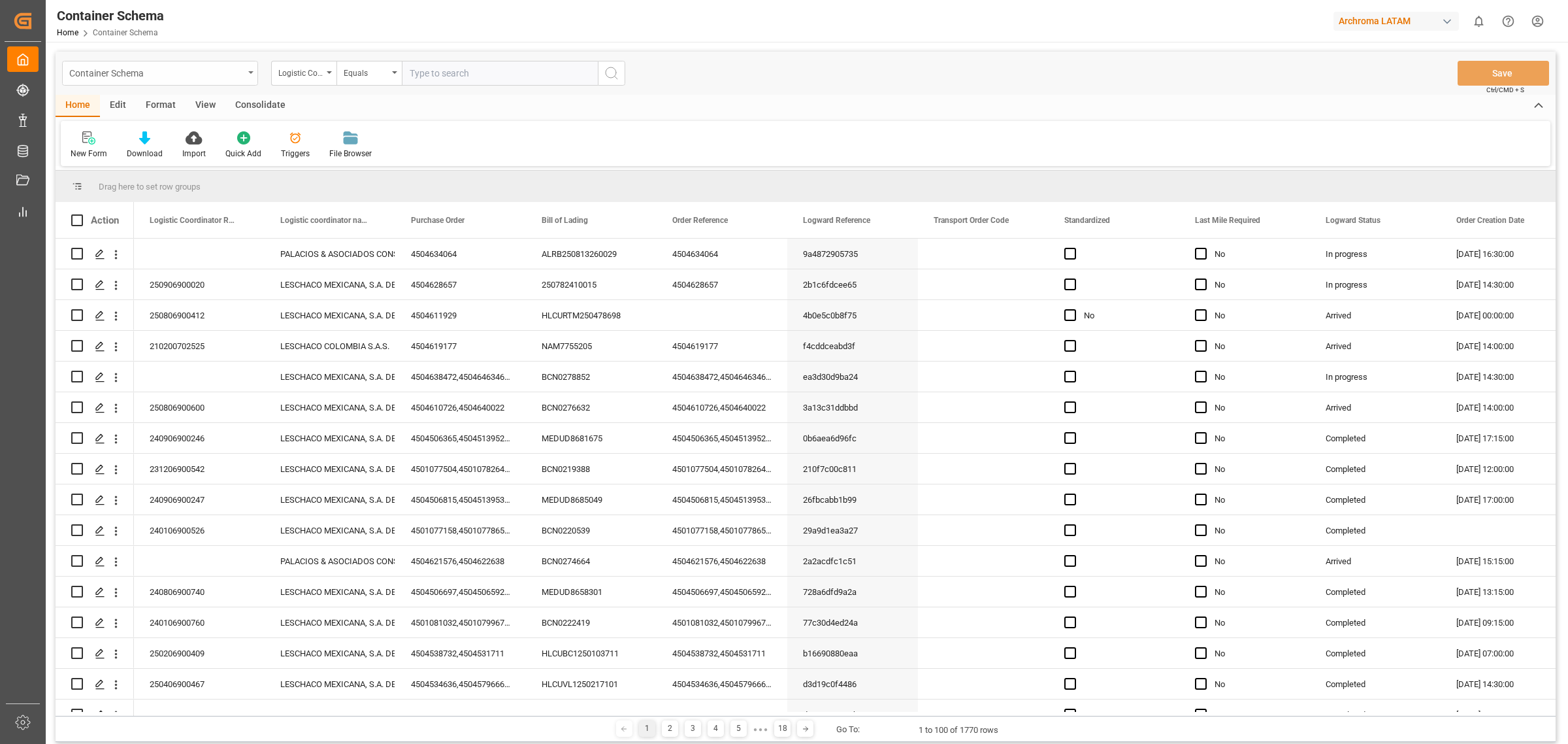
click at [210, 77] on div "Container Schema" at bounding box center [157, 73] width 174 height 16
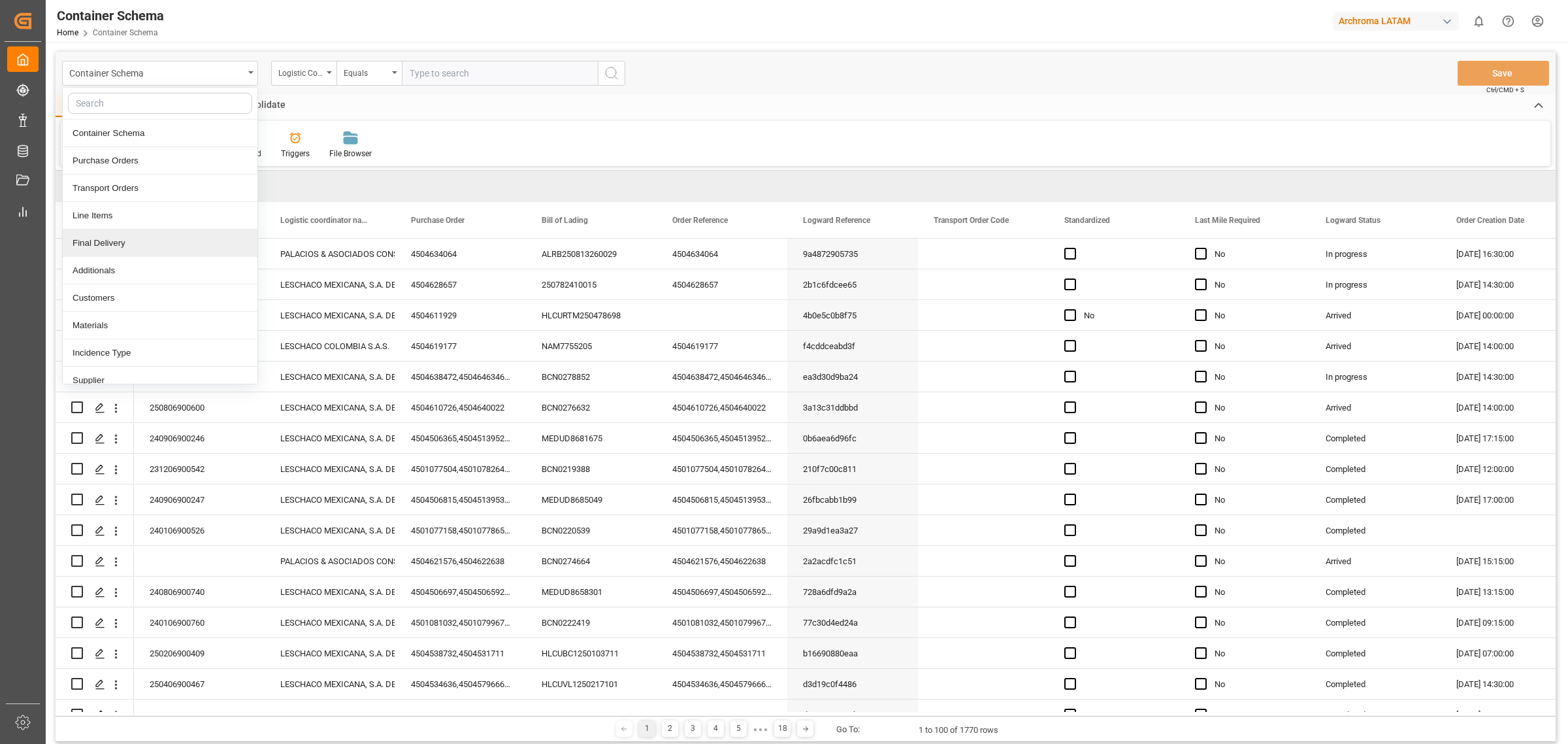
click at [141, 252] on div "Final Delivery" at bounding box center [160, 243] width 195 height 28
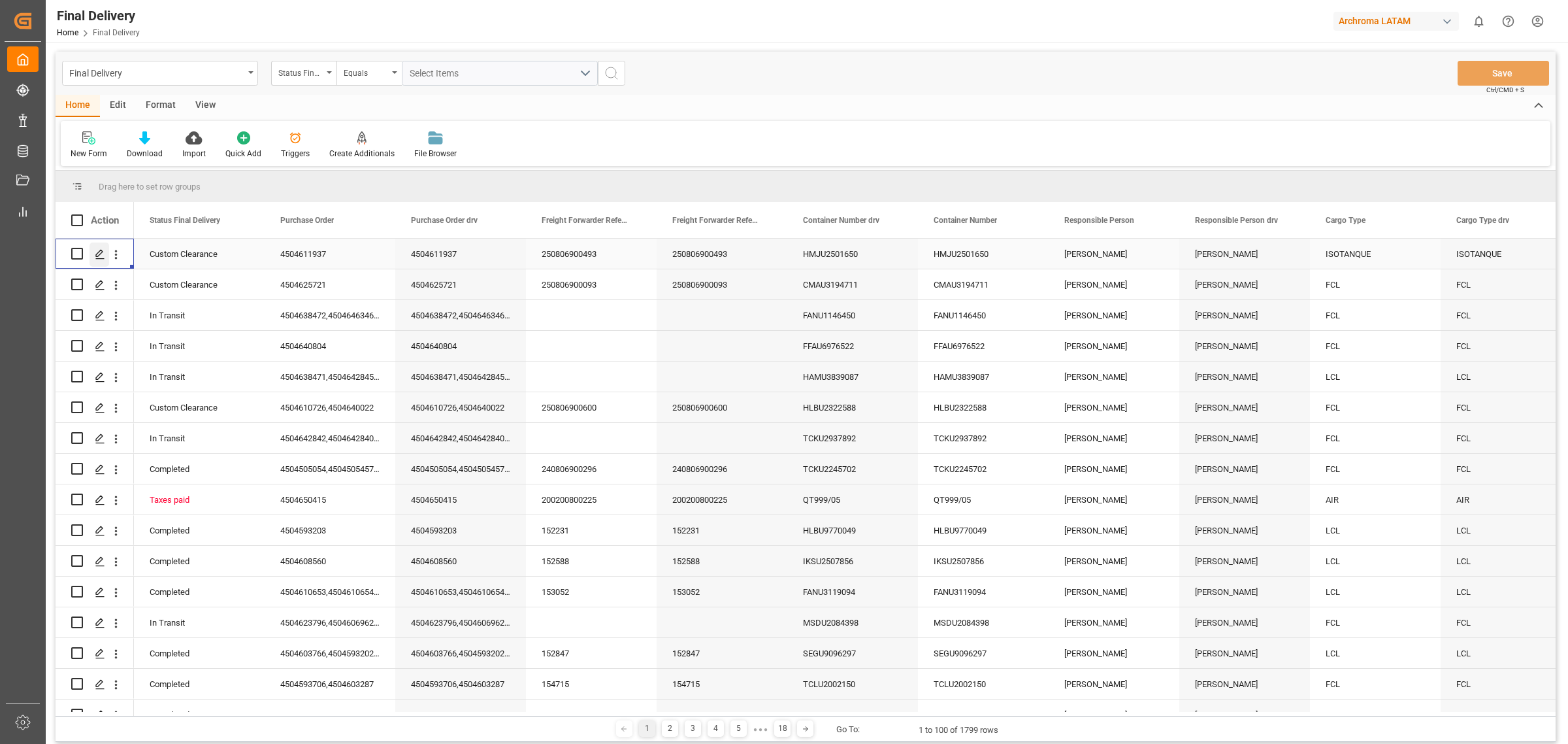
click at [90, 253] on div "Press SPACE to select this row." at bounding box center [99, 255] width 20 height 24
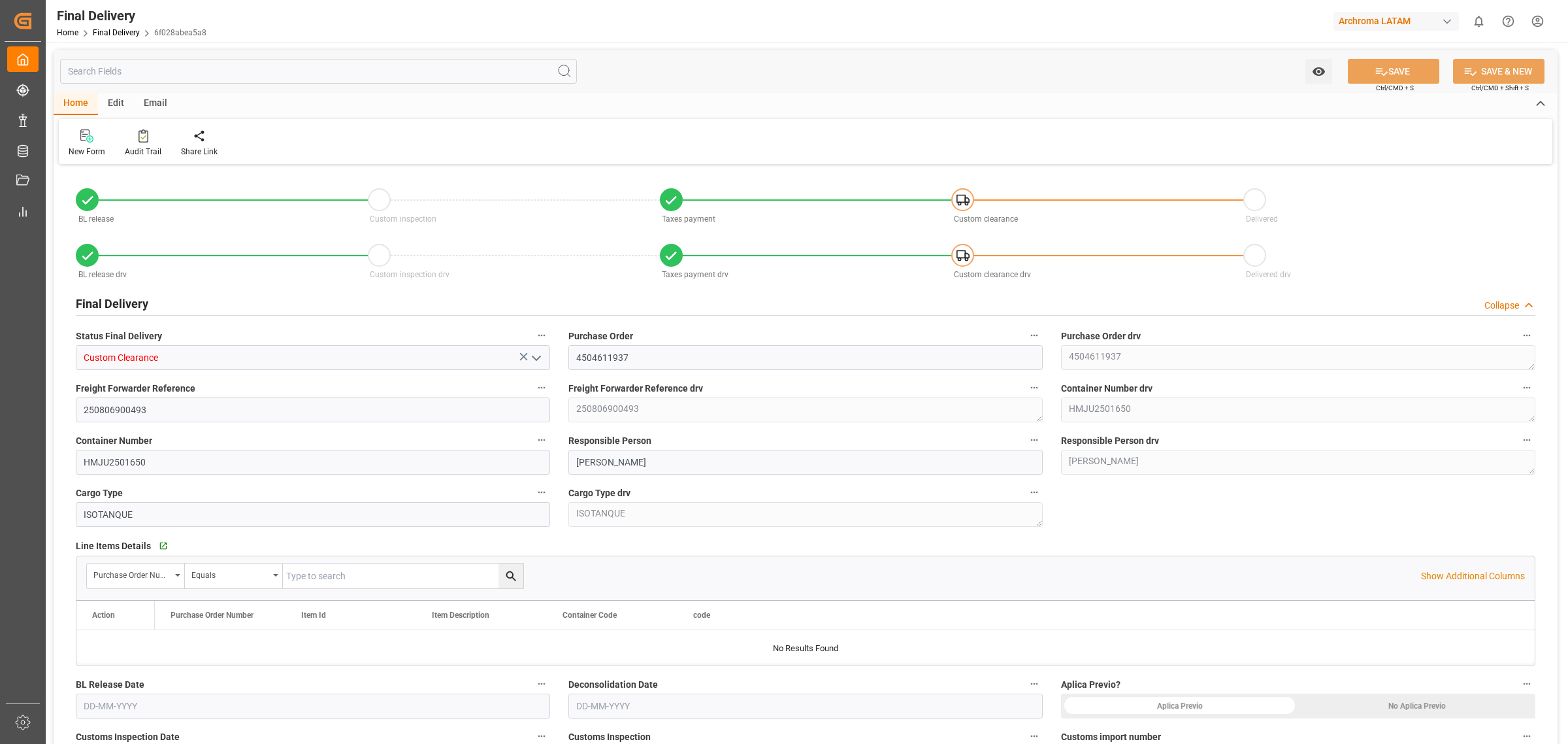
type input "-2"
type input "[DATE]"
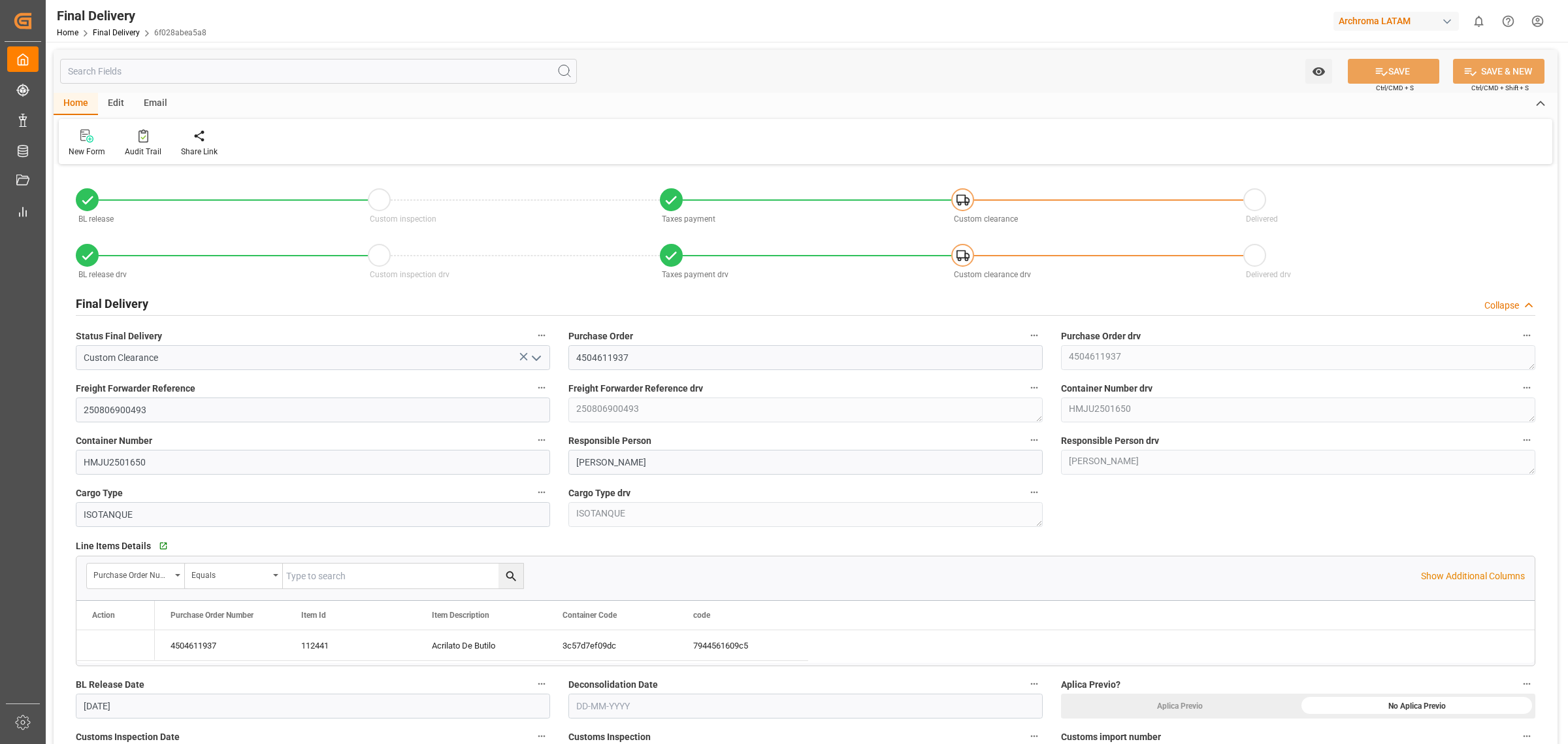
type input "26-08-2025"
type input "[DATE]"
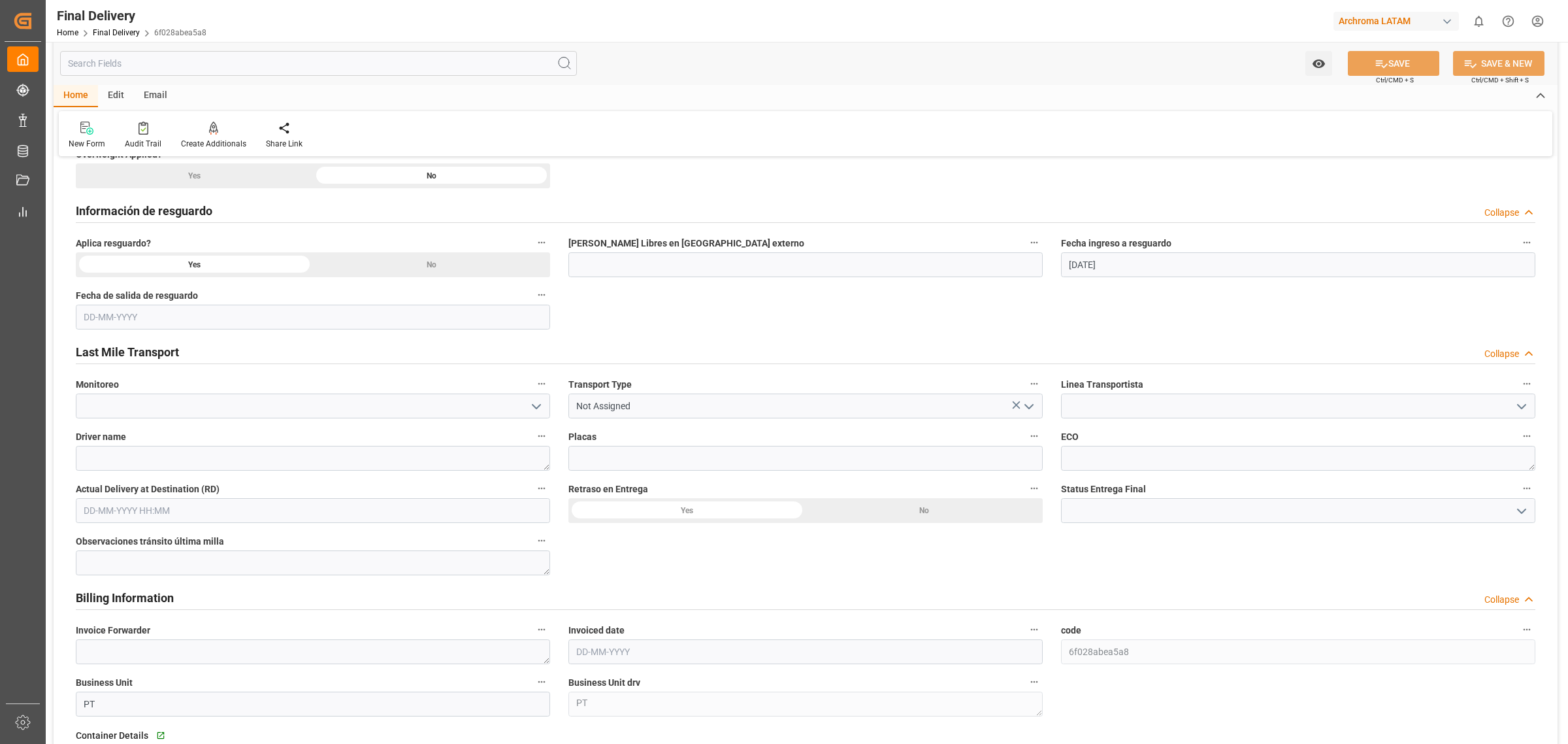
scroll to position [817, 0]
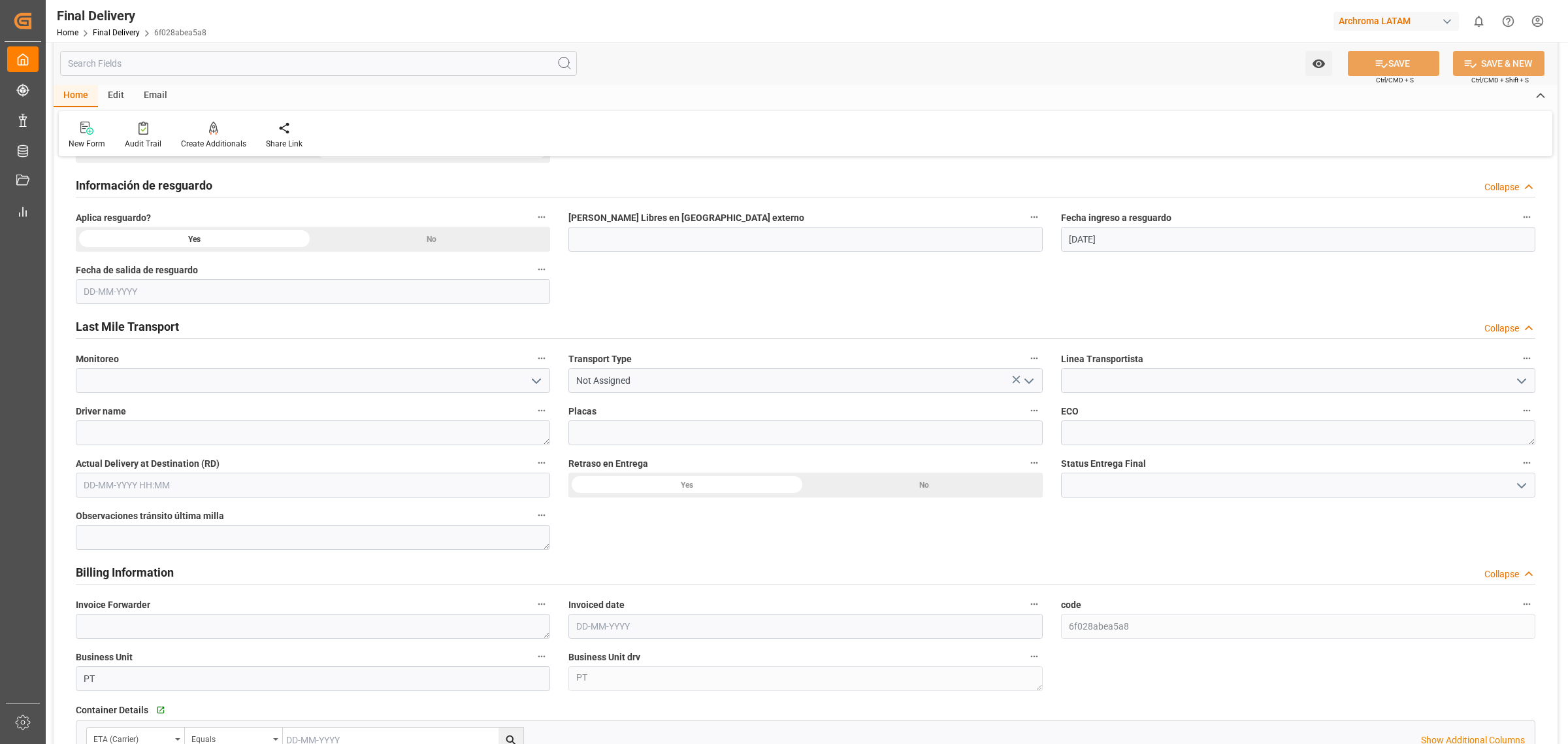
click at [606, 529] on div "BL release Custom inspection Taxes payment Custom clearance Delivered BL releas…" at bounding box center [806, 326] width 1504 height 1951
click at [620, 278] on div "BL release Custom inspection Taxes payment Custom clearance Delivered BL releas…" at bounding box center [806, 326] width 1504 height 1951
click at [634, 294] on div "BL release Custom inspection Taxes payment Custom clearance Delivered BL releas…" at bounding box center [806, 326] width 1504 height 1951
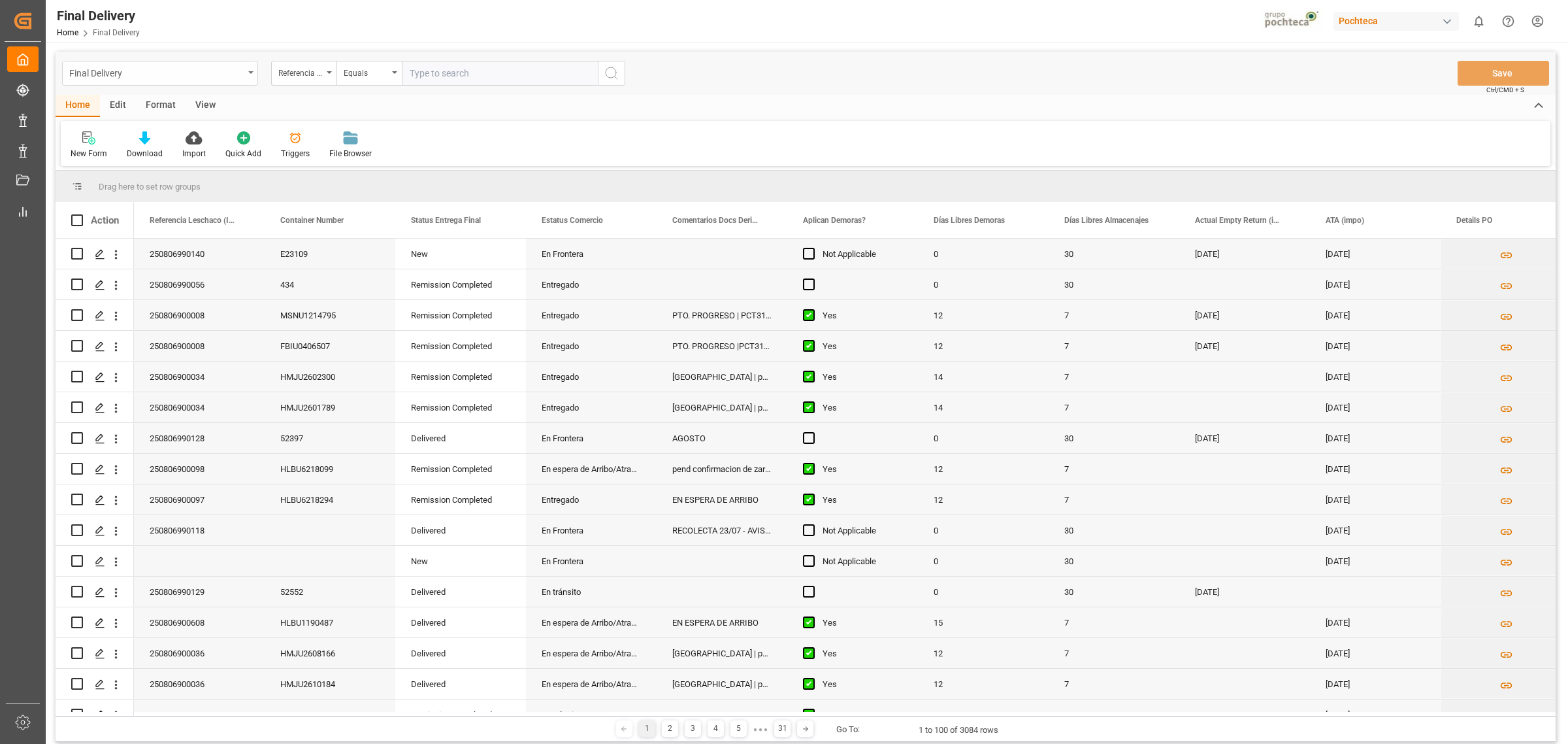
click at [228, 68] on div "Final Delivery" at bounding box center [157, 73] width 174 height 16
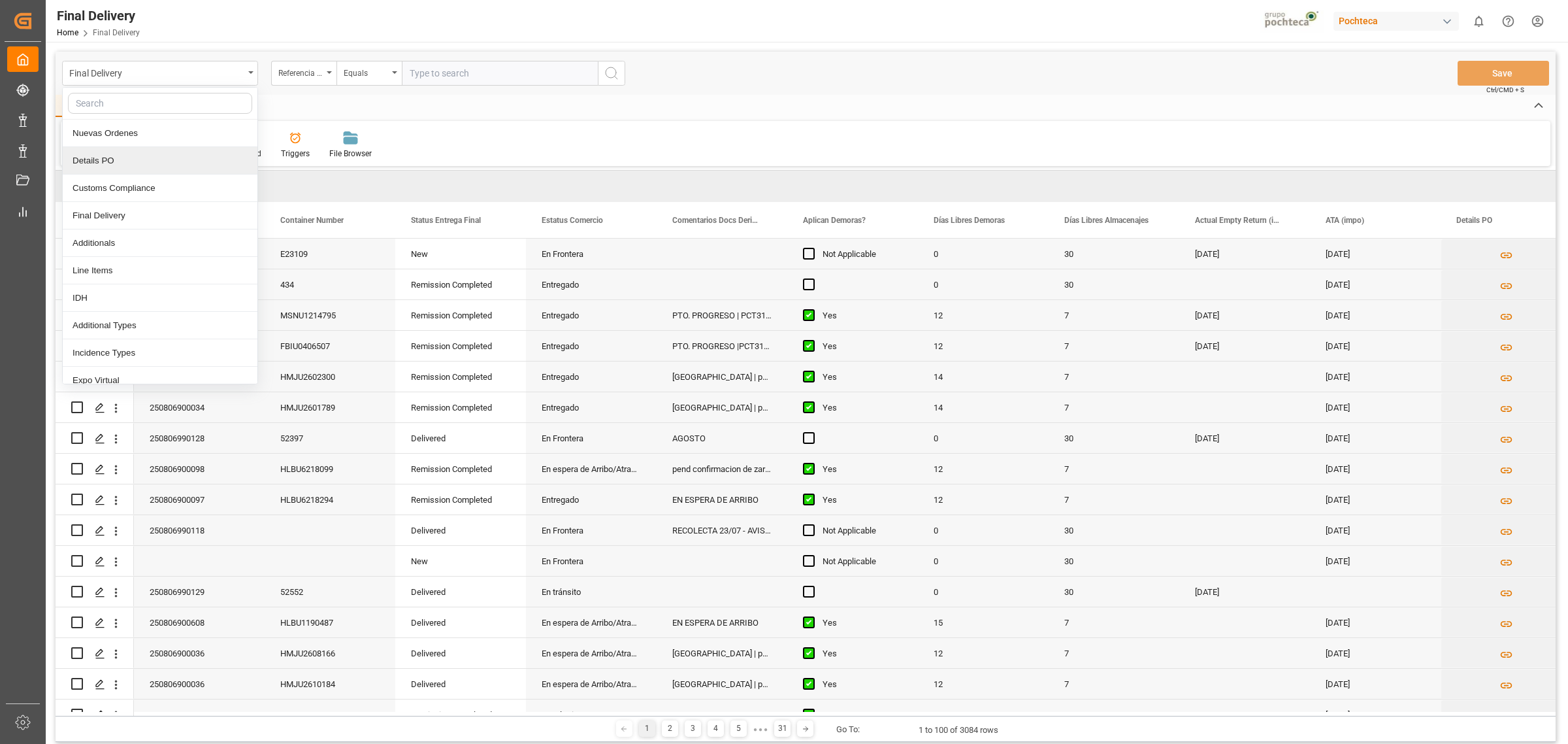
click at [122, 169] on div "Details PO" at bounding box center [160, 161] width 195 height 28
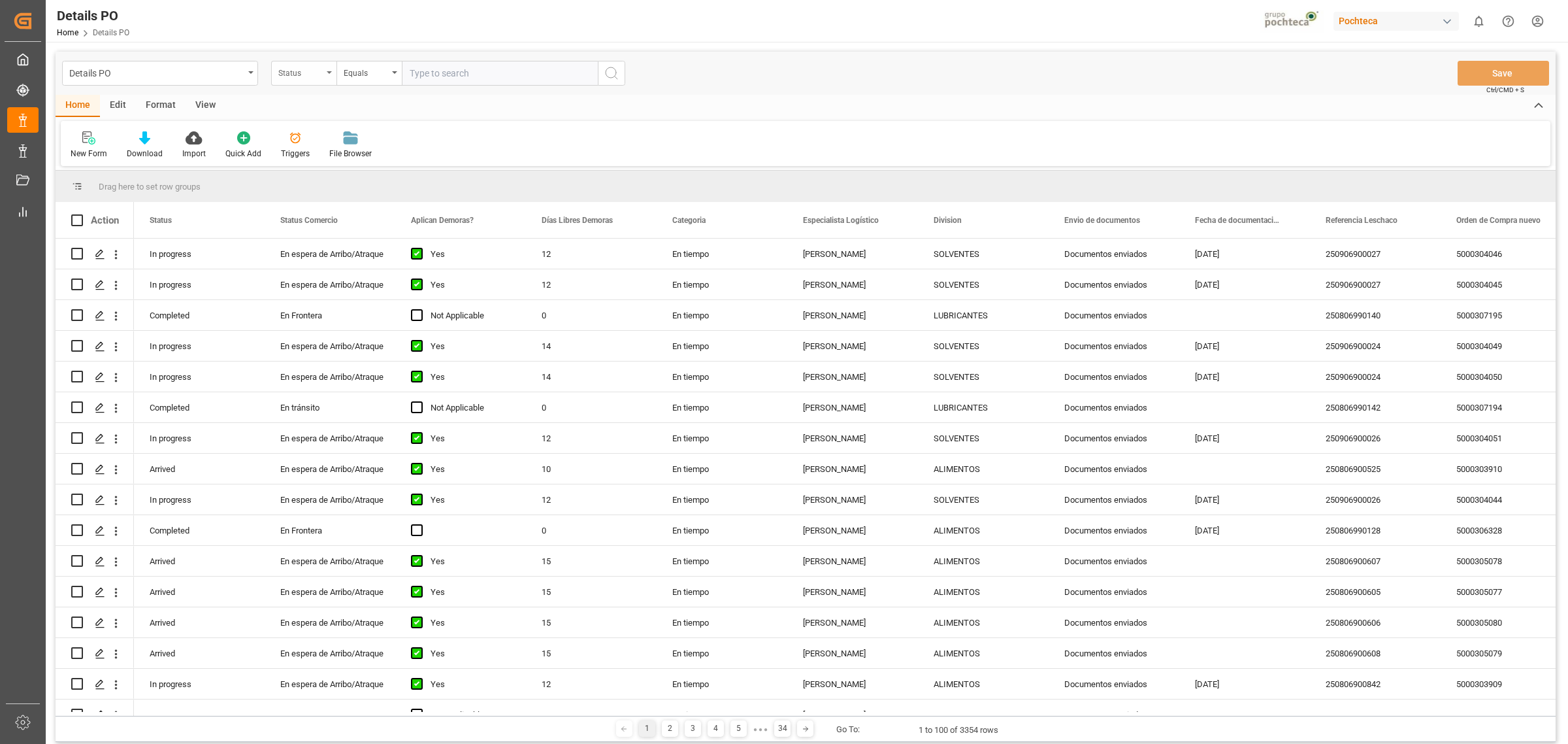
click at [316, 74] on div "Status" at bounding box center [300, 72] width 44 height 15
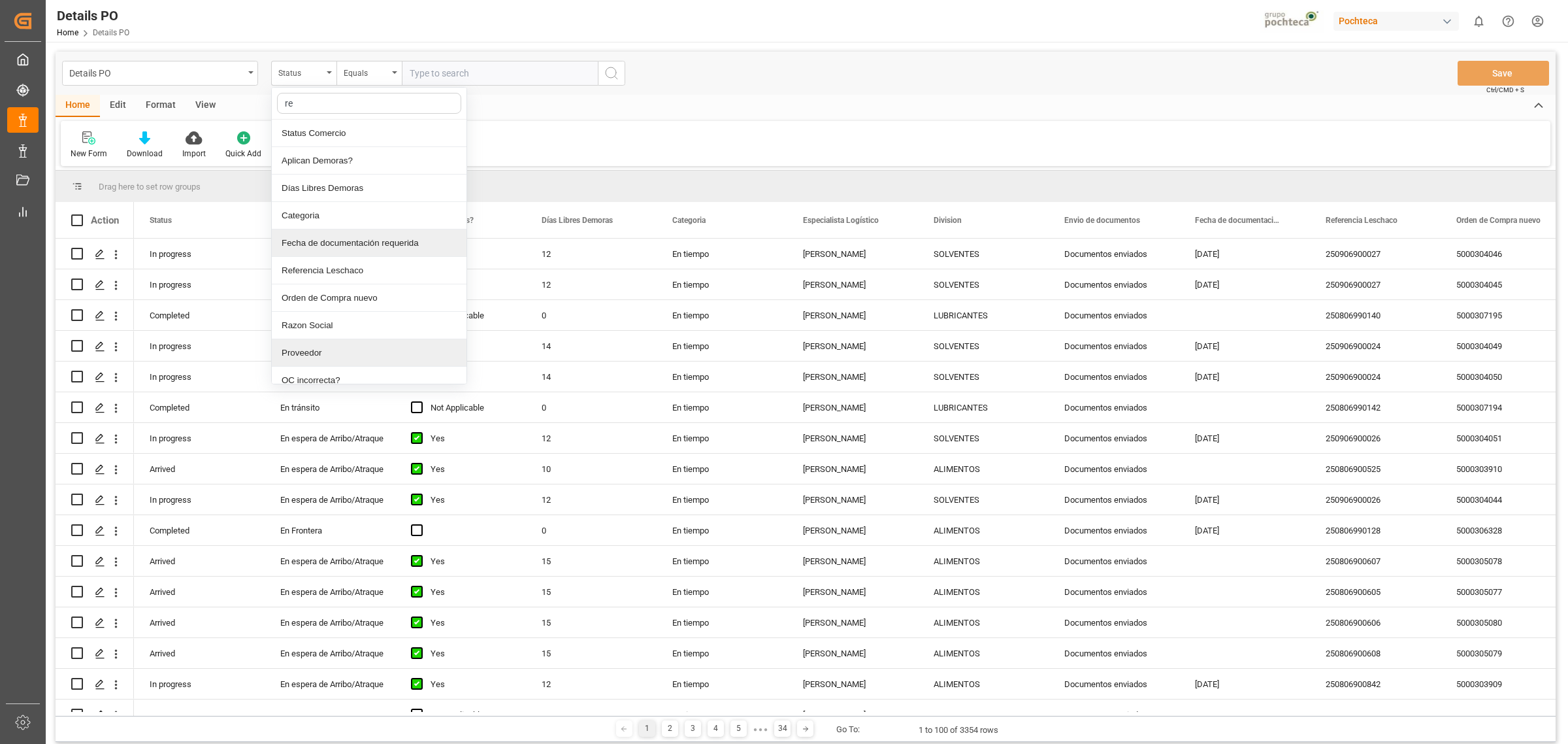
type input "ref"
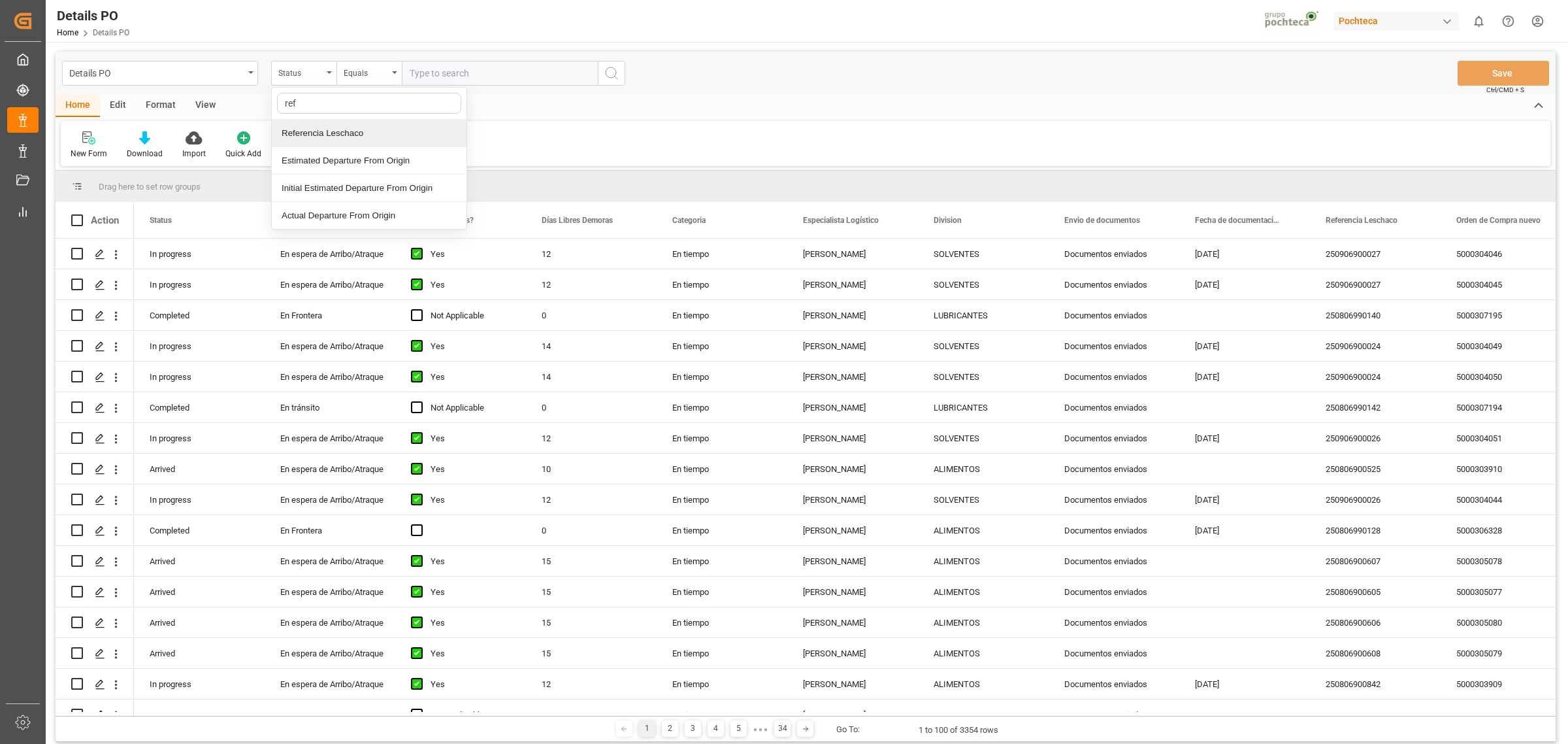
click at [347, 125] on div "Referencia Leschaco" at bounding box center [369, 134] width 195 height 28
click at [456, 69] on input "text" at bounding box center [500, 73] width 196 height 24
paste input "250806990142"
type input "250806990142"
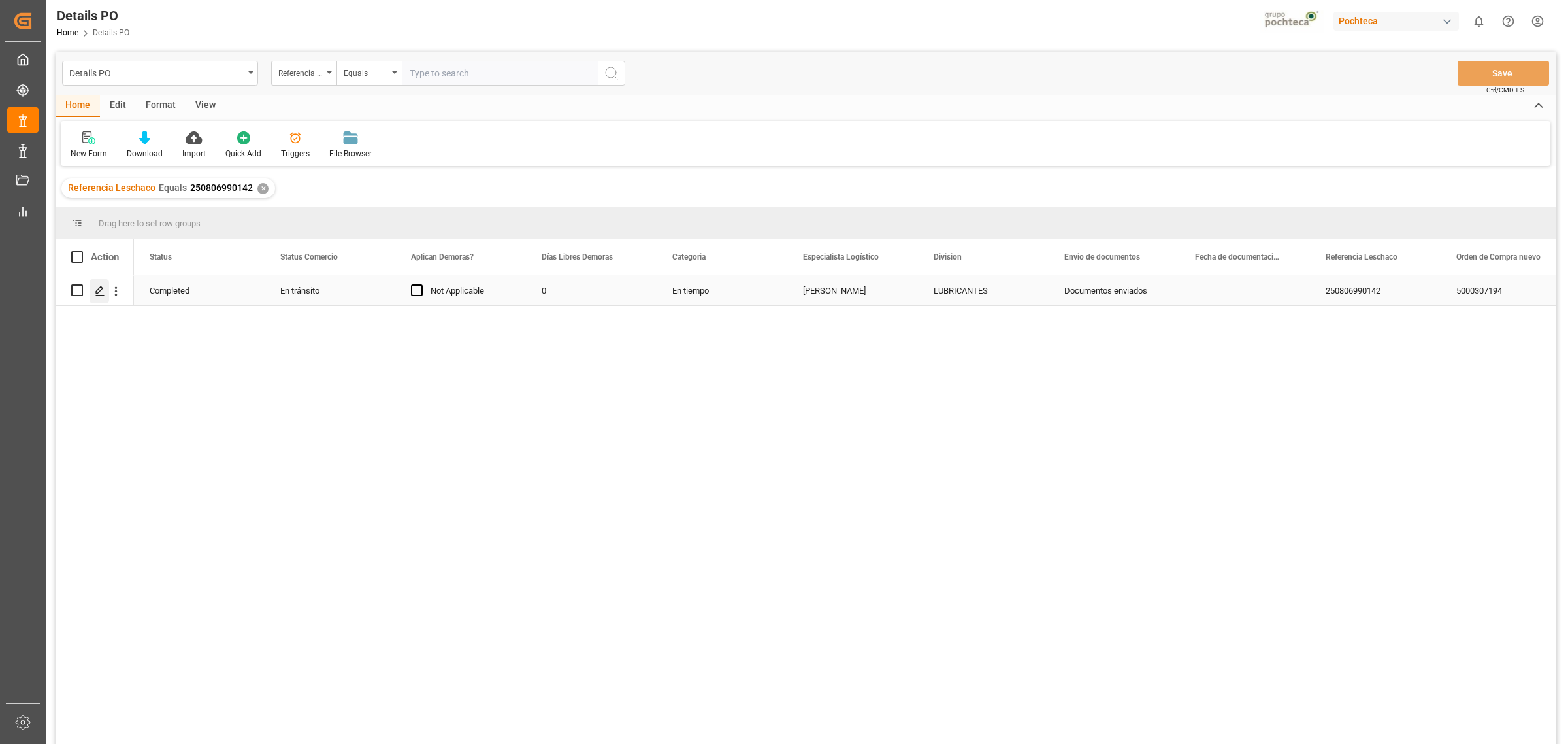
click at [107, 292] on div "Press SPACE to select this row." at bounding box center [99, 291] width 20 height 24
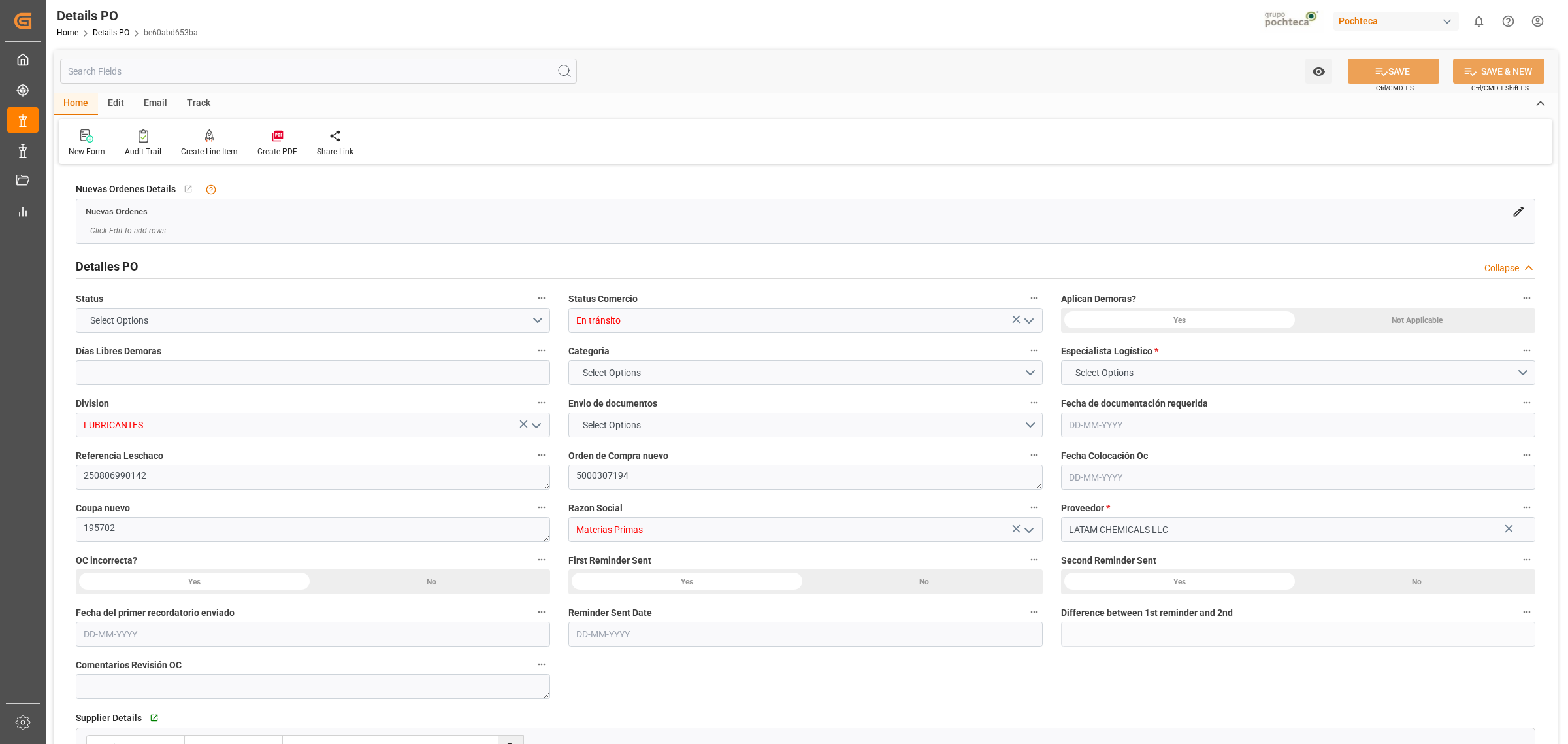
type input "0"
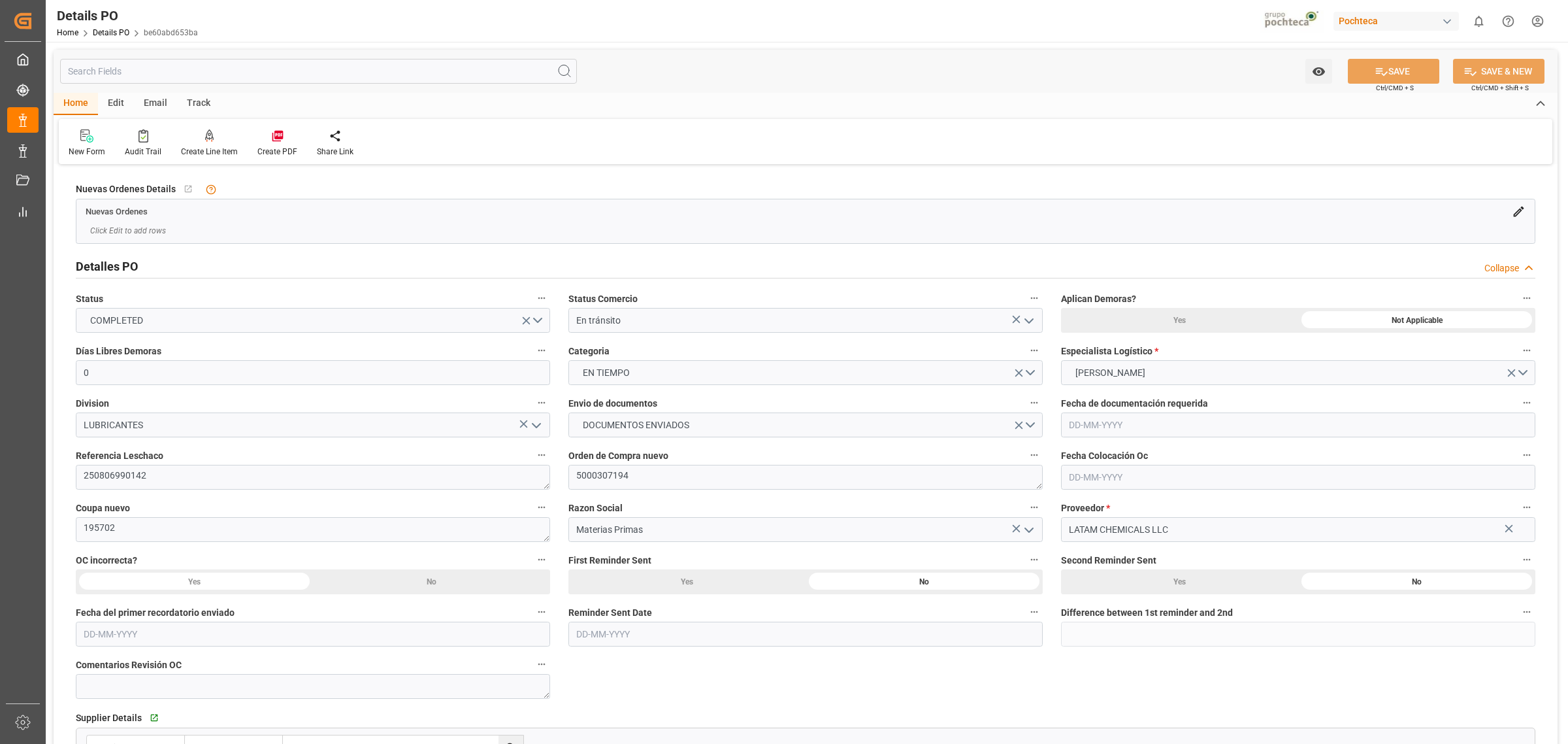
type input "[DATE]"
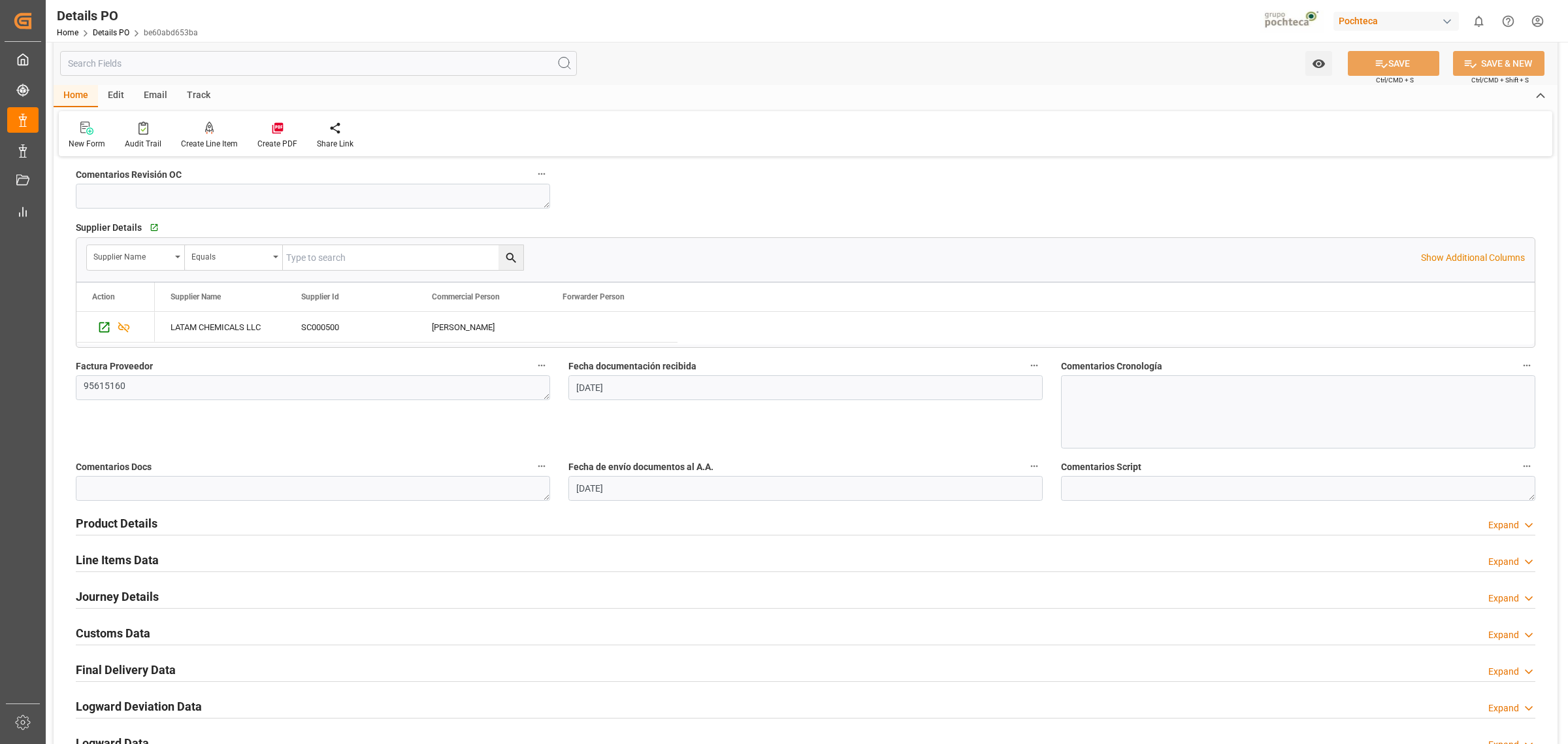
scroll to position [572, 0]
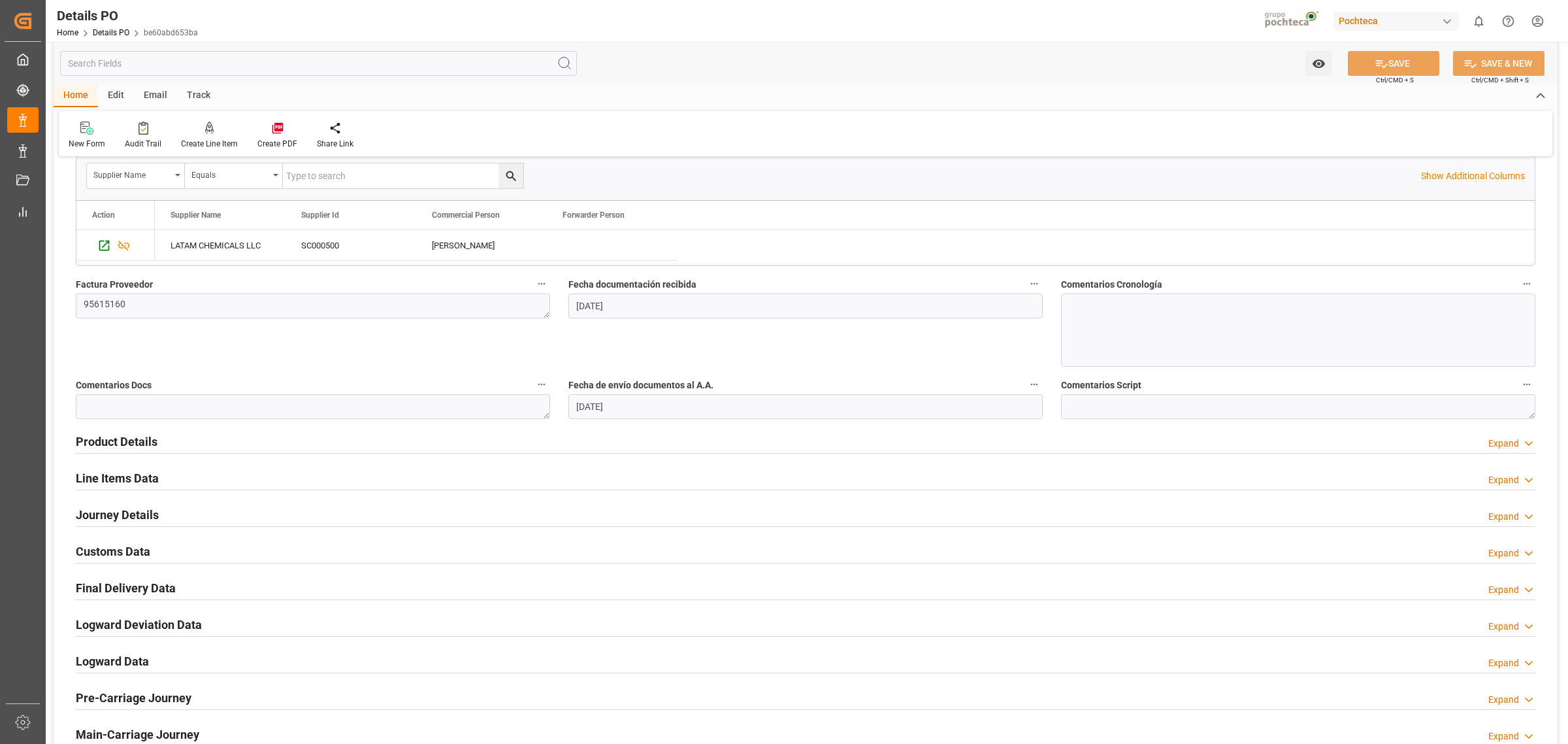
click at [529, 450] on div "Product Details Expand" at bounding box center [806, 441] width 1460 height 24
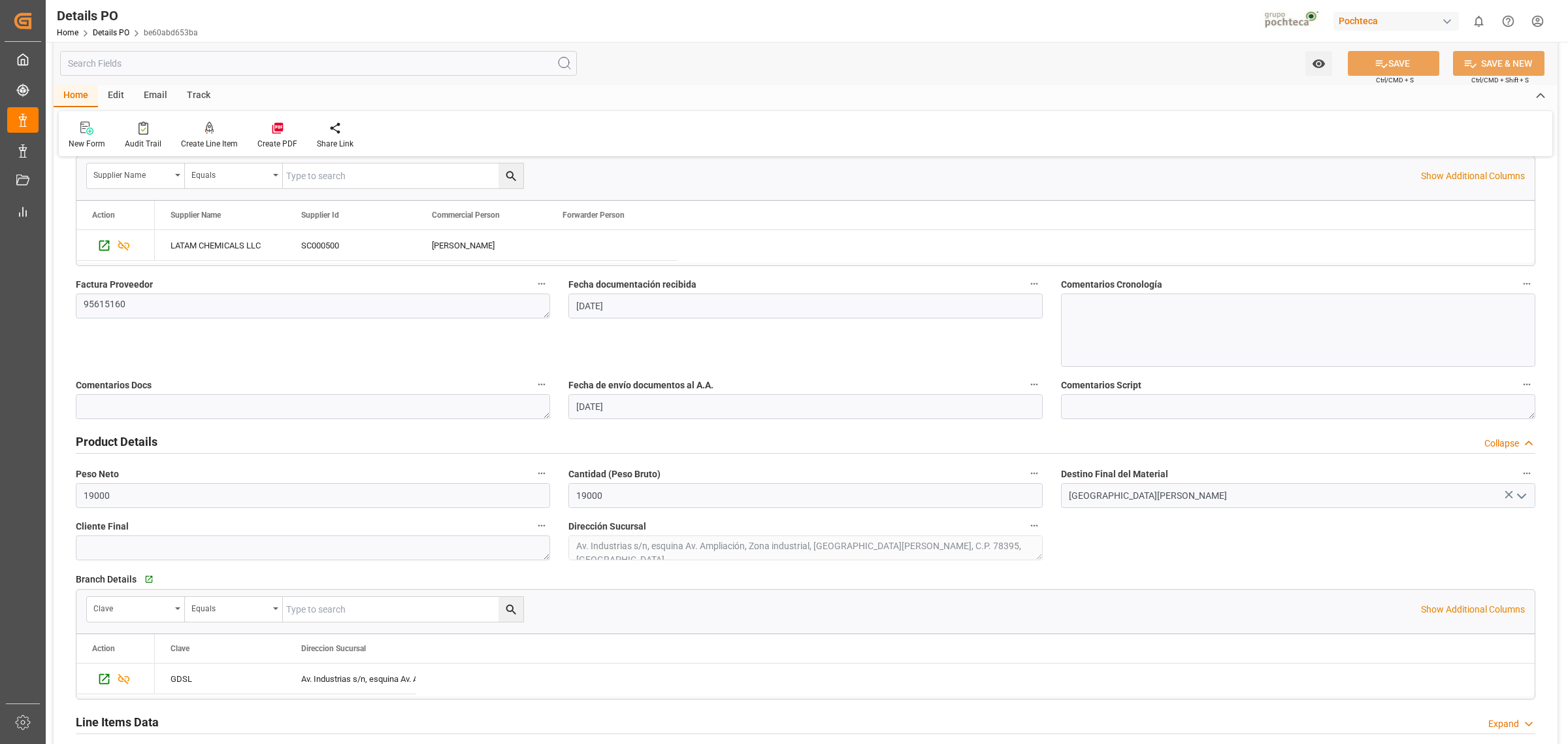
scroll to position [736, 0]
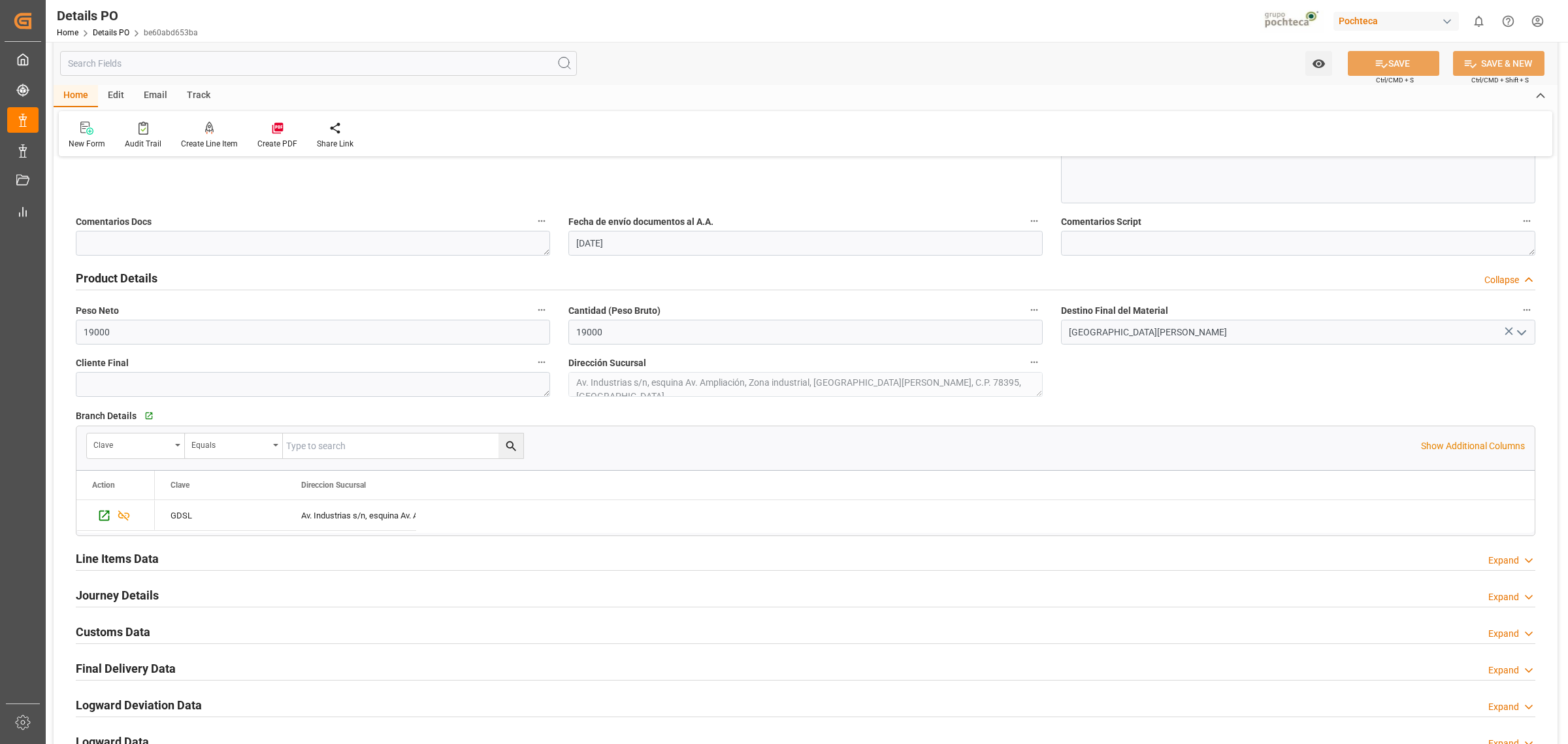
click at [367, 564] on div "Line Items Data Expand" at bounding box center [806, 557] width 1460 height 24
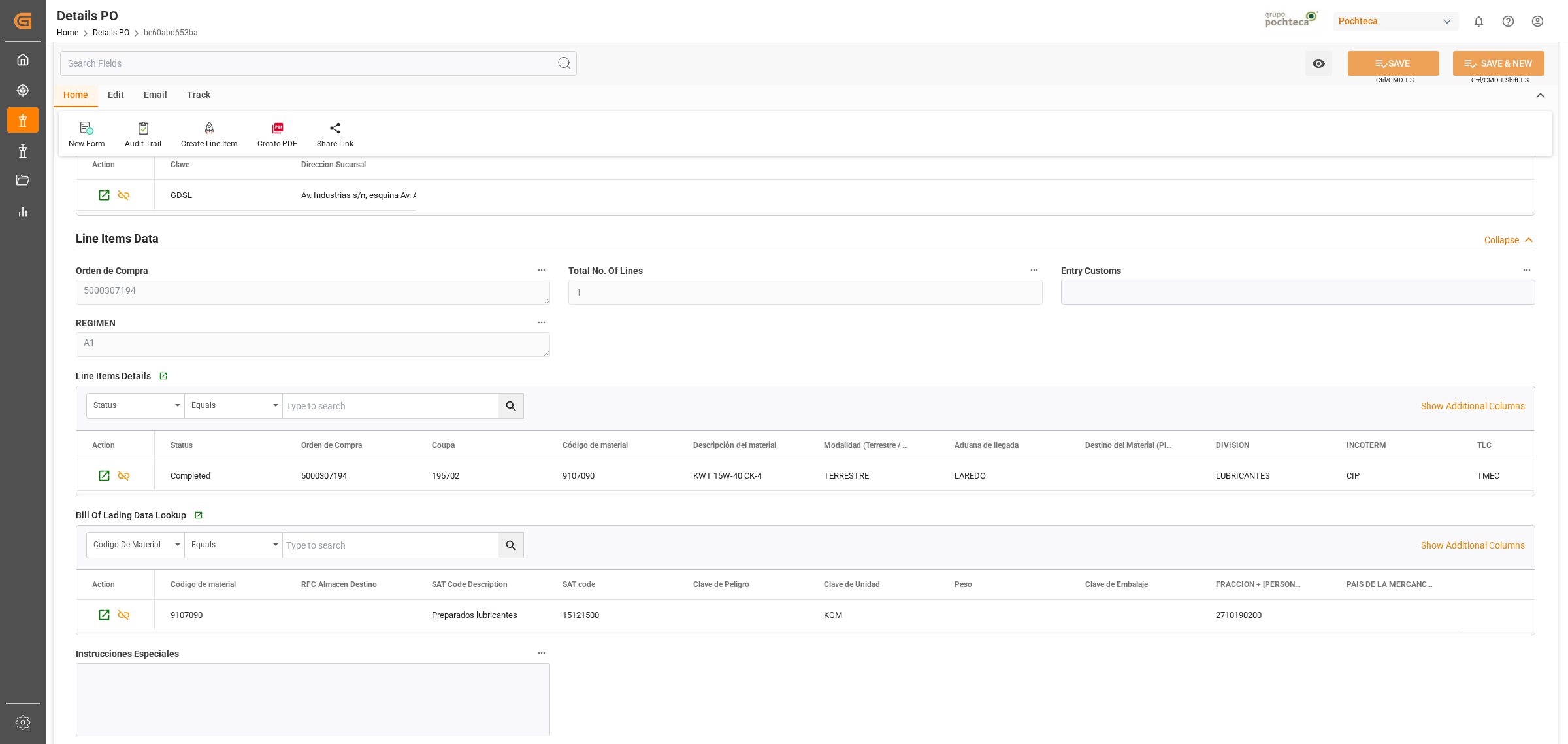
scroll to position [1062, 0]
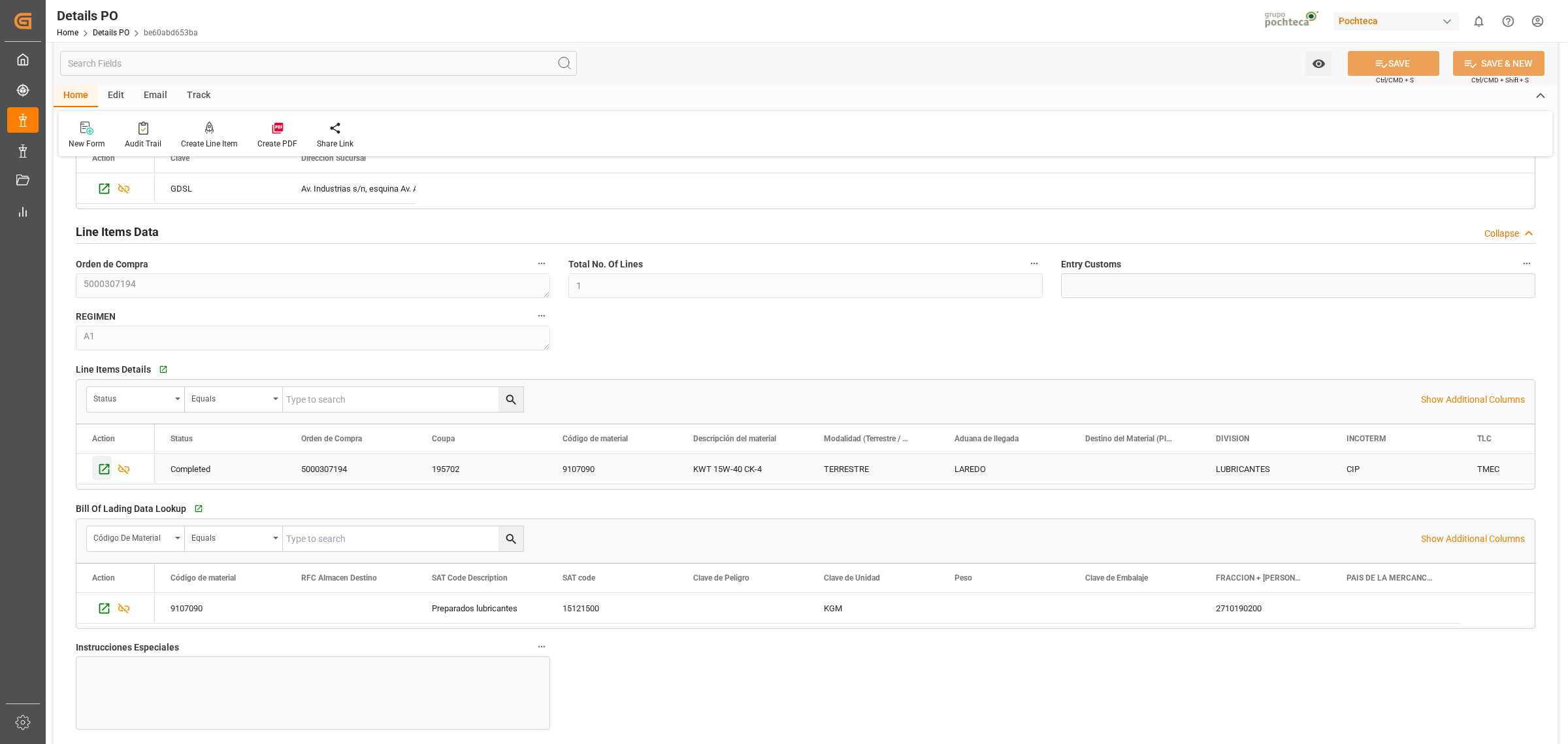
click at [103, 466] on icon "Press SPACE to select this row." at bounding box center [104, 469] width 11 height 11
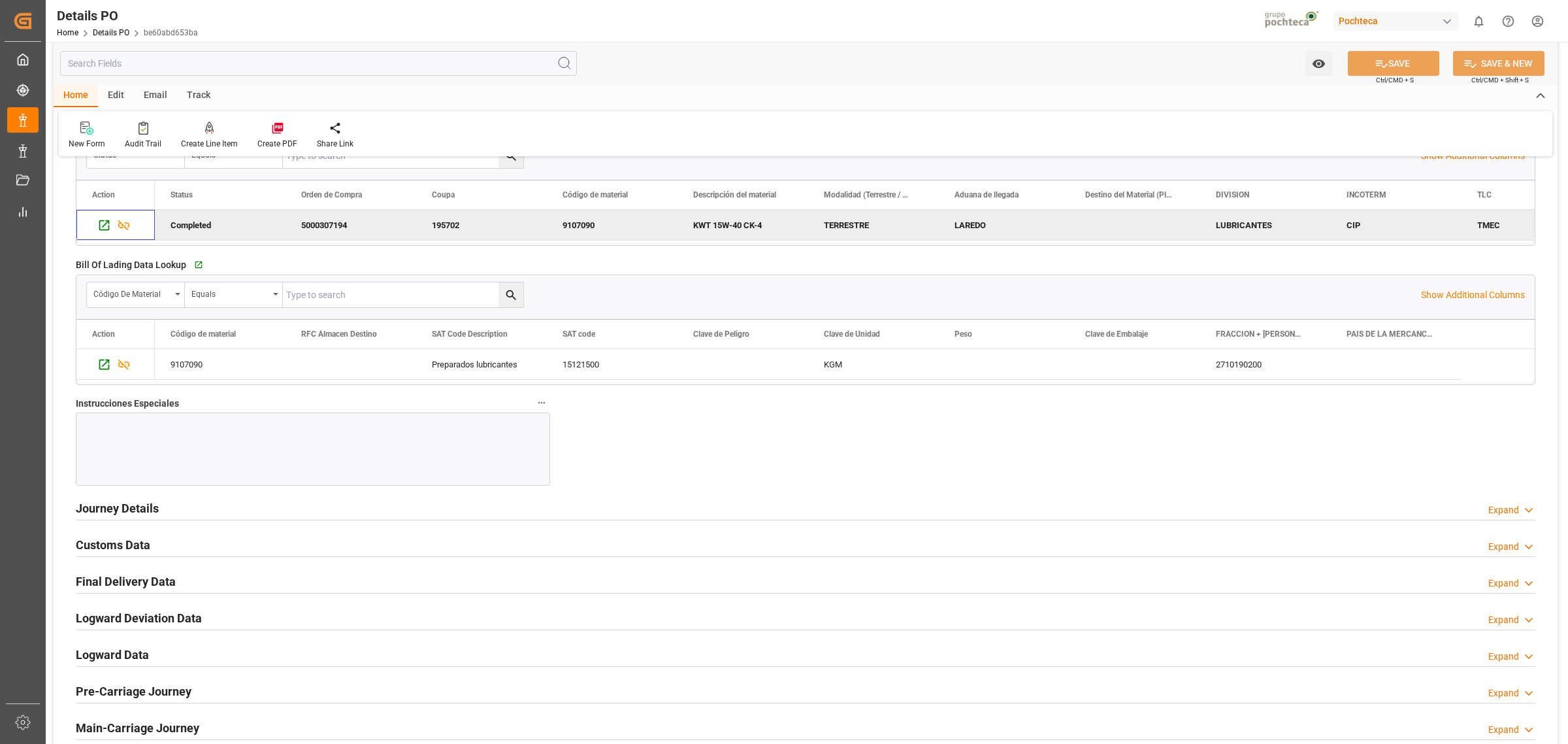
scroll to position [1308, 0]
click at [146, 502] on h2 "Journey Details" at bounding box center [117, 507] width 83 height 18
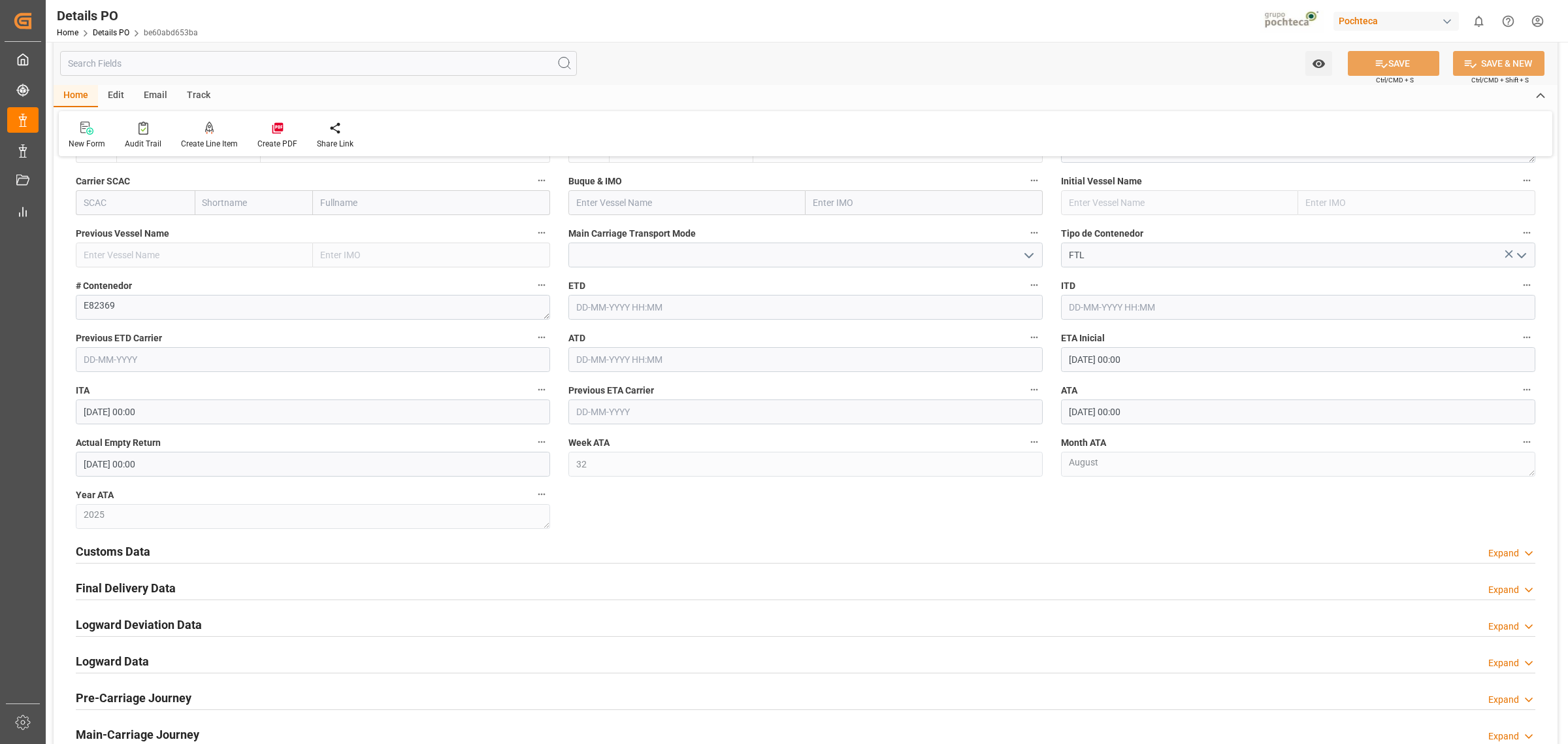
scroll to position [1798, 0]
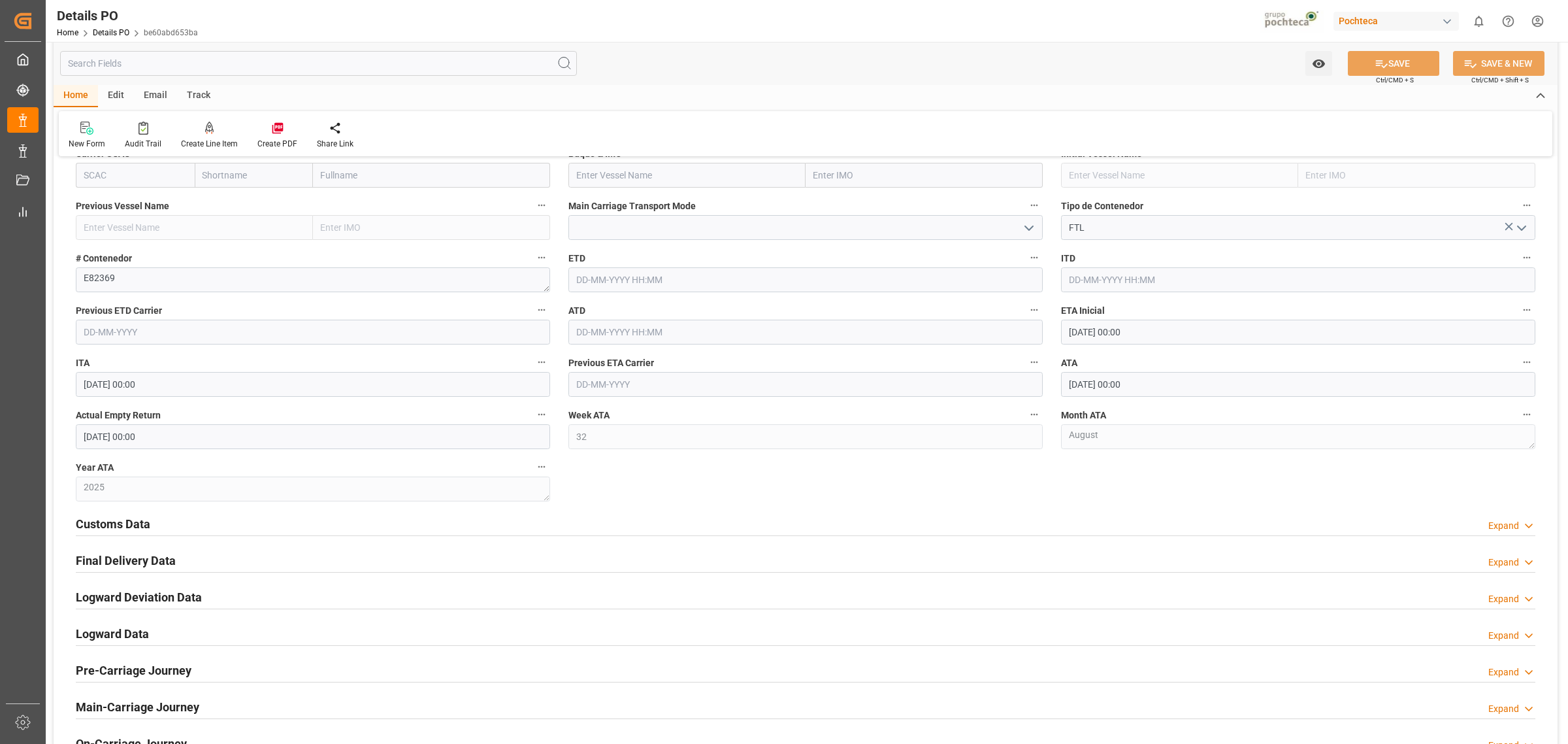
click at [191, 526] on div "Customs Data Expand" at bounding box center [806, 523] width 1460 height 24
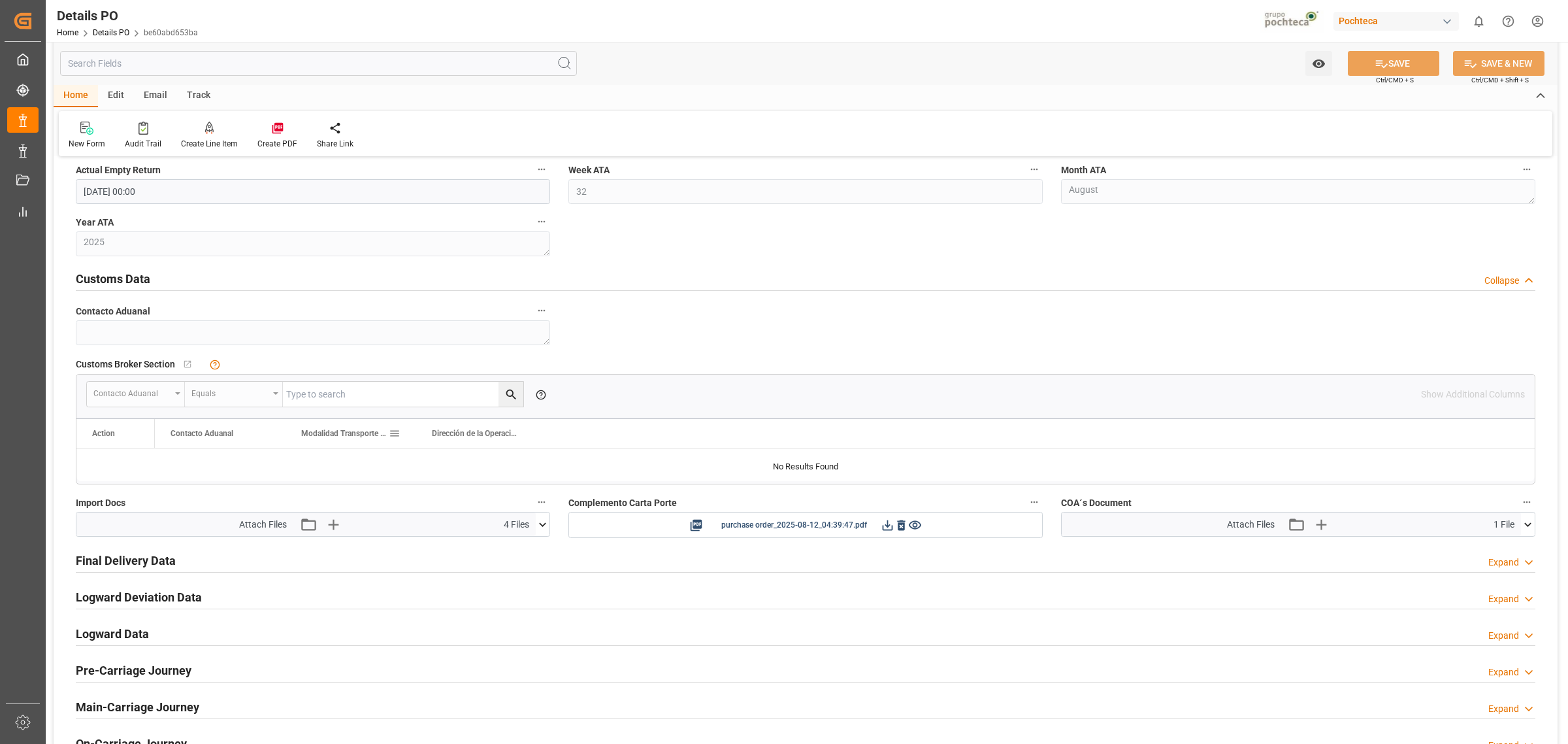
scroll to position [2125, 0]
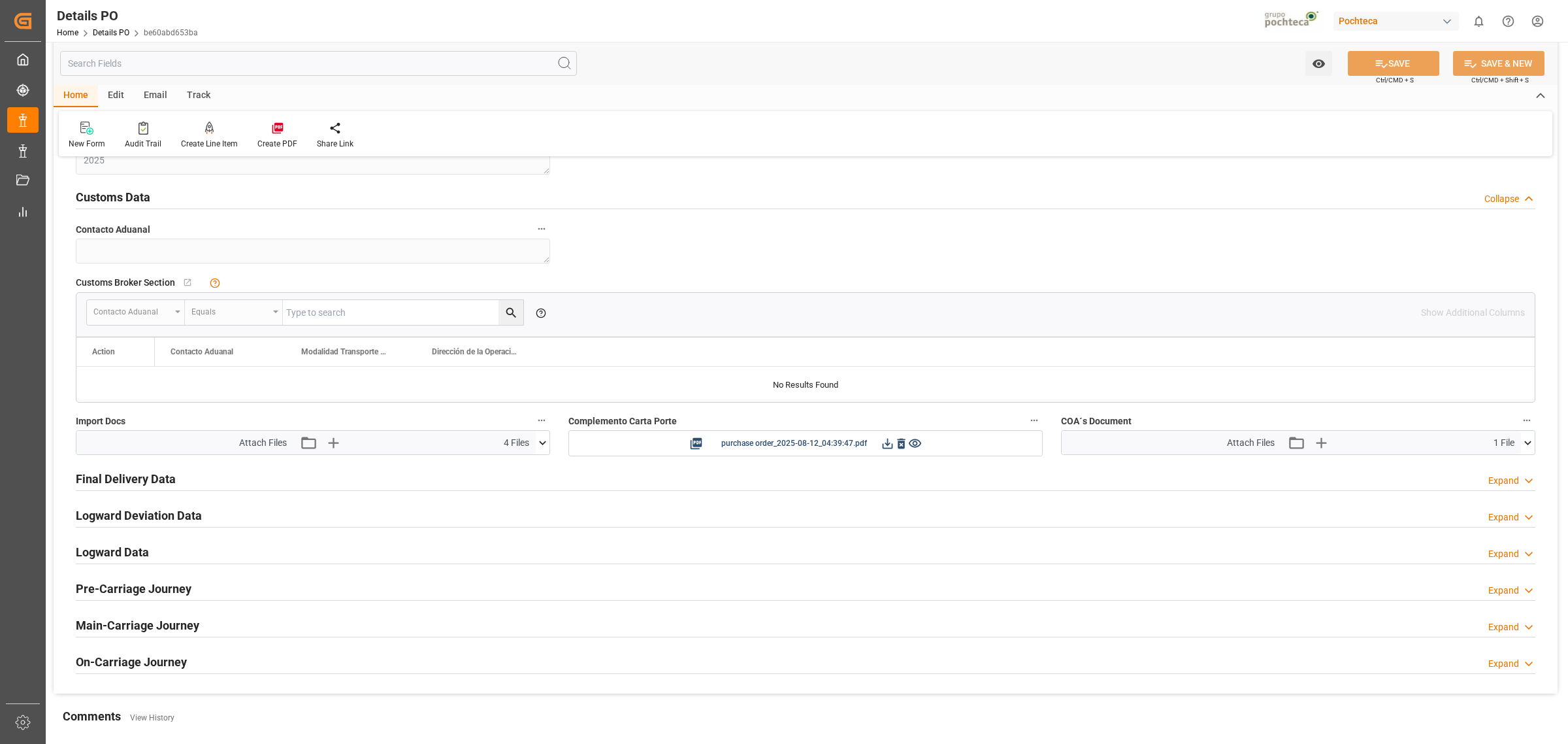
click at [126, 203] on h2 "Customs Data" at bounding box center [113, 197] width 74 height 18
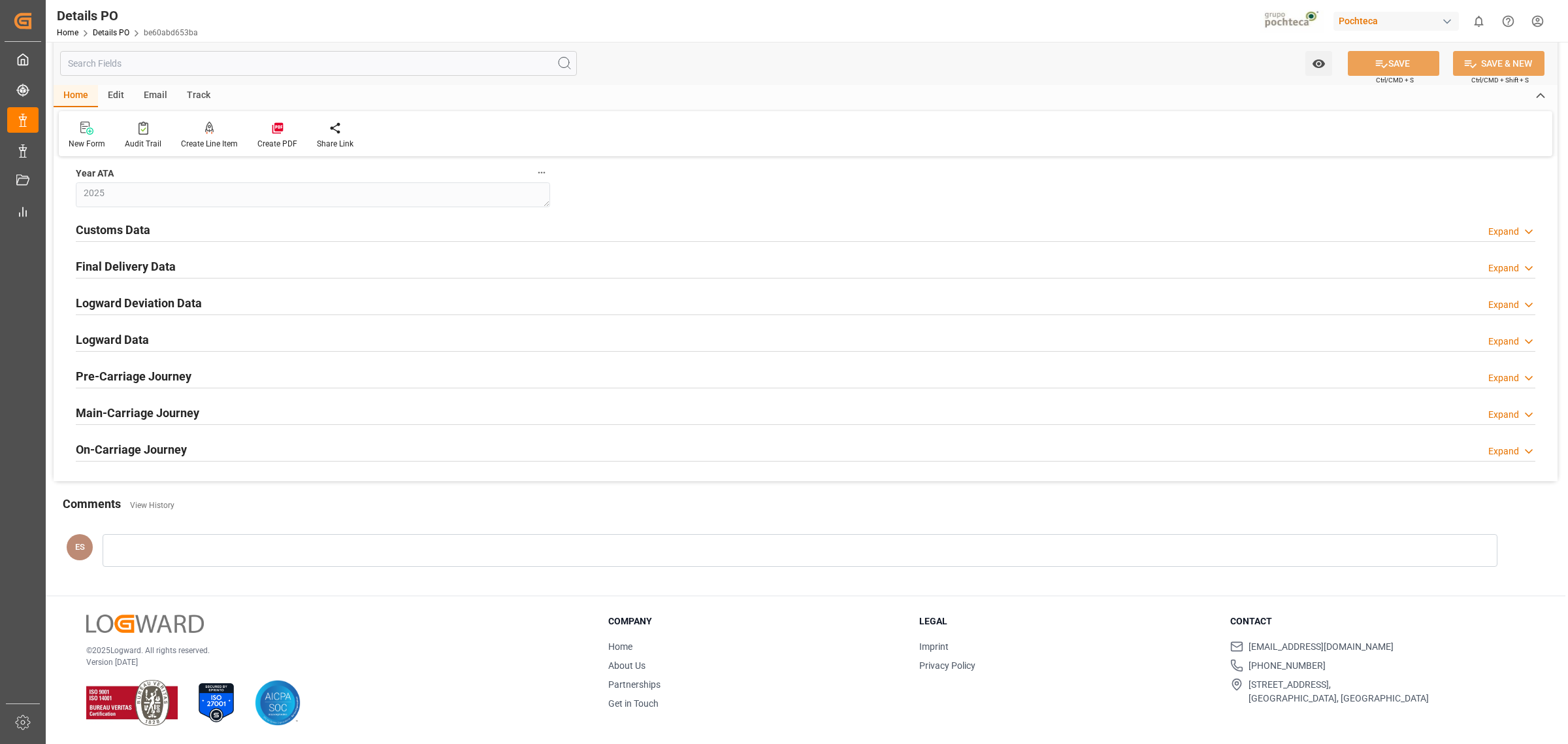
click at [148, 264] on h2 "Final Delivery Data" at bounding box center [126, 267] width 100 height 18
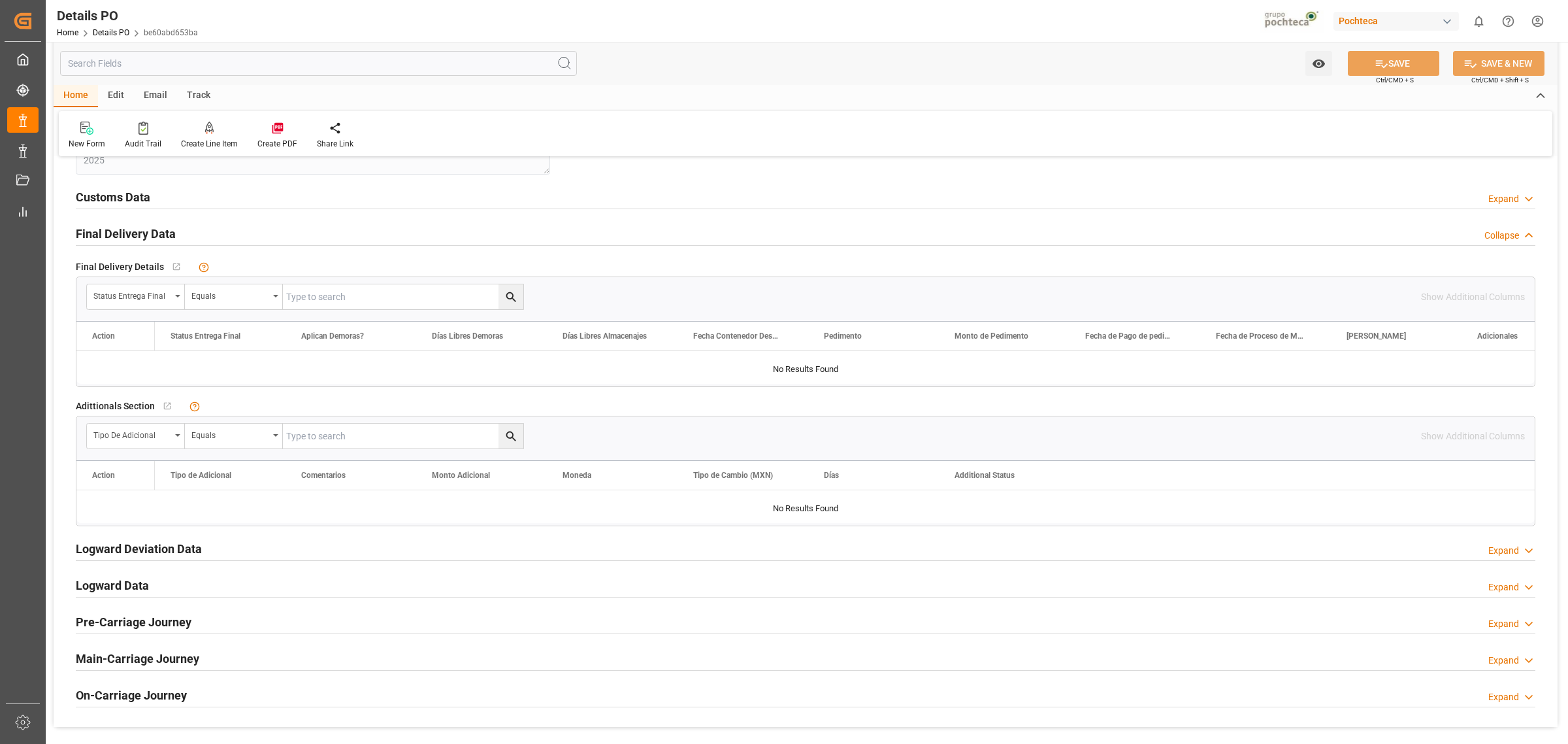
click at [151, 556] on h2 "Logward Deviation Data" at bounding box center [139, 549] width 126 height 18
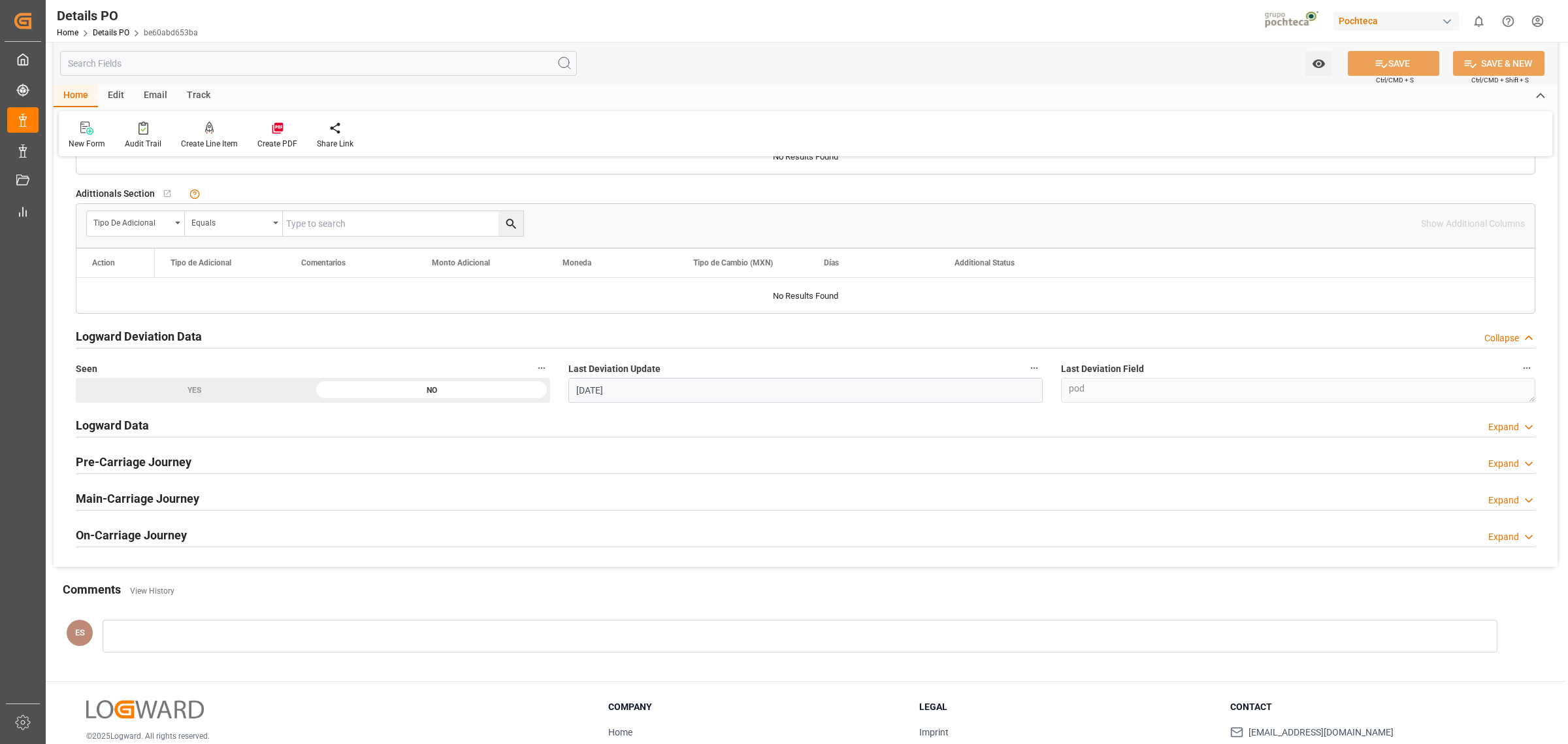
scroll to position [2370, 0]
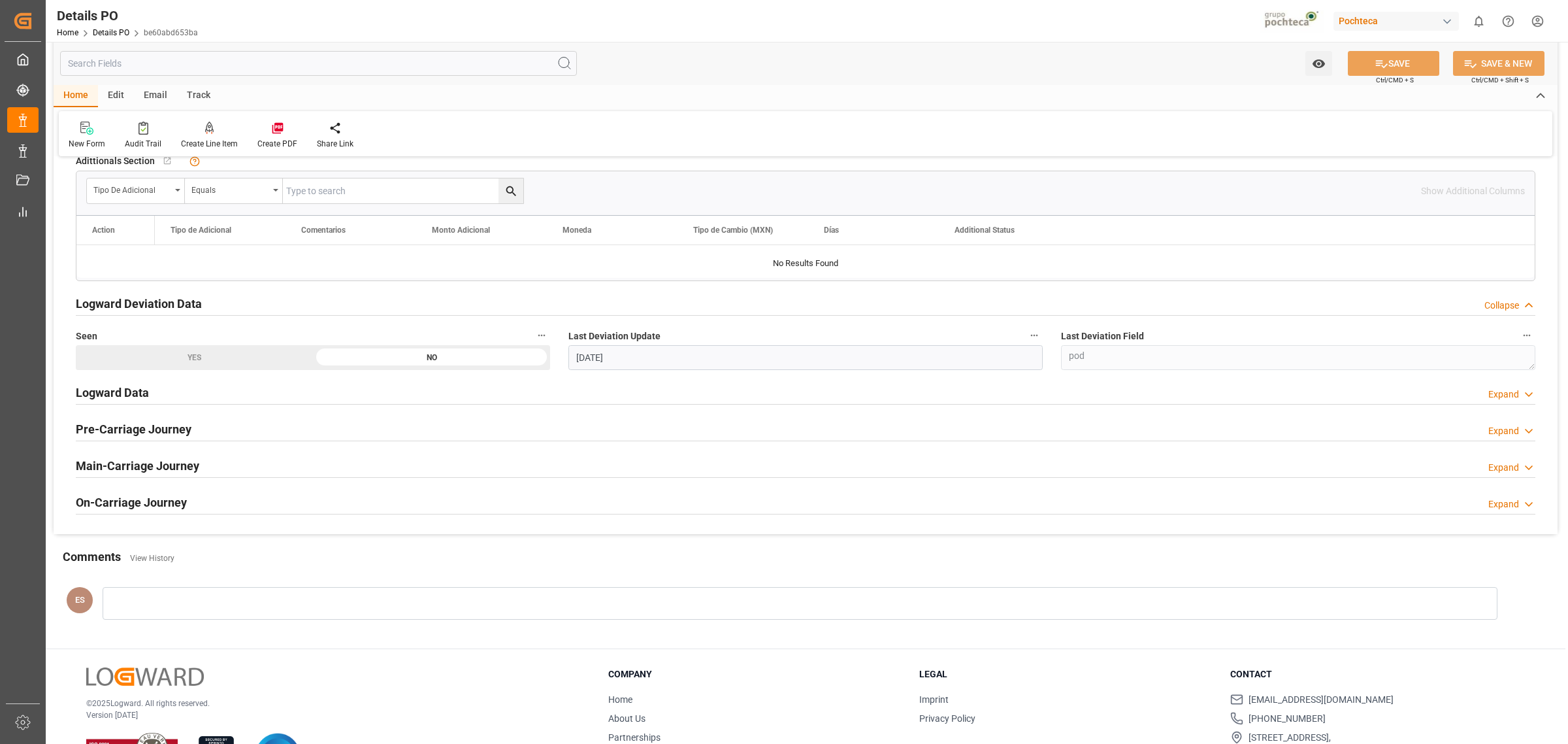
click at [139, 396] on h2 "Logward Data" at bounding box center [113, 392] width 73 height 18
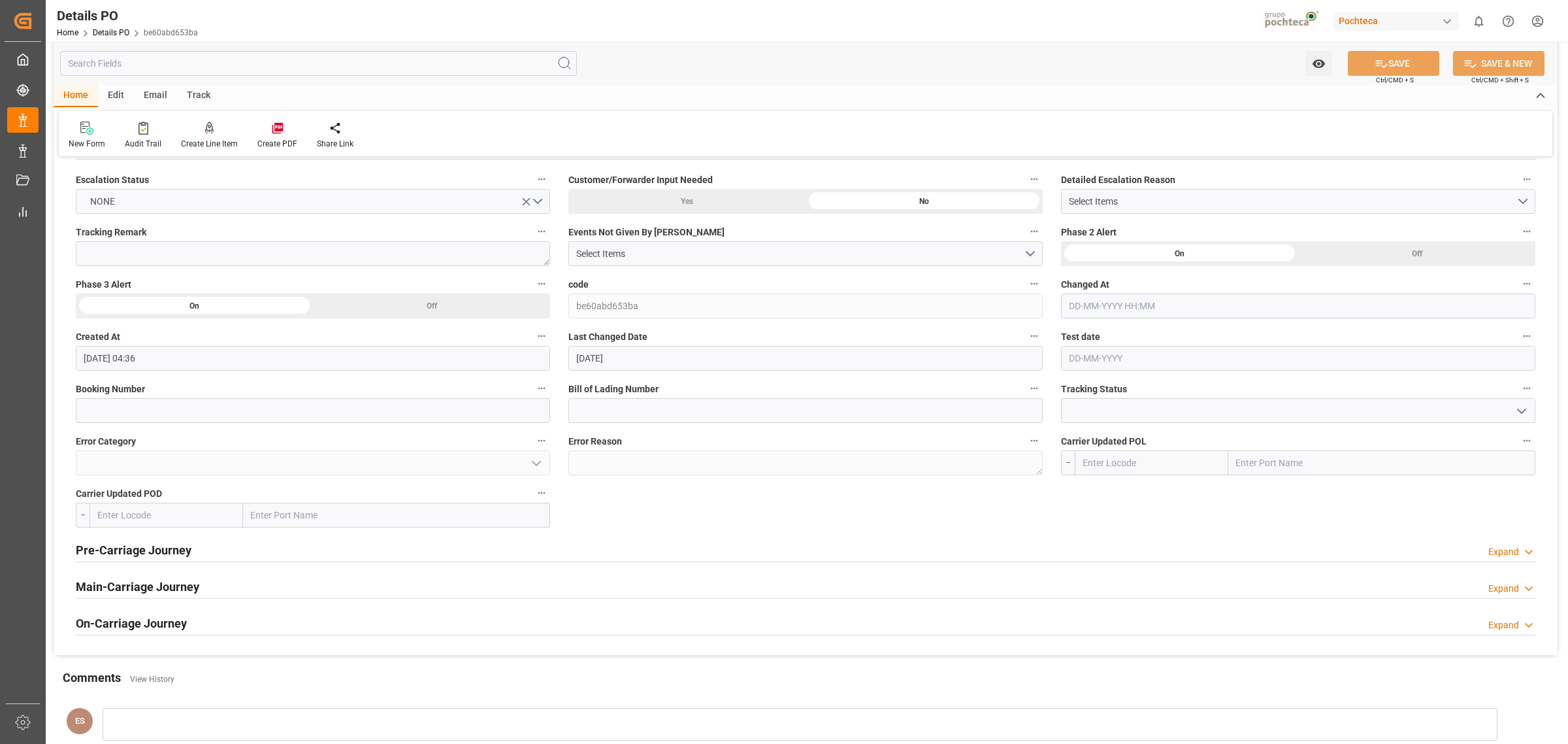
scroll to position [2697, 0]
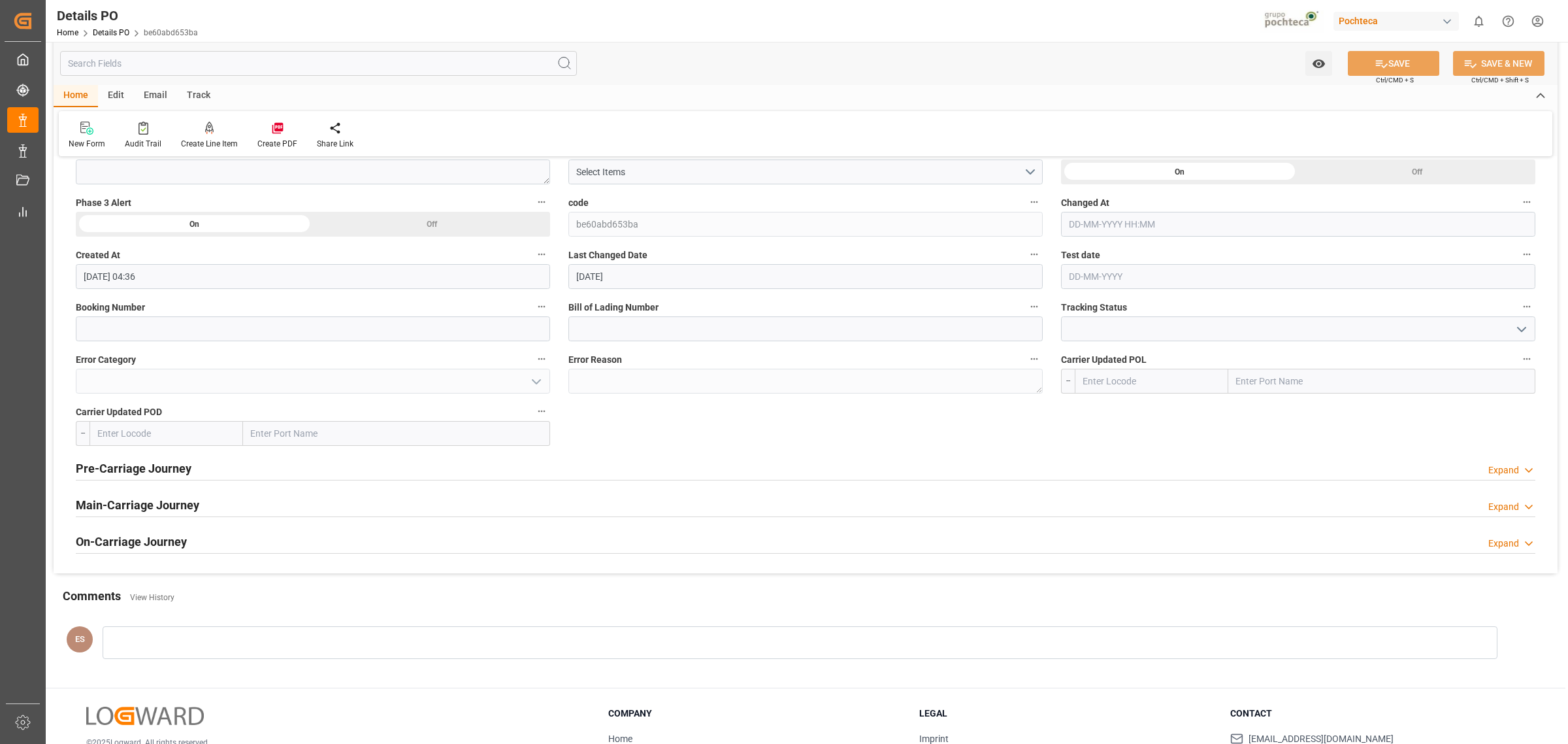
click at [152, 474] on h2 "Pre-Carriage Journey" at bounding box center [134, 468] width 116 height 18
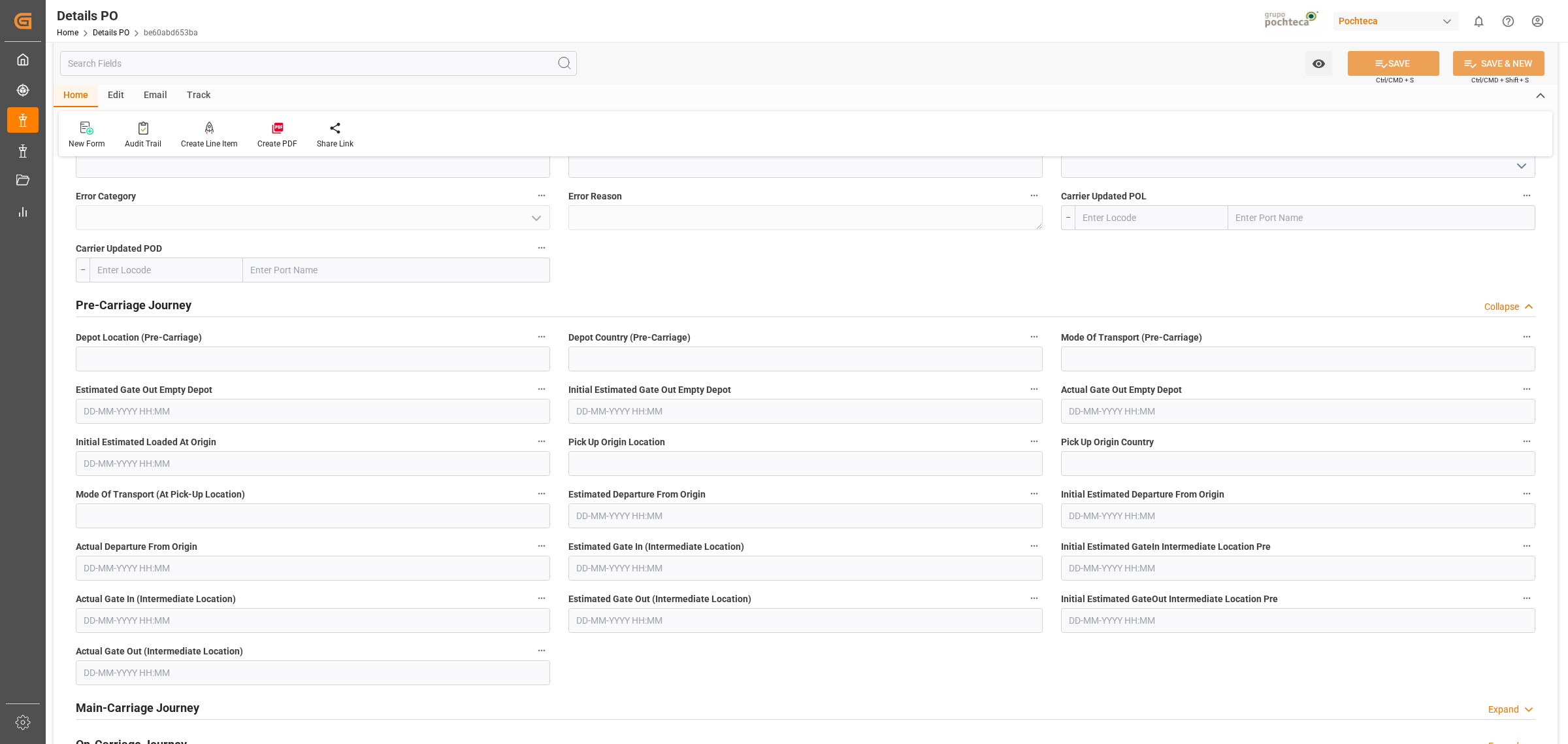
scroll to position [2942, 0]
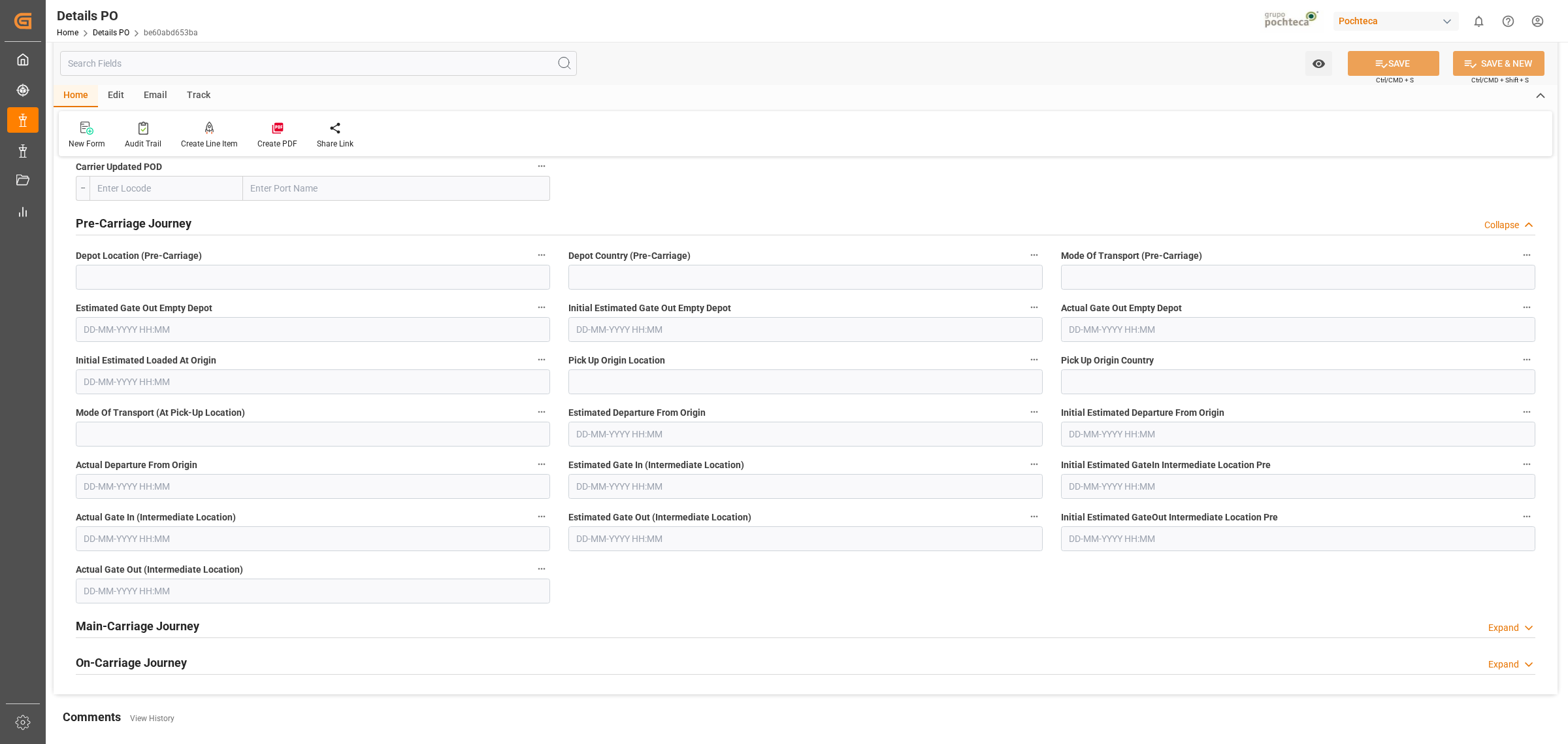
click at [150, 635] on h2 "Main-Carriage Journey" at bounding box center [137, 627] width 123 height 18
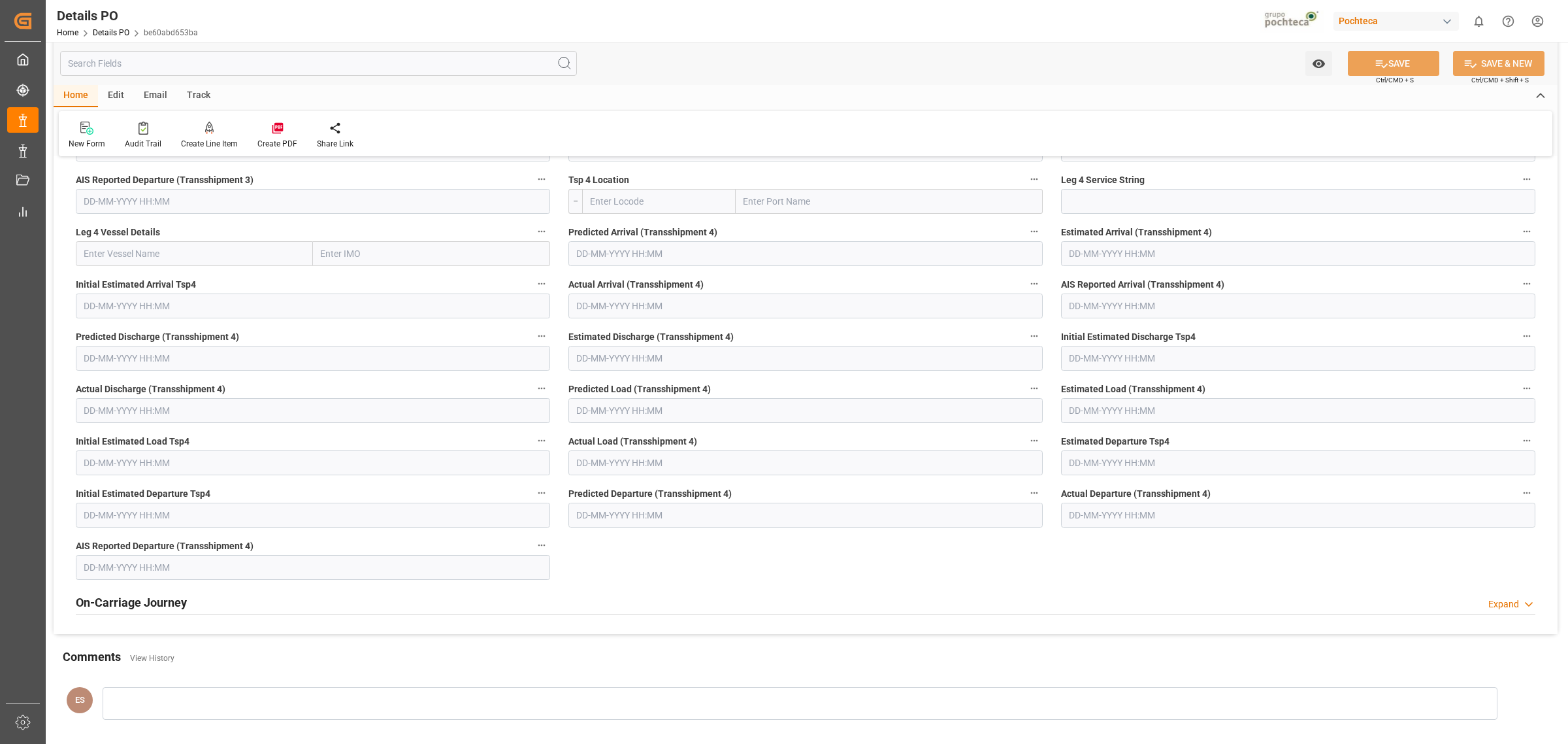
scroll to position [4413, 0]
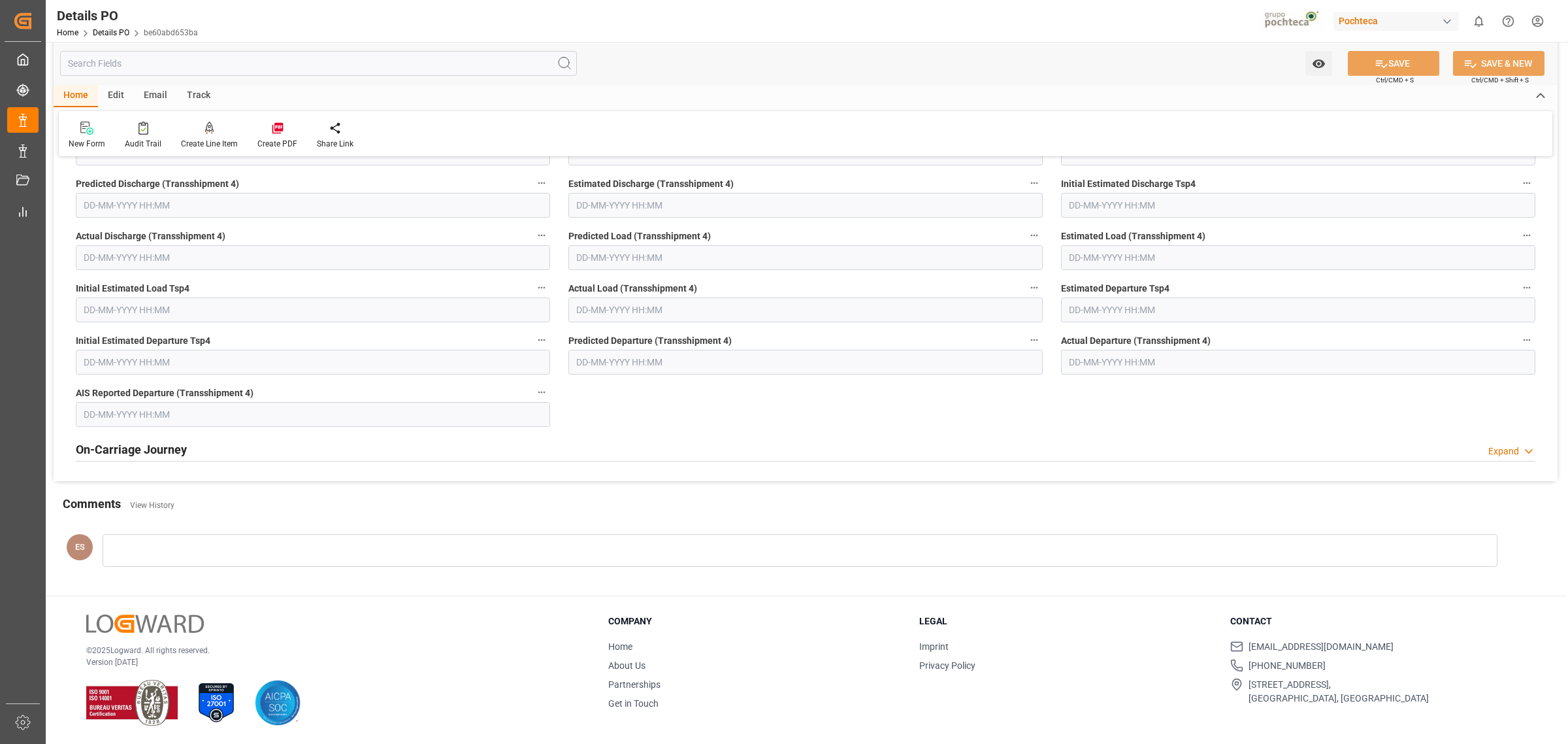
click at [183, 456] on h2 "On-Carriage Journey" at bounding box center [131, 450] width 111 height 18
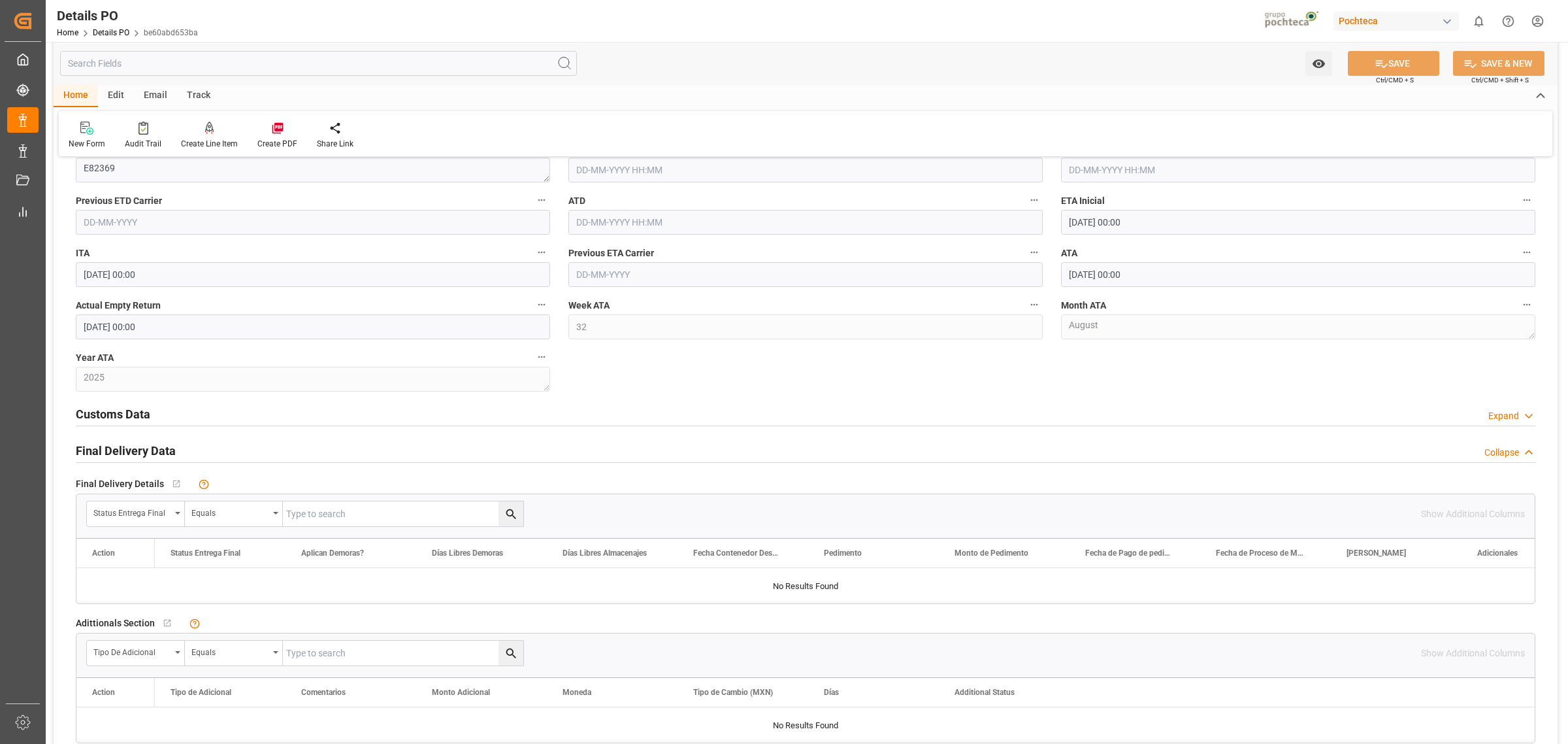
scroll to position [1880, 0]
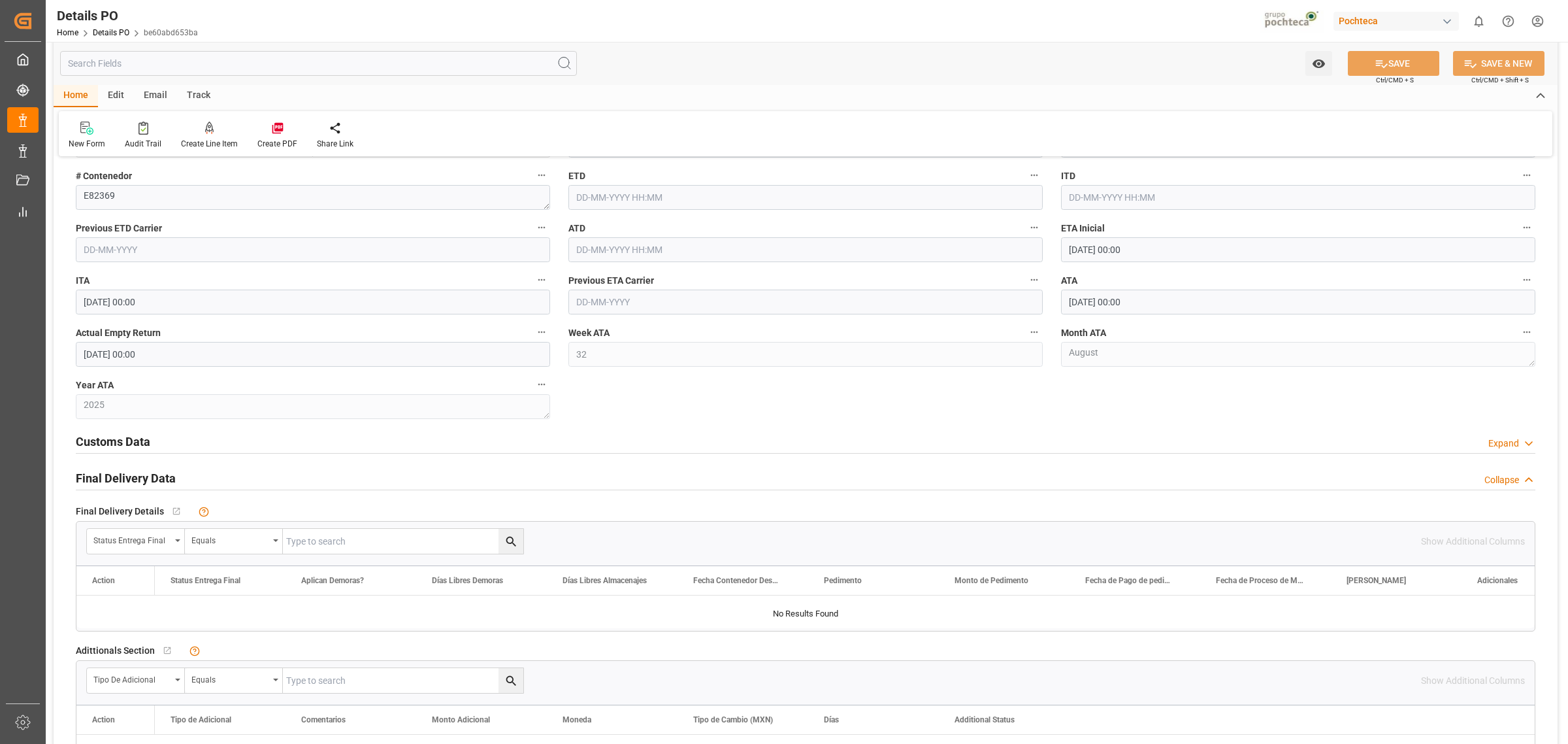
click at [151, 481] on h2 "Final Delivery Data" at bounding box center [126, 478] width 100 height 18
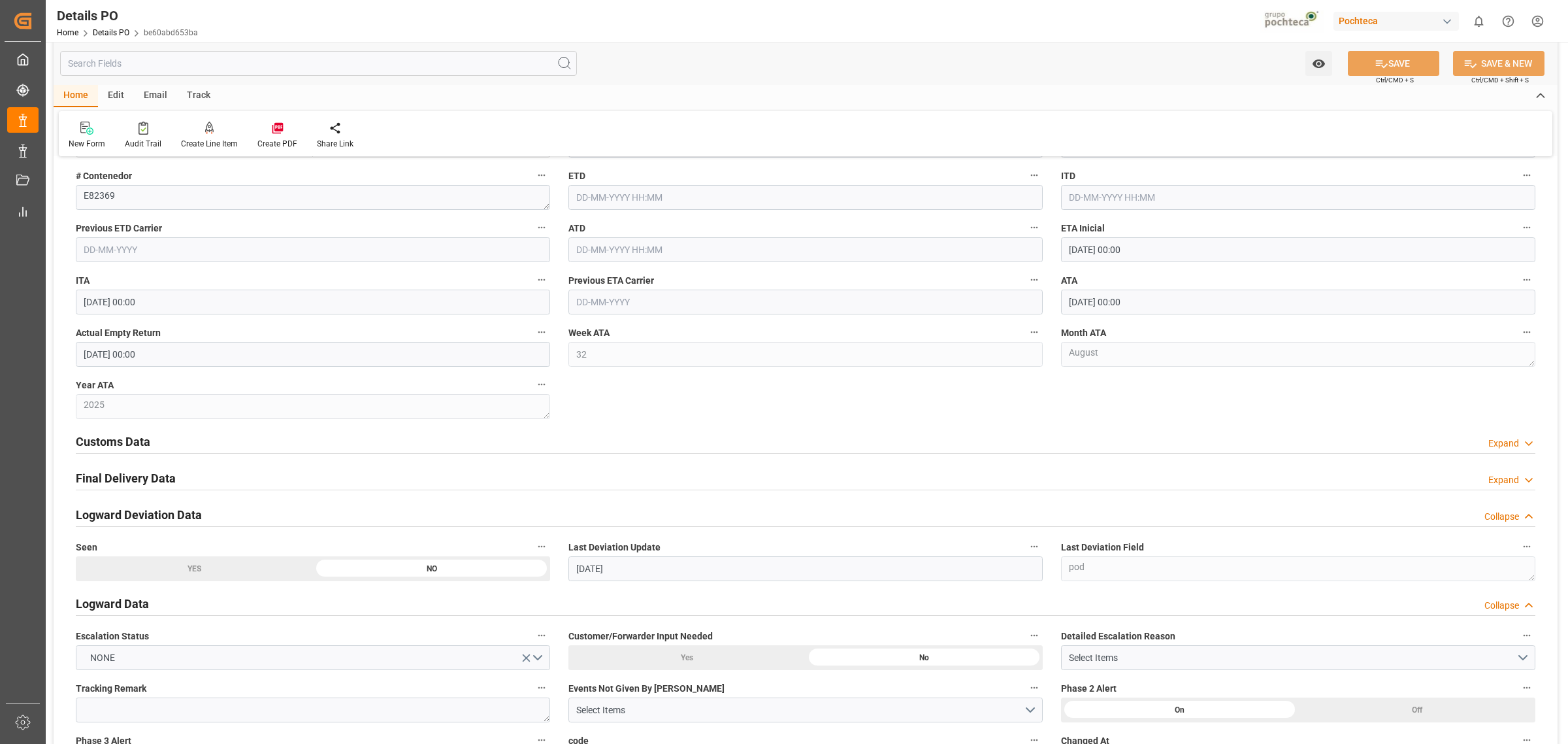
click at [149, 515] on h2 "Logward Deviation Data" at bounding box center [139, 515] width 126 height 18
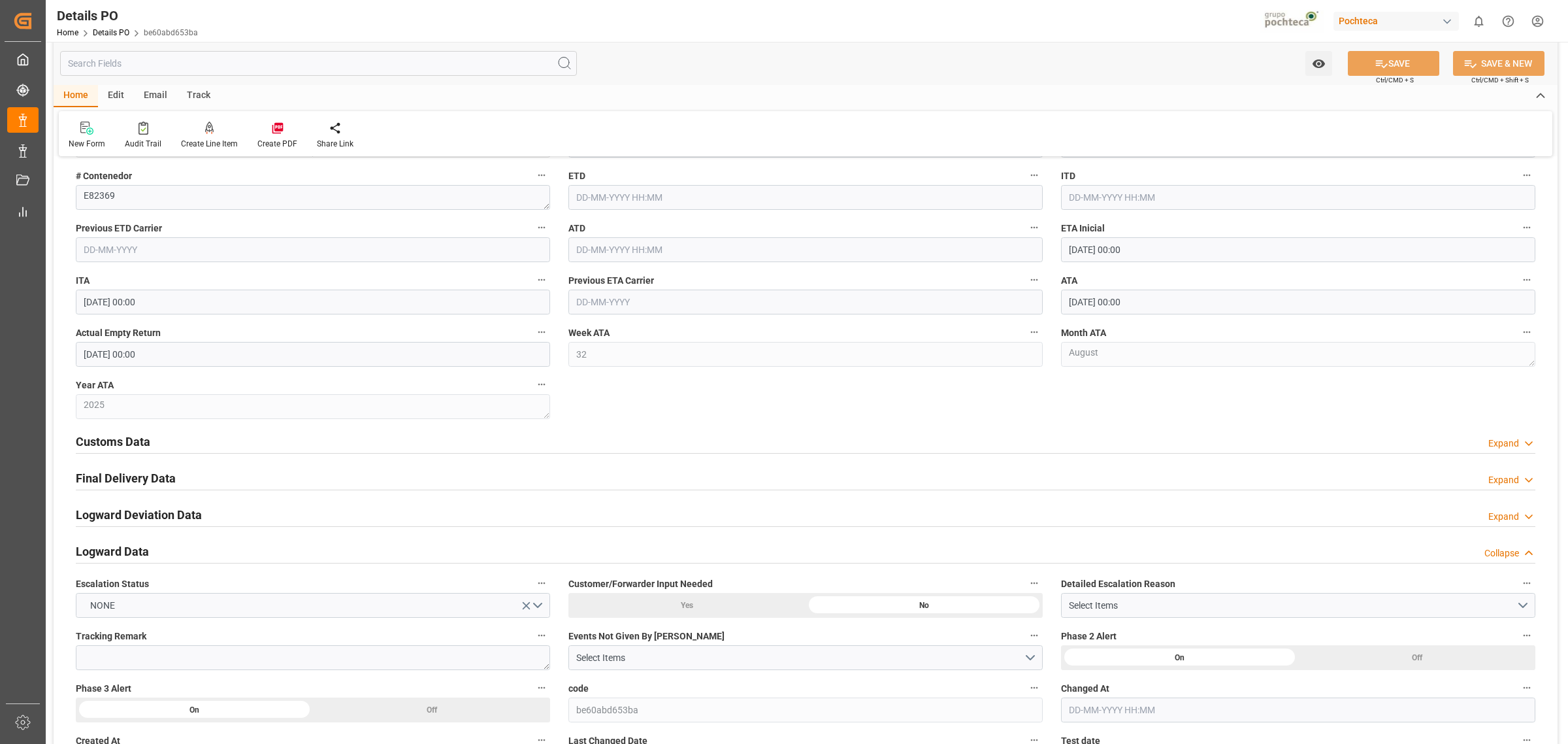
click at [148, 556] on div "Logward Data Collapse" at bounding box center [806, 551] width 1460 height 24
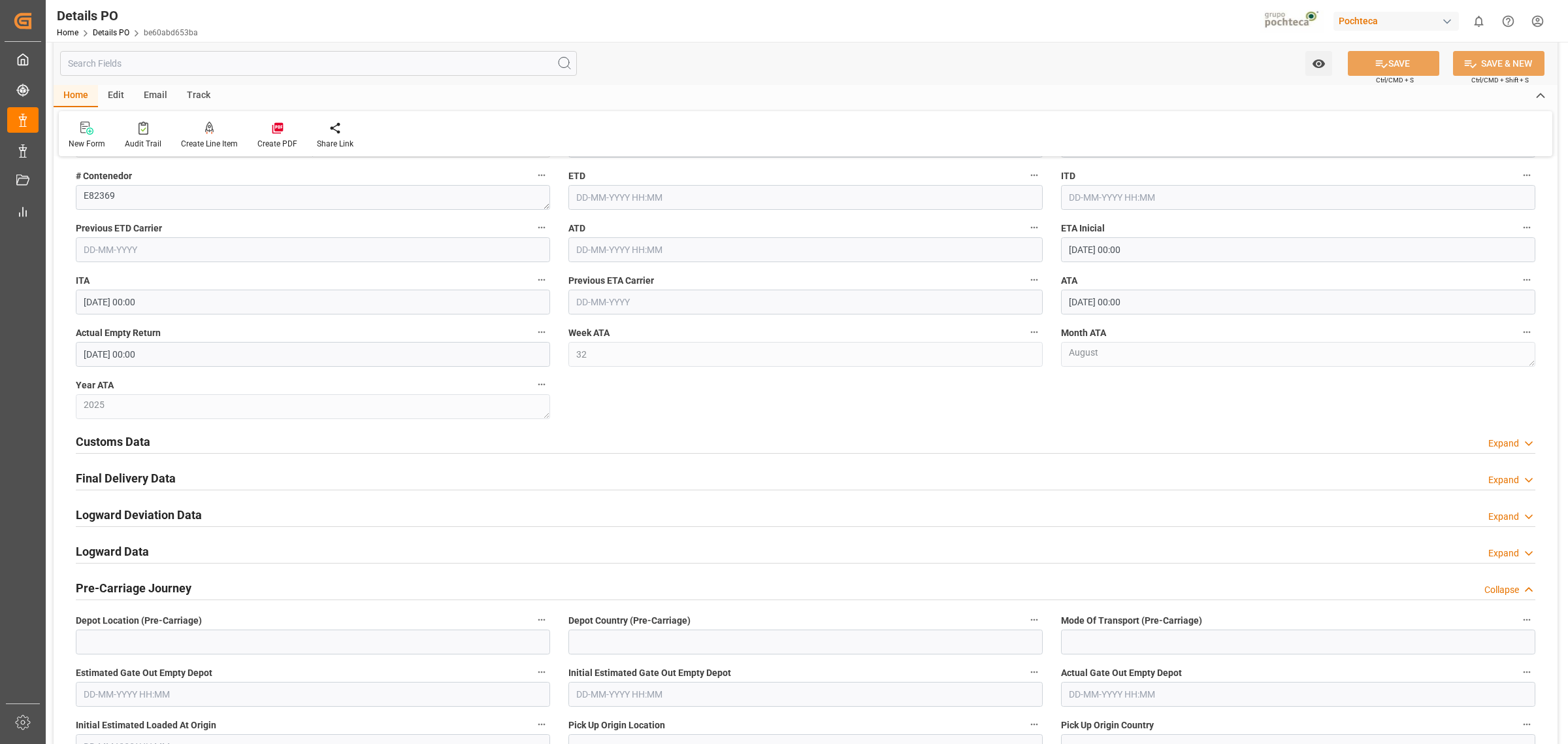
click at [152, 593] on h2 "Pre-Carriage Journey" at bounding box center [134, 588] width 116 height 18
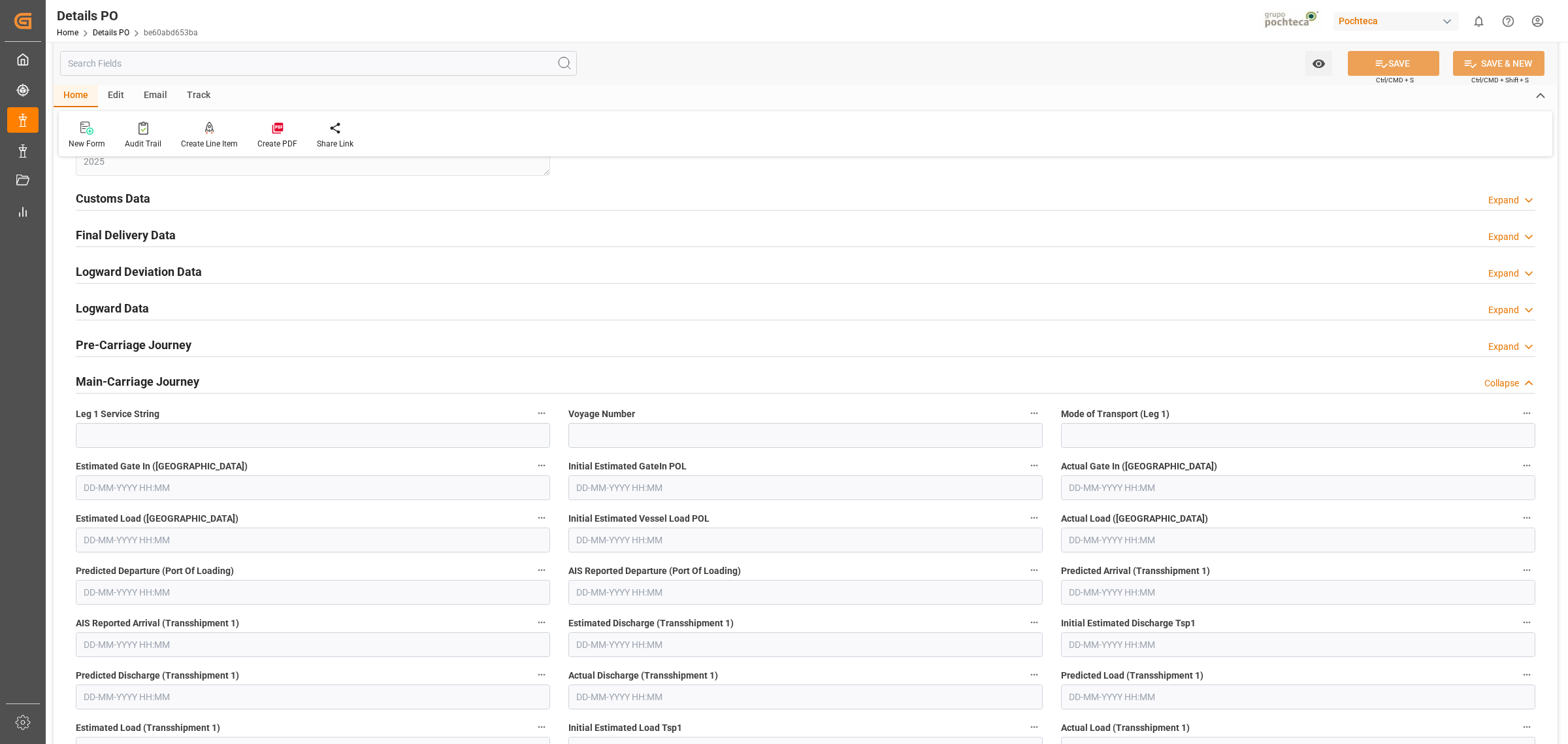
scroll to position [2125, 0]
click at [145, 373] on div "Main-Carriage Journey" at bounding box center [137, 379] width 123 height 24
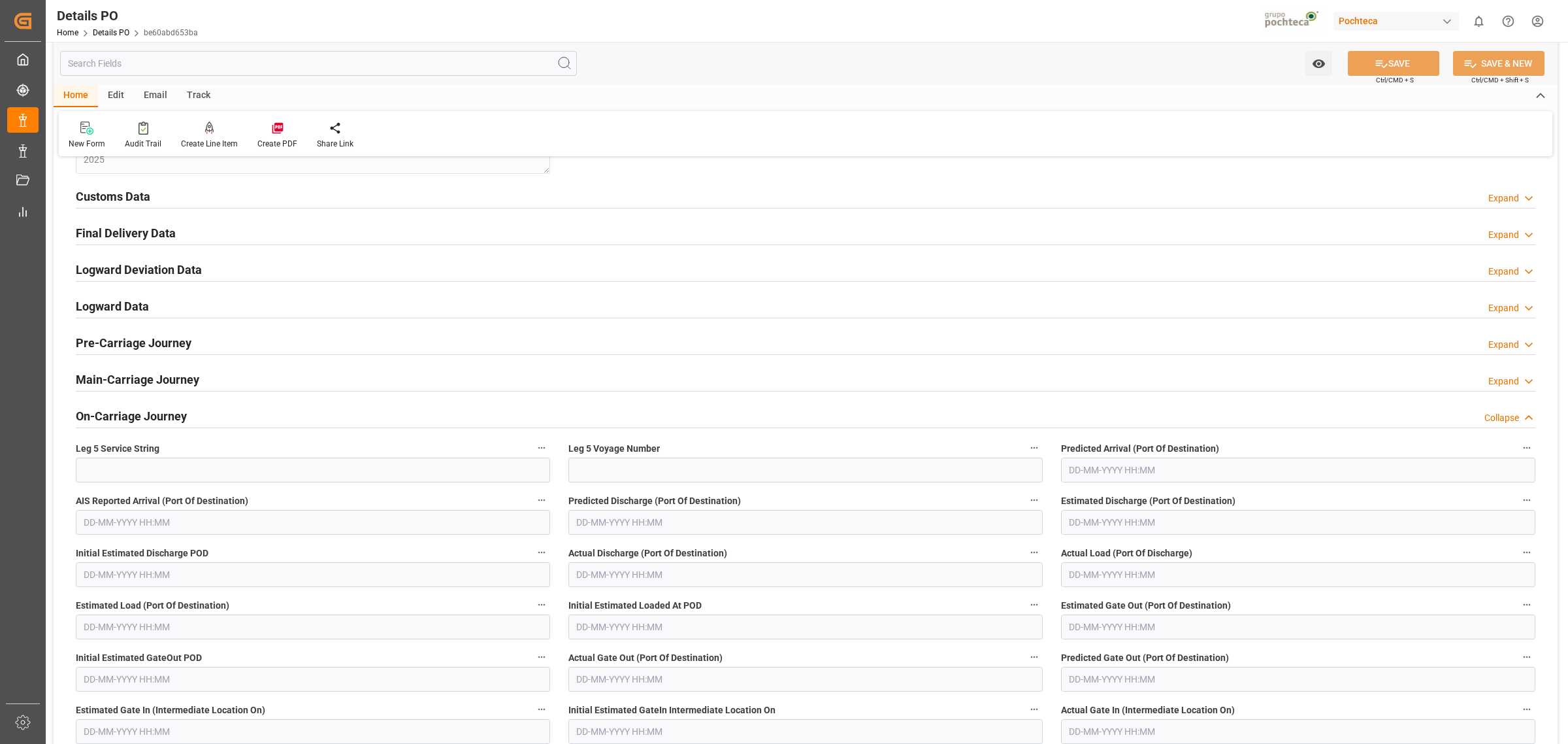
click at [155, 423] on h2 "On-Carriage Journey" at bounding box center [131, 416] width 111 height 18
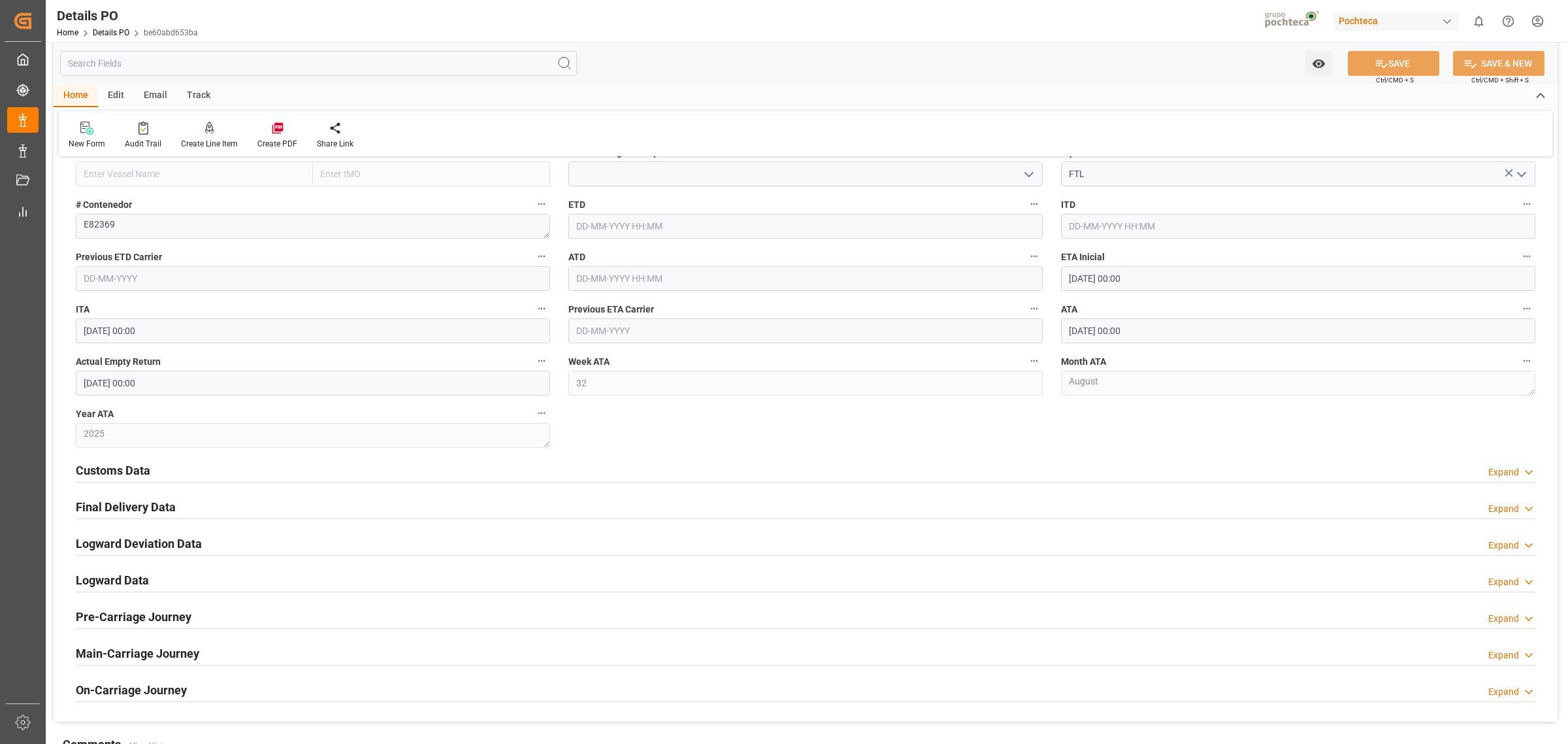
scroll to position [1880, 0]
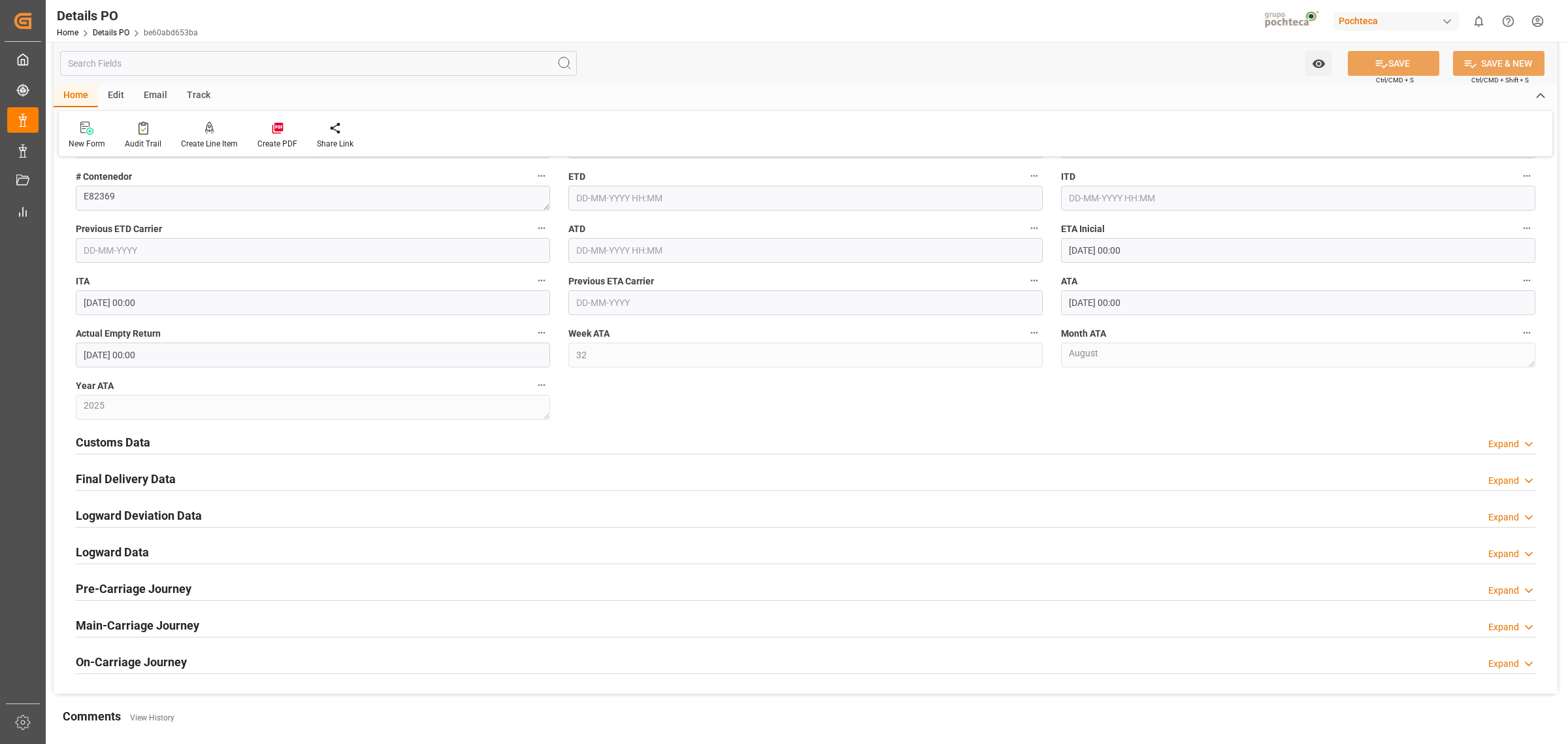
click at [109, 424] on div "Year ATA 2025" at bounding box center [313, 398] width 492 height 52
click at [117, 440] on h2 "Customs Data" at bounding box center [113, 442] width 74 height 18
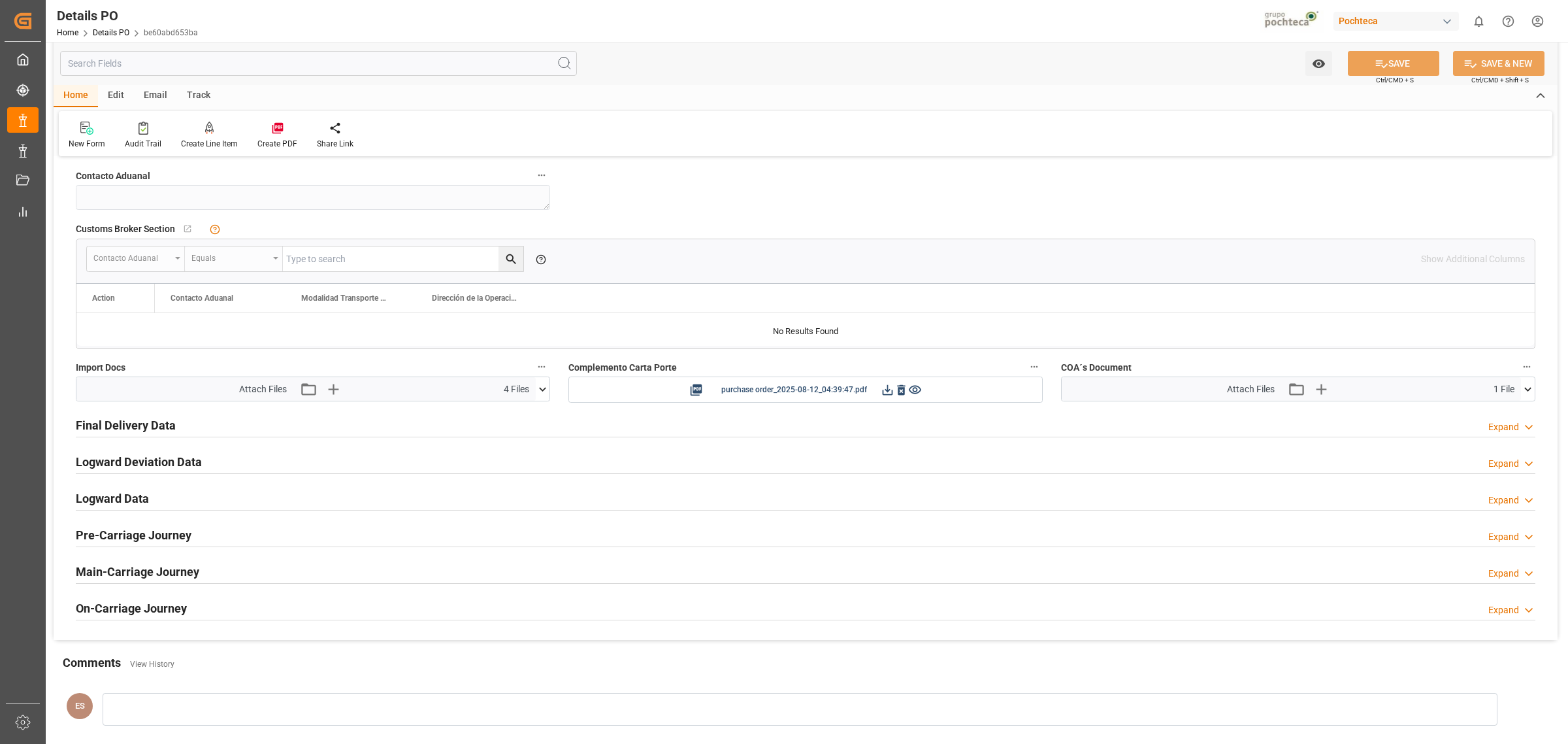
scroll to position [2207, 0]
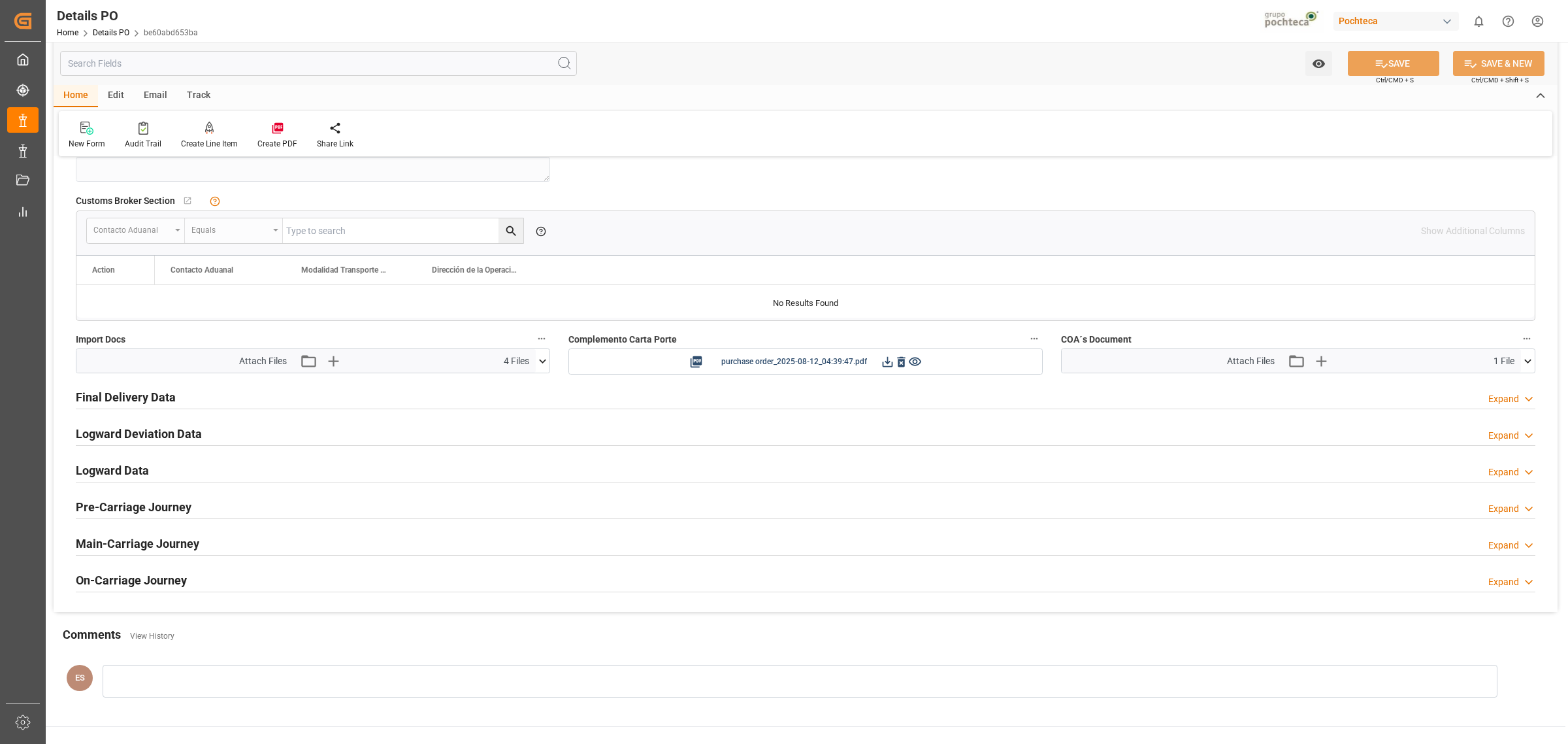
click at [174, 477] on div "Logward Data Expand" at bounding box center [806, 469] width 1460 height 24
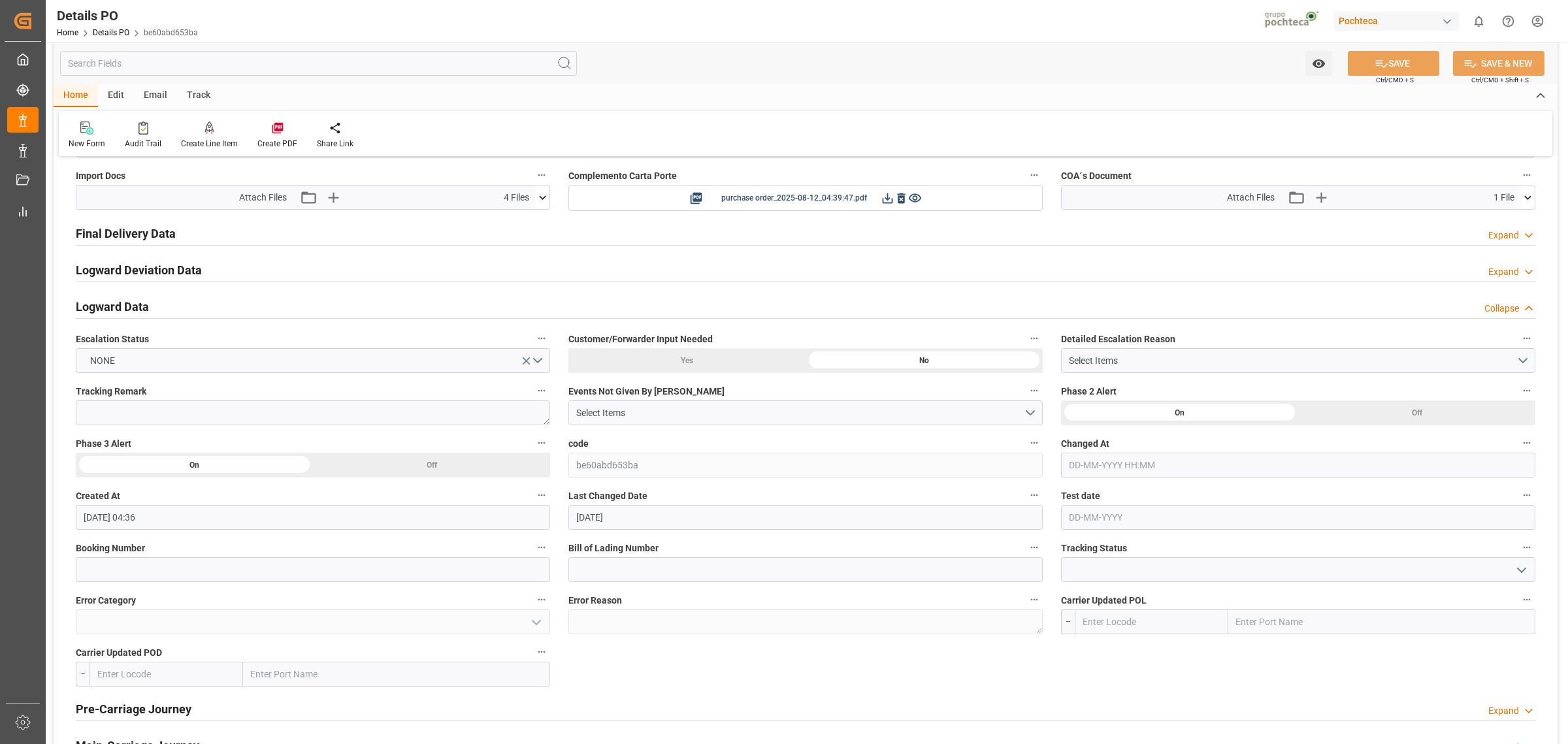
scroll to position [2366, 0]
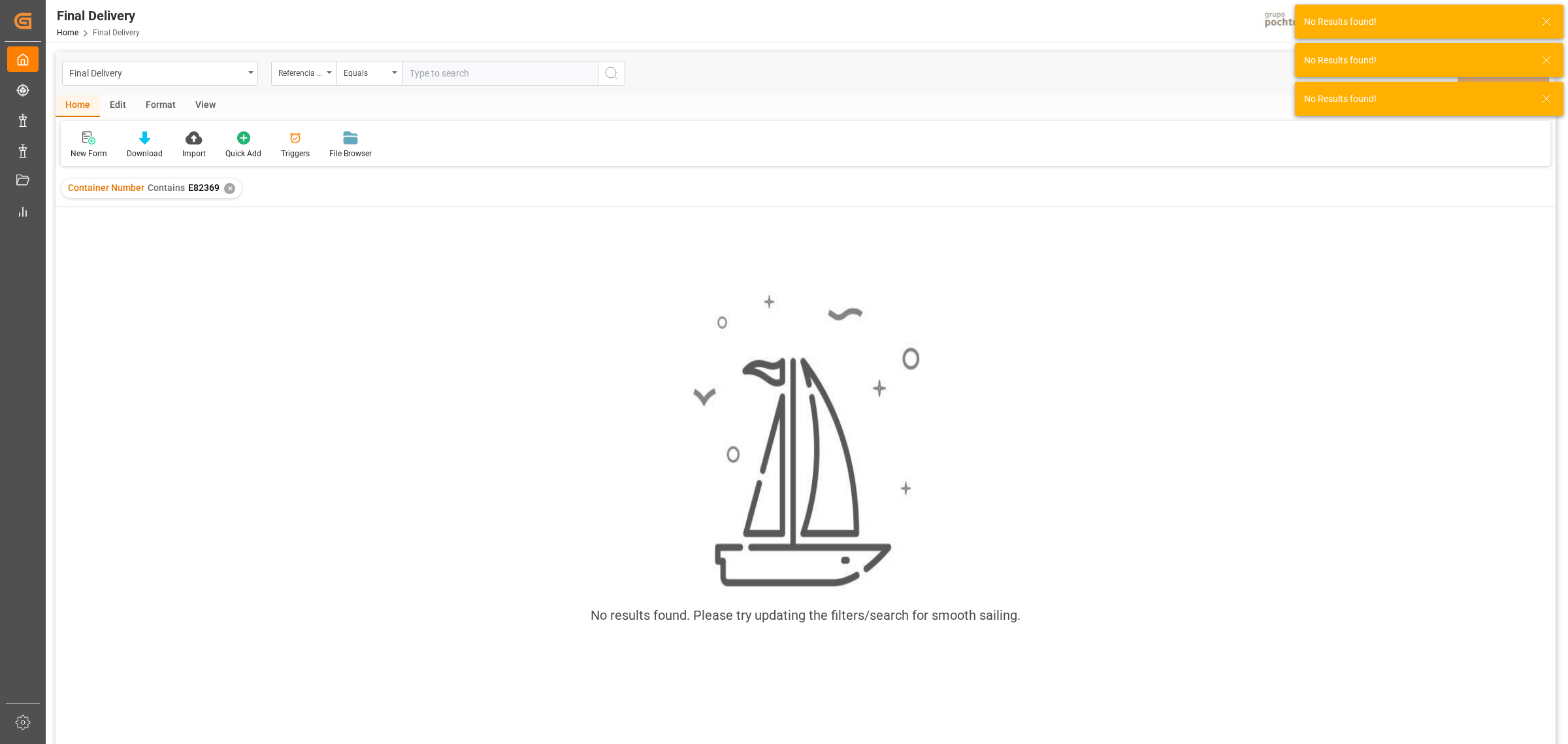
click at [224, 185] on div "✕" at bounding box center [230, 188] width 11 height 11
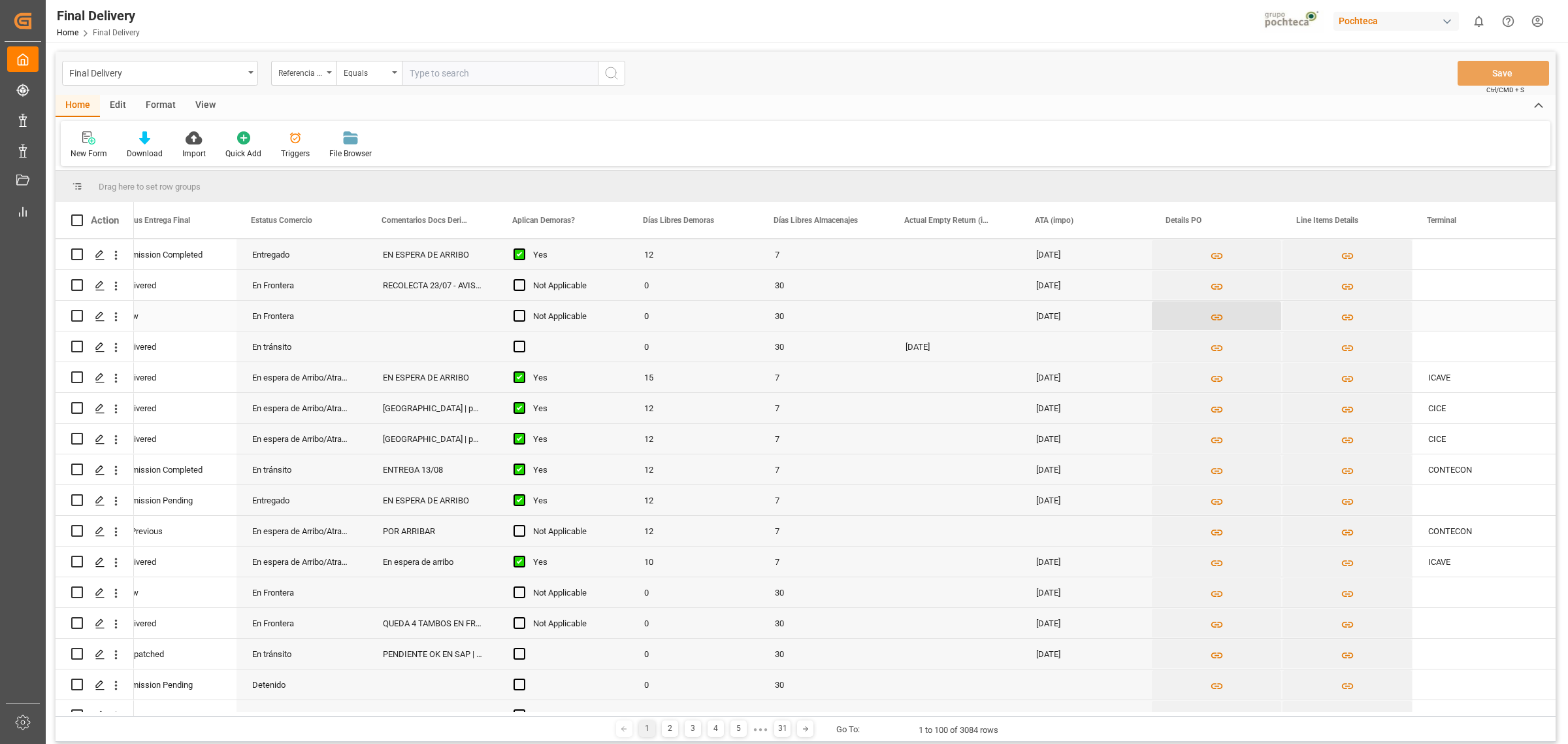
scroll to position [0, 291]
click at [1175, 308] on button "Press SPACE to select this row." at bounding box center [1215, 316] width 130 height 30
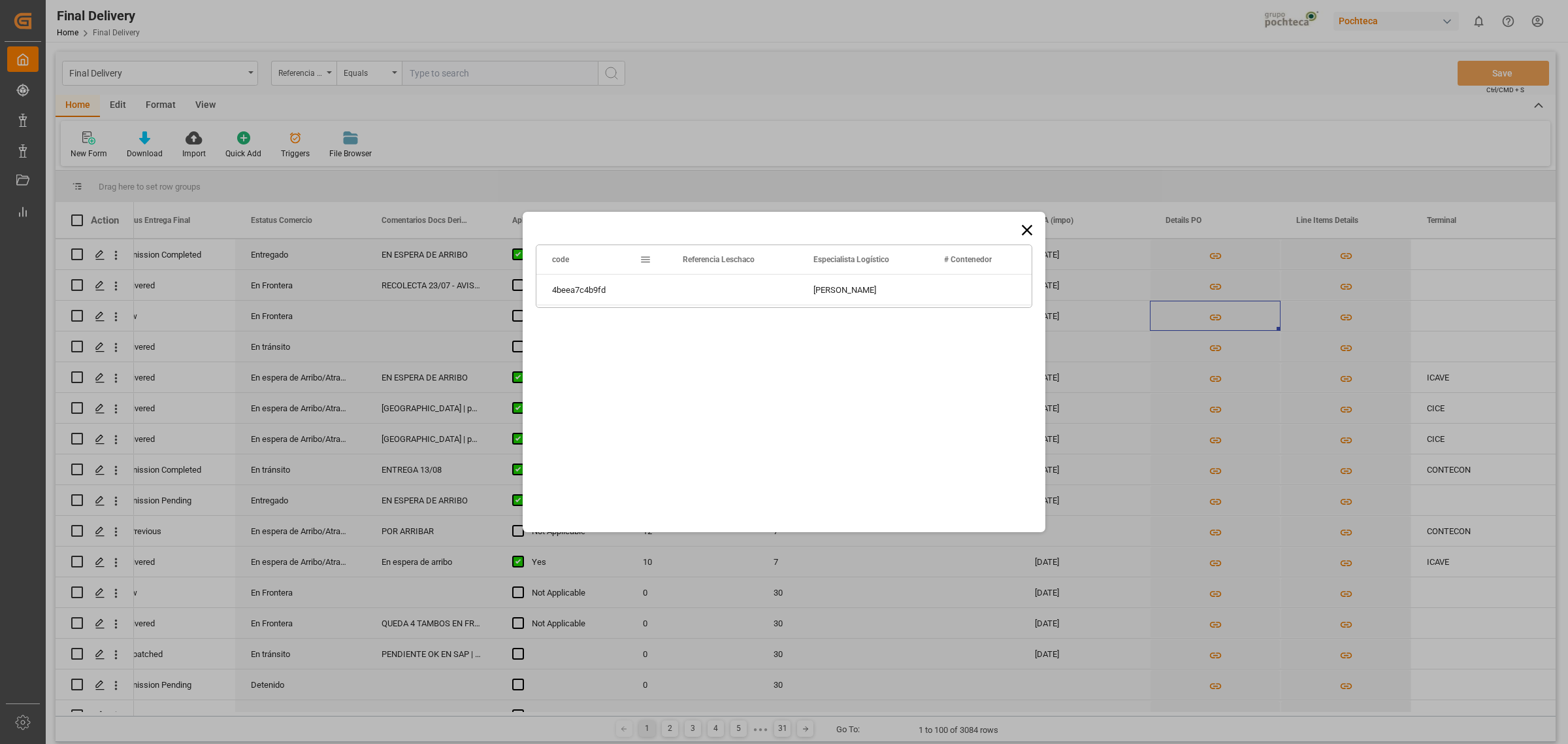
click at [1019, 225] on icon at bounding box center [1027, 230] width 18 height 18
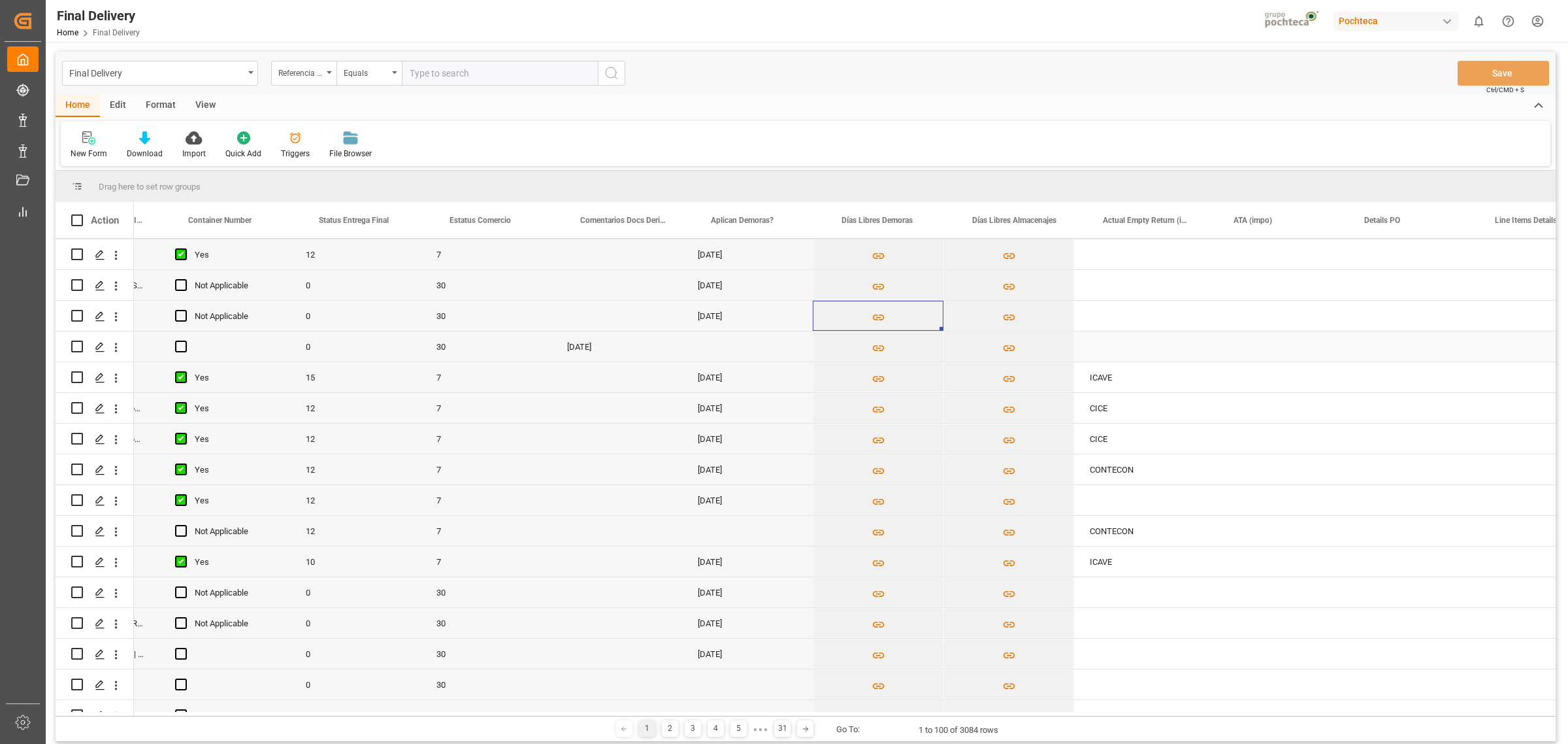
scroll to position [0, 0]
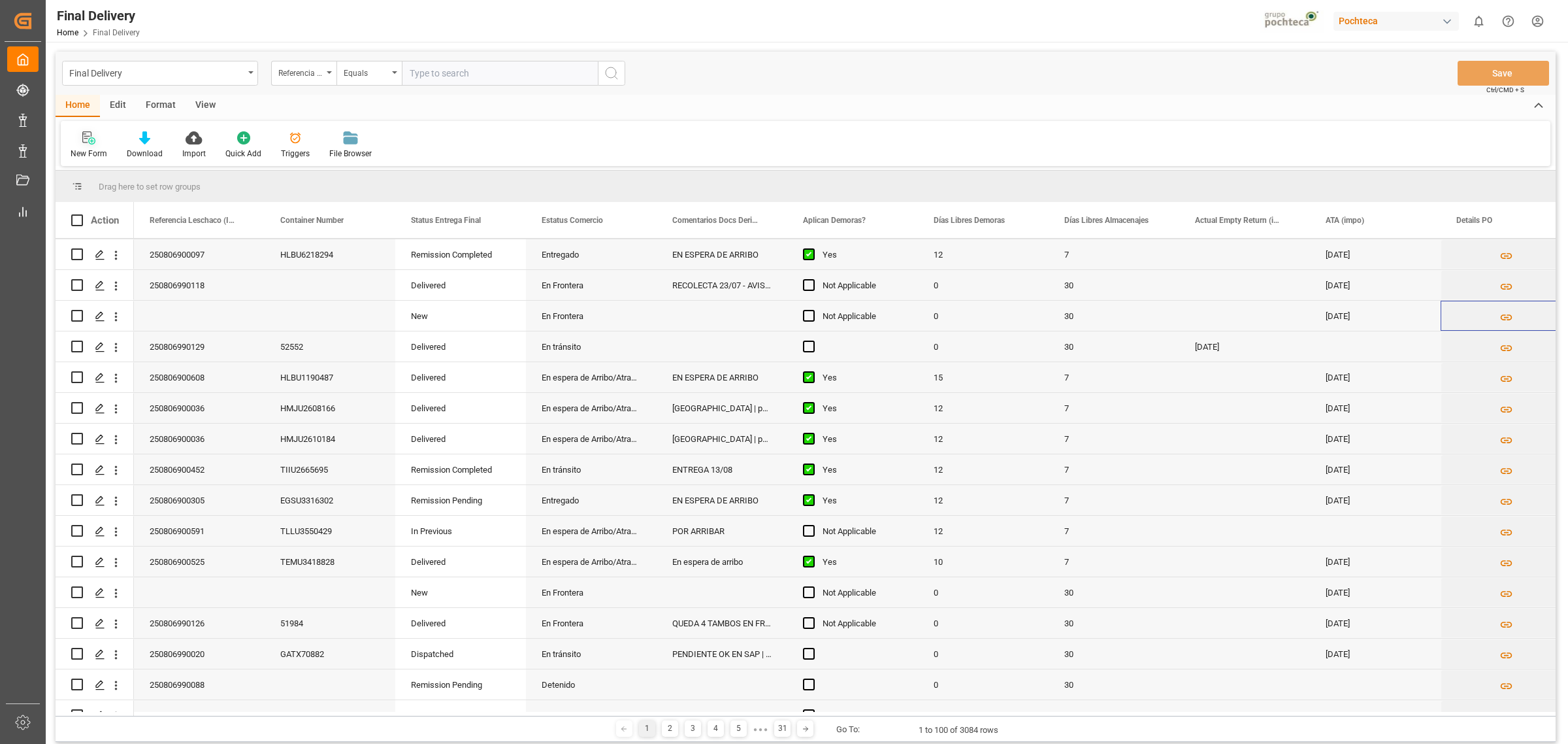
click at [91, 156] on div "New Form" at bounding box center [89, 153] width 37 height 11
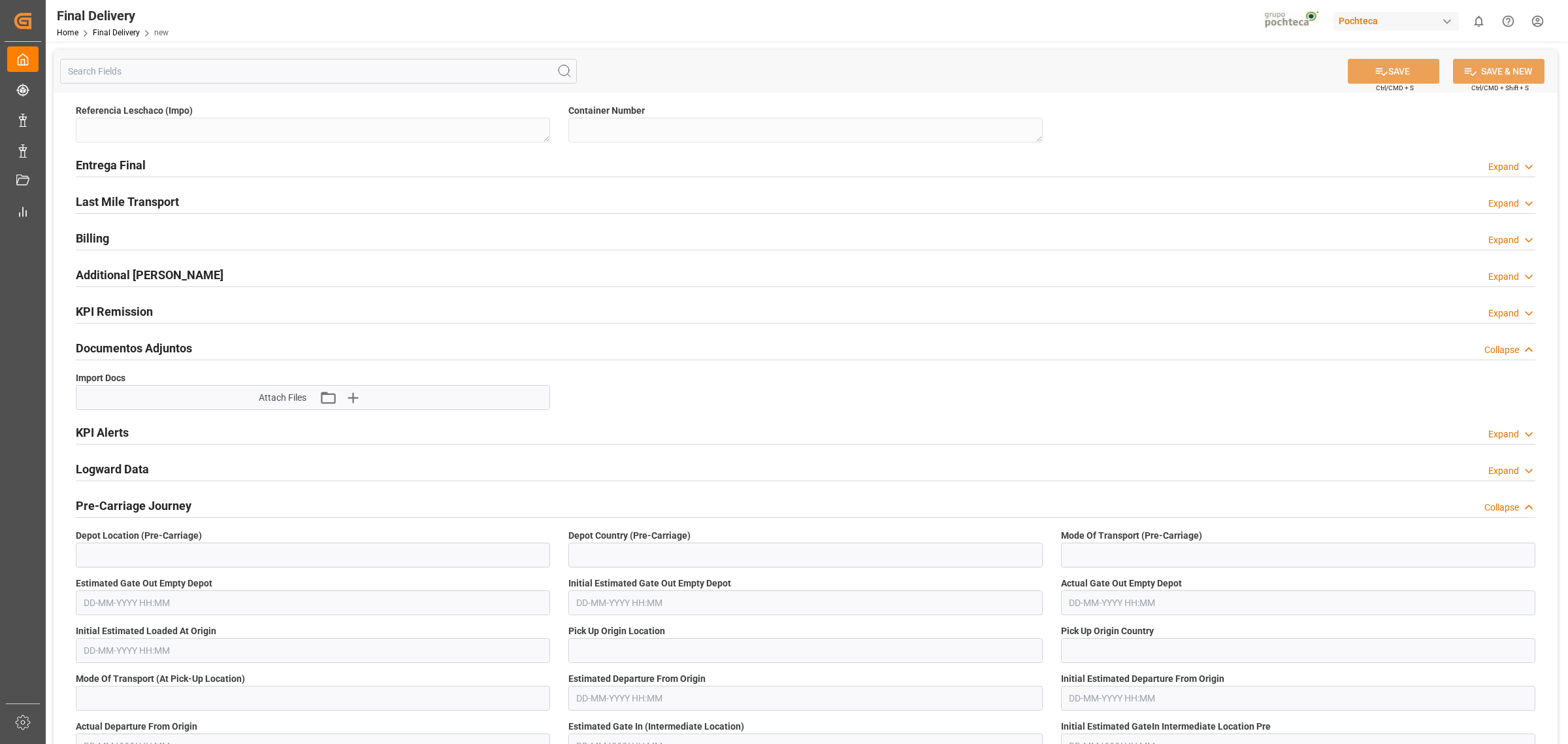
click at [121, 166] on h2 "Entrega Final" at bounding box center [111, 166] width 70 height 18
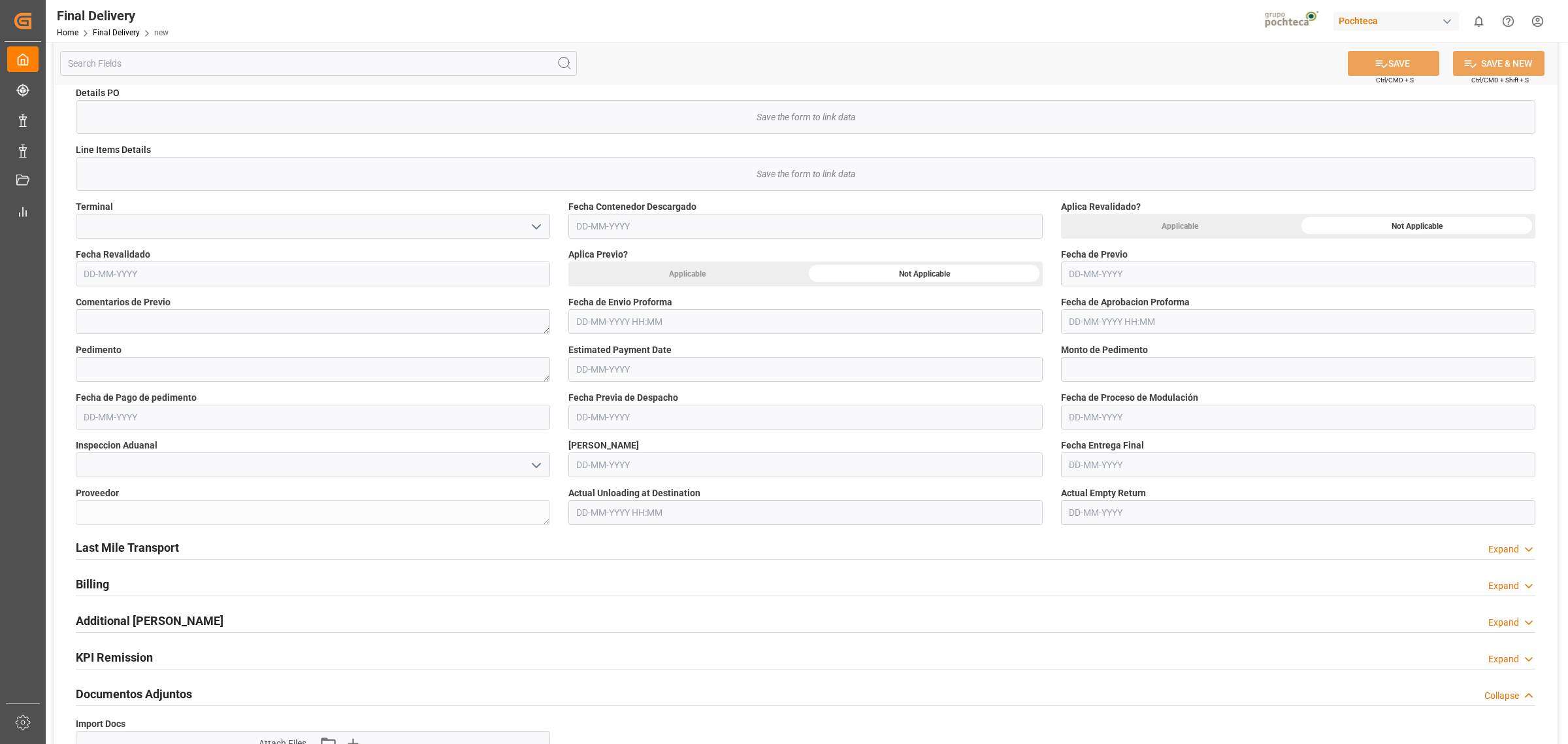
scroll to position [327, 0]
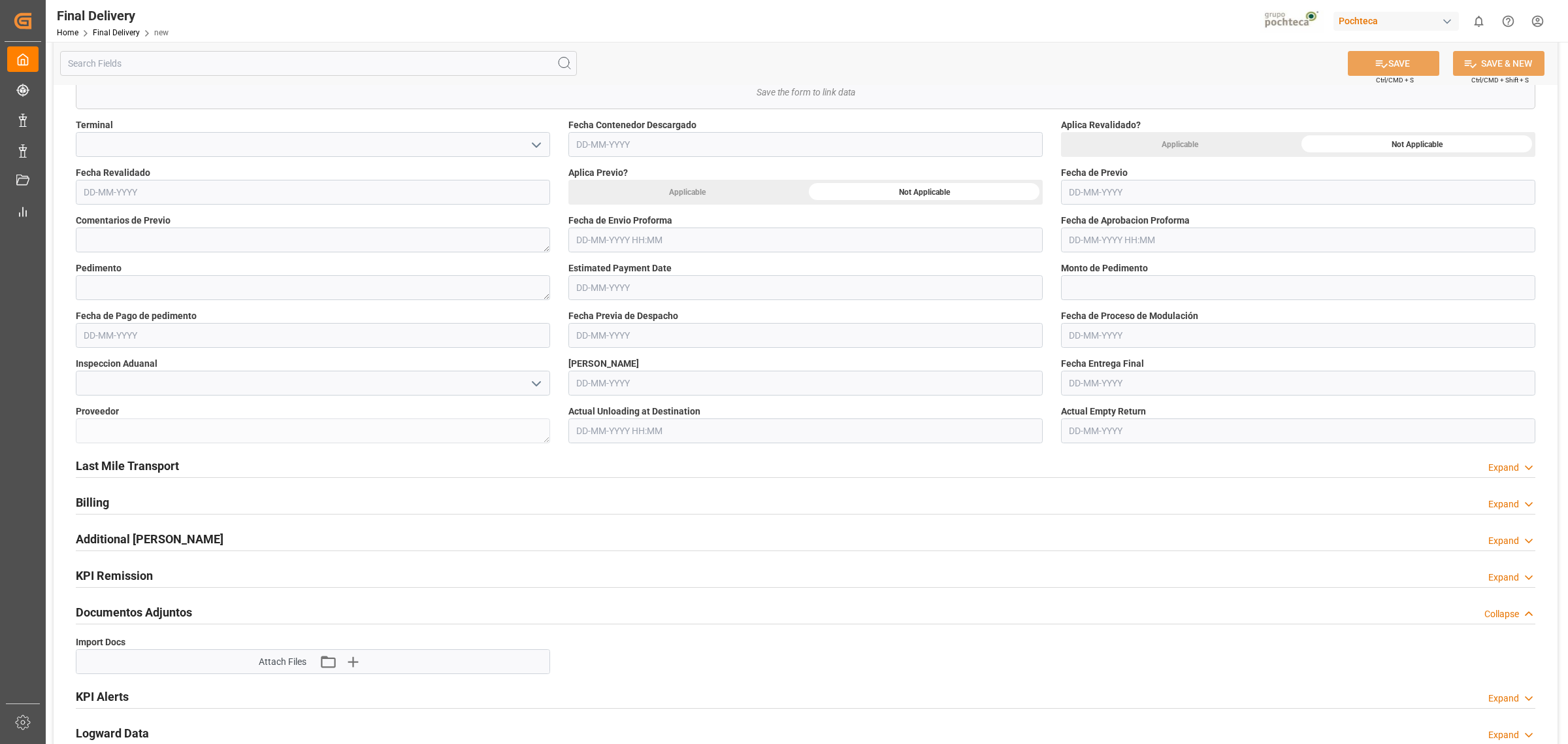
click at [265, 456] on div "Last Mile Transport Expand" at bounding box center [806, 465] width 1460 height 24
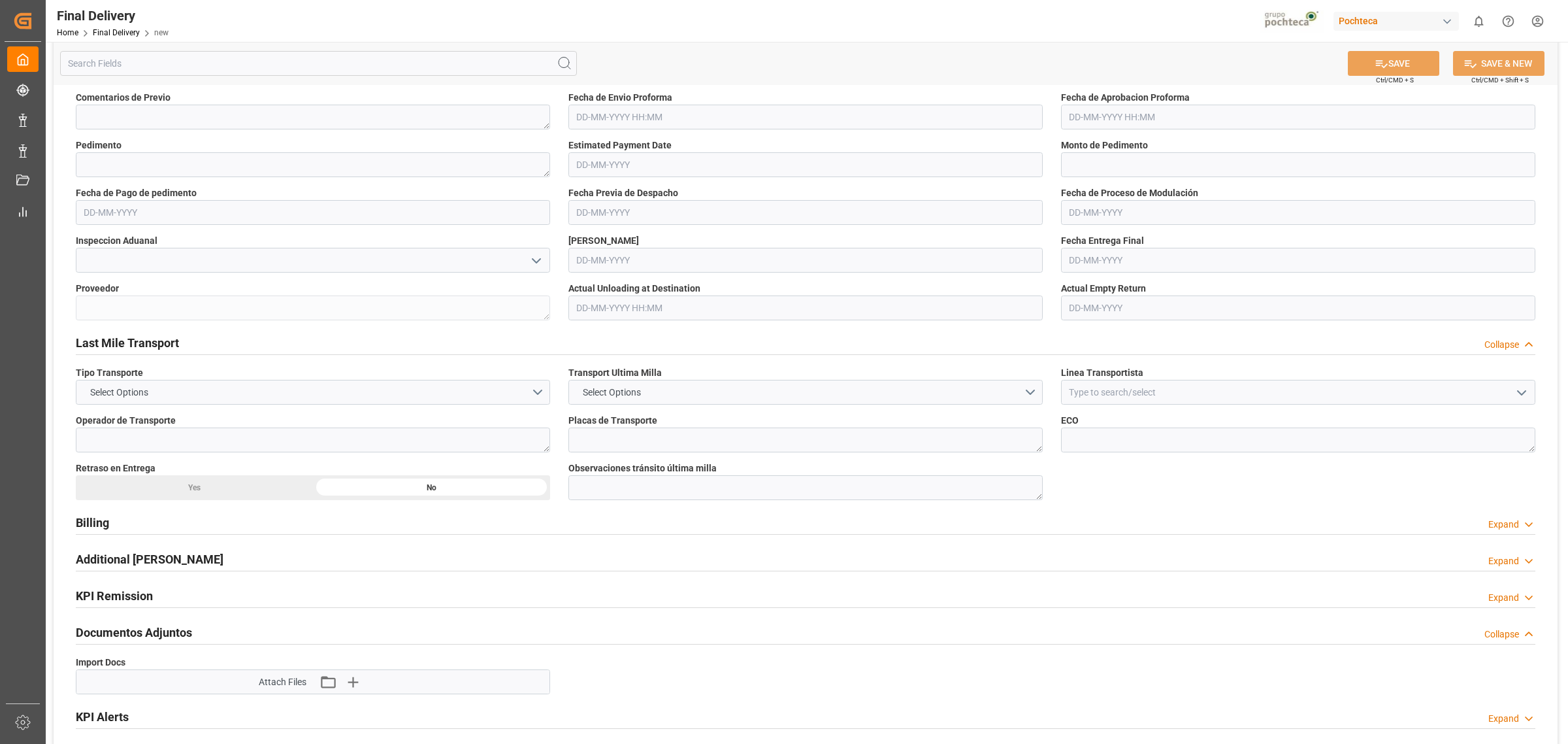
scroll to position [572, 0]
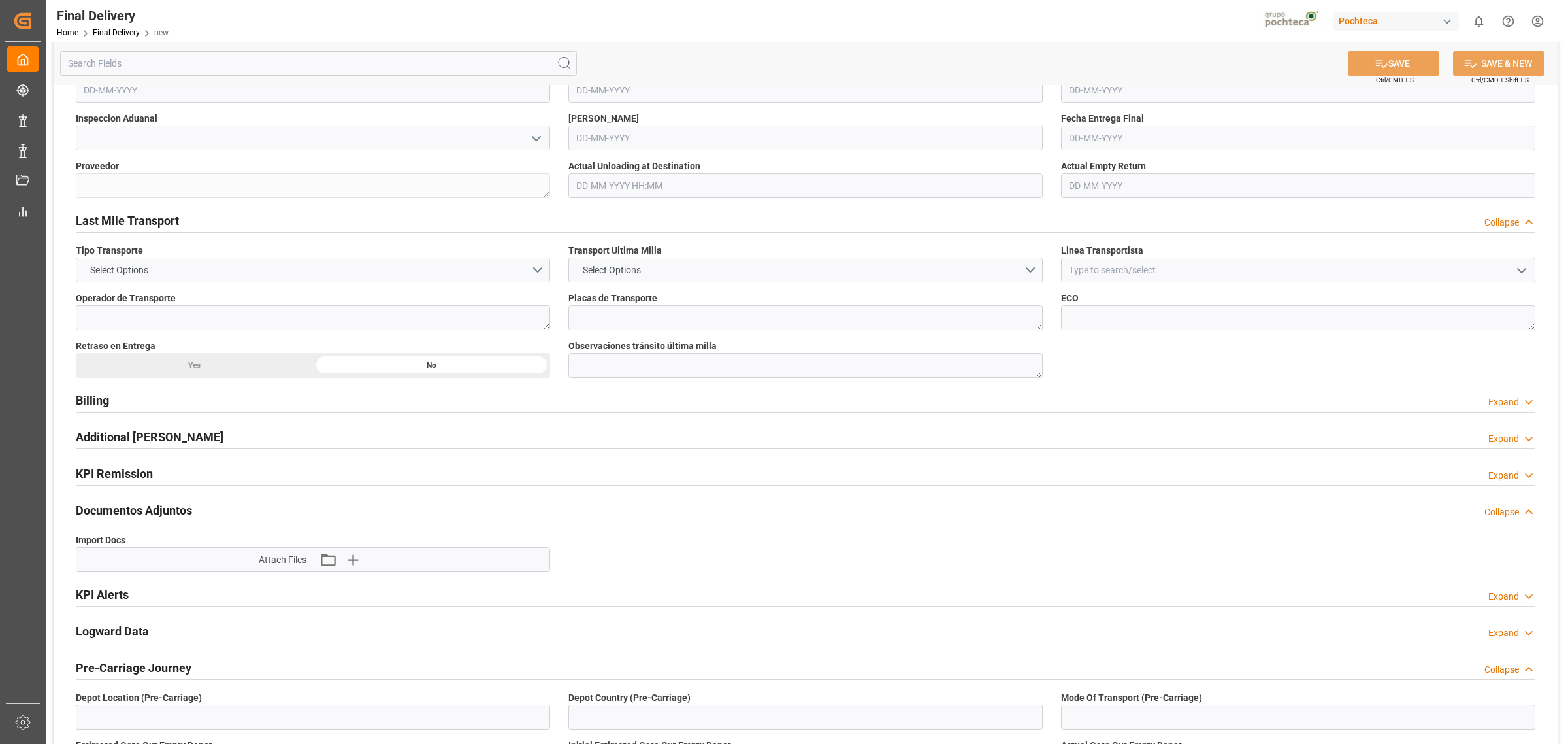
click at [204, 405] on div "Billing Expand" at bounding box center [806, 399] width 1460 height 24
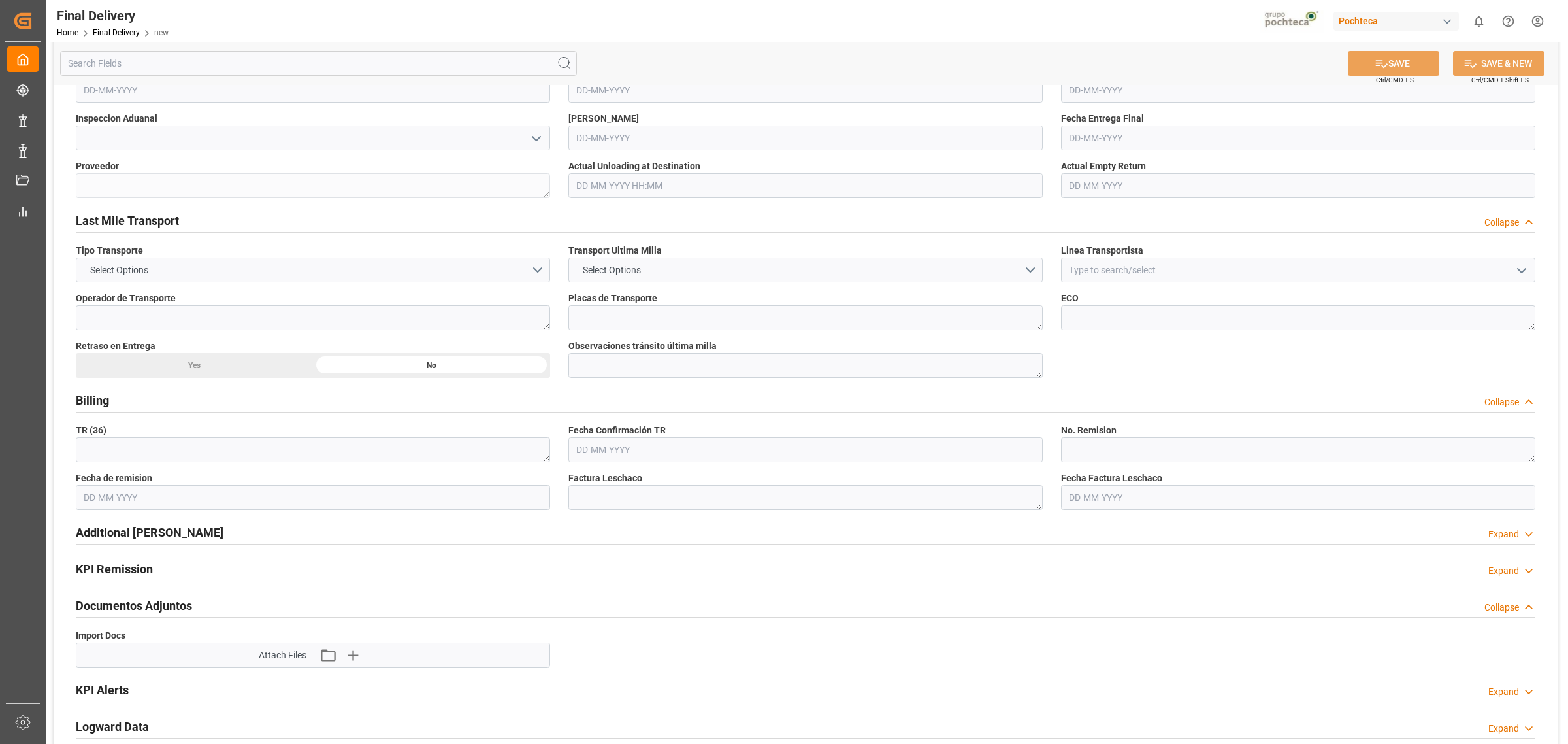
scroll to position [653, 0]
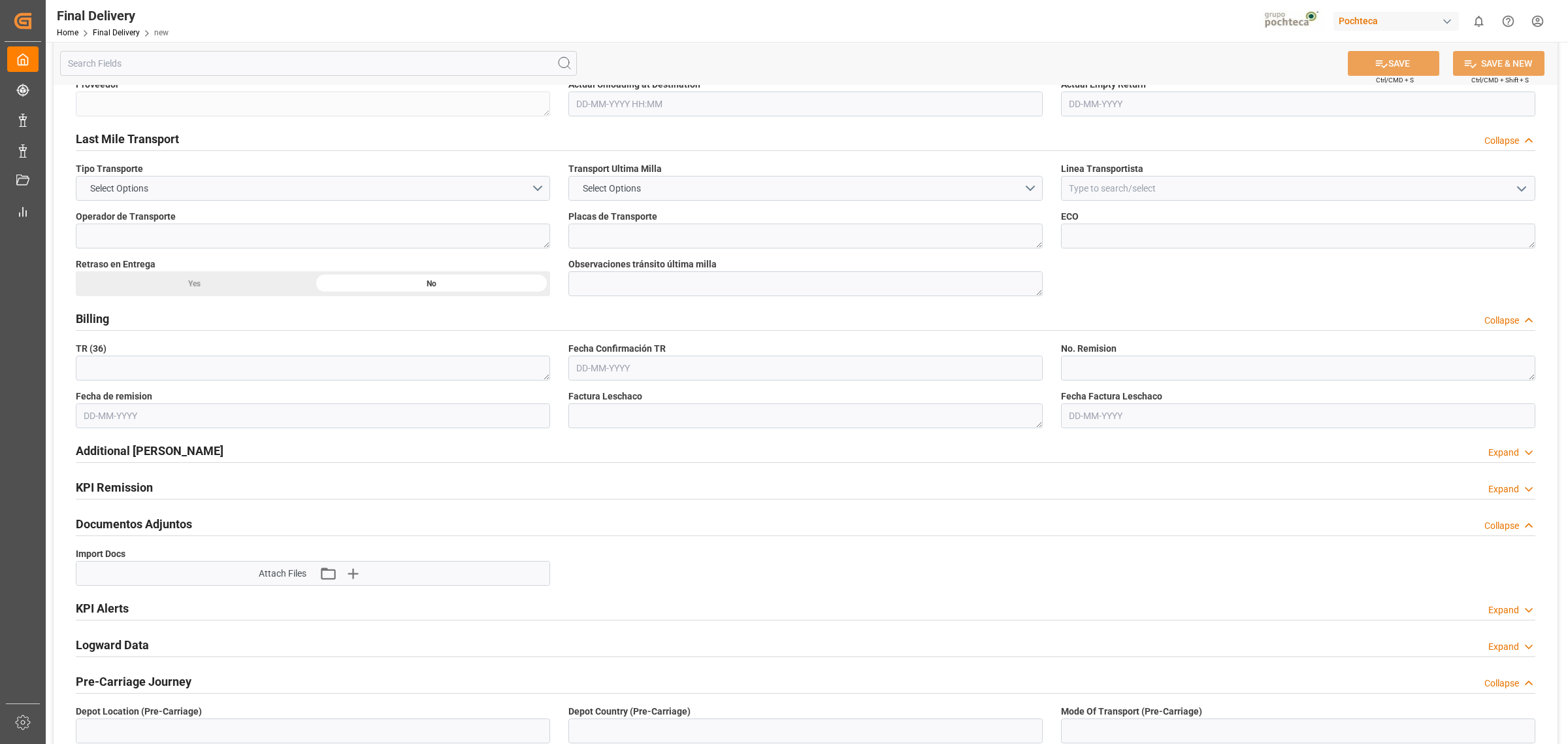
click at [377, 451] on div "Additional Billings Expand" at bounding box center [806, 450] width 1460 height 24
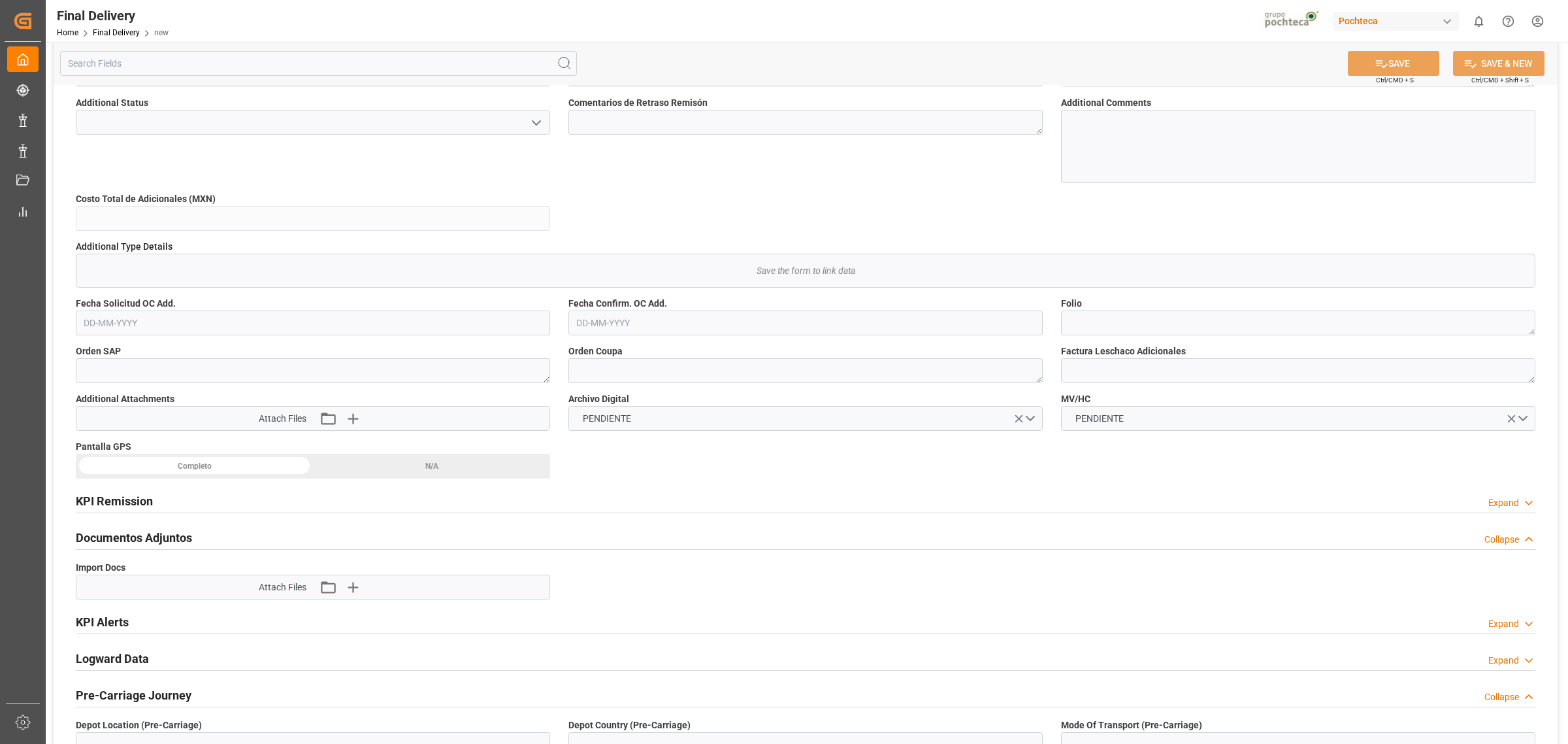
scroll to position [1144, 0]
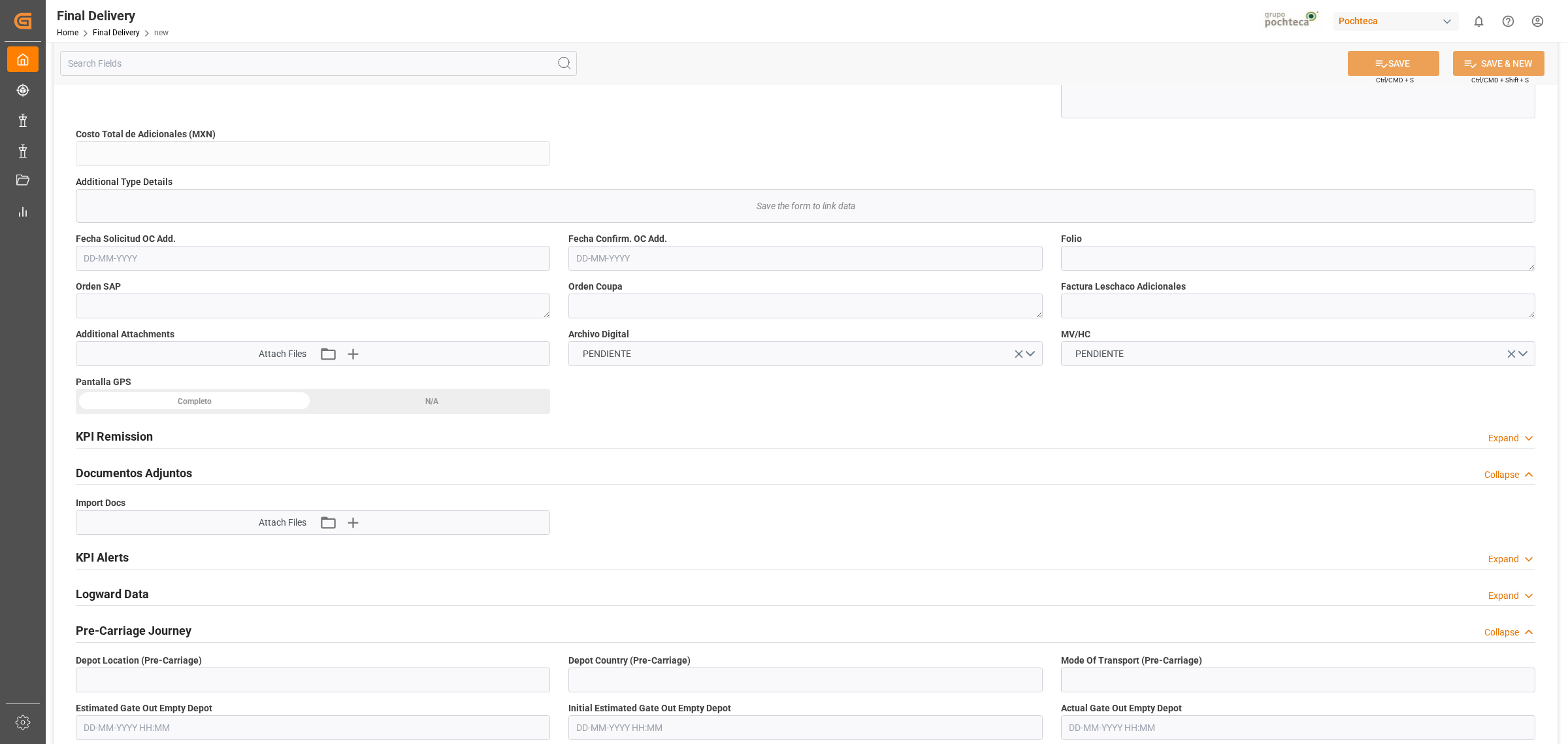
click at [312, 428] on div "KPI Remission Expand" at bounding box center [806, 435] width 1460 height 24
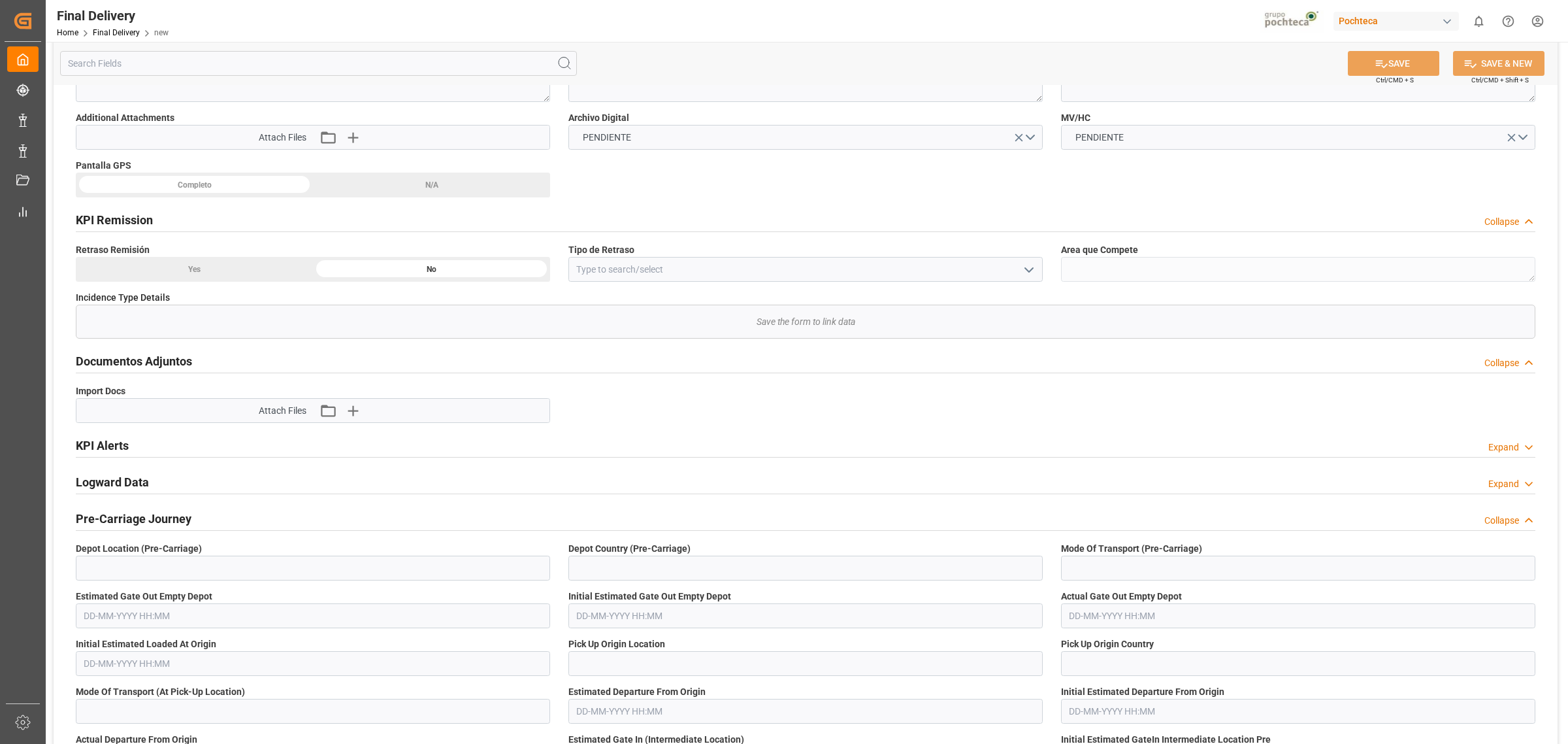
scroll to position [1389, 0]
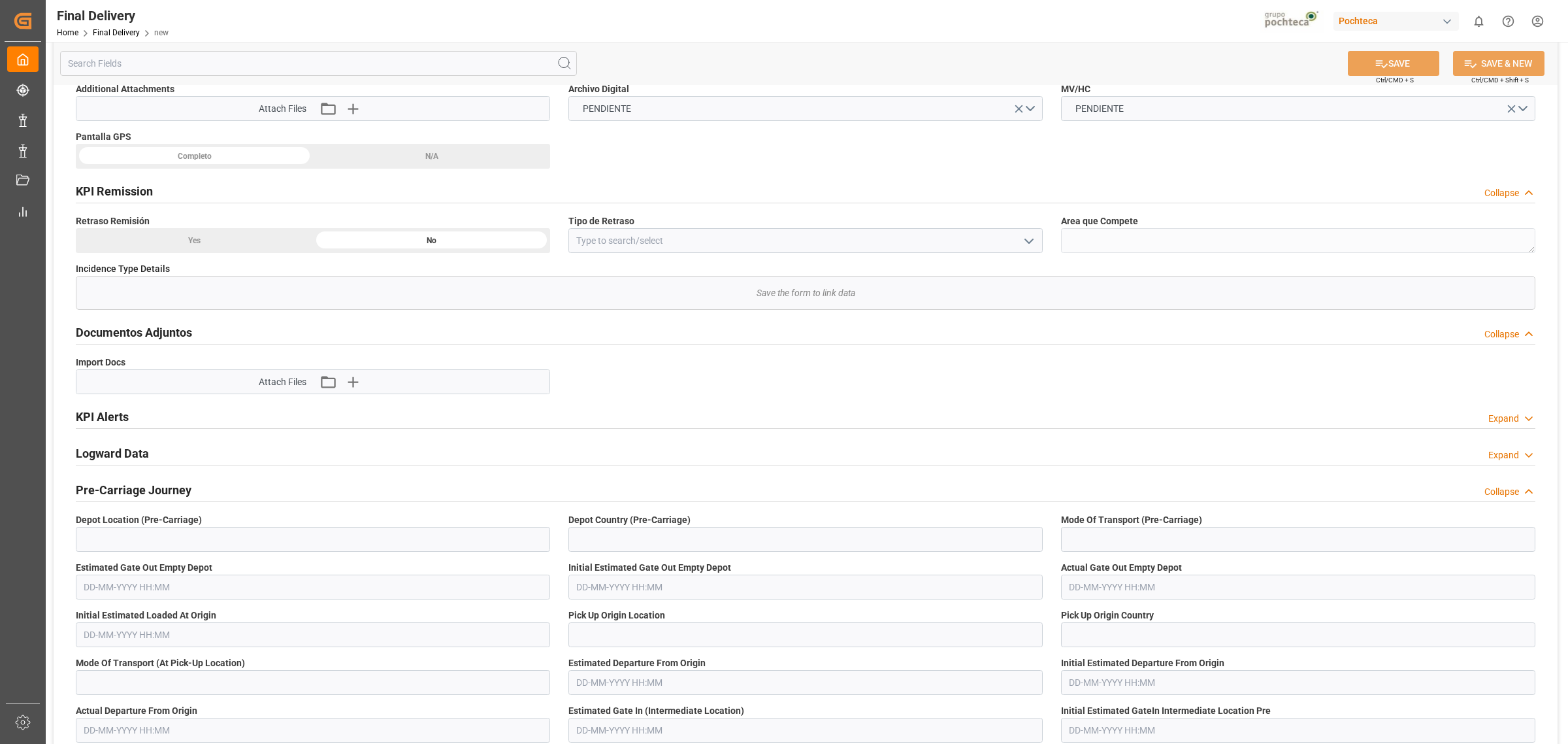
click at [186, 458] on div "Logward Data Expand" at bounding box center [806, 452] width 1460 height 24
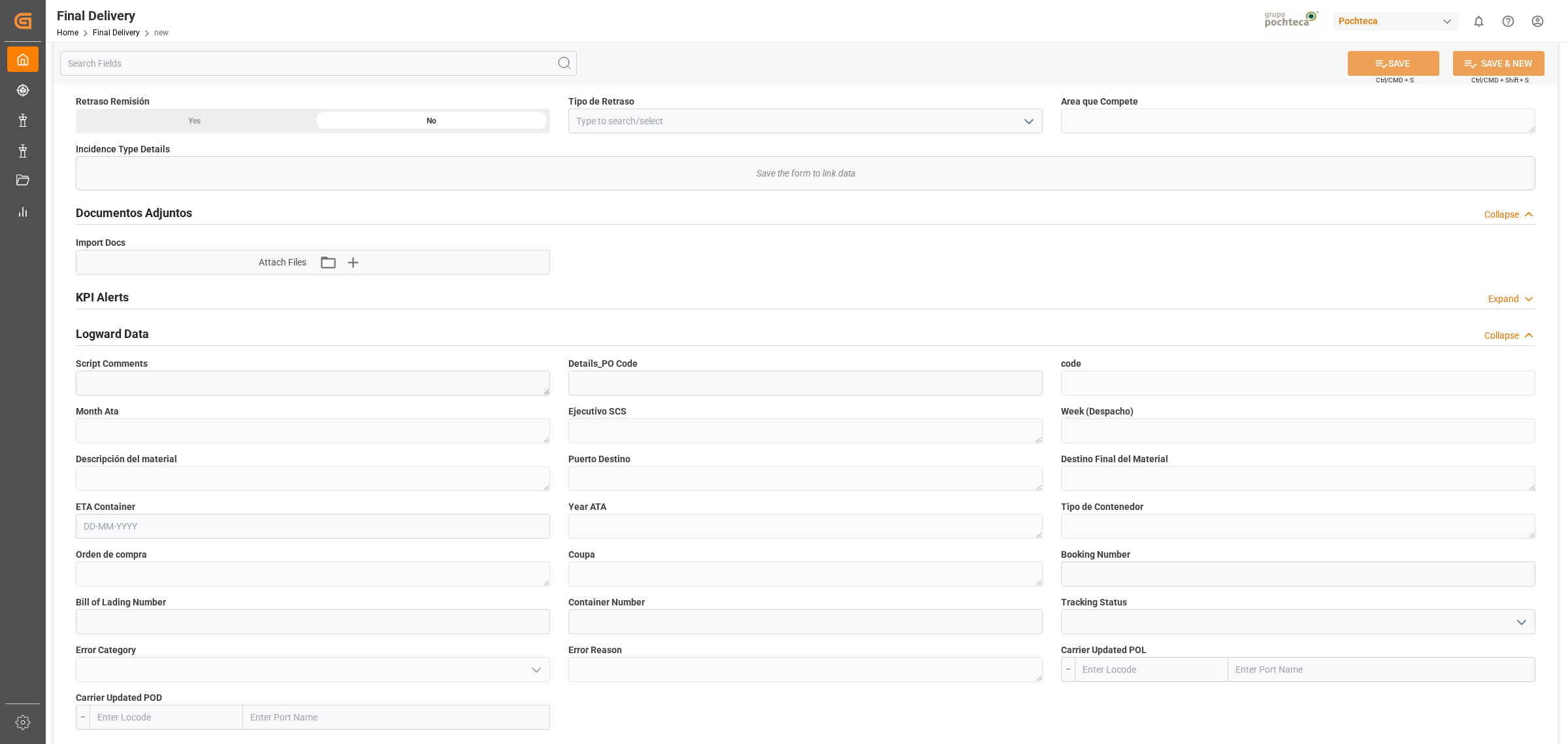
scroll to position [1552, 0]
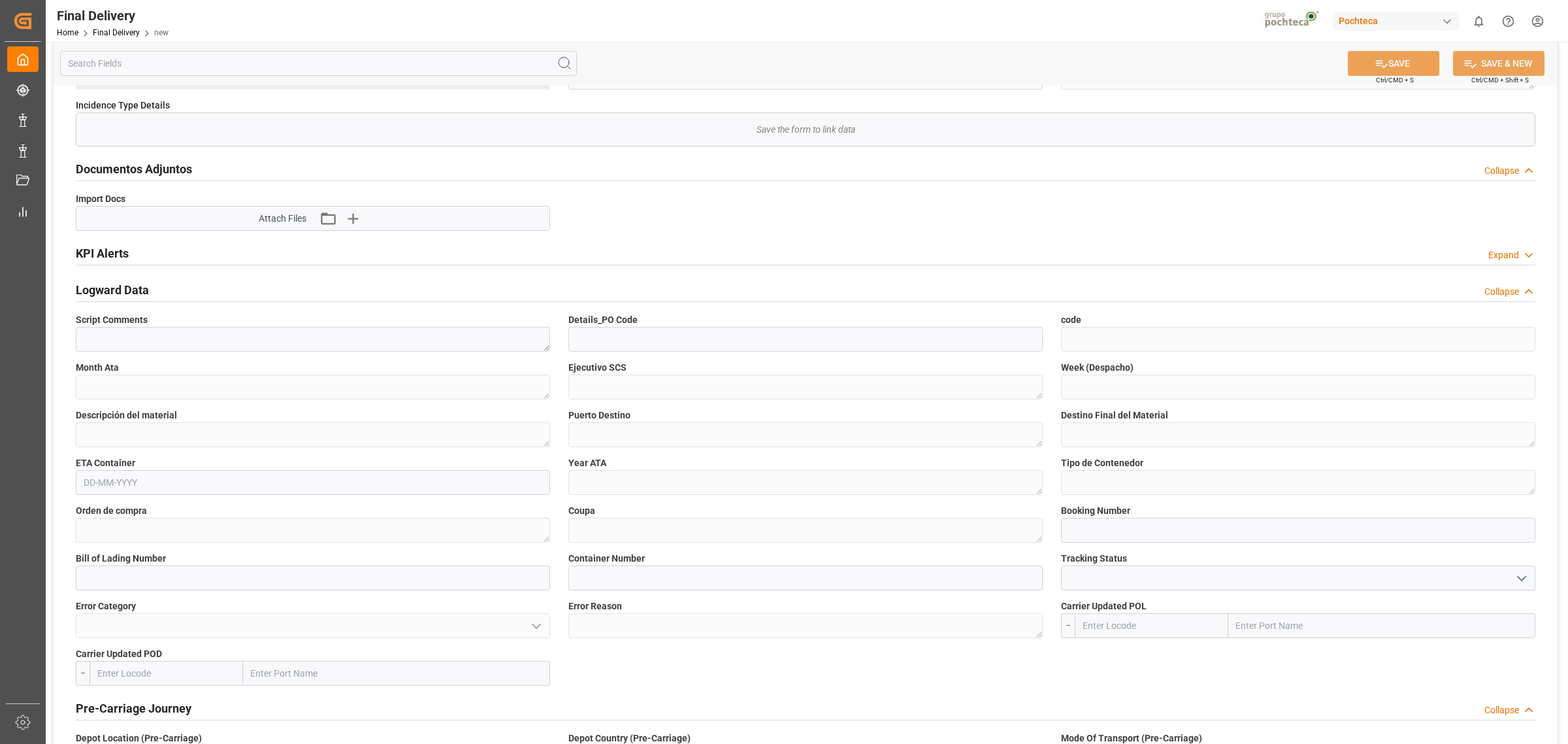
click at [705, 327] on label "Details_PO Code" at bounding box center [806, 320] width 475 height 14
click at [713, 351] on input at bounding box center [806, 339] width 475 height 24
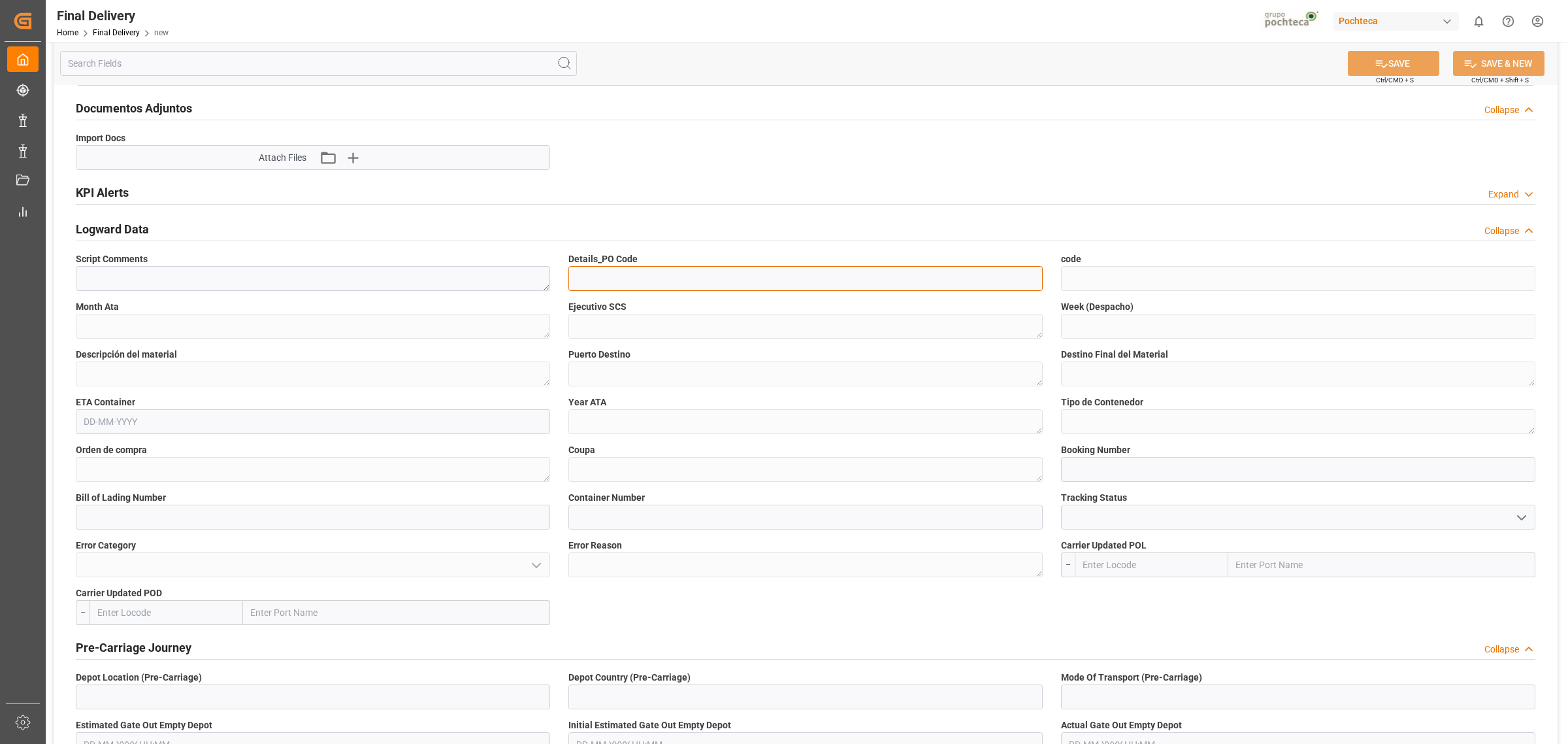
scroll to position [1634, 0]
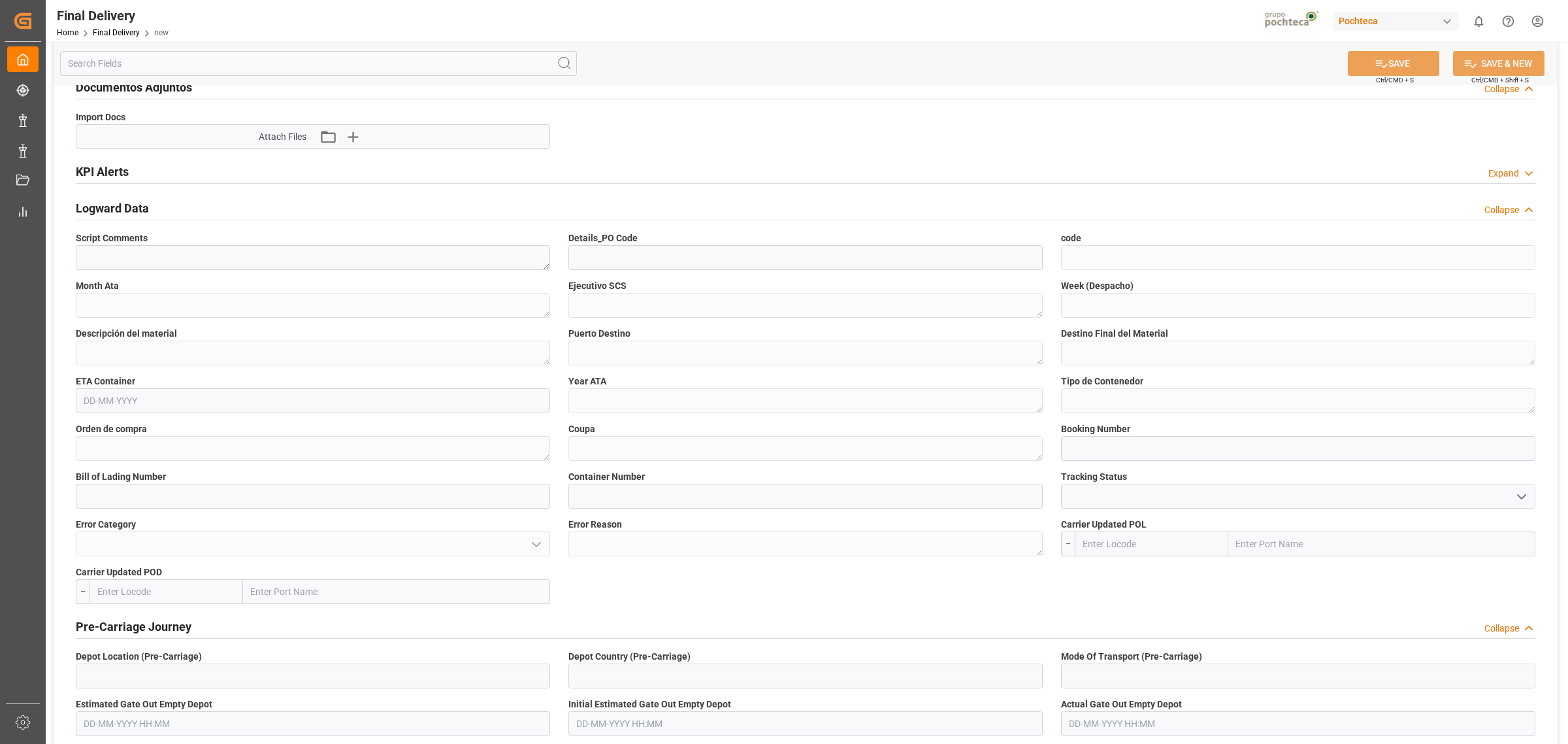
click at [792, 377] on label "Year ATA" at bounding box center [806, 381] width 475 height 14
click at [342, 374] on div "ETA Container" at bounding box center [313, 394] width 492 height 48
click at [334, 290] on label "Month Ata" at bounding box center [313, 286] width 475 height 14
click at [335, 231] on div "Script Comments" at bounding box center [313, 250] width 492 height 48
click at [332, 264] on textarea at bounding box center [313, 258] width 475 height 24
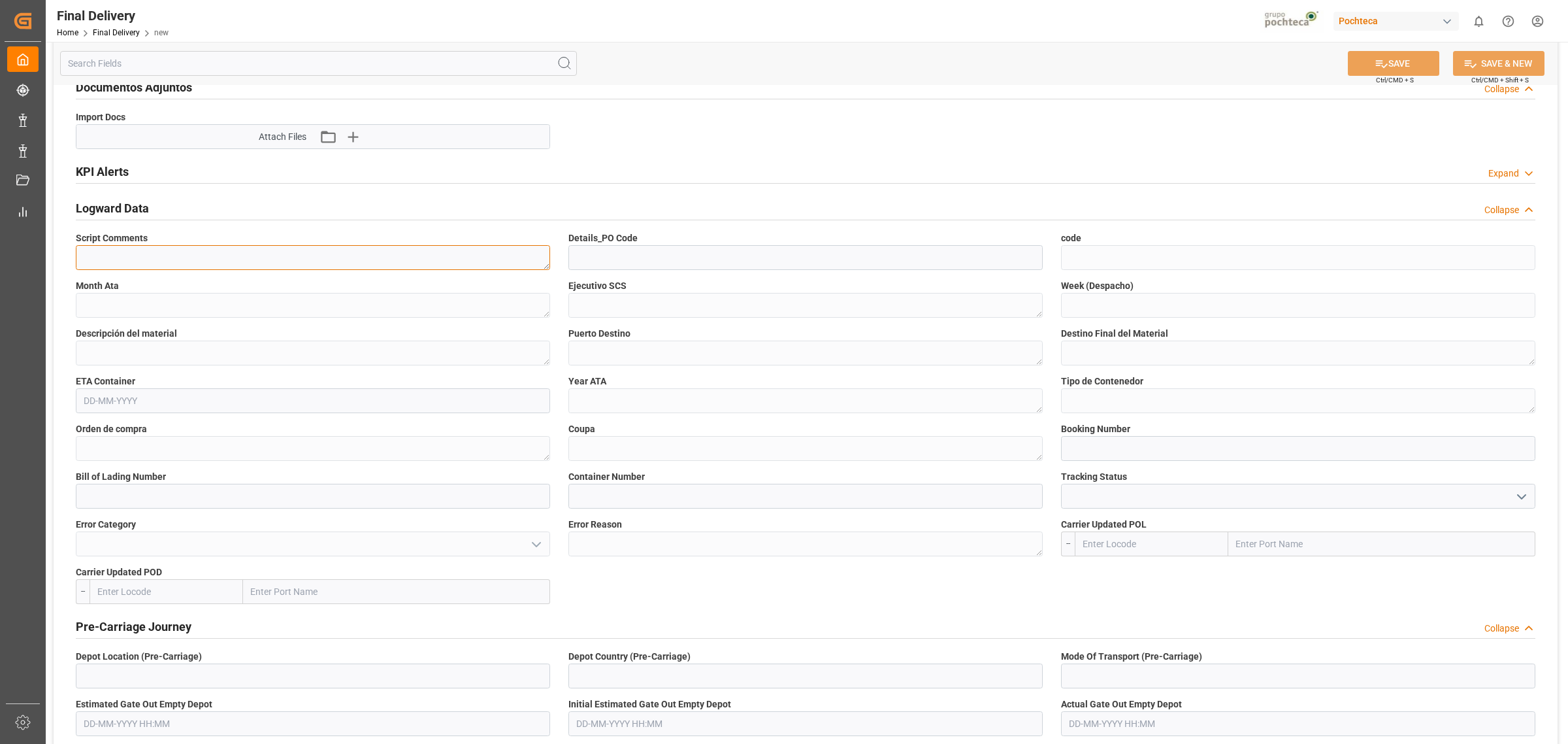
scroll to position [1716, 0]
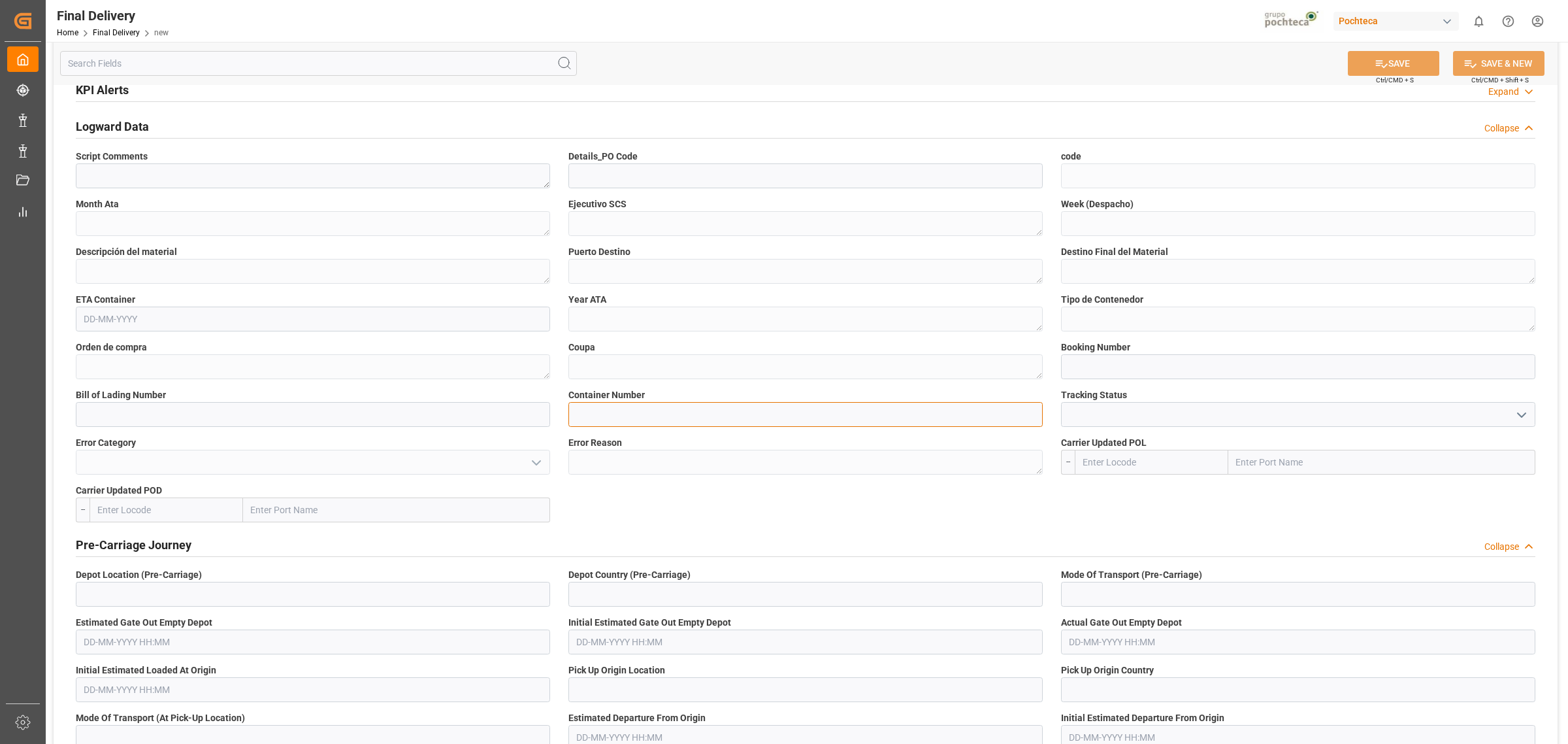
click at [611, 407] on input at bounding box center [806, 414] width 475 height 24
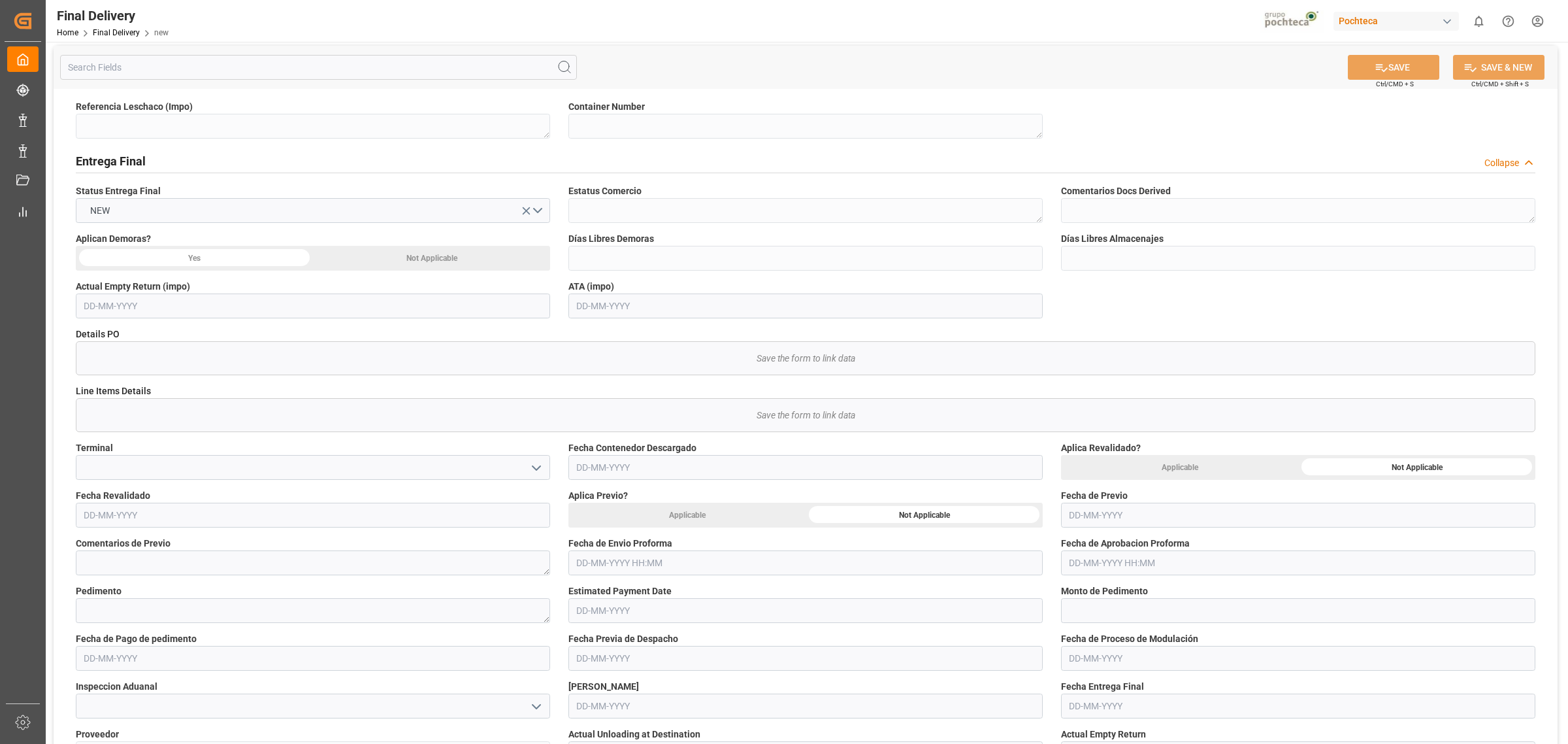
scroll to position [0, 0]
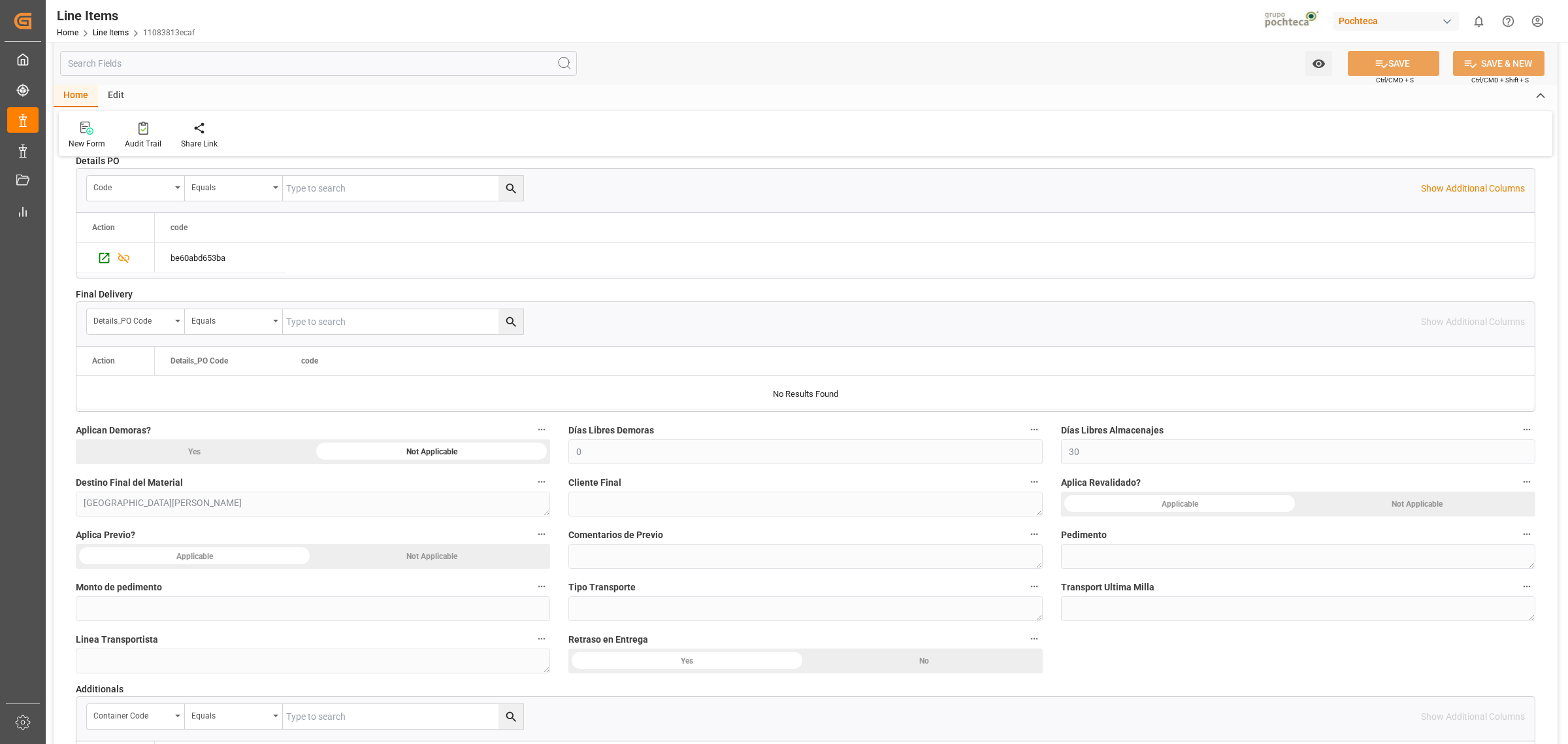
scroll to position [817, 0]
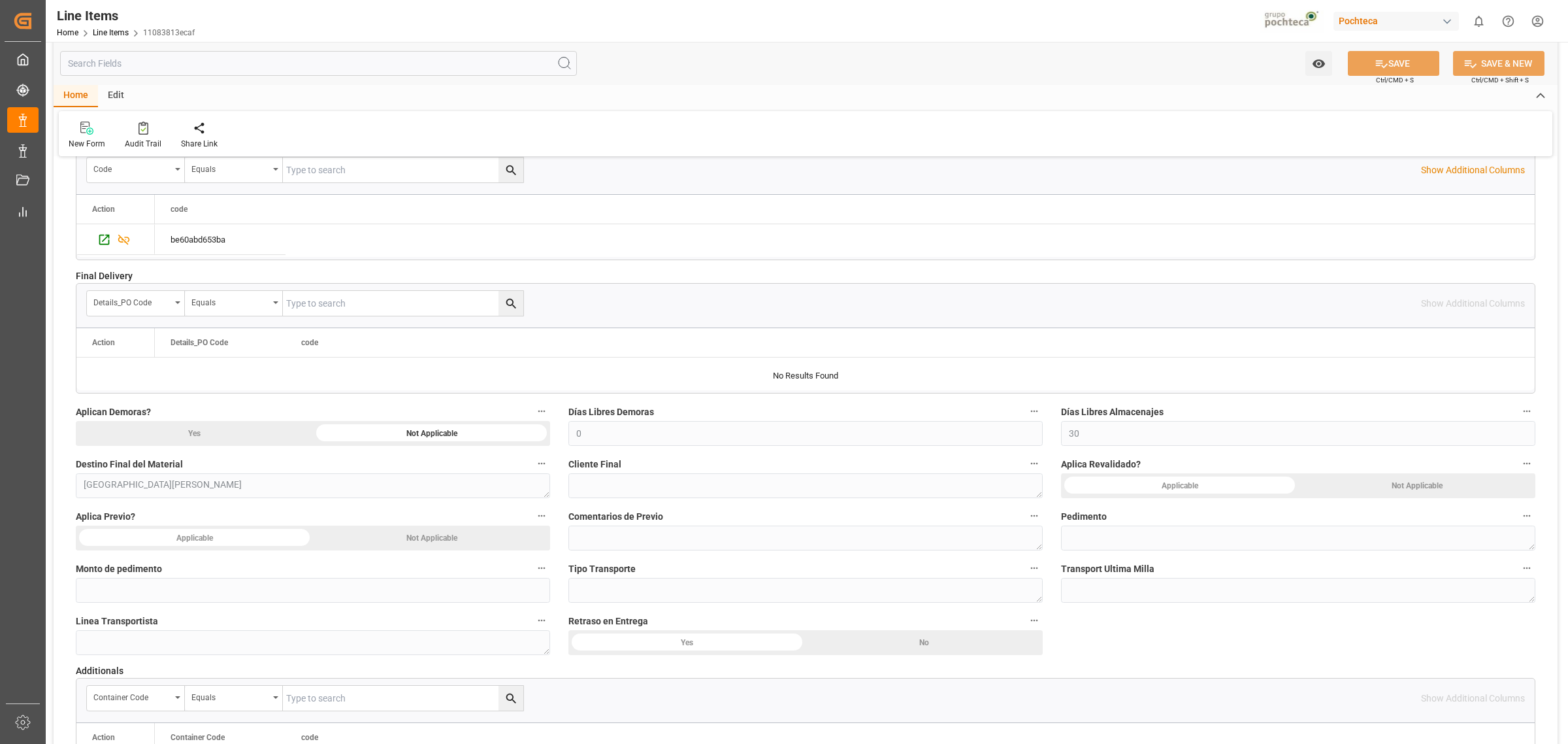
click at [309, 358] on div at bounding box center [285, 357] width 262 height 1
click at [422, 403] on label "Aplican Demoras?" at bounding box center [313, 412] width 475 height 18
click at [533, 403] on button "Aplican Demoras?" at bounding box center [541, 411] width 17 height 17
click at [575, 392] on div at bounding box center [784, 372] width 1568 height 744
click at [687, 380] on div at bounding box center [806, 374] width 1459 height 33
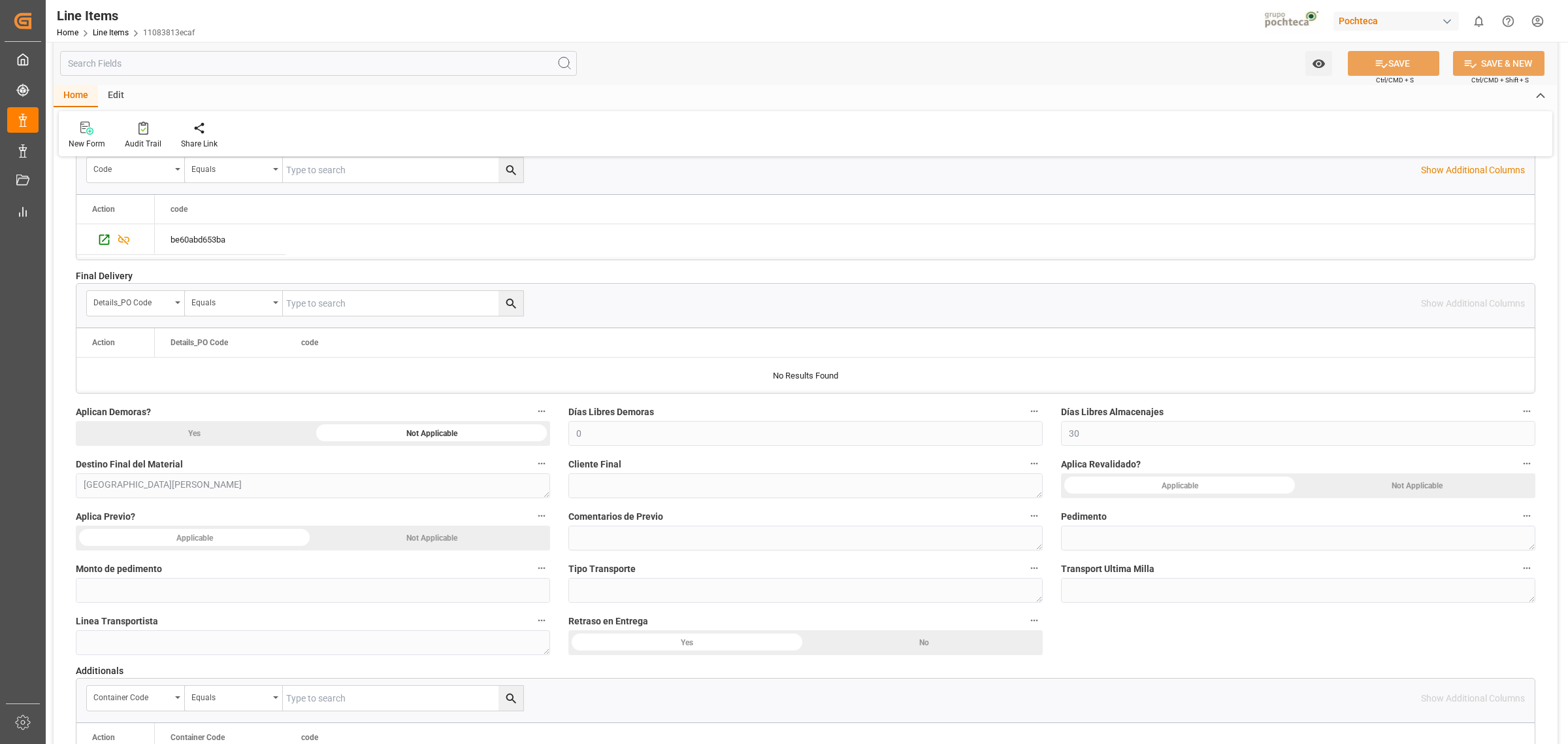
click at [566, 453] on div "Cliente Final" at bounding box center [806, 476] width 492 height 52
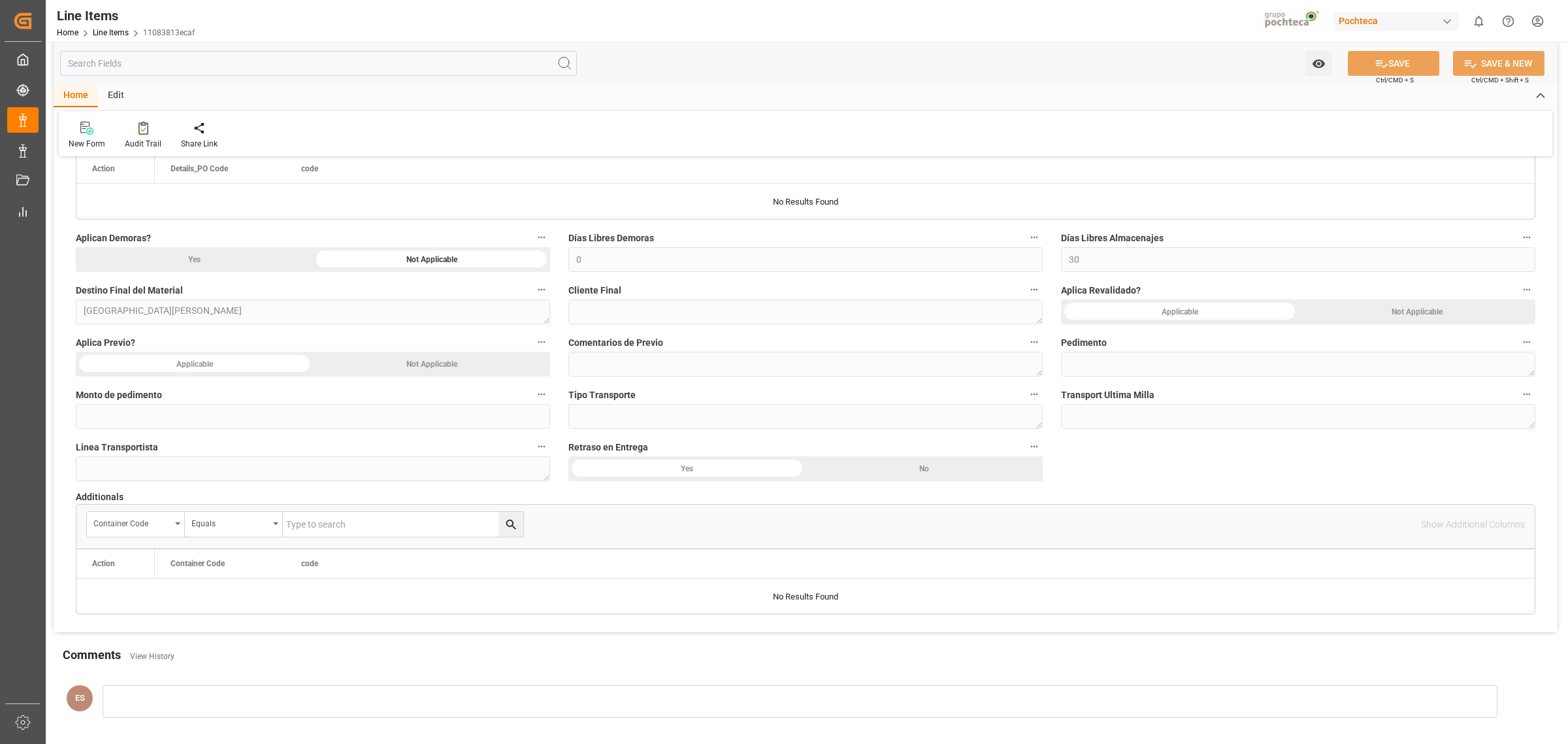
scroll to position [1062, 0]
